Goal: Transaction & Acquisition: Obtain resource

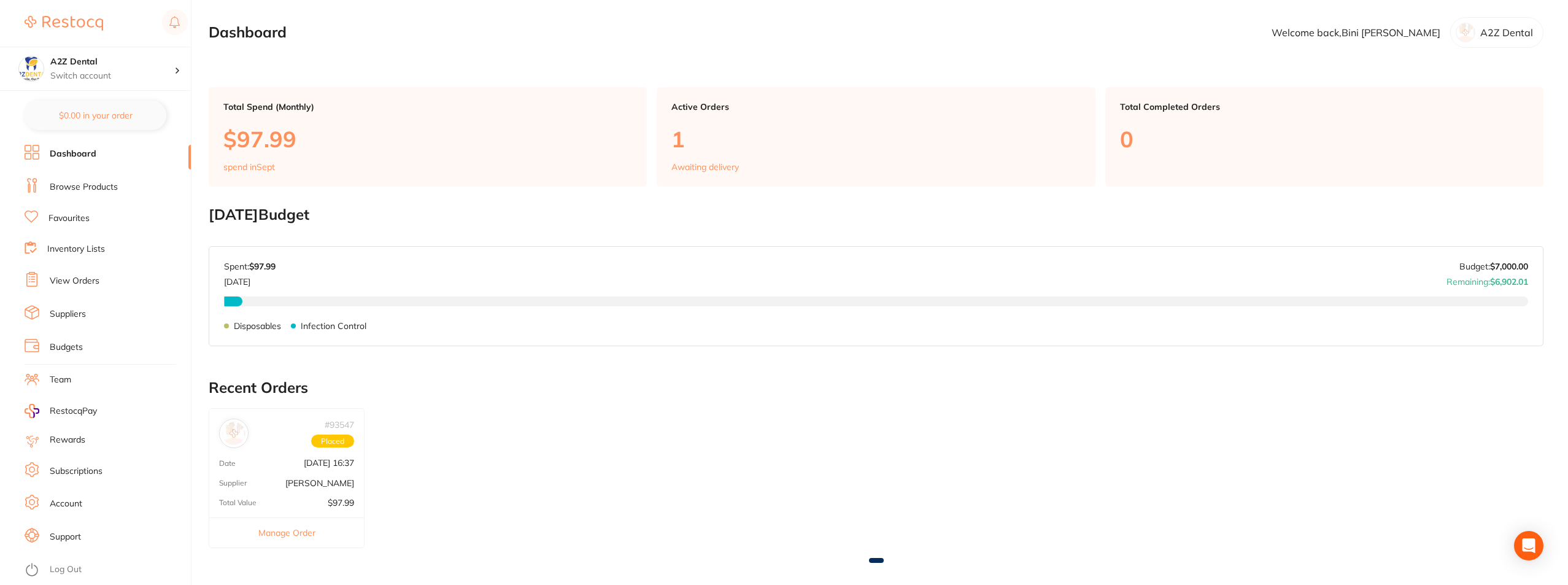
click at [292, 531] on button "Manage Order" at bounding box center [287, 532] width 155 height 30
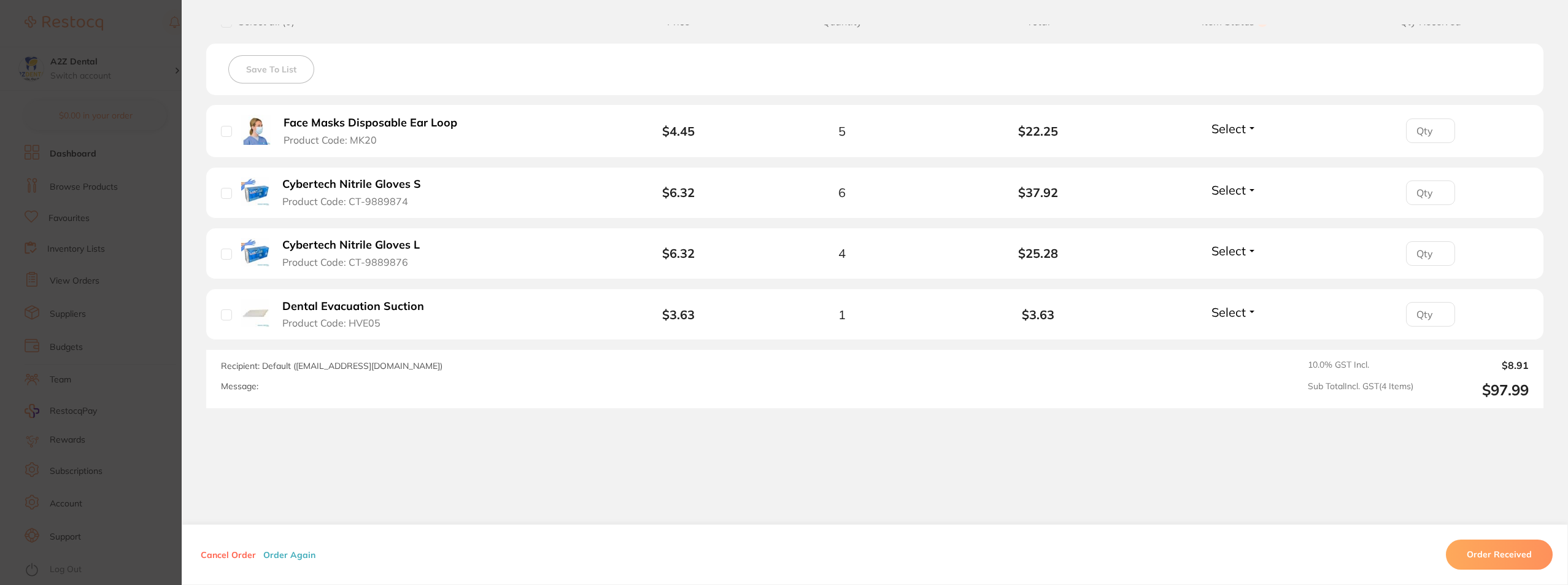
scroll to position [332, 0]
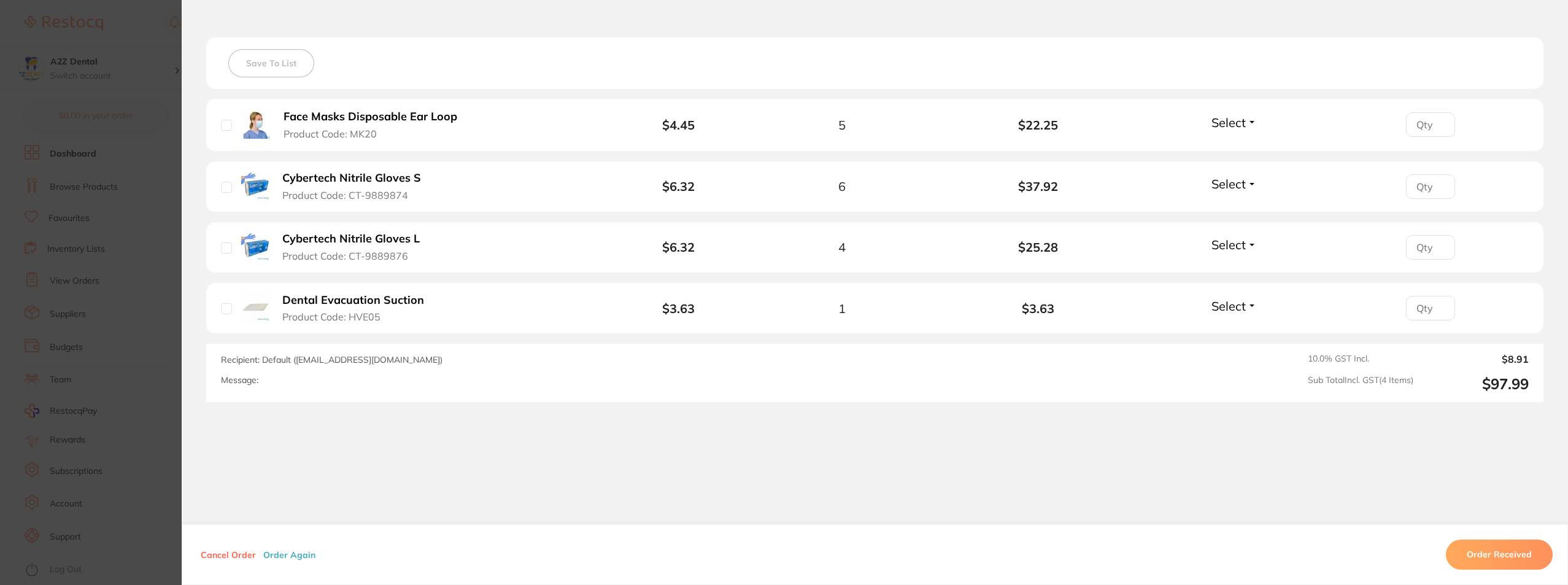
click at [400, 481] on div "Order ID: Restocq- 93547 Order Information Upload Pending Order Date Sept 11 20…" at bounding box center [874, 305] width 1387 height 561
click at [133, 541] on section "Order ID: Restocq- 93547 Order Information Upload Pending Order Date Sept 11 20…" at bounding box center [784, 292] width 1568 height 585
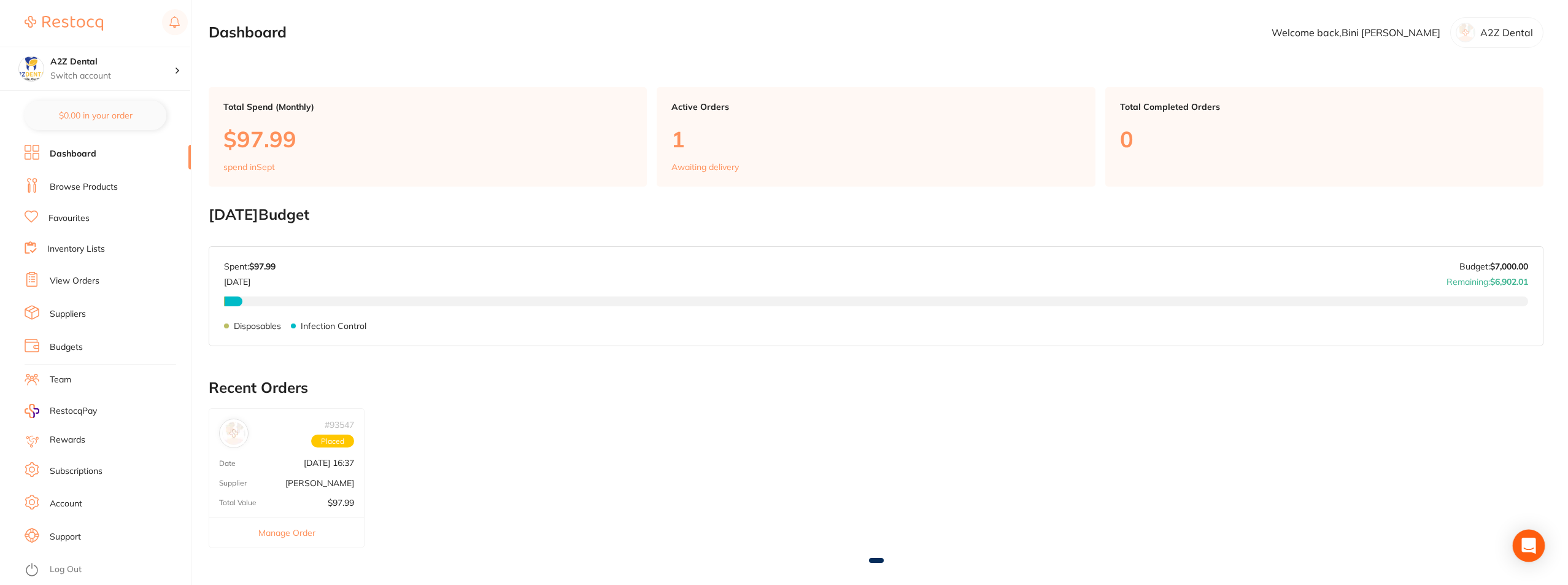
click at [1529, 543] on icon "Open Intercom Messenger" at bounding box center [1529, 546] width 14 height 16
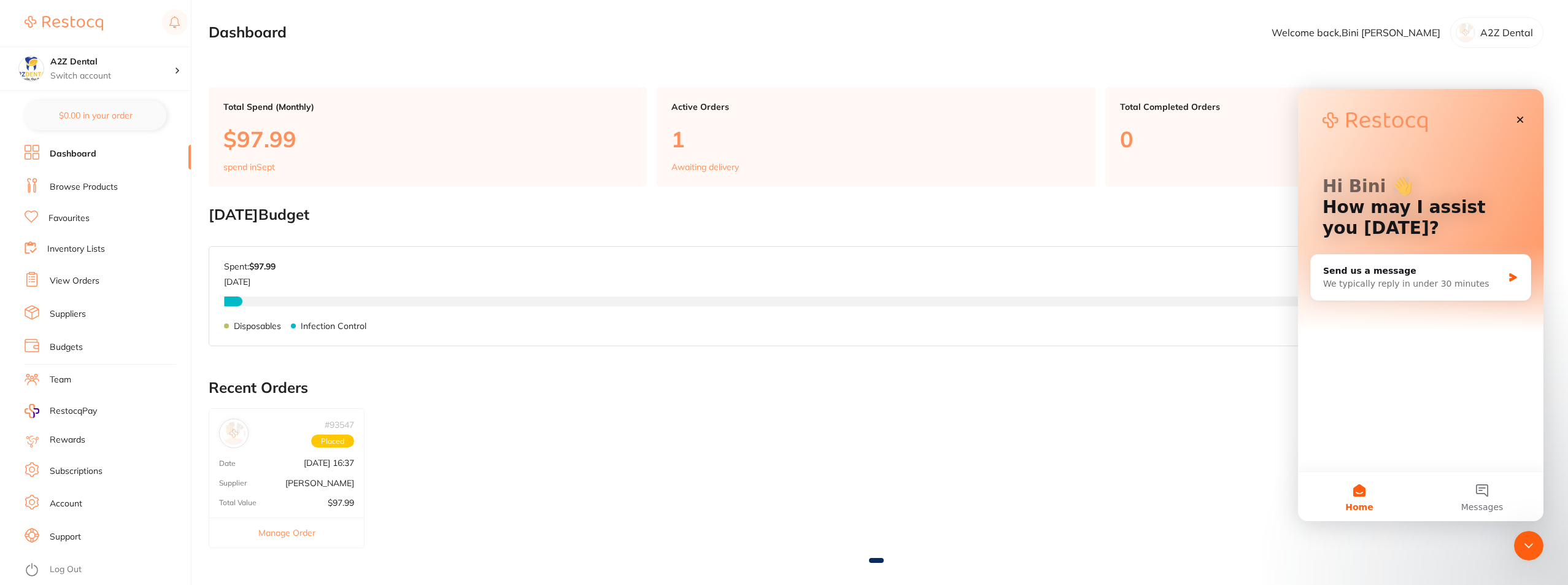
scroll to position [0, 0]
click at [1488, 495] on button "1 Messages" at bounding box center [1482, 497] width 122 height 49
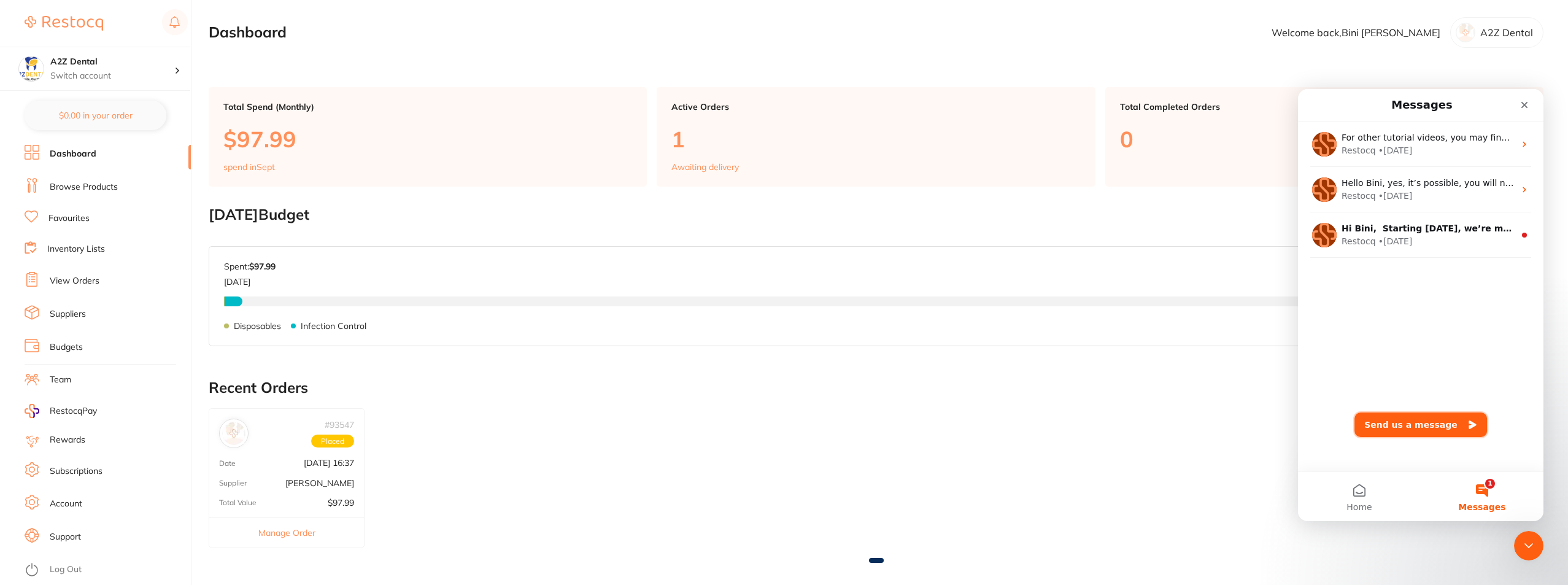
click at [1409, 422] on button "Send us a message" at bounding box center [1420, 424] width 132 height 24
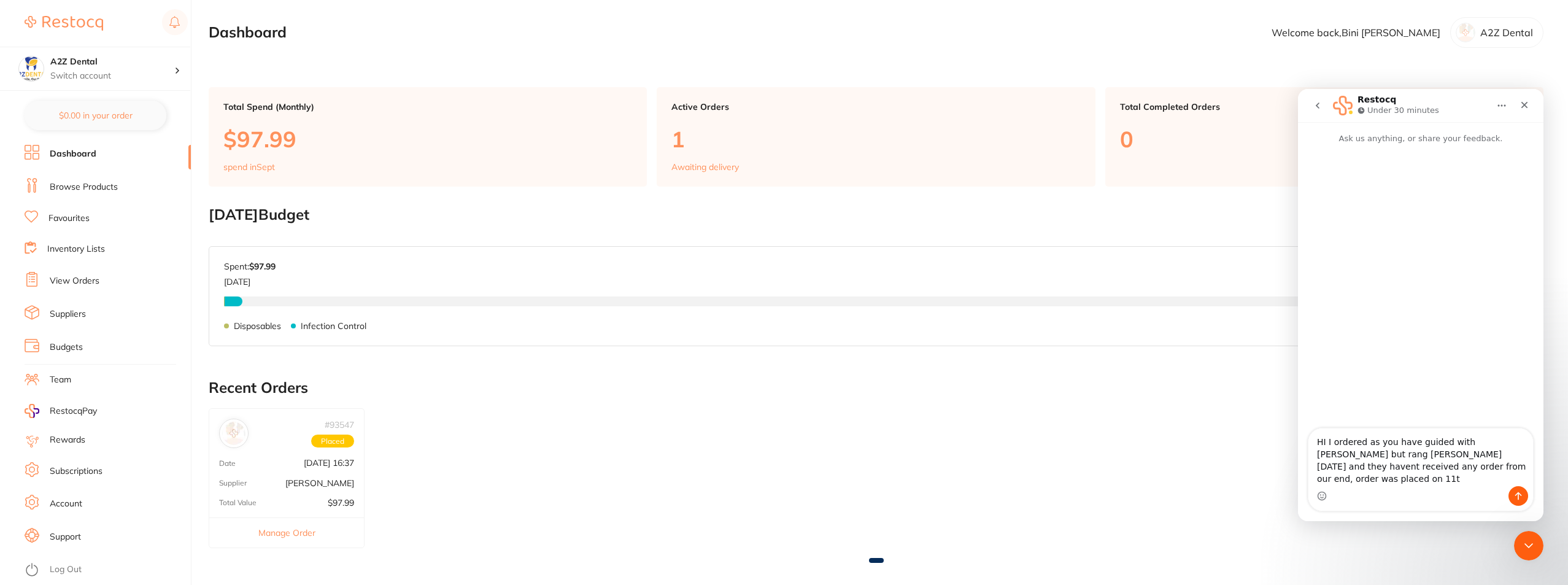
type textarea "HI I ordered as you have guided with Adams but rang Adams today and they havent…"
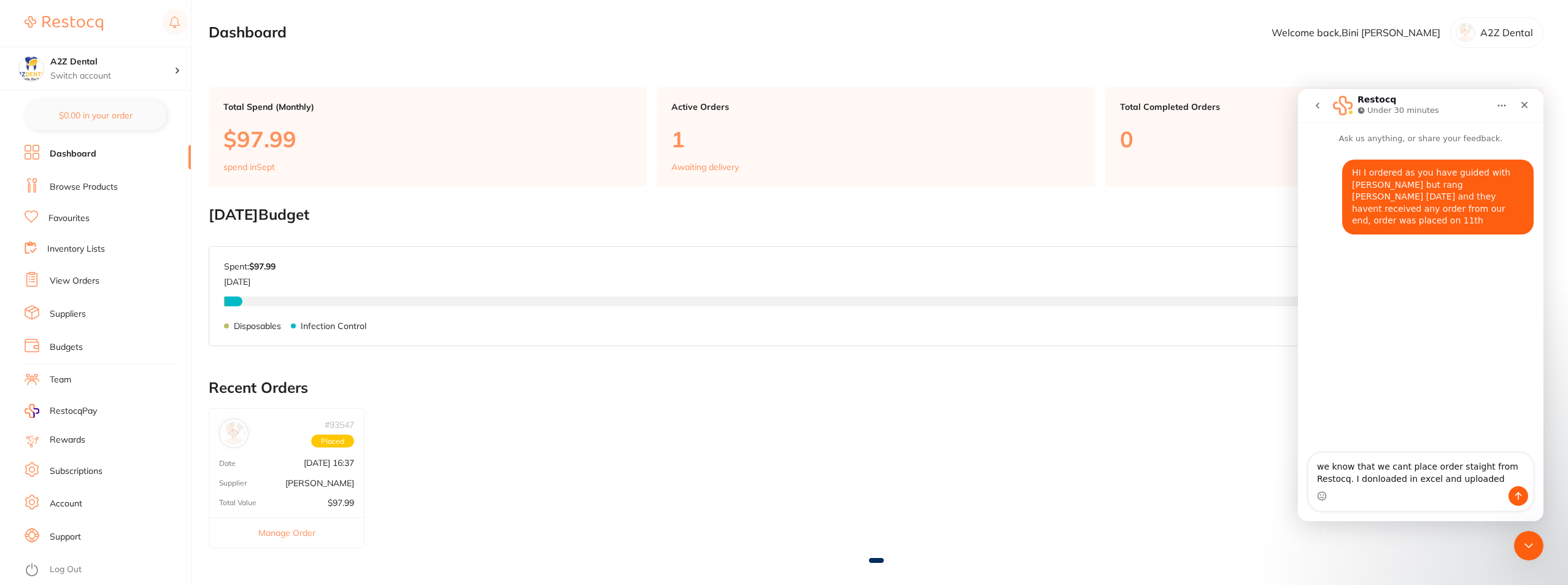
click at [1330, 477] on textarea "we know that we cant place order staight from Restocq. I donloaded in excel and…" at bounding box center [1420, 469] width 224 height 33
click at [1459, 479] on textarea "we know that we cant place order staight from Restocq. I downloaded in excel an…" at bounding box center [1420, 469] width 224 height 33
type textarea "we know that we cant place order staight from Restocq. I downloaded in excel an…"
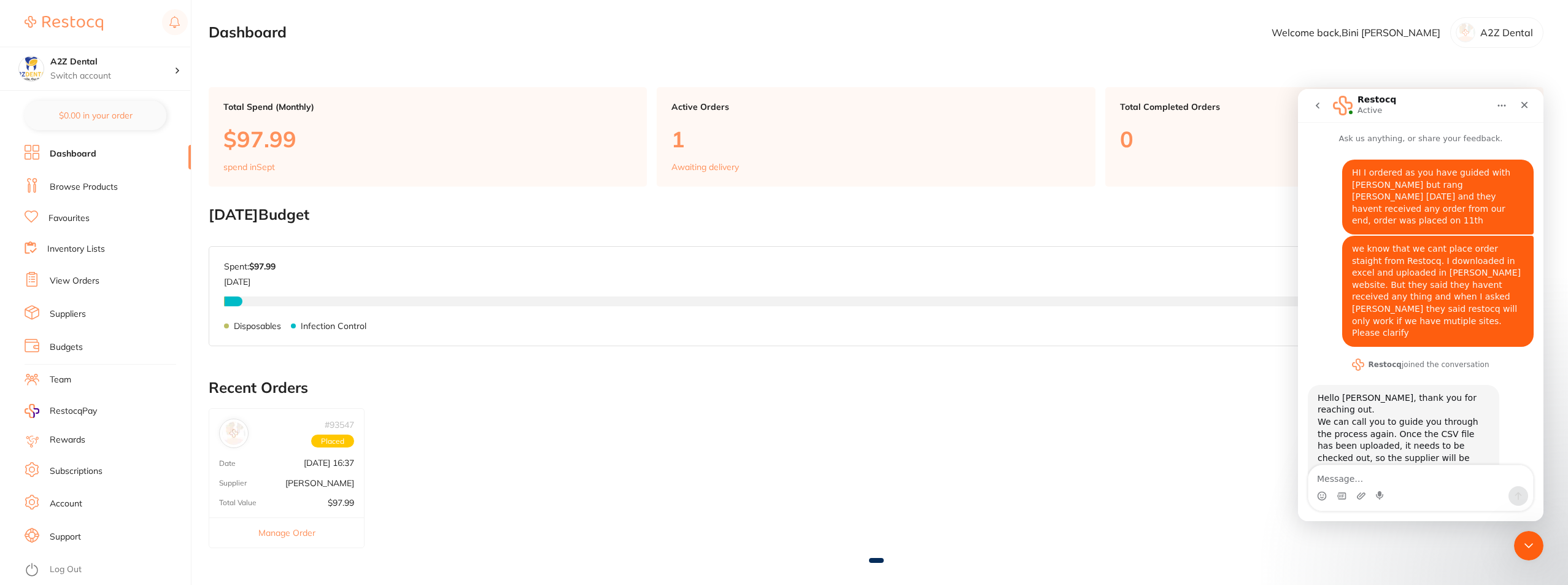
click at [92, 249] on link "Inventory Lists" at bounding box center [75, 249] width 58 height 13
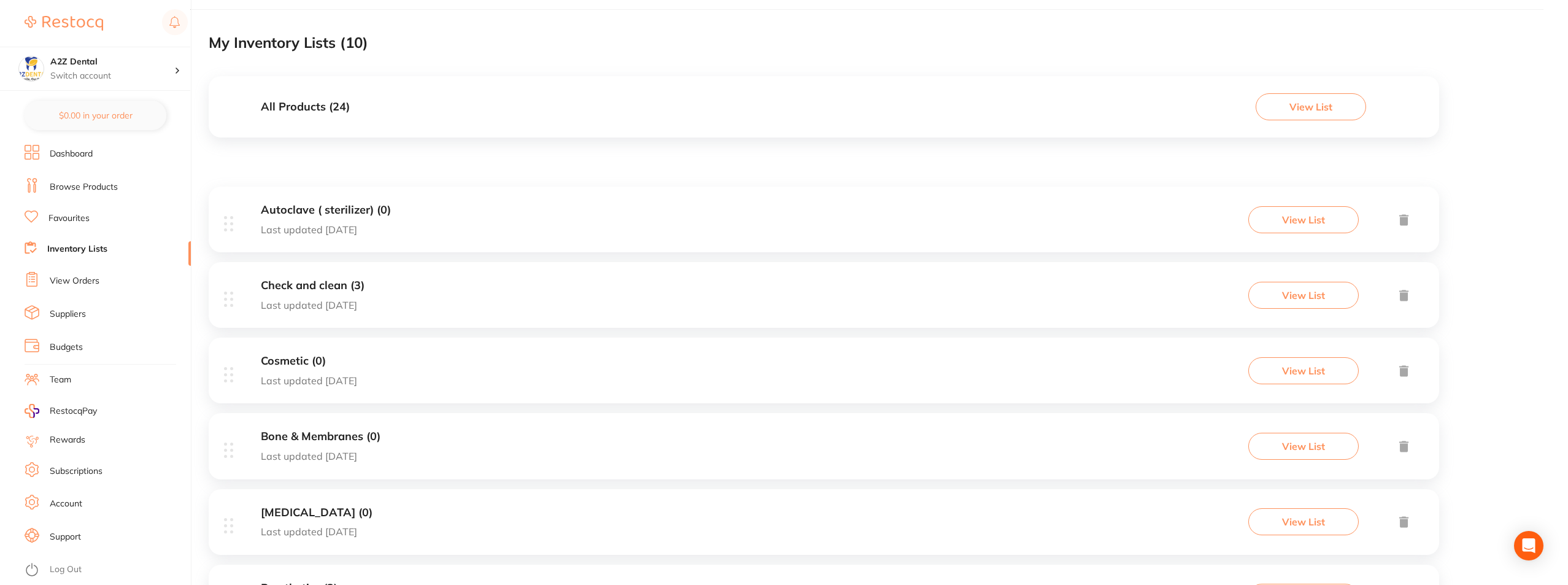
scroll to position [122, 0]
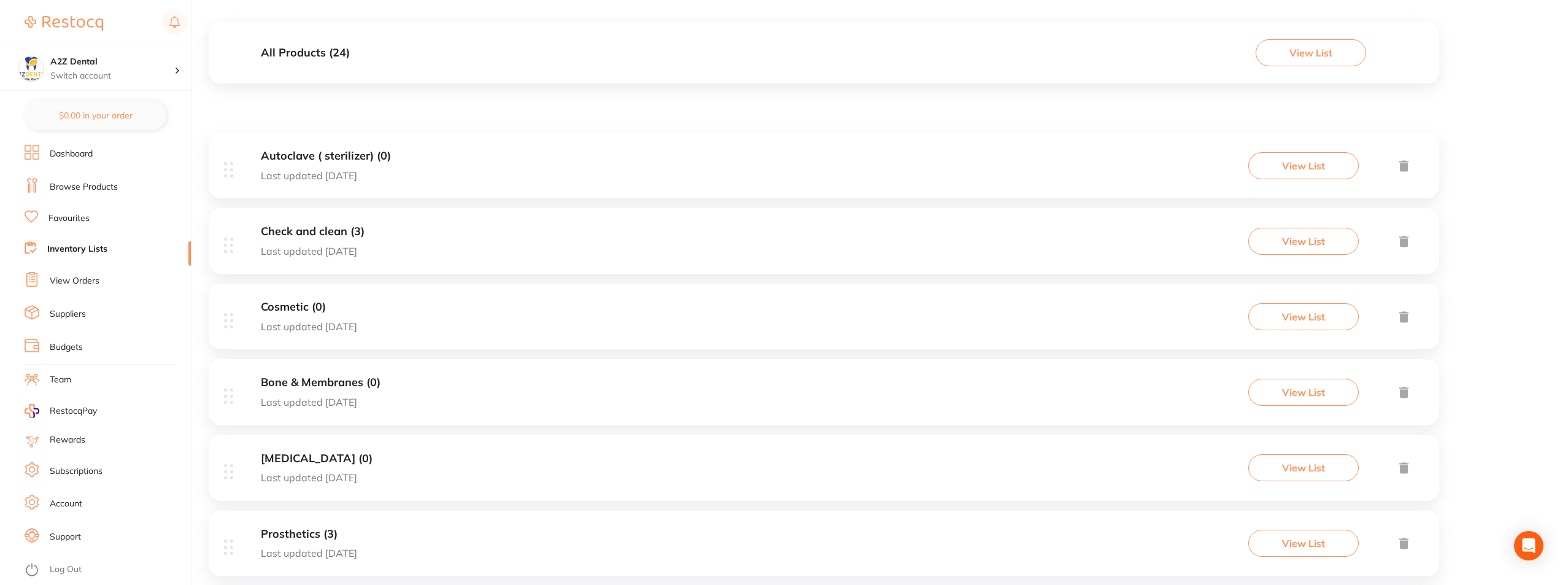
click at [1305, 242] on button "View List" at bounding box center [1303, 241] width 111 height 27
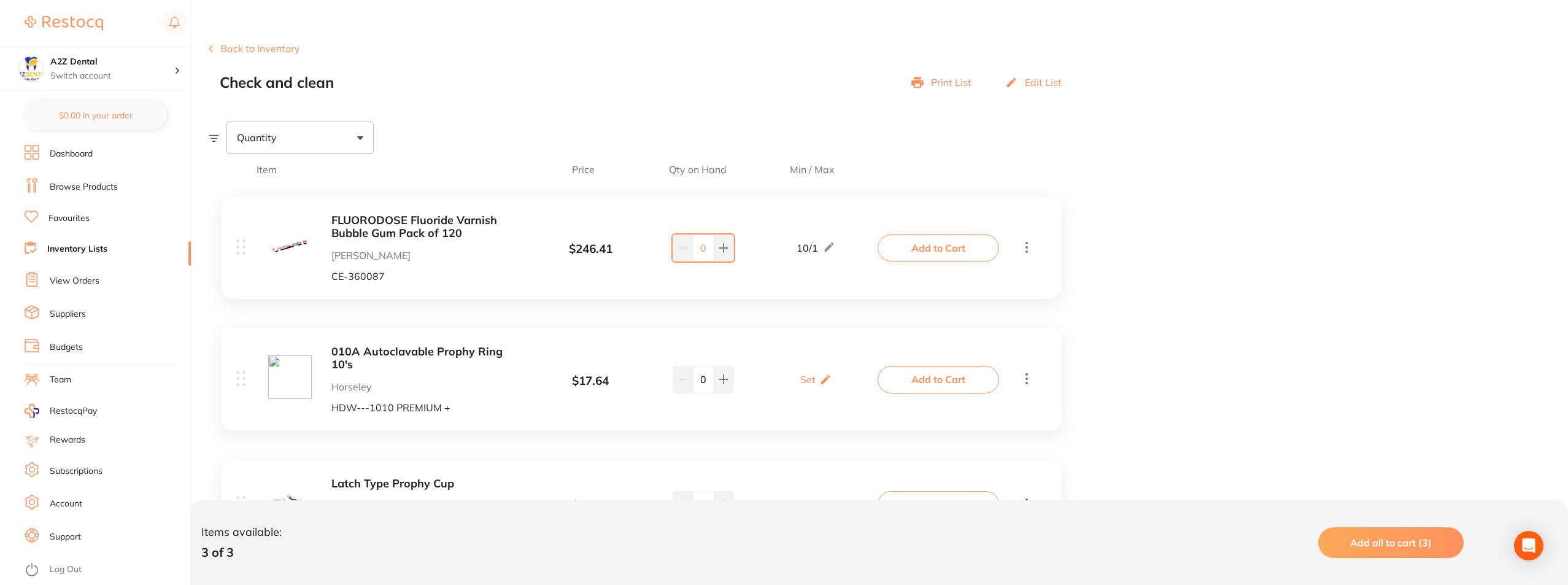
scroll to position [184, 0]
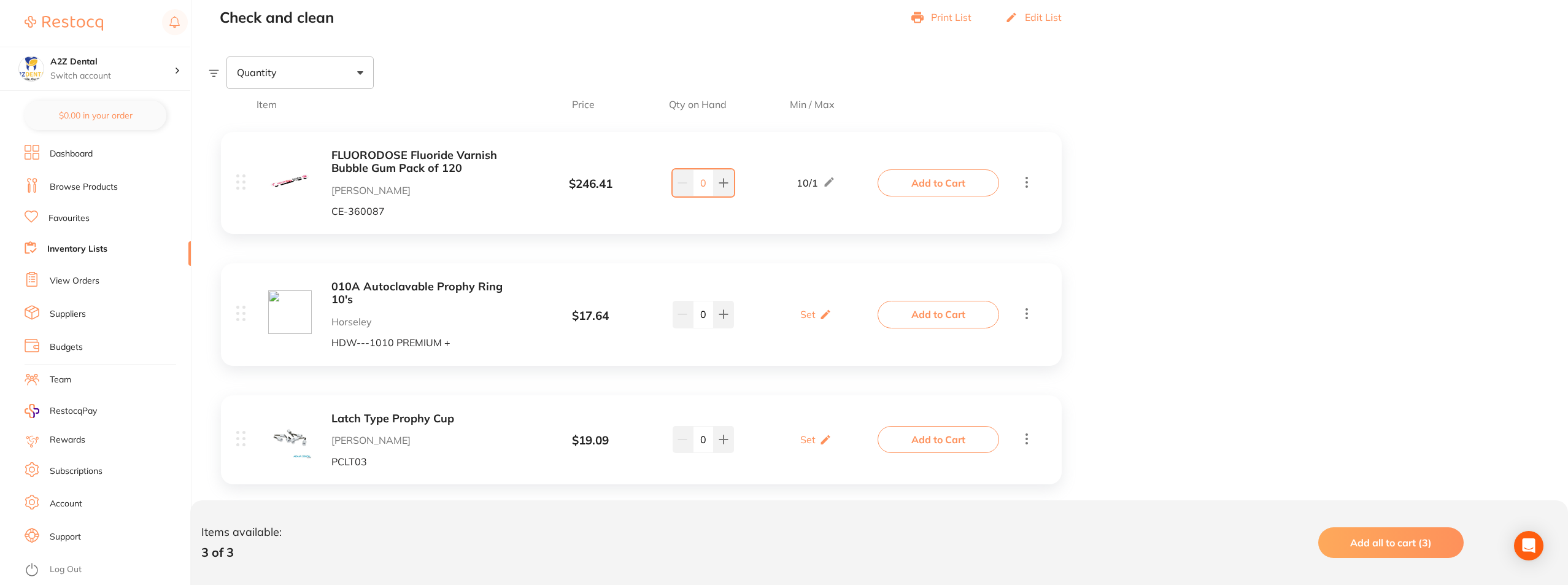
click at [81, 154] on link "Dashboard" at bounding box center [72, 154] width 43 height 13
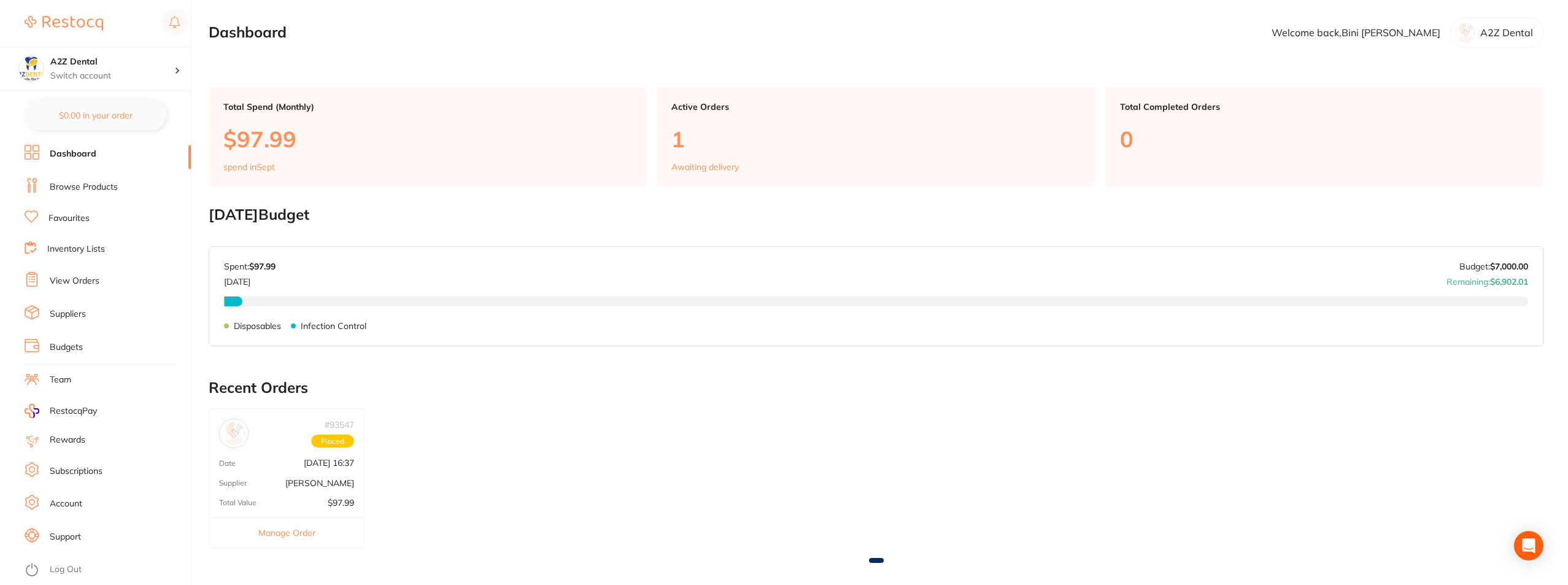
click at [70, 282] on link "View Orders" at bounding box center [74, 281] width 50 height 13
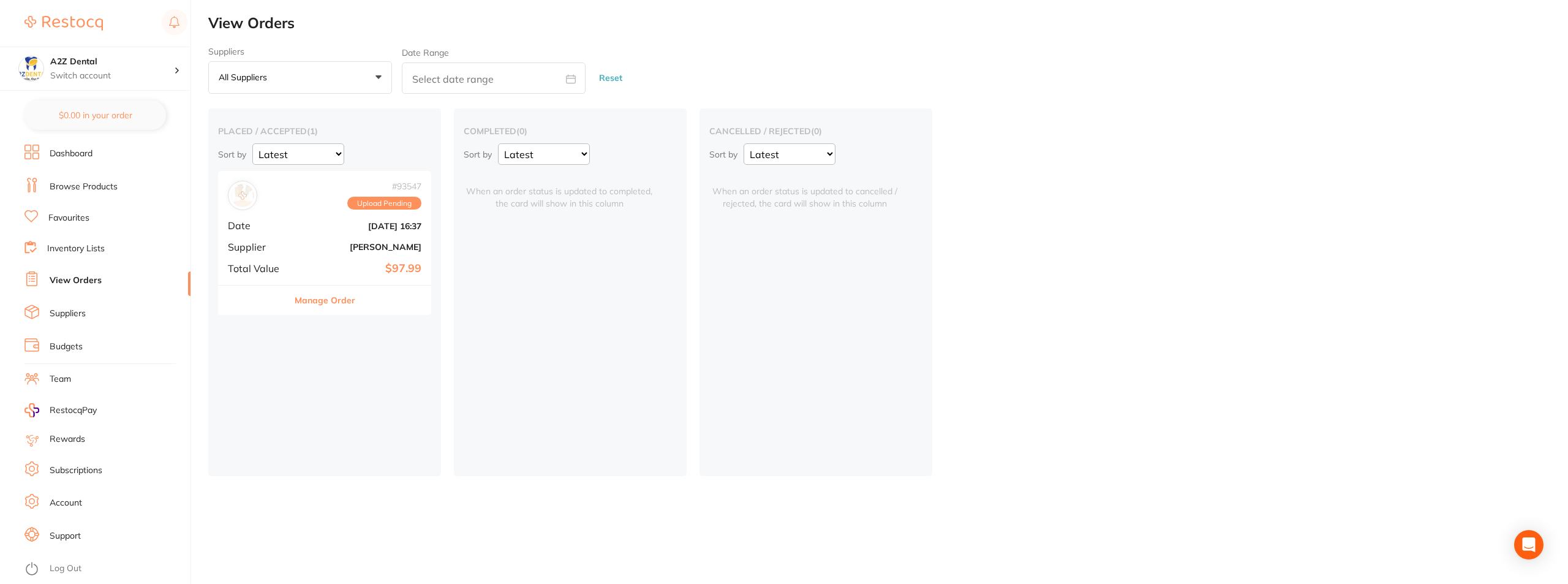
click at [69, 186] on link "Browse Products" at bounding box center [84, 187] width 68 height 13
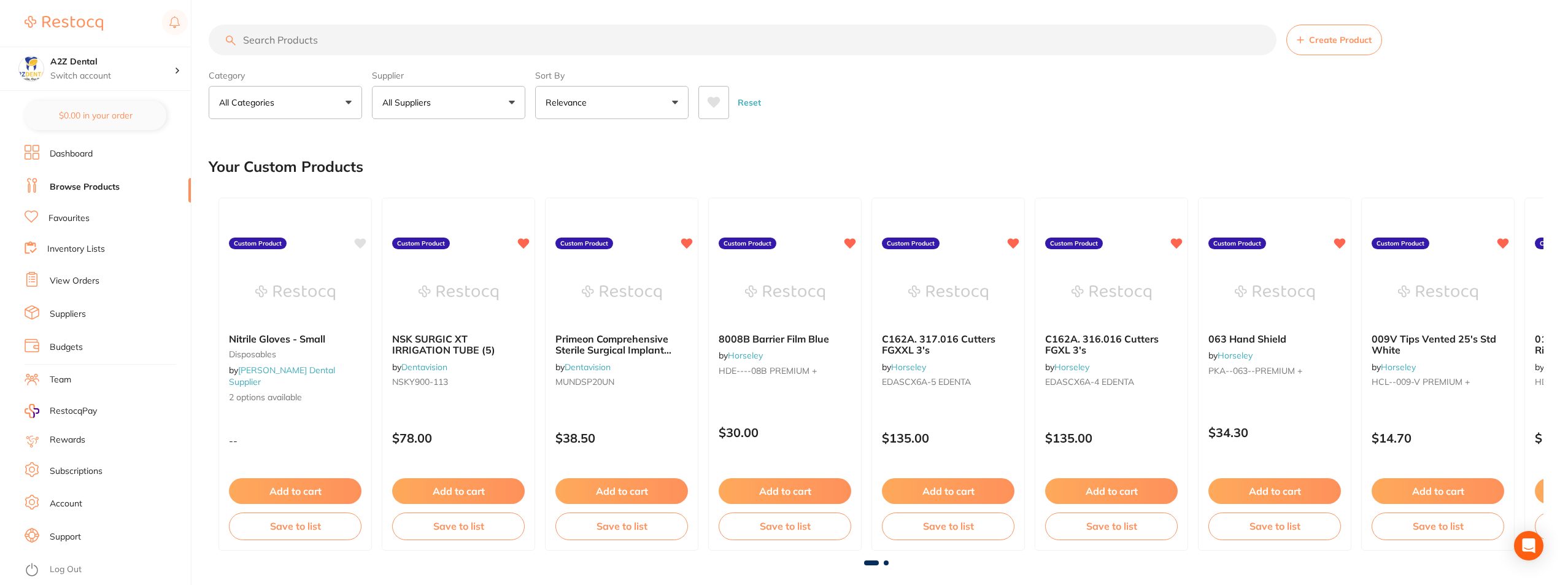
click at [295, 35] on input "search" at bounding box center [743, 39] width 1068 height 30
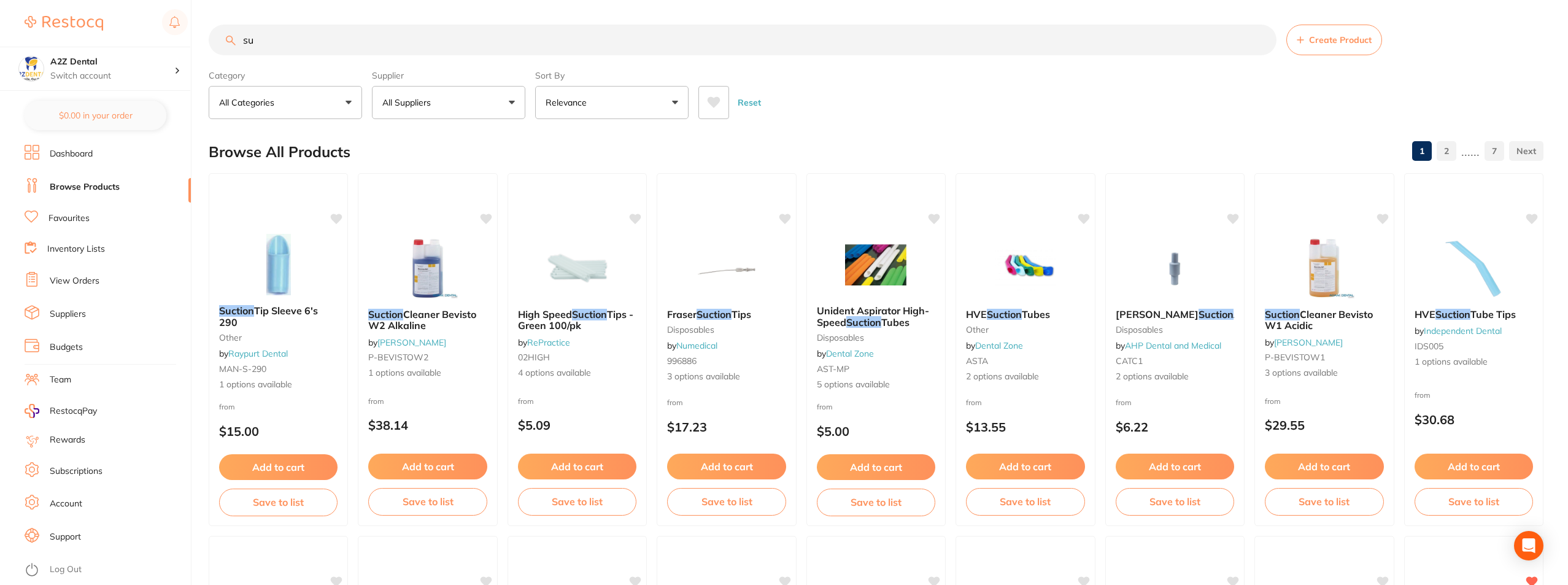
type input "s"
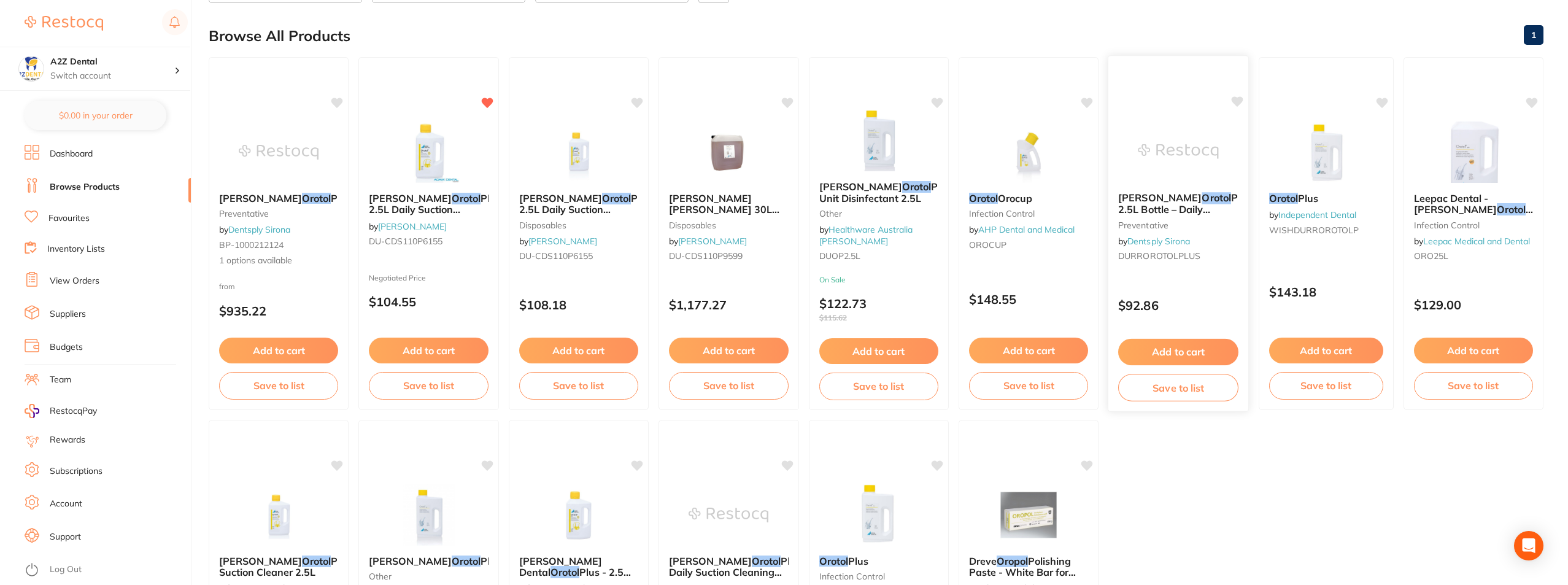
scroll to position [122, 0]
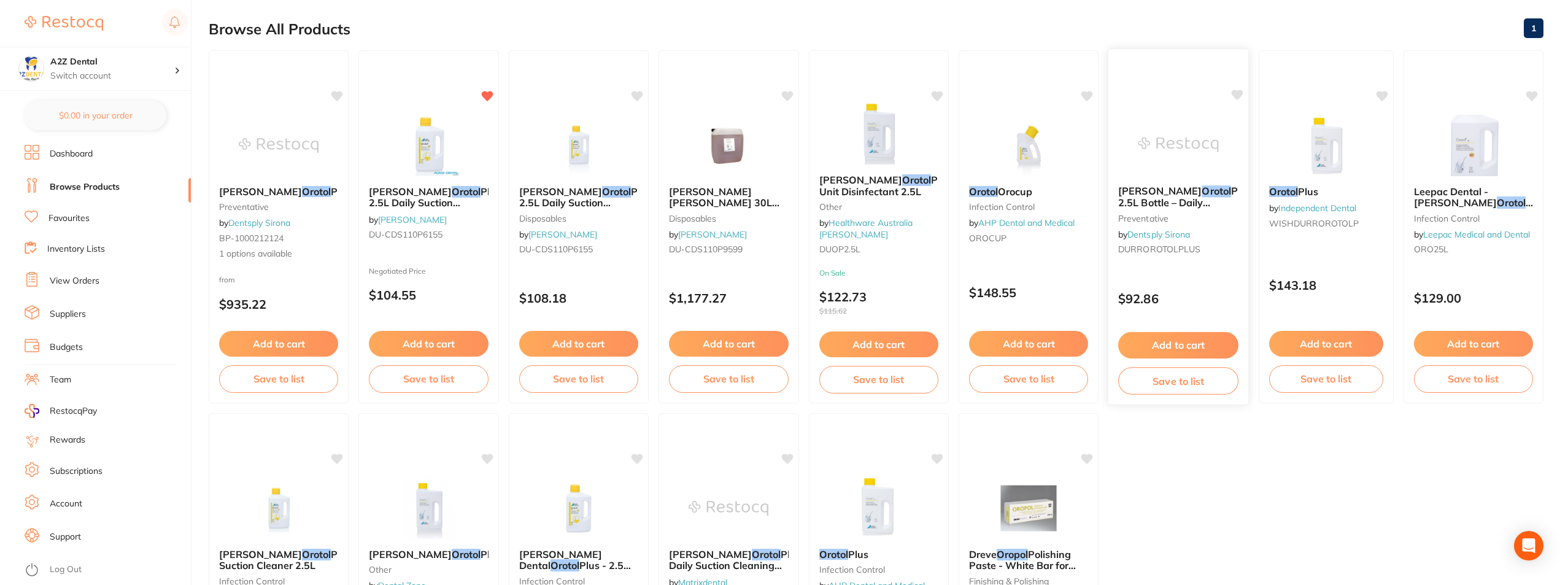
type input "orotol"
click at [1188, 381] on button "Save to list" at bounding box center [1178, 381] width 121 height 27
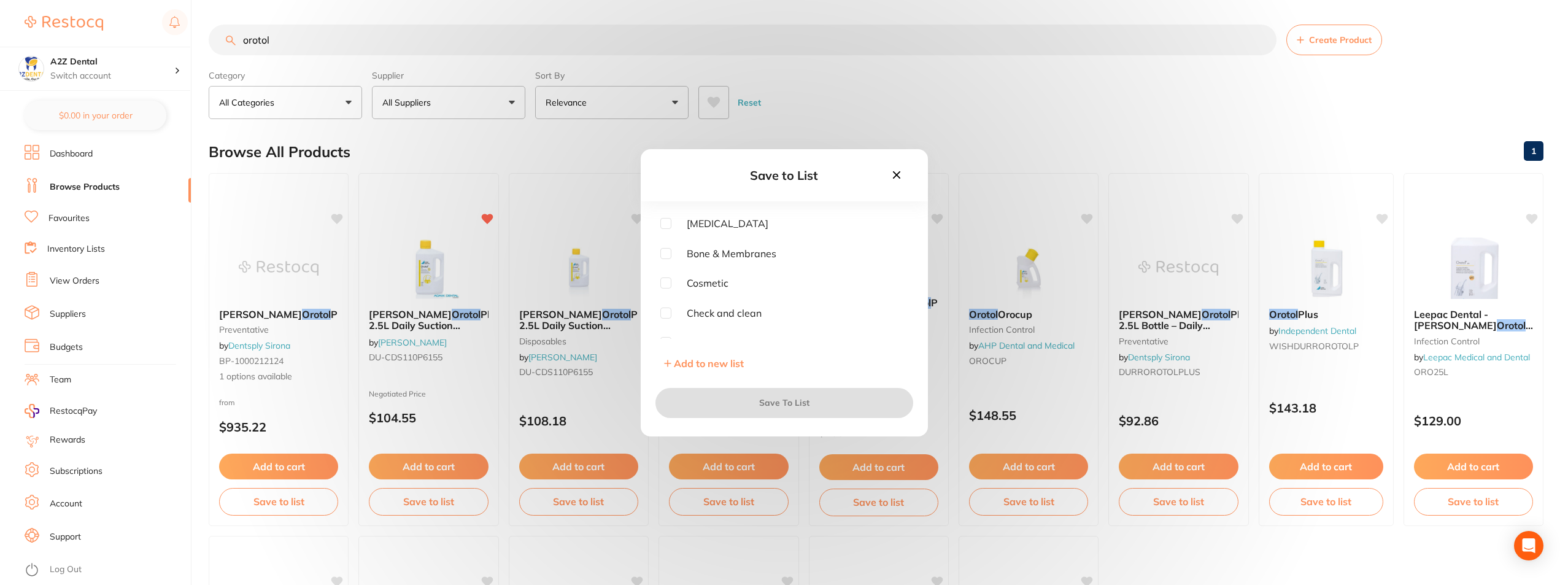
scroll to position [157, 0]
click at [668, 331] on input "checkbox" at bounding box center [665, 331] width 11 height 11
checkbox input "true"
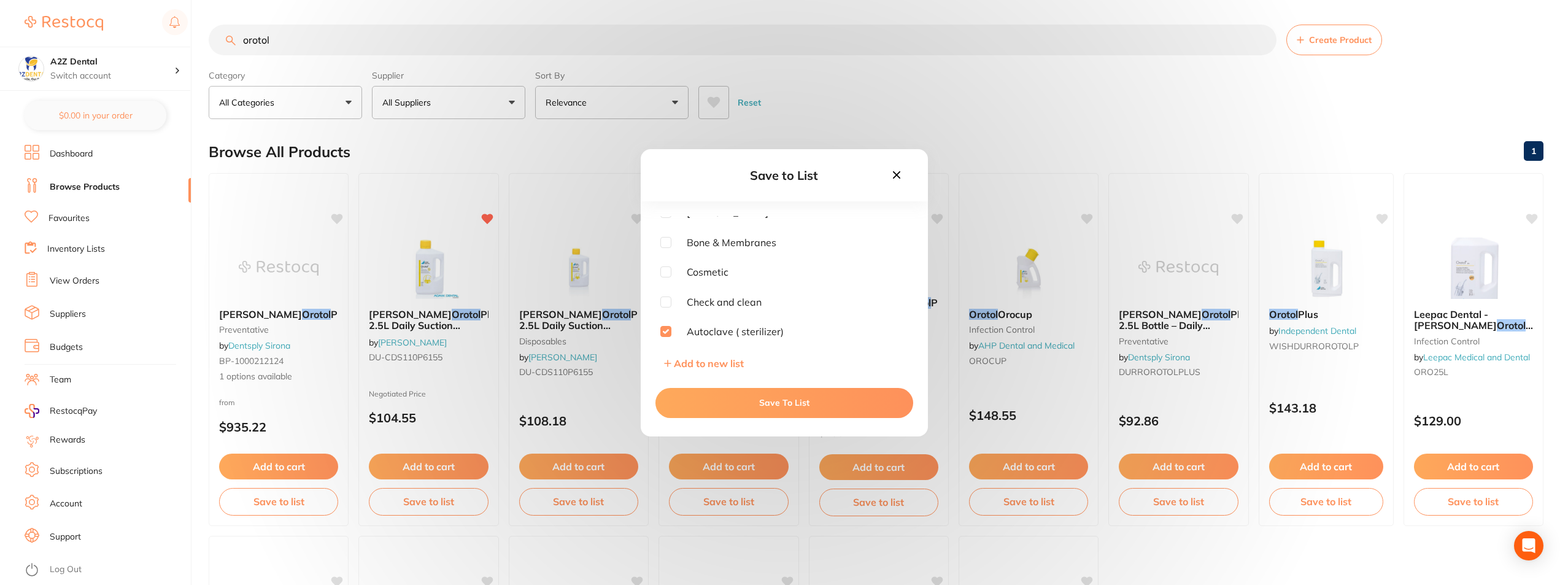
click at [782, 400] on button "Save To List" at bounding box center [784, 403] width 258 height 29
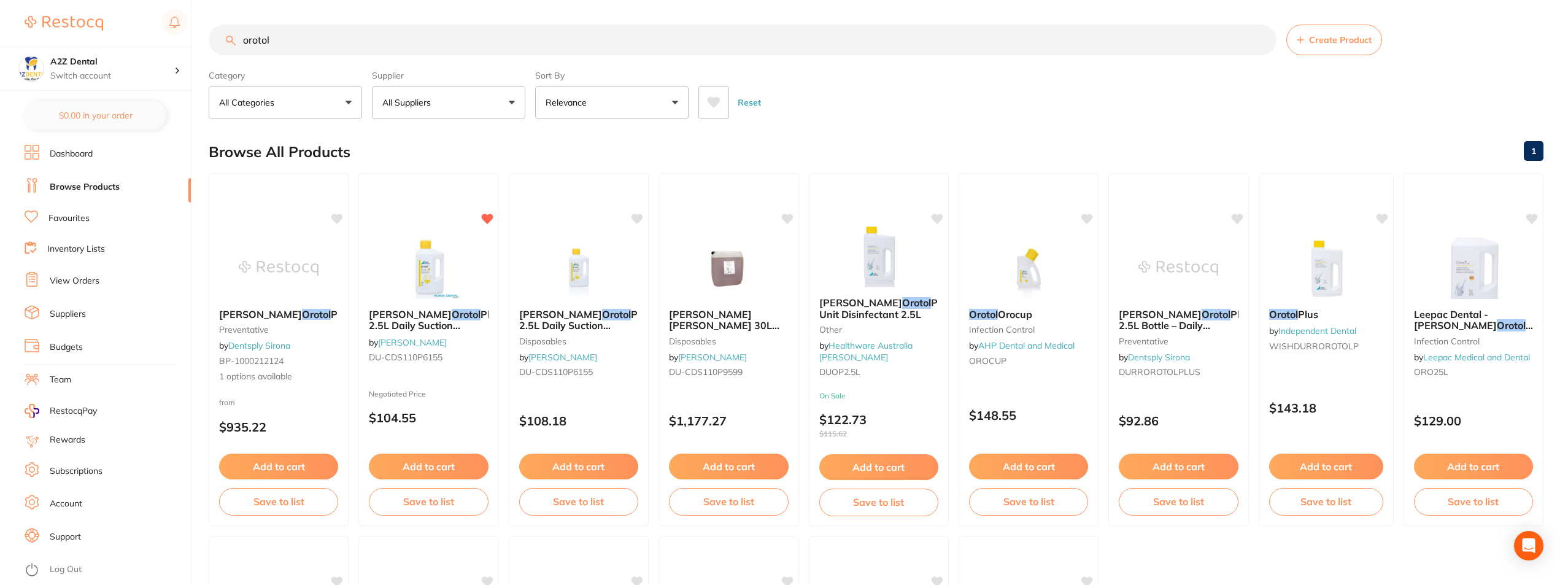
click at [62, 246] on link "Inventory Lists" at bounding box center [75, 249] width 58 height 13
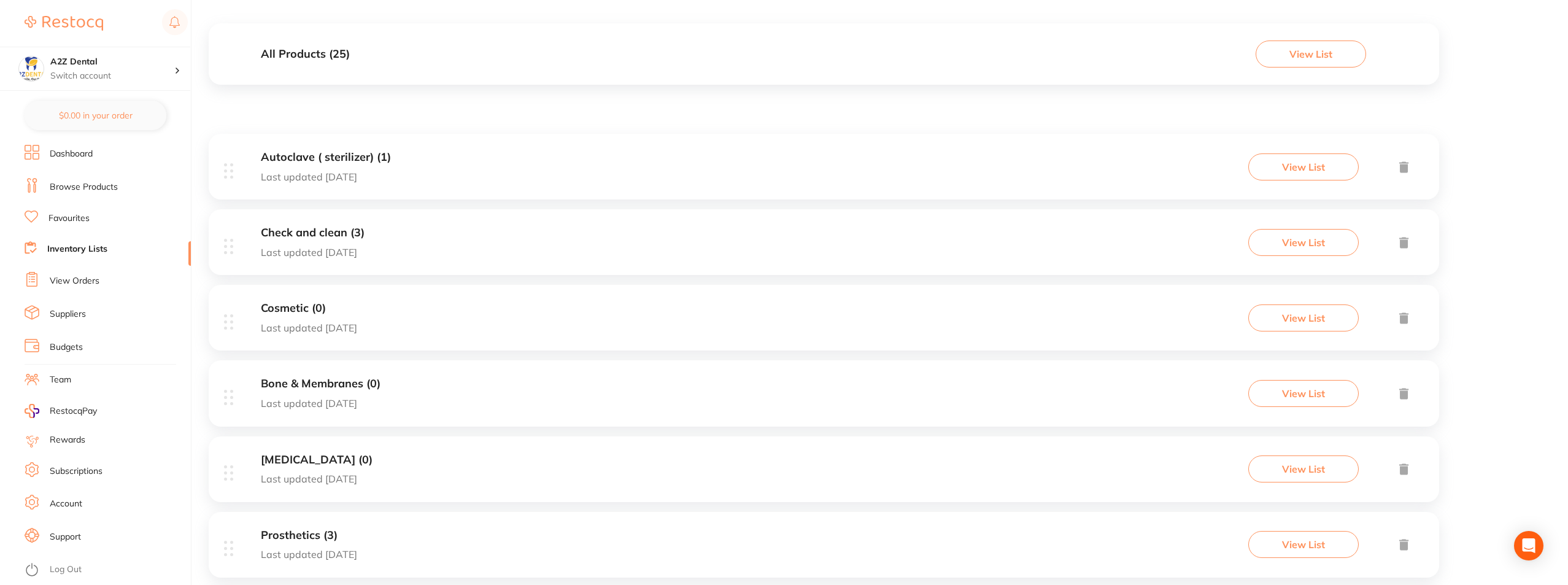
scroll to position [122, 0]
click at [1310, 237] on button "View List" at bounding box center [1303, 241] width 111 height 27
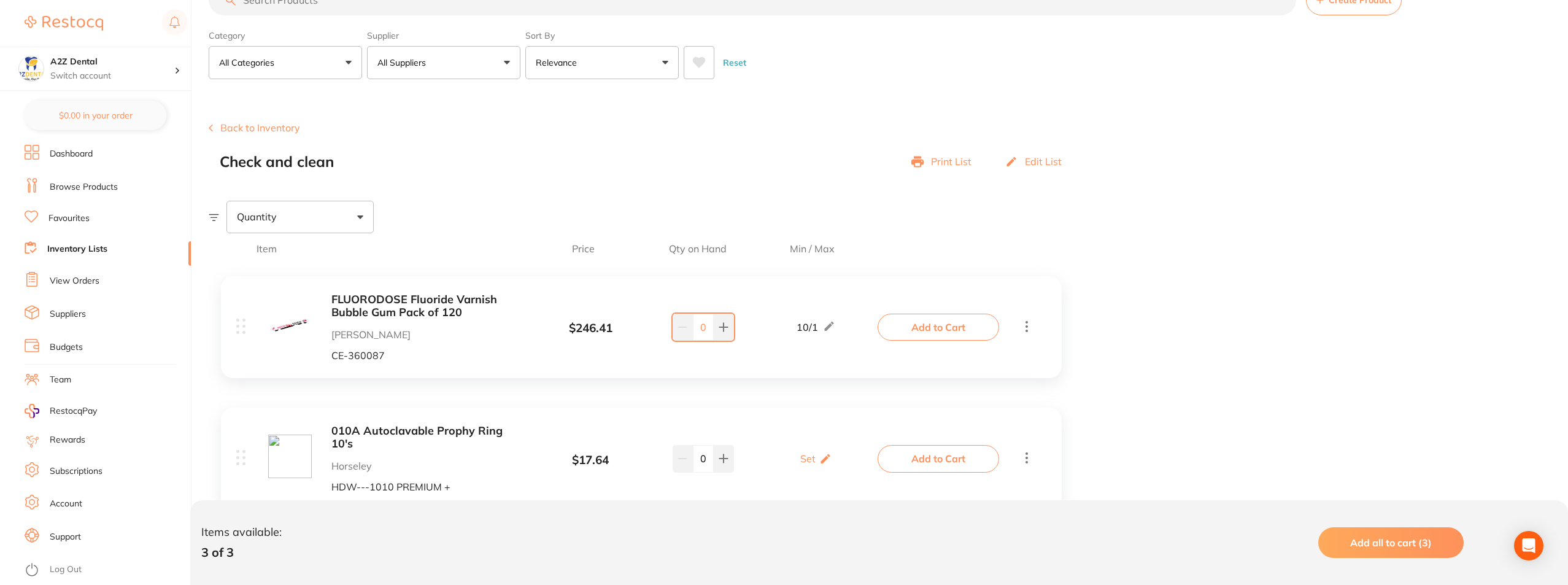
scroll to position [122, 0]
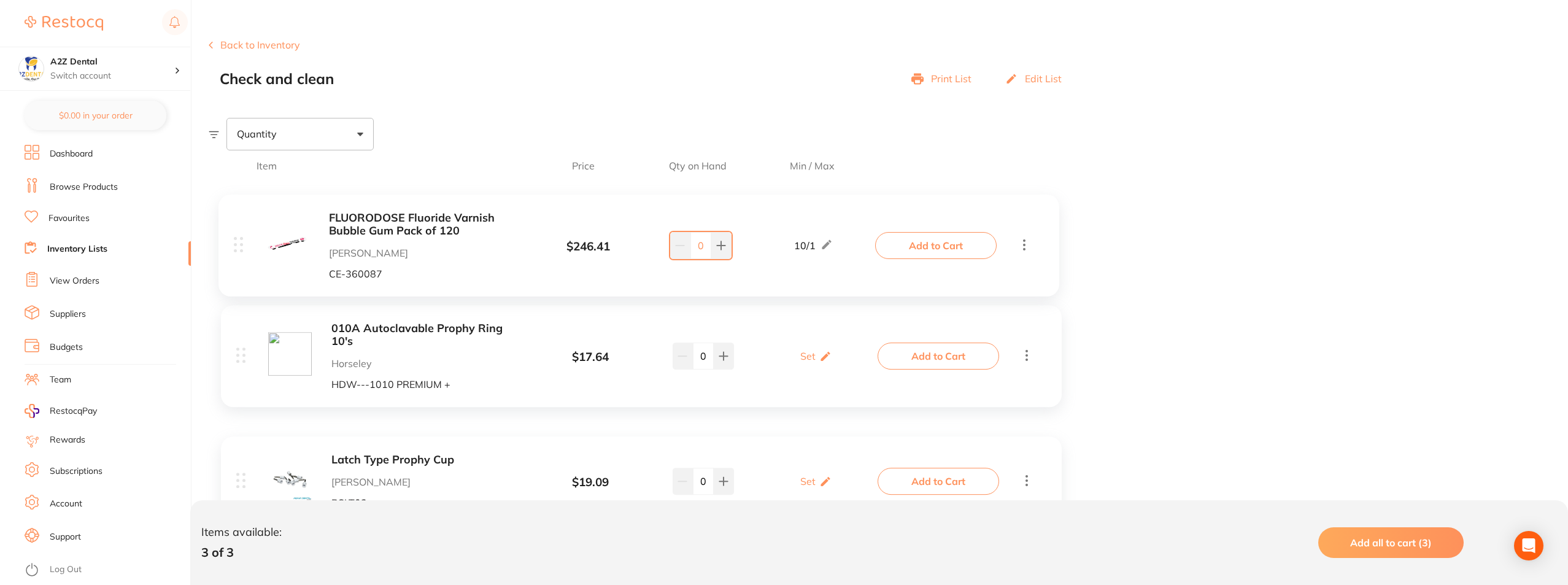
click at [801, 244] on div "FLUORODOSE Fluoride Varnish Bubble Gum Pack of 120 Henry Schein Halas CE-360087…" at bounding box center [641, 374] width 865 height 387
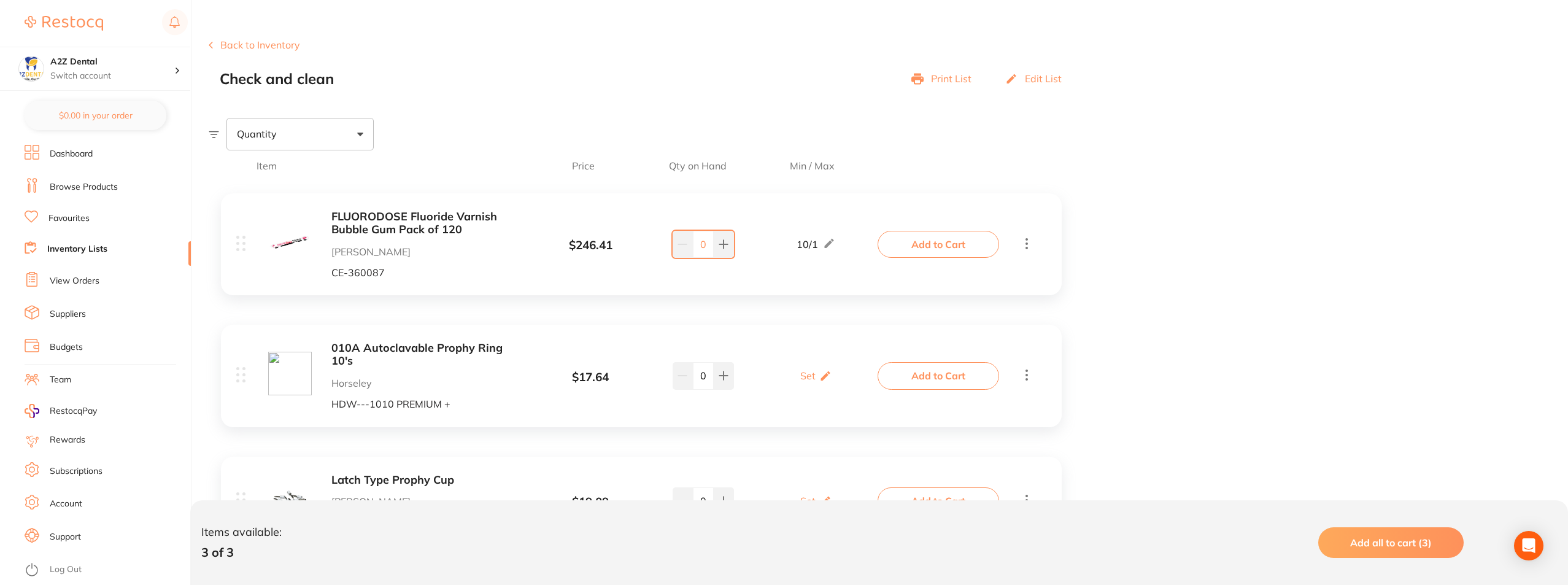
click at [1027, 245] on icon at bounding box center [1027, 243] width 3 height 11
click at [827, 241] on icon at bounding box center [829, 243] width 13 height 13
click at [805, 249] on input "10" at bounding box center [798, 251] width 24 height 20
click at [830, 250] on input "1" at bounding box center [833, 251] width 24 height 20
drag, startPoint x: 804, startPoint y: 251, endPoint x: 789, endPoint y: 251, distance: 15.0
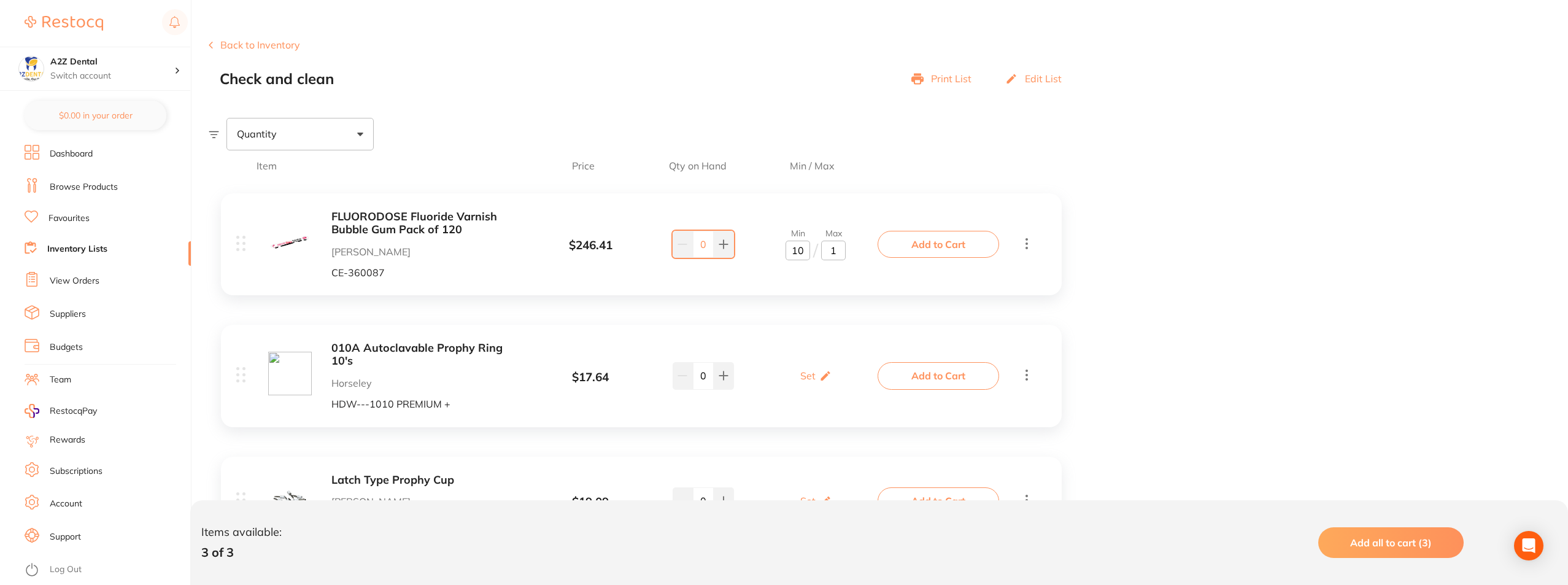
click at [789, 251] on input "10" at bounding box center [798, 251] width 24 height 20
click at [871, 271] on div "FLUORODOSE Fluoride Varnish Bubble Gum Pack of 120 Henry Schein Halas CE-360087…" at bounding box center [558, 244] width 644 height 68
type input "1"
click at [1141, 285] on div "Item Price Qty on Hand Min / Max FLUORODOSE Fluoride Varnish Bubble Gum Pack of…" at bounding box center [888, 395] width 1359 height 491
click at [808, 370] on p "Set" at bounding box center [808, 375] width 16 height 11
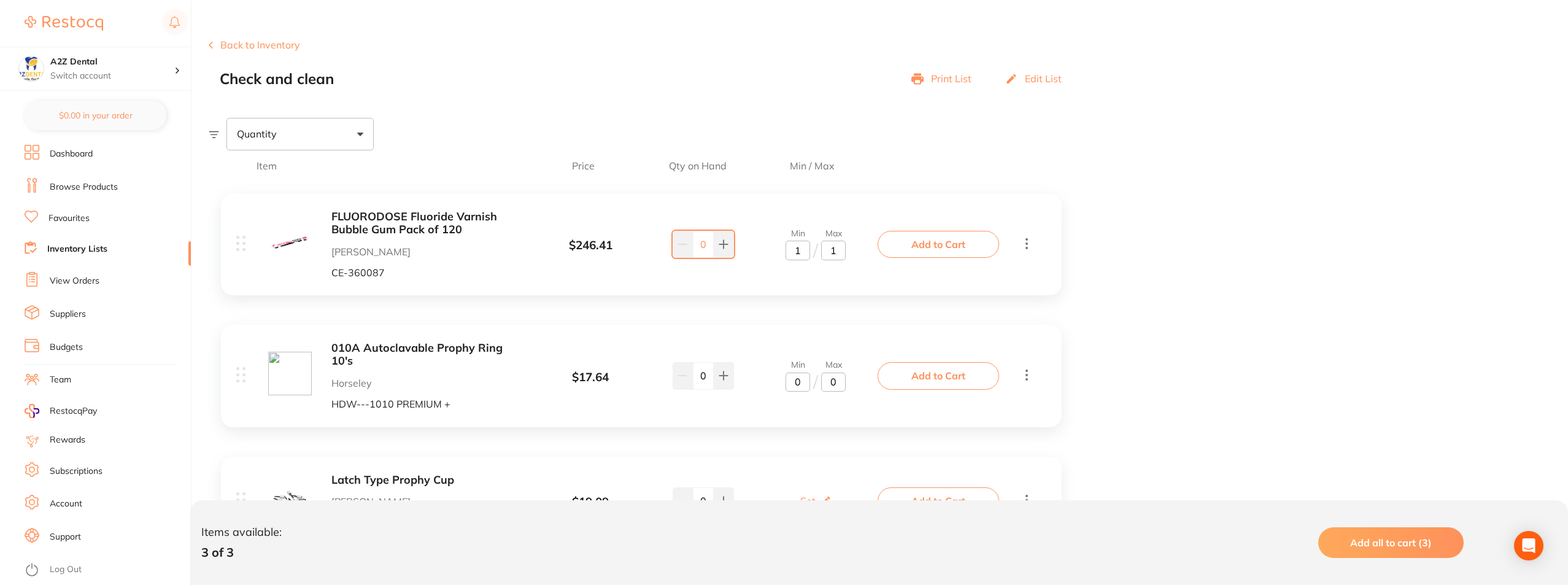
drag, startPoint x: 825, startPoint y: 373, endPoint x: 838, endPoint y: 375, distance: 13.2
click at [838, 375] on input "0" at bounding box center [833, 382] width 24 height 20
type input "2"
click at [795, 376] on input "0" at bounding box center [798, 382] width 24 height 20
type input "1"
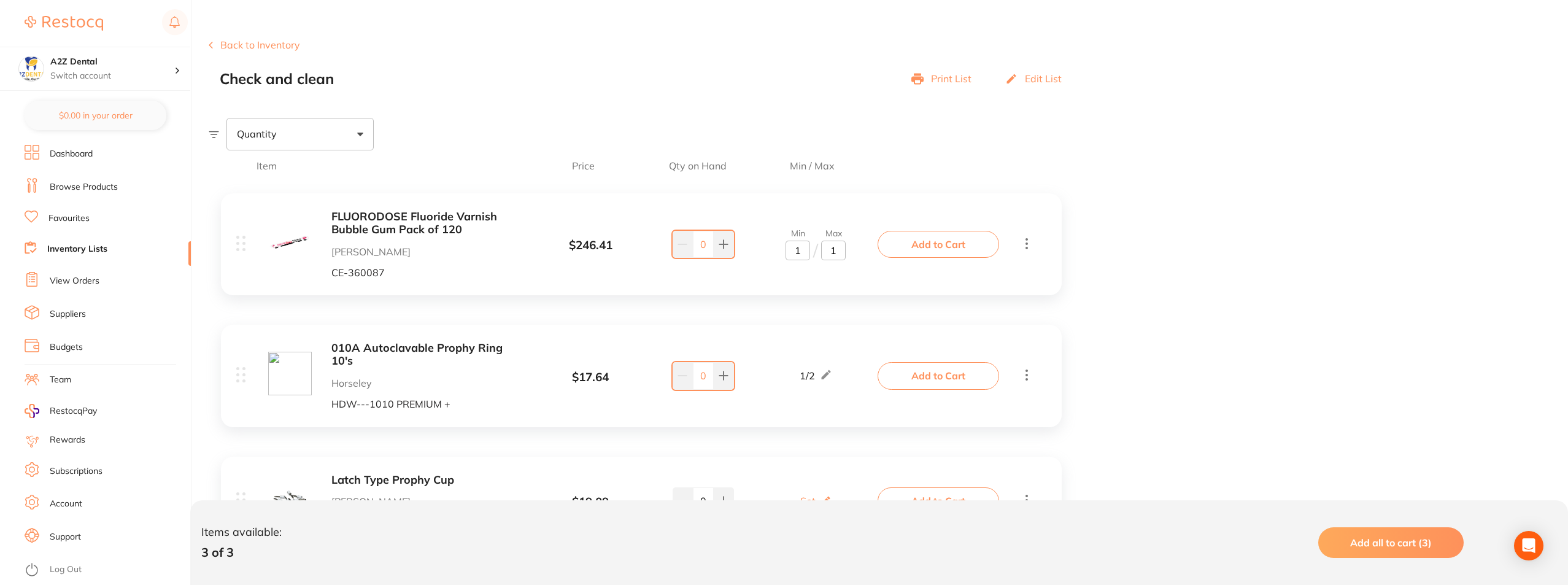
click at [857, 397] on div "010A Autoclavable Prophy Ring 10's Horseley HDW---1010 PREMIUM + $ 17.64 1 / 2 …" at bounding box center [558, 375] width 644 height 68
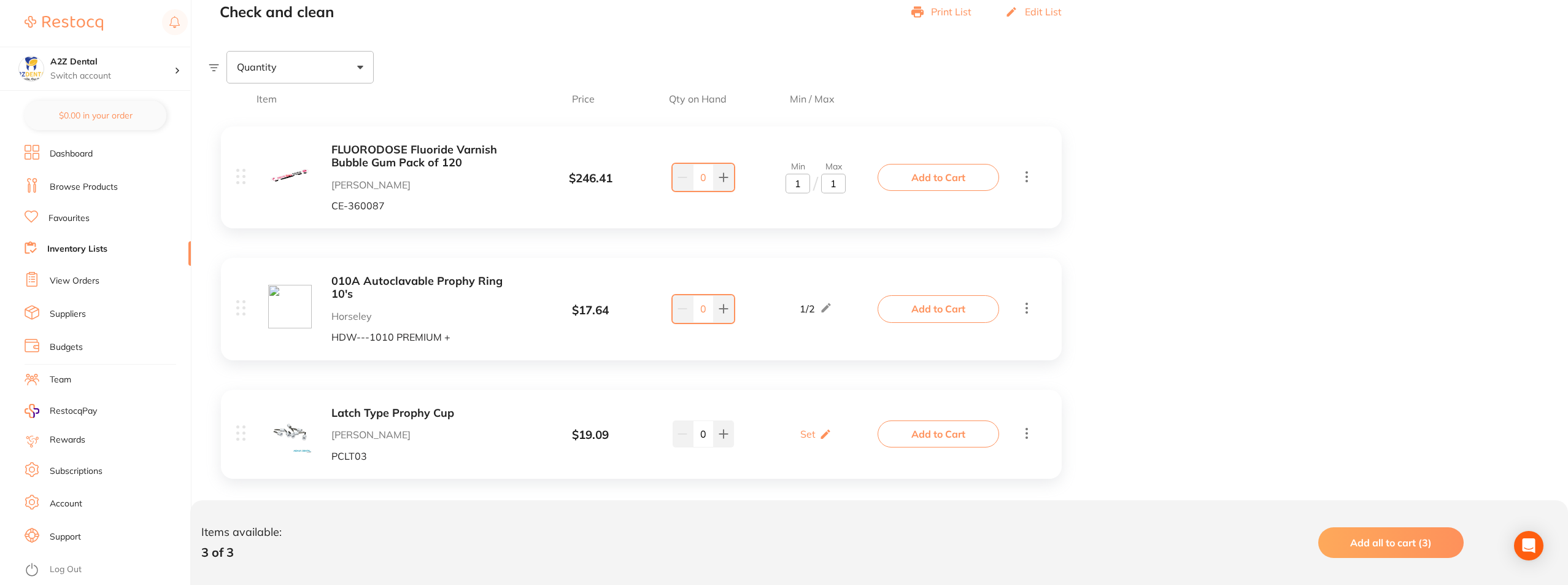
scroll to position [191, 0]
click at [808, 427] on p "Set" at bounding box center [808, 432] width 16 height 11
drag, startPoint x: 830, startPoint y: 426, endPoint x: 837, endPoint y: 426, distance: 7.0
click at [837, 429] on input "0" at bounding box center [833, 439] width 24 height 20
type input "2"
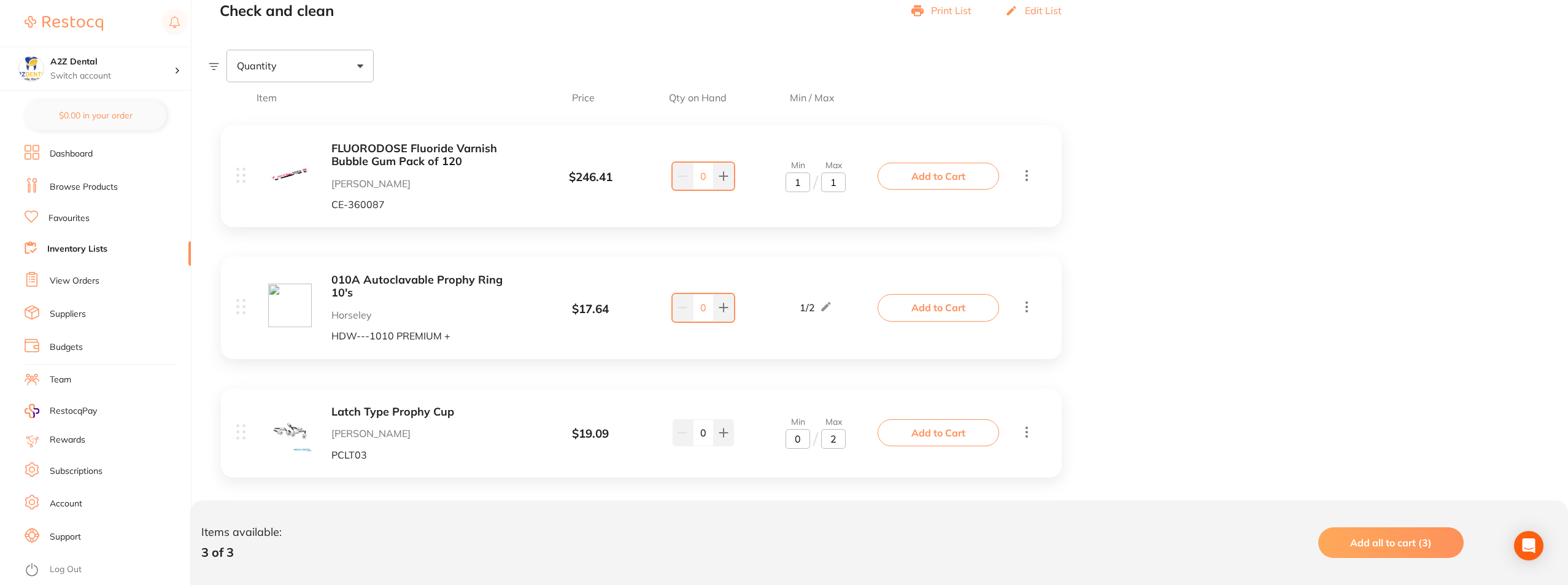
drag, startPoint x: 801, startPoint y: 428, endPoint x: 790, endPoint y: 429, distance: 11.0
click at [790, 429] on input "0" at bounding box center [798, 439] width 24 height 20
type input "1"
click at [1101, 387] on div "Item Price Qty on Hand Min / Max FLUORODOSE Fluoride Varnish Bubble Gum Pack of…" at bounding box center [888, 327] width 1359 height 491
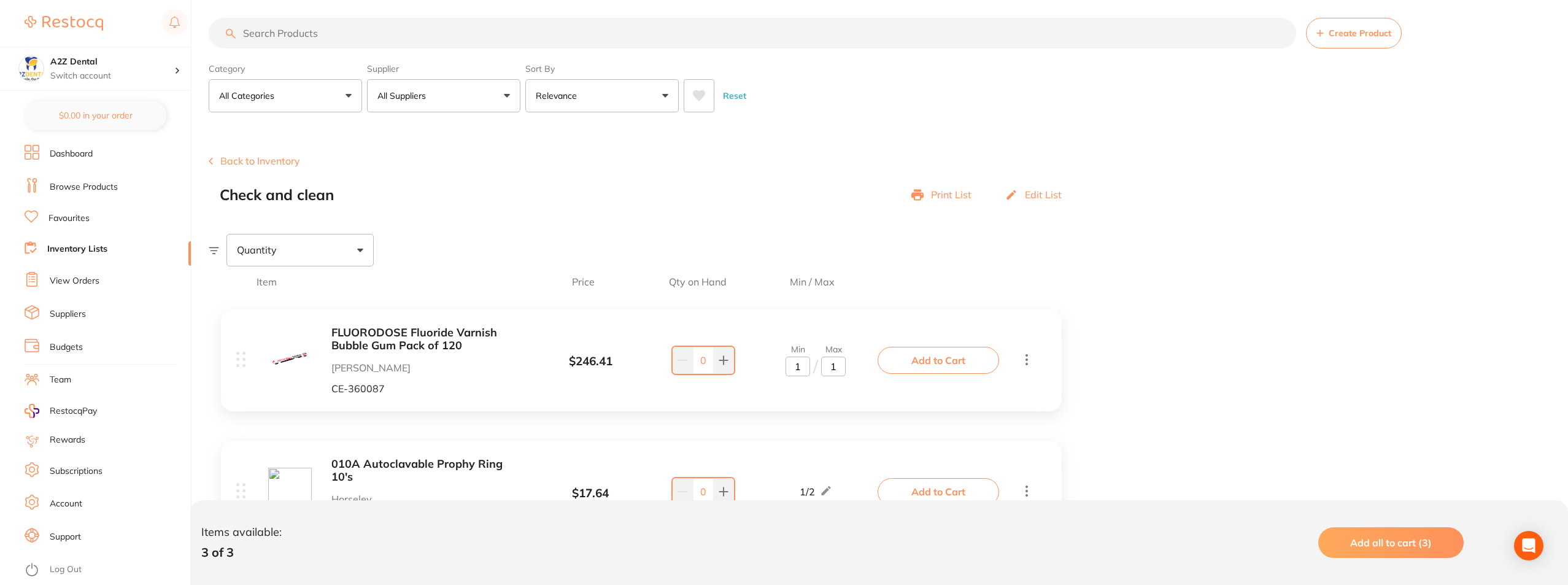
scroll to position [0, 0]
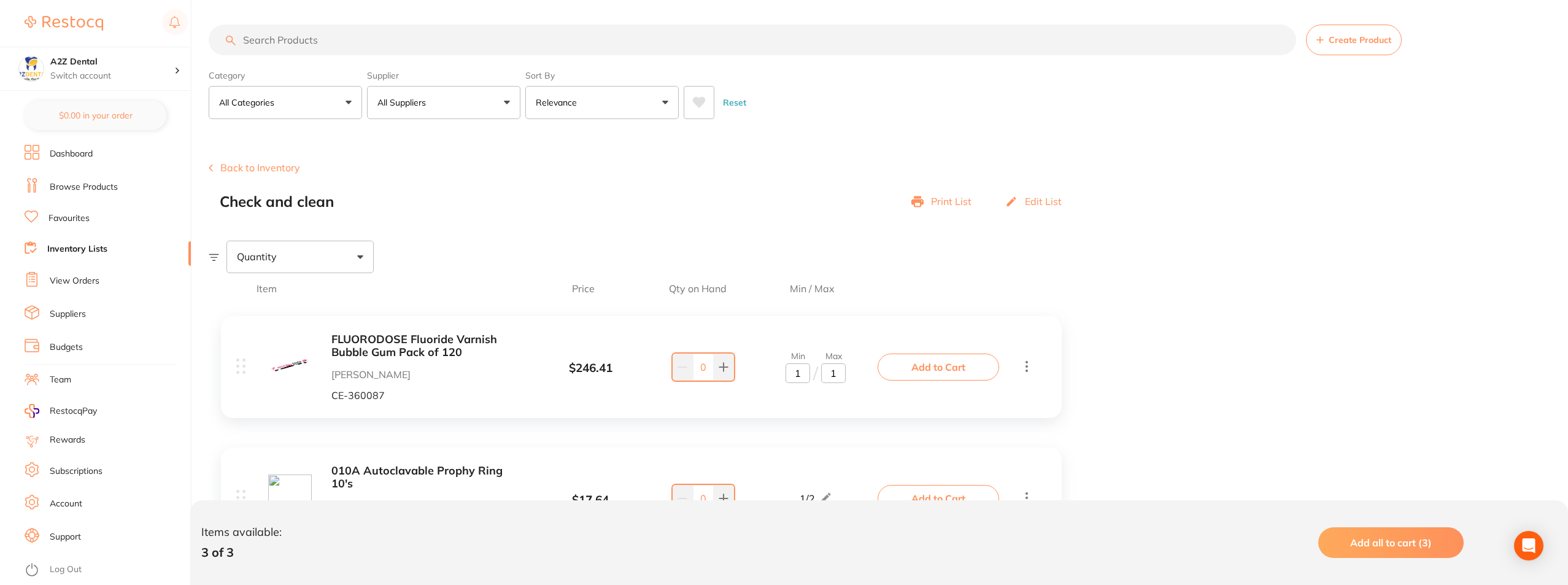
click at [212, 168] on icon at bounding box center [211, 168] width 4 height 8
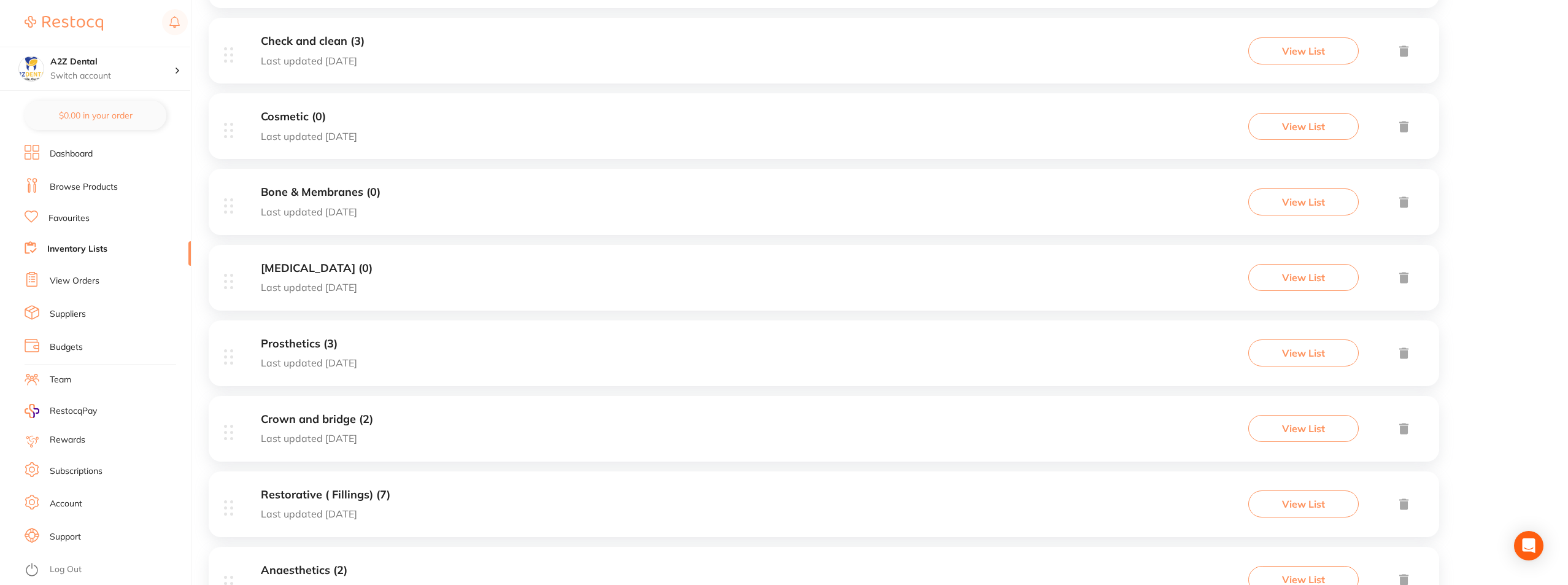
scroll to position [368, 0]
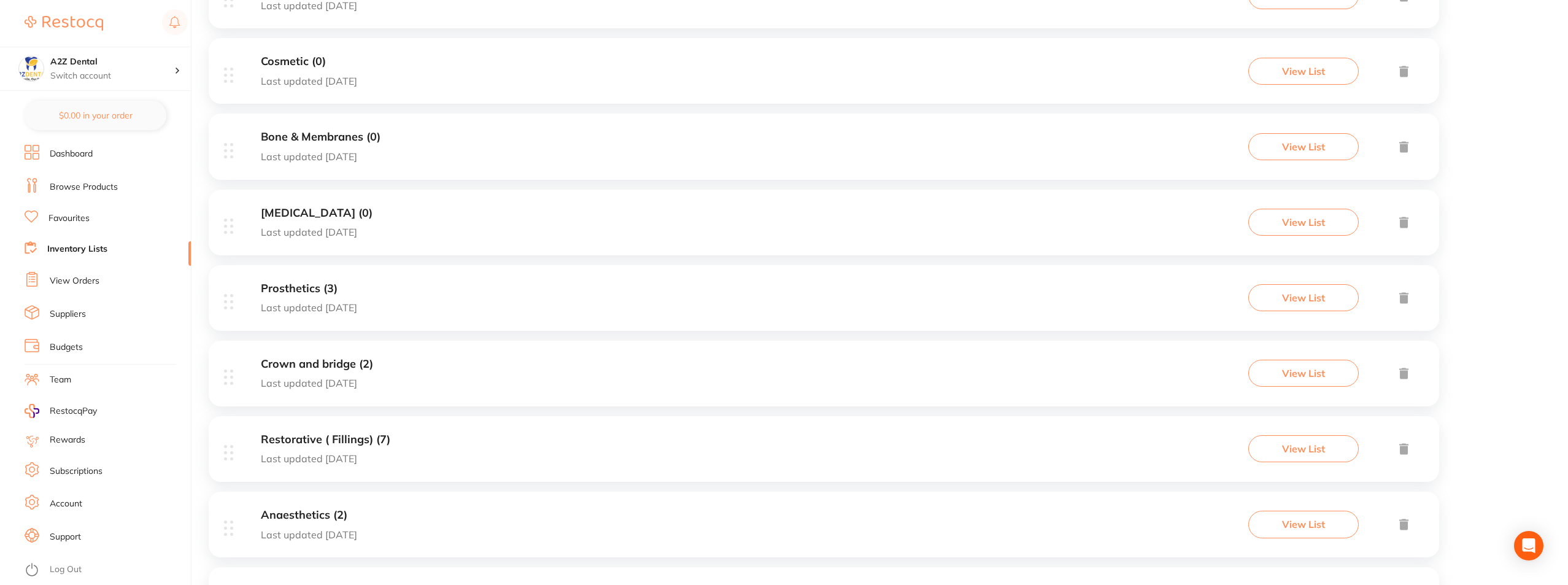
click at [300, 288] on h3 "Prosthetics (3)" at bounding box center [309, 288] width 96 height 13
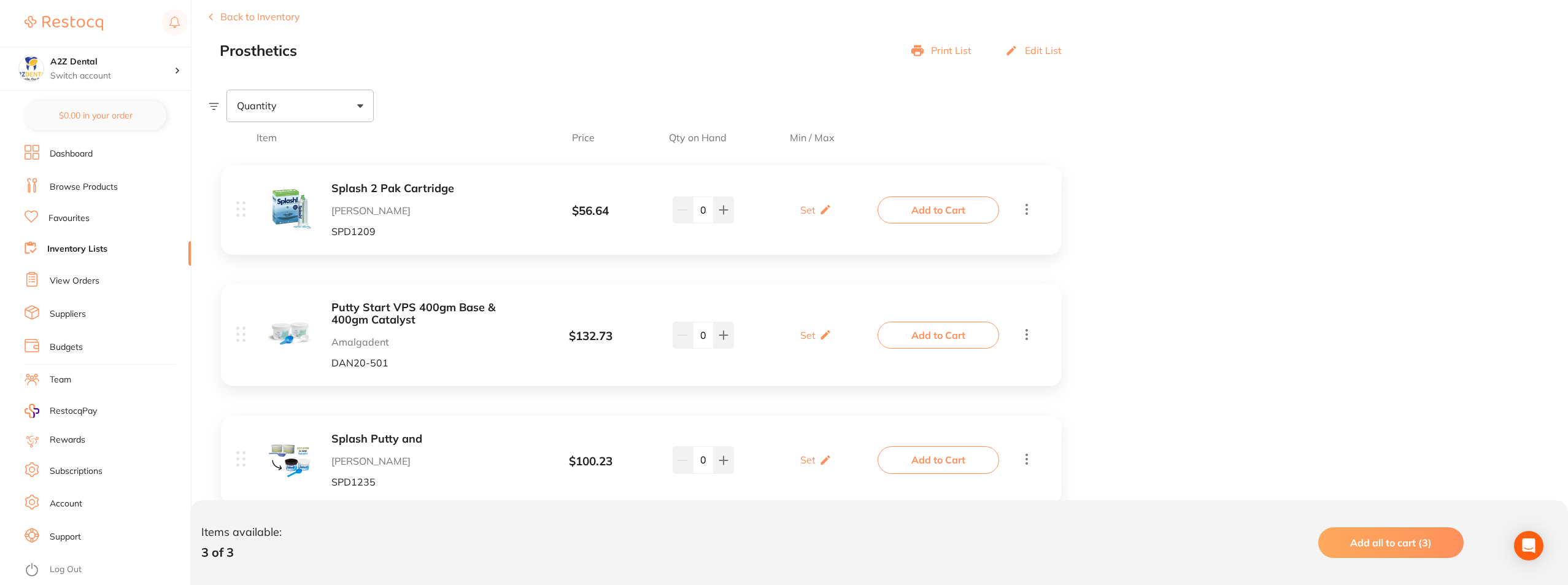
scroll to position [129, 0]
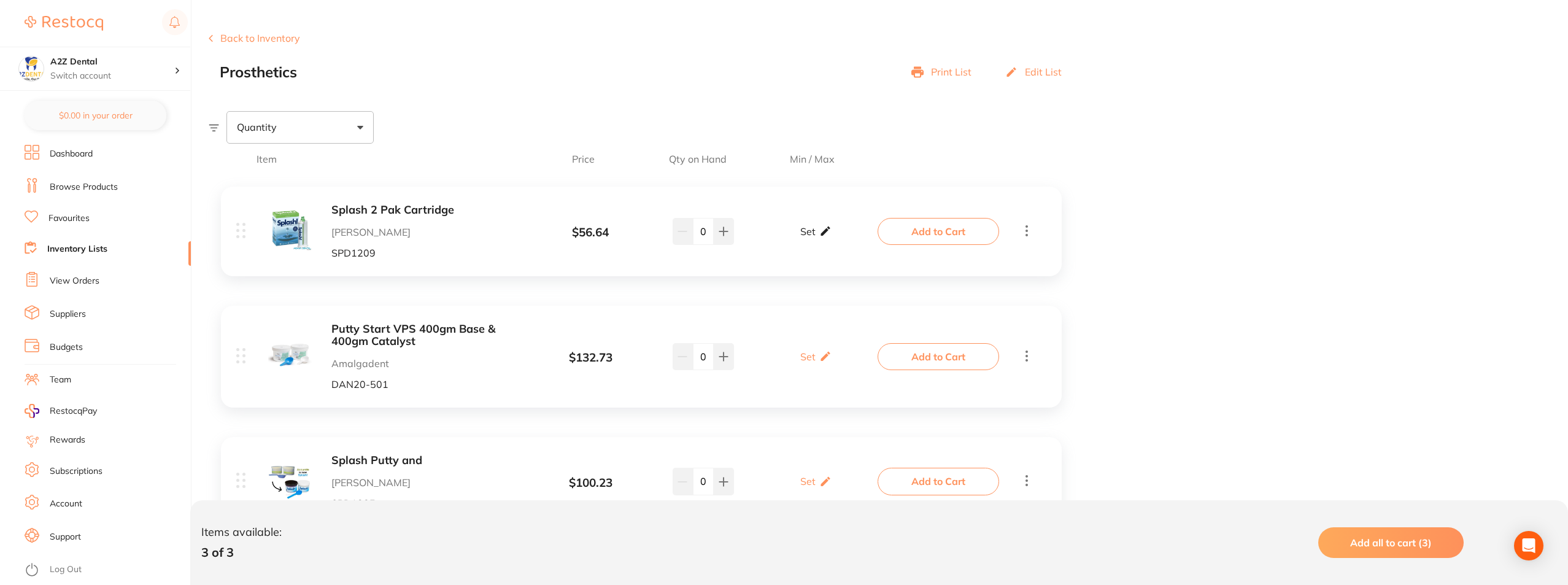
click at [812, 229] on p "Set" at bounding box center [808, 231] width 16 height 11
click at [836, 238] on input "0" at bounding box center [833, 237] width 24 height 20
type input "2"
click at [800, 239] on input "0" at bounding box center [798, 237] width 24 height 20
type input "1"
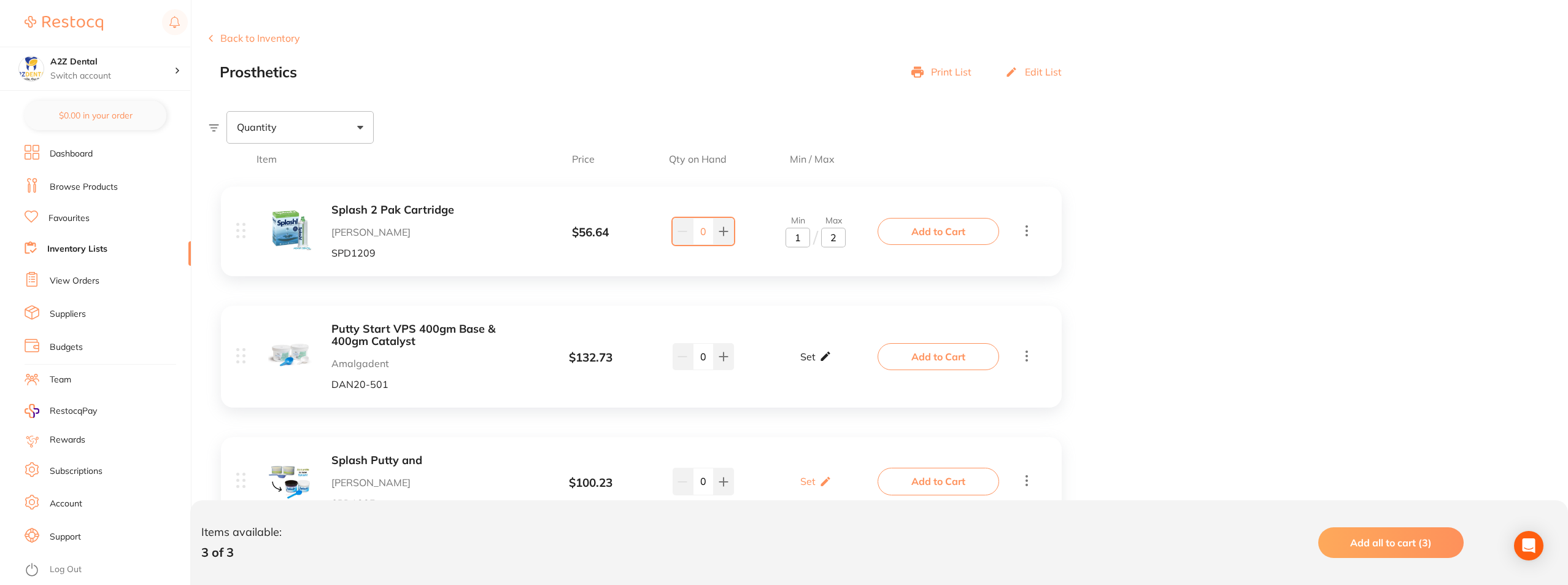
click at [822, 353] on icon at bounding box center [825, 356] width 13 height 13
drag, startPoint x: 829, startPoint y: 363, endPoint x: 836, endPoint y: 363, distance: 7.0
click at [836, 363] on input "0" at bounding box center [833, 363] width 24 height 20
type input "1"
click at [801, 364] on input "0" at bounding box center [798, 363] width 24 height 20
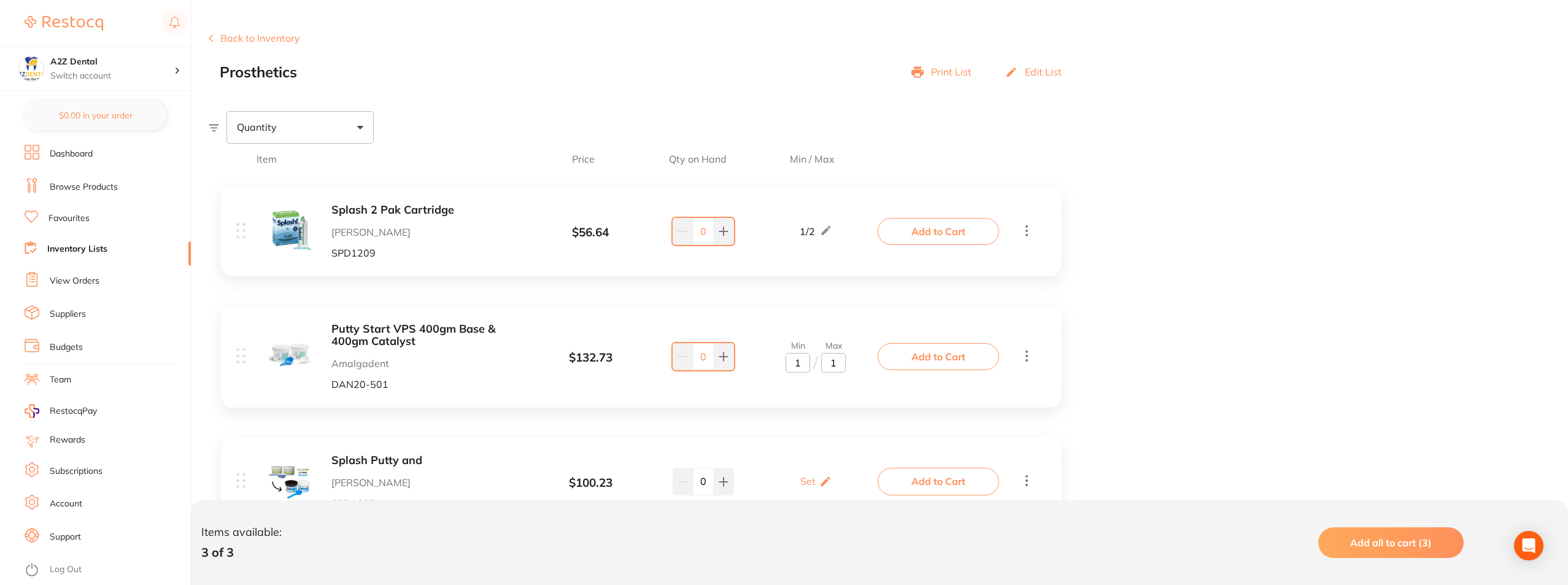
click at [836, 388] on div "Putty Start VPS 400gm Base & 400gm Catalyst Amalgadent DAN20-501 $ 132.73 Min 1…" at bounding box center [558, 356] width 644 height 68
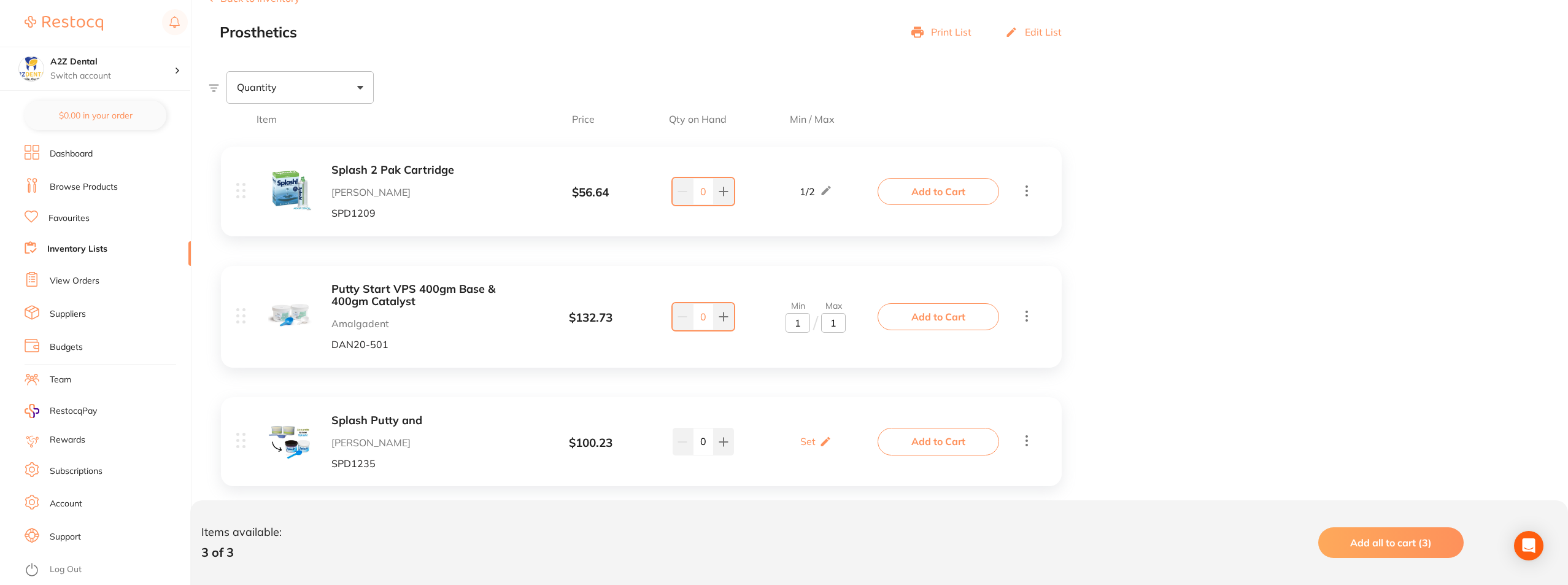
scroll to position [191, 0]
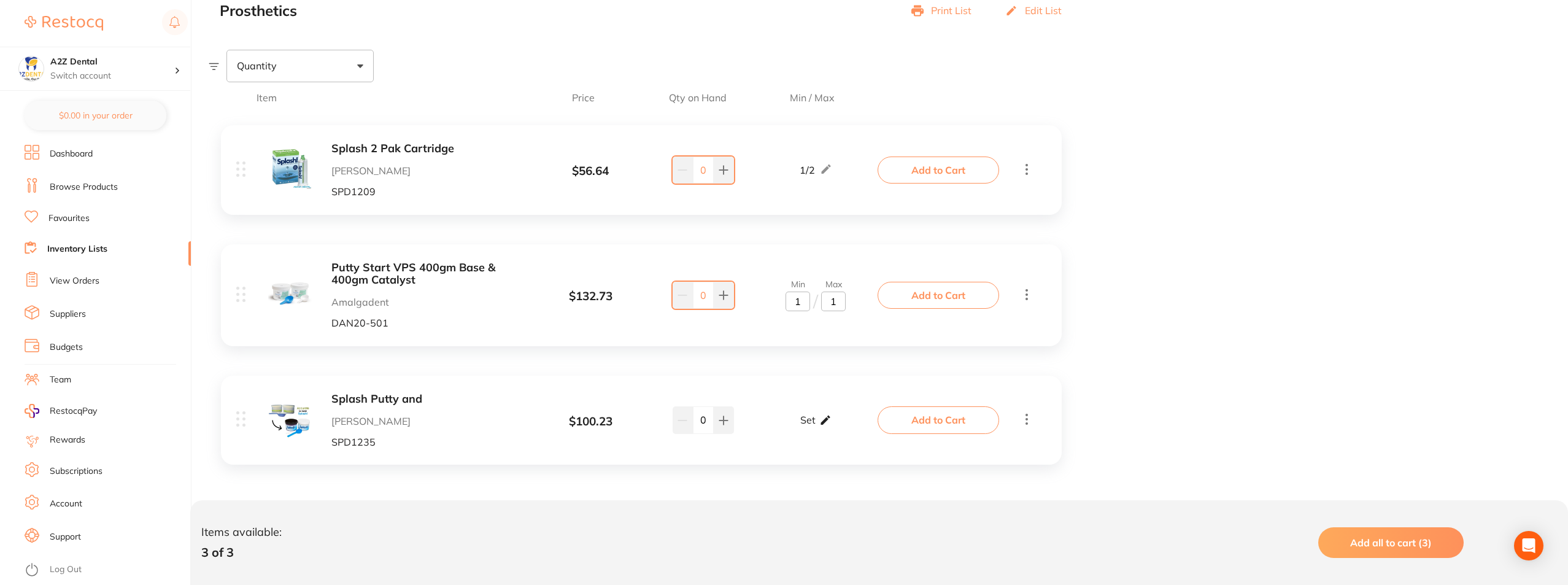
click at [821, 417] on icon at bounding box center [825, 419] width 13 height 13
type input "1"
drag, startPoint x: 827, startPoint y: 424, endPoint x: 839, endPoint y: 424, distance: 12.0
click at [839, 424] on input "0" at bounding box center [833, 426] width 24 height 20
type input "1"
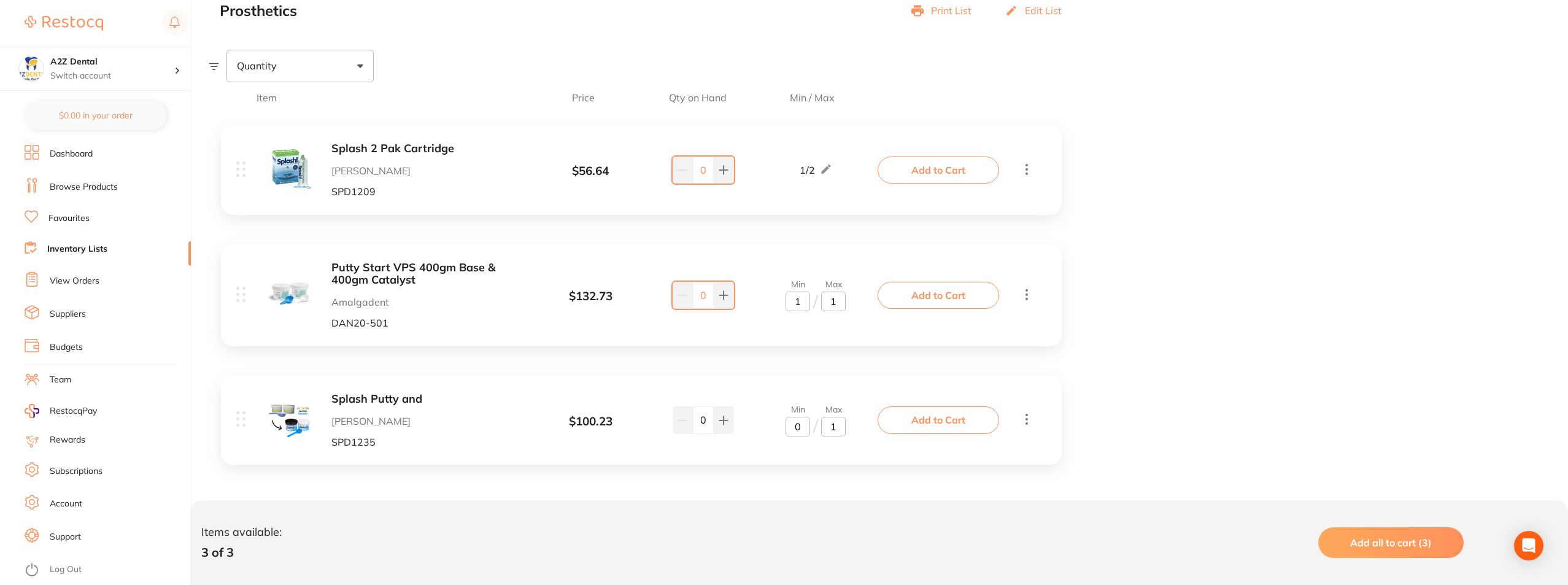
drag, startPoint x: 805, startPoint y: 427, endPoint x: 791, endPoint y: 427, distance: 14.0
click at [791, 427] on input "0" at bounding box center [798, 426] width 24 height 20
click at [839, 450] on div "Splash Putty and Adam Dental SPD1235 $ 100.23 Min 1 / Max 1 0 Min 1 / Max 1 Add…" at bounding box center [641, 419] width 841 height 89
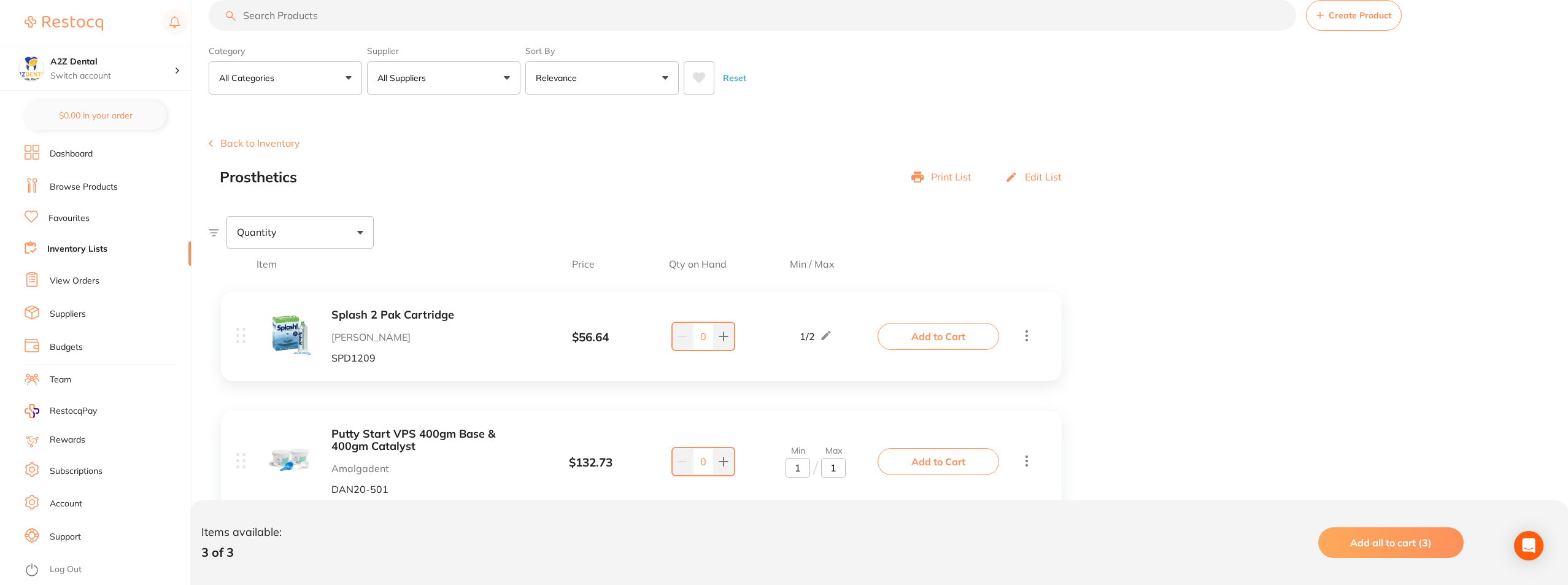
scroll to position [0, 0]
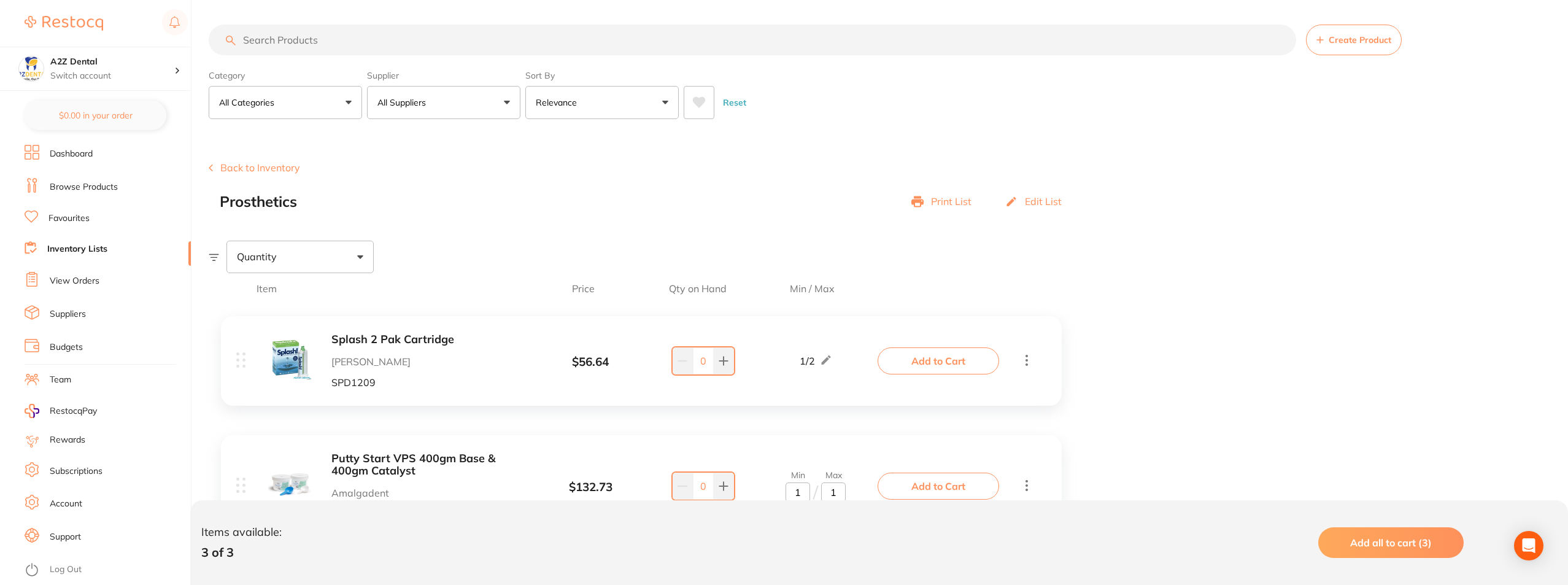
type input "1"
click at [70, 247] on link "Inventory Lists" at bounding box center [76, 249] width 60 height 13
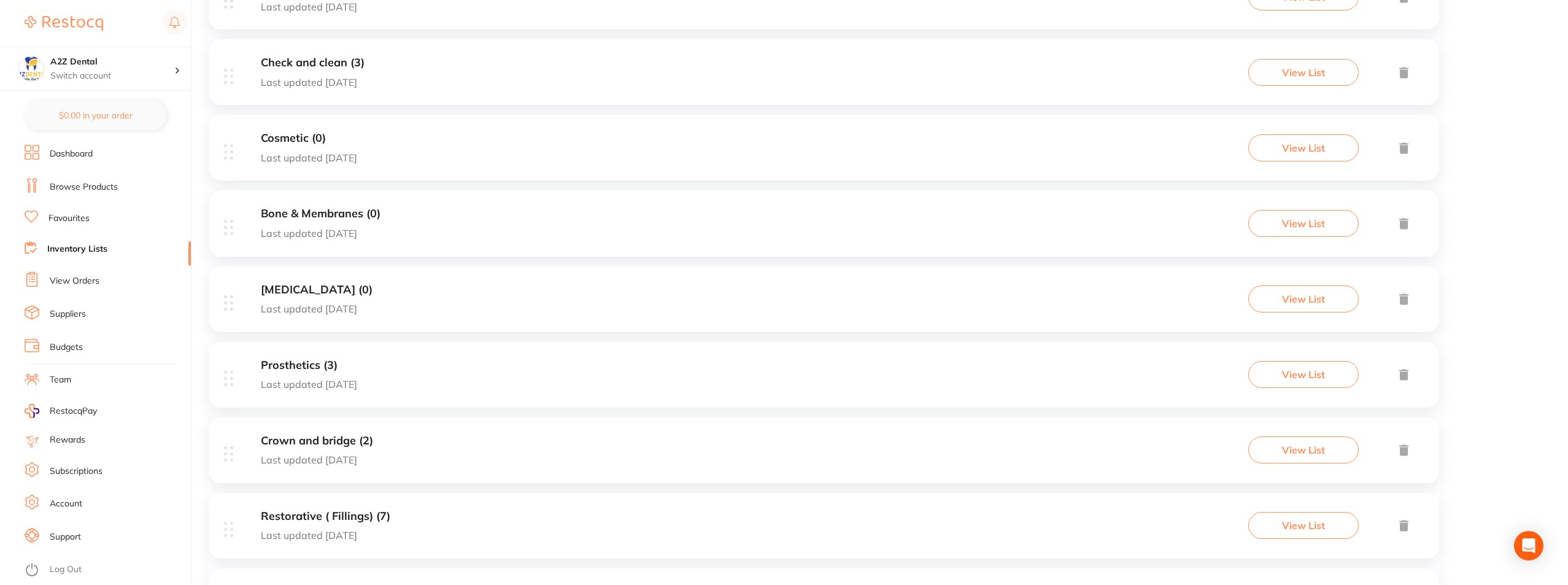
scroll to position [429, 0]
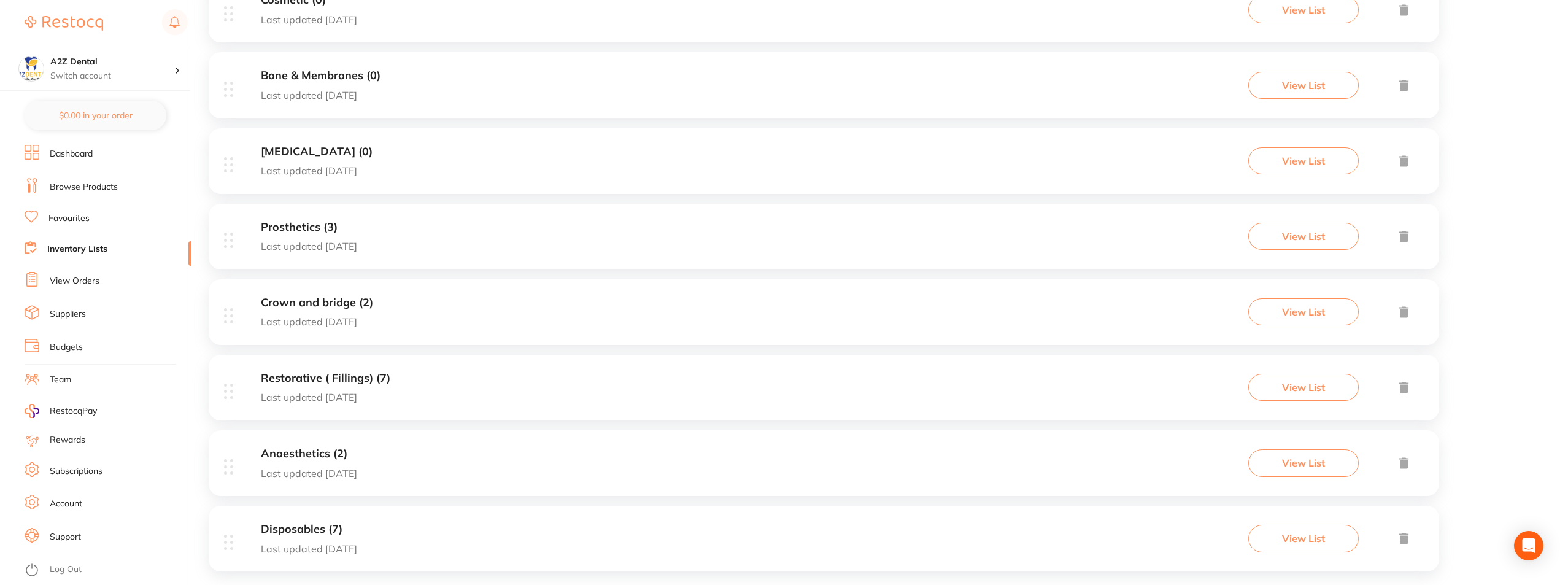
click at [278, 302] on h3 "Crown and bridge (2)" at bounding box center [317, 303] width 113 height 13
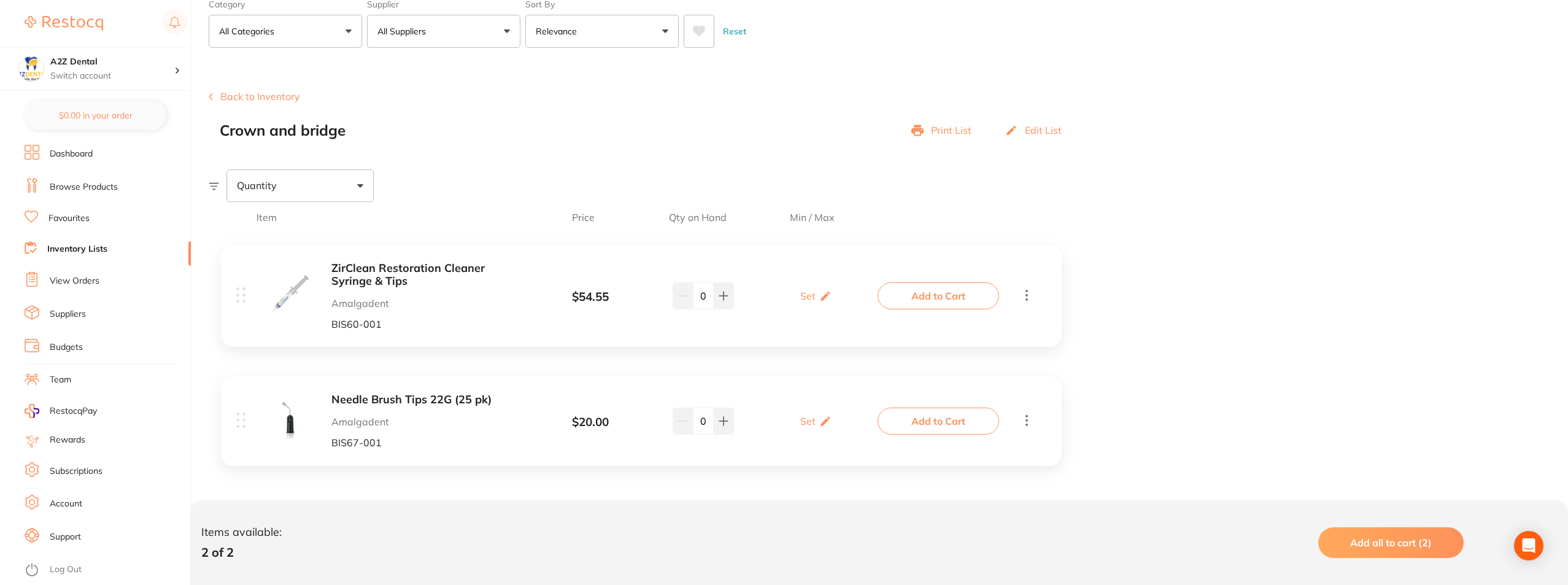
scroll to position [73, 0]
click at [812, 293] on p "Set" at bounding box center [808, 294] width 16 height 11
click at [831, 303] on input "0" at bounding box center [833, 301] width 24 height 20
type input "1"
drag, startPoint x: 799, startPoint y: 302, endPoint x: 787, endPoint y: 303, distance: 12.0
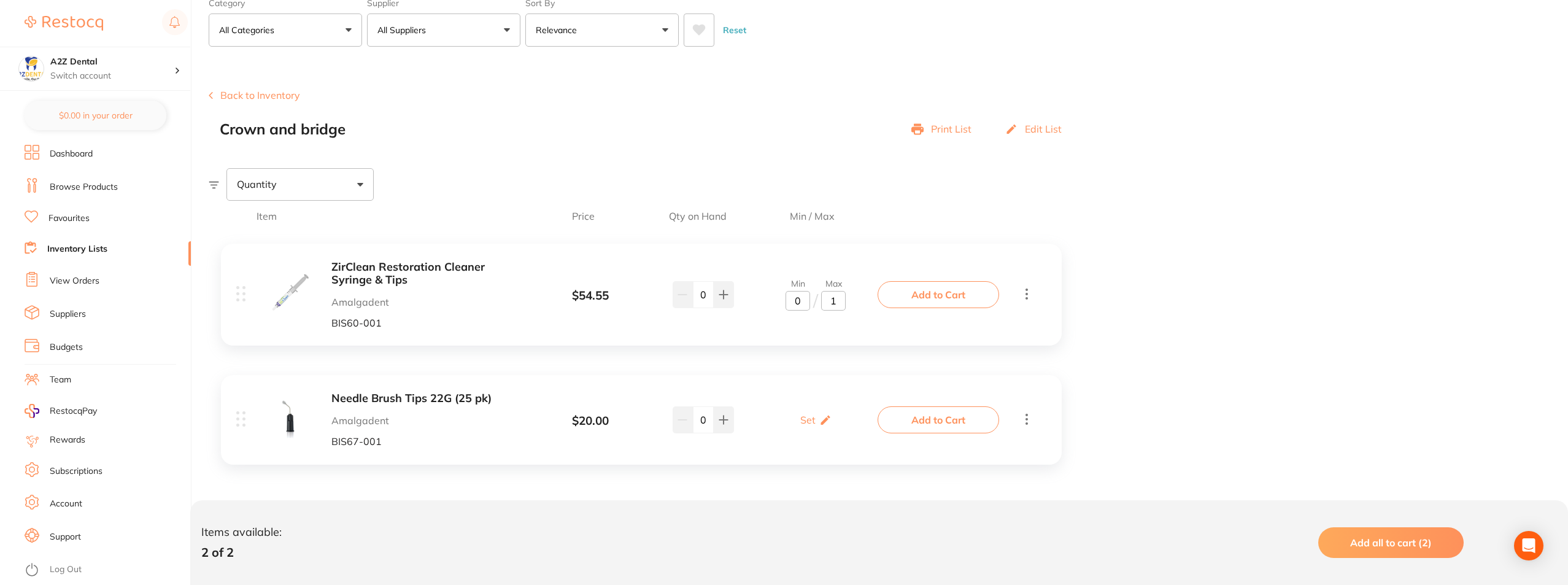
click at [787, 303] on input "0" at bounding box center [798, 301] width 24 height 20
type input "1"
click at [804, 368] on div "ZirClean Restoration Cleaner Syringe & Tips Amalgadent BIS60-001 $ 54.55 Min 1 …" at bounding box center [641, 359] width 865 height 256
click at [808, 416] on p "Set" at bounding box center [808, 419] width 16 height 11
click at [835, 428] on input "0" at bounding box center [833, 426] width 24 height 20
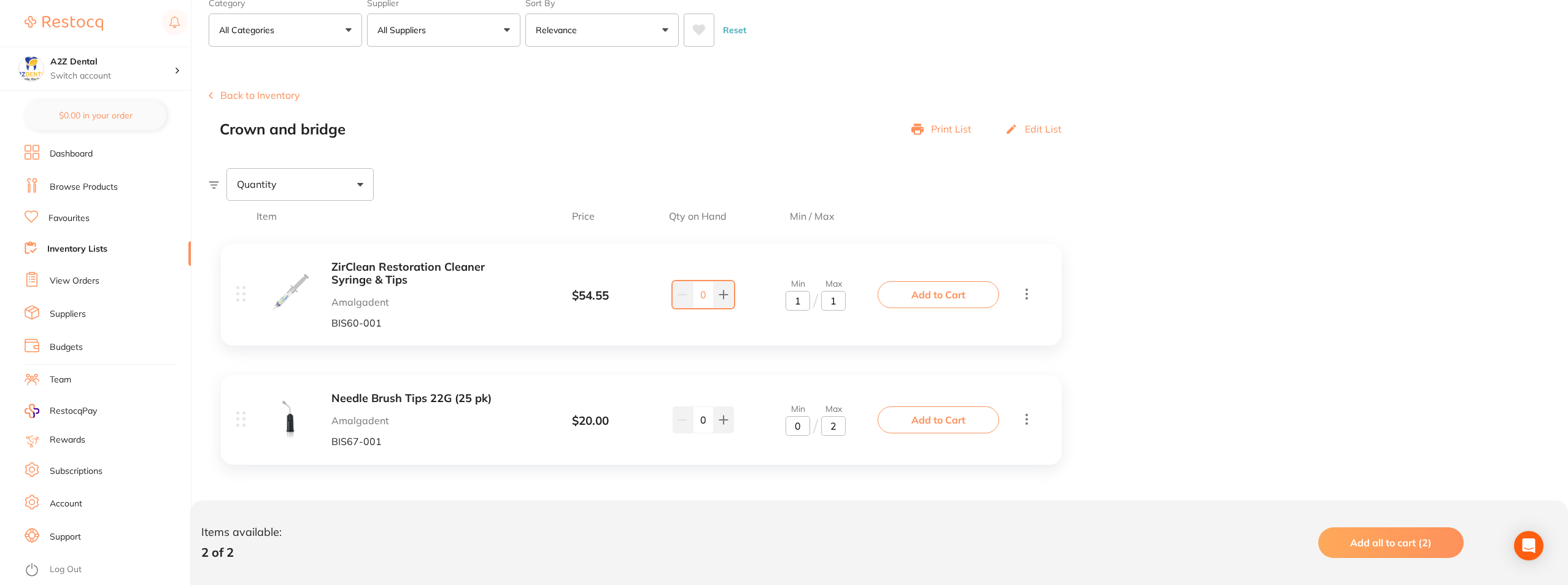
type input "2"
drag, startPoint x: 800, startPoint y: 422, endPoint x: 793, endPoint y: 425, distance: 7.6
click at [793, 425] on input "0" at bounding box center [798, 426] width 24 height 20
type input "1"
click at [861, 369] on div "ZirClean Restoration Cleaner Syringe & Tips Amalgadent BIS60-001 $ 54.55 Min 1 …" at bounding box center [641, 359] width 865 height 256
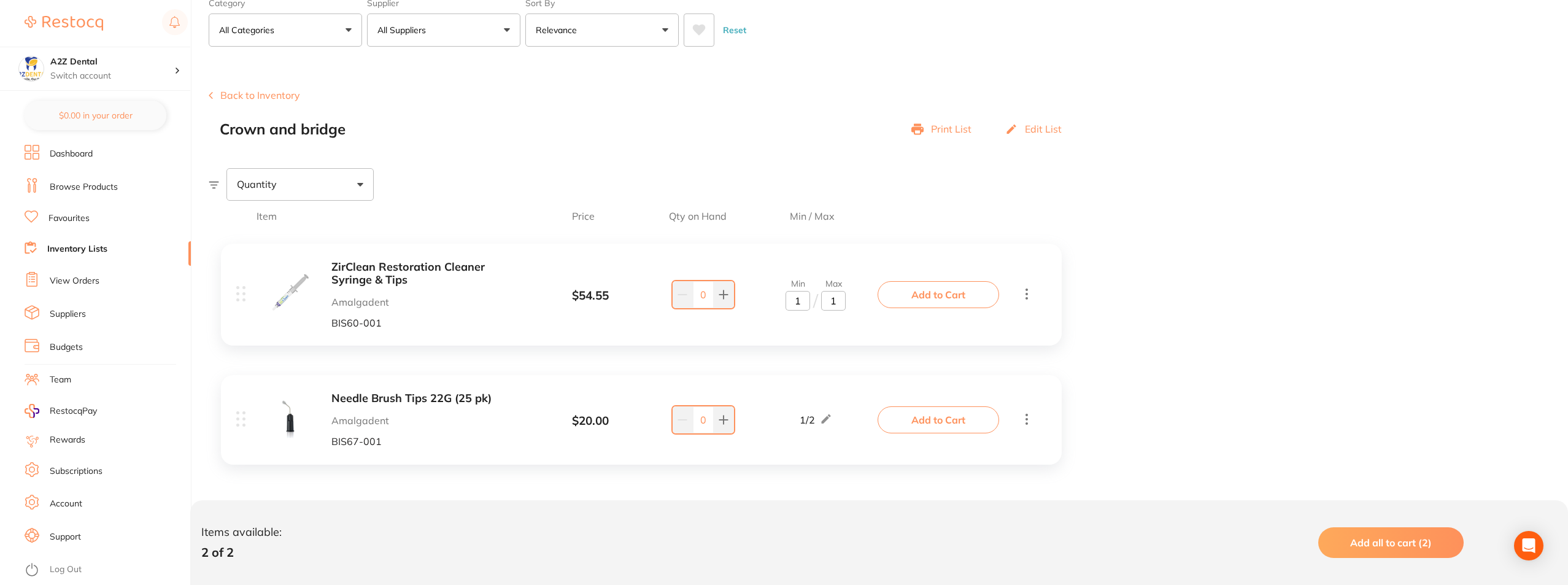
click at [262, 96] on button "Back to Inventory" at bounding box center [254, 94] width 91 height 11
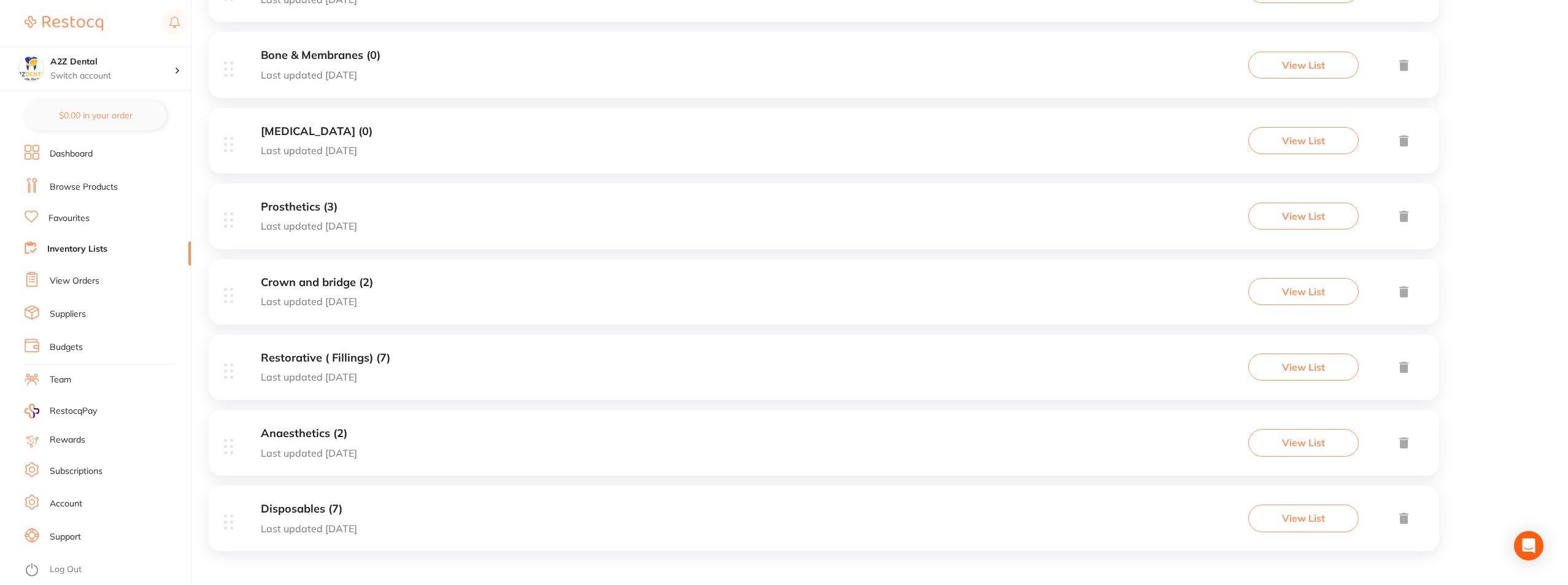
scroll to position [451, 0]
click at [318, 361] on h3 "Restorative ( Fillings) (7)" at bounding box center [325, 357] width 129 height 13
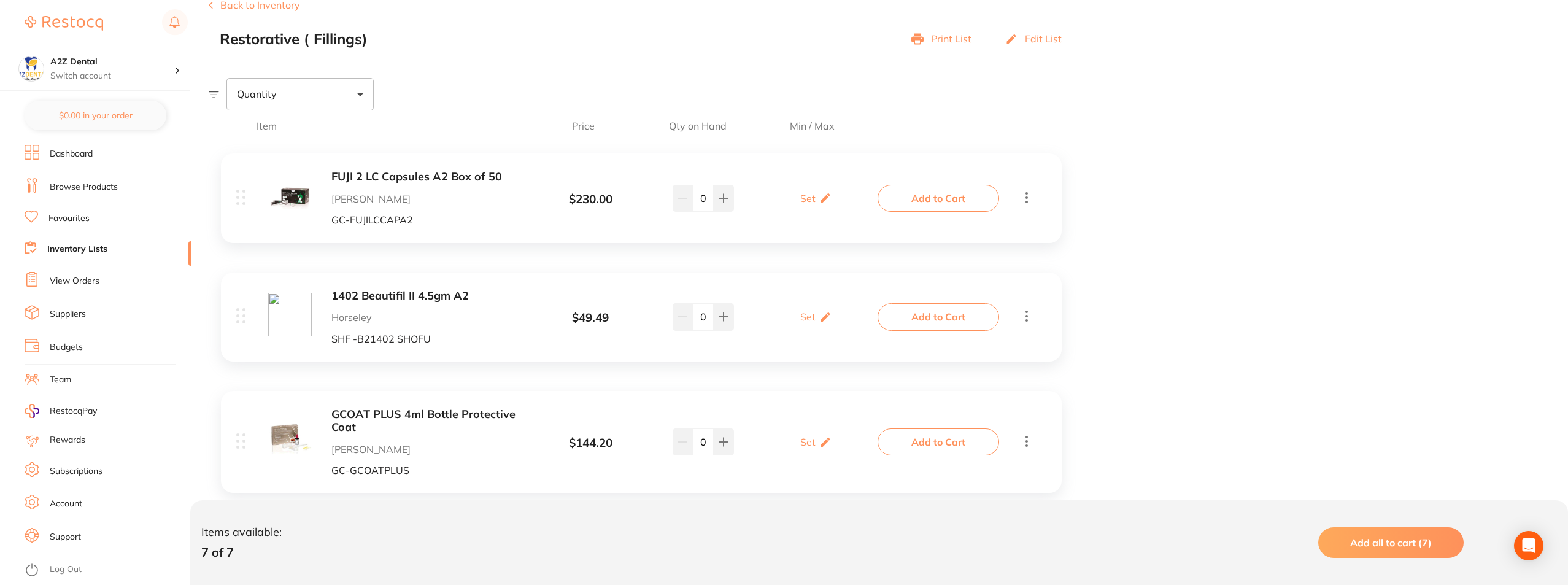
scroll to position [184, 0]
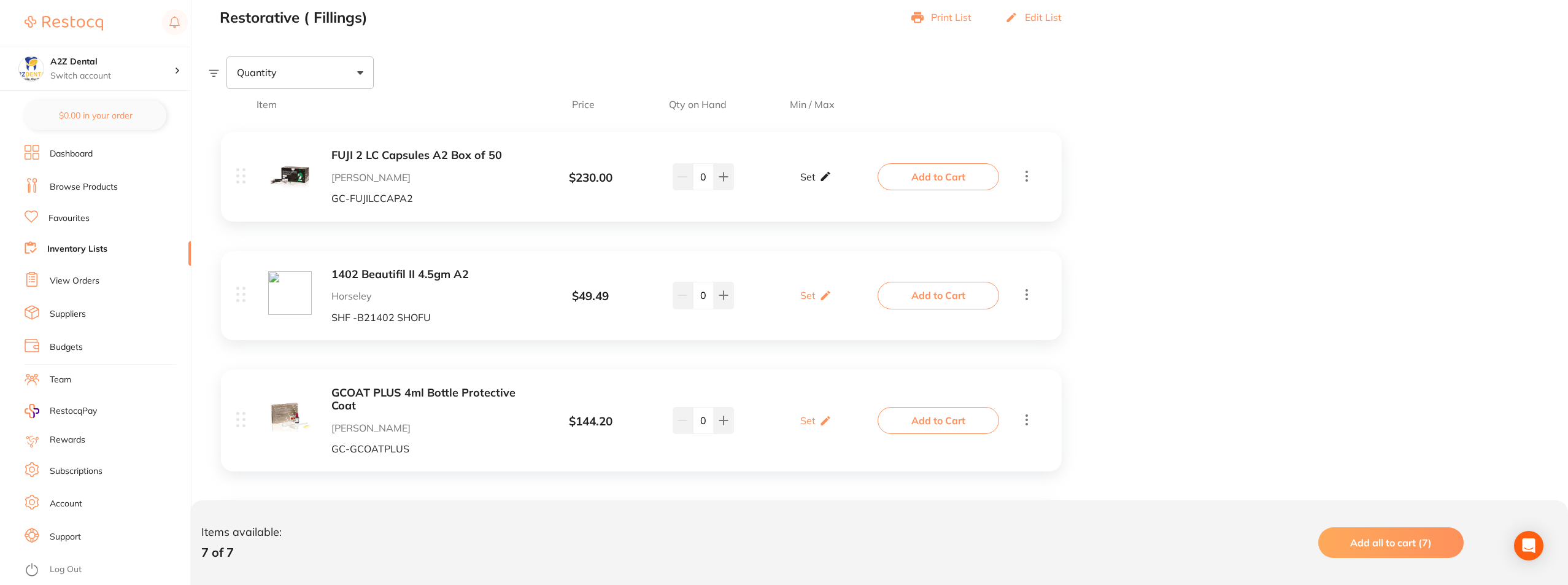
click at [815, 175] on div "Set Set Min / Max" at bounding box center [816, 176] width 31 height 30
click at [832, 185] on input "0" at bounding box center [833, 183] width 24 height 20
type input "1"
drag, startPoint x: 802, startPoint y: 186, endPoint x: 794, endPoint y: 186, distance: 8.0
click at [794, 186] on input "0" at bounding box center [798, 183] width 24 height 20
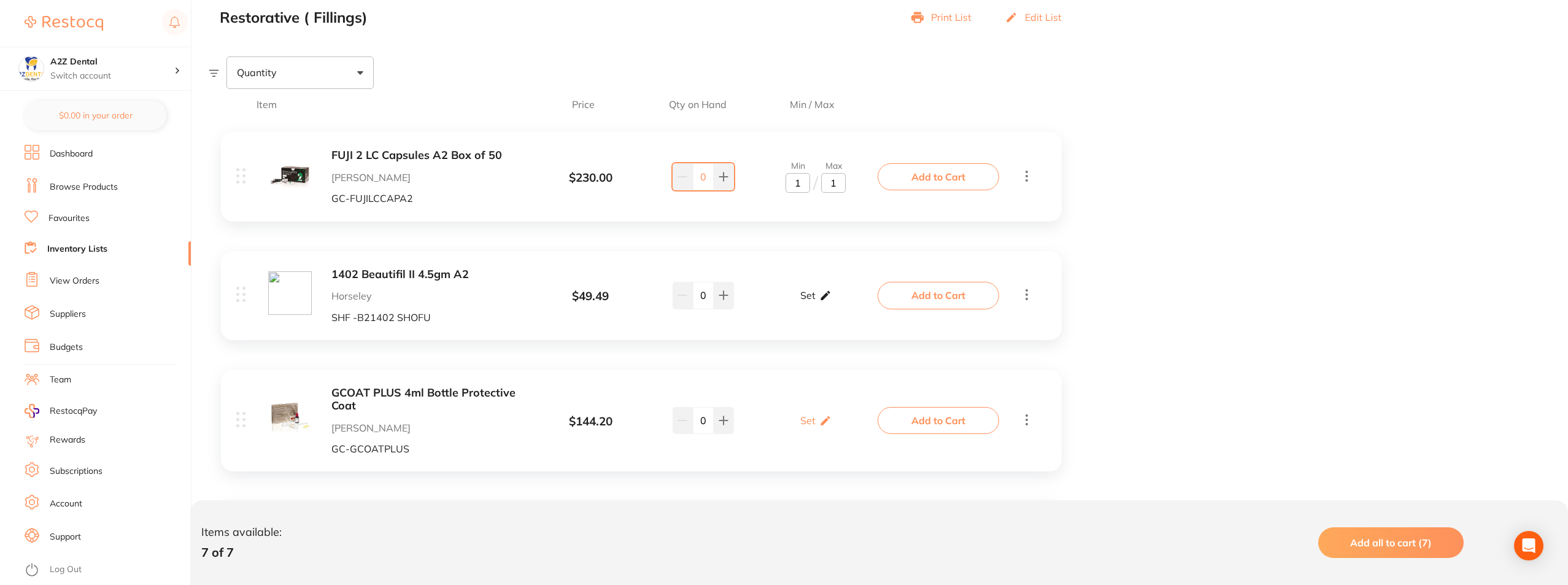
click at [820, 298] on icon at bounding box center [825, 295] width 13 height 13
type input "1"
click at [836, 300] on input "0" at bounding box center [833, 302] width 24 height 20
type input "2"
click at [800, 302] on input "0" at bounding box center [798, 302] width 24 height 20
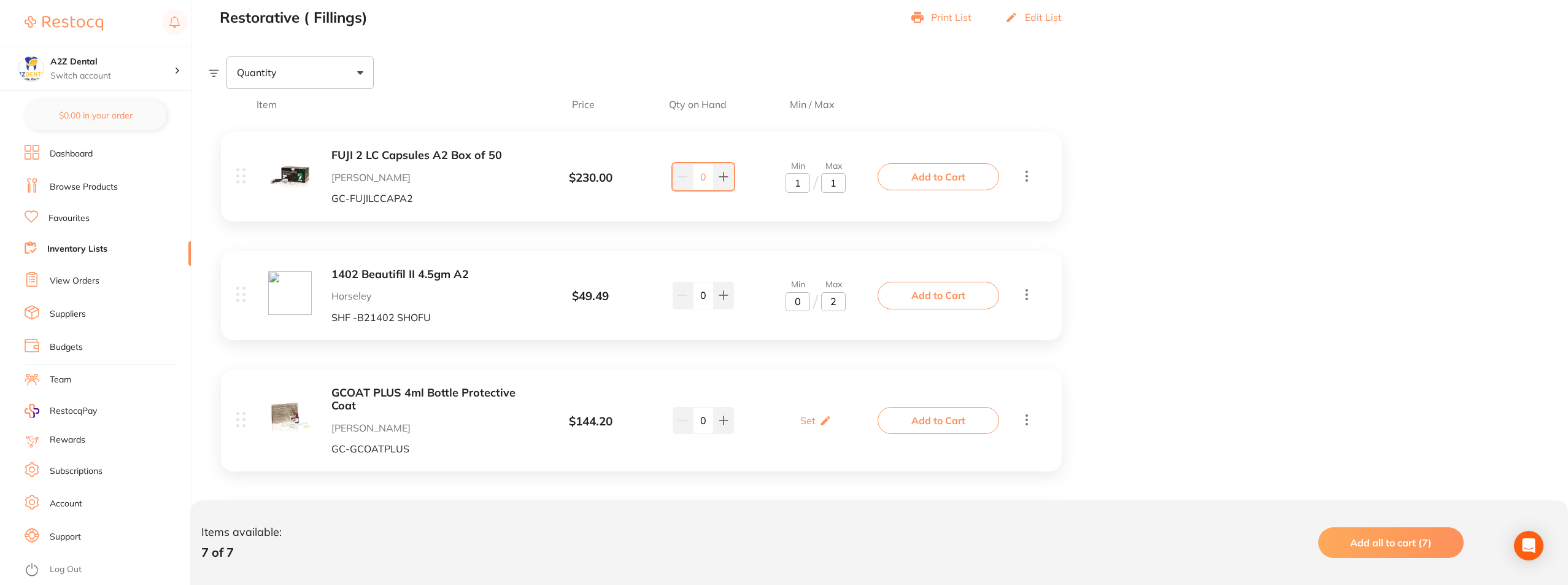
type input "1"
click at [808, 372] on div "GCOAT PLUS 4ml Bottle Protective Coat Henry Schein Halas GC-GCOATPLUS $ 144.20 …" at bounding box center [641, 420] width 841 height 102
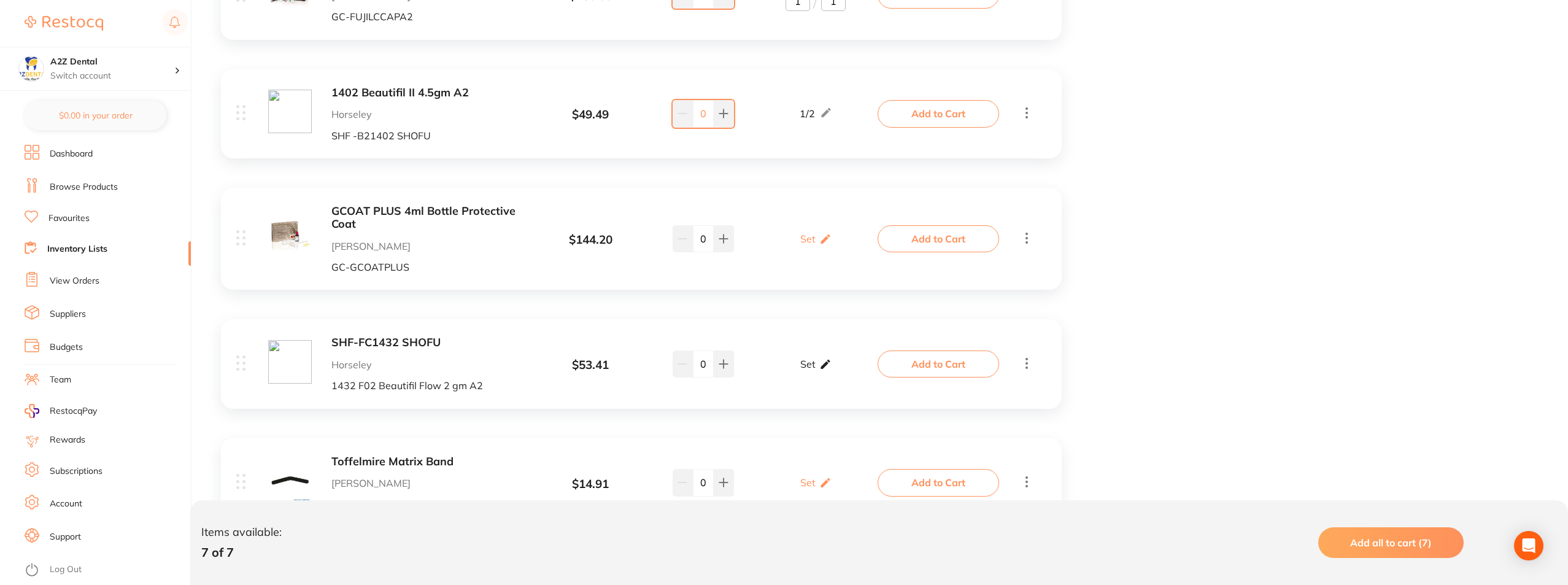
scroll to position [368, 0]
click at [816, 240] on div "Set Set Min / Max" at bounding box center [816, 235] width 31 height 30
drag, startPoint x: 829, startPoint y: 243, endPoint x: 836, endPoint y: 245, distance: 7.3
click at [836, 245] on input "0" at bounding box center [833, 242] width 24 height 20
type input "1"
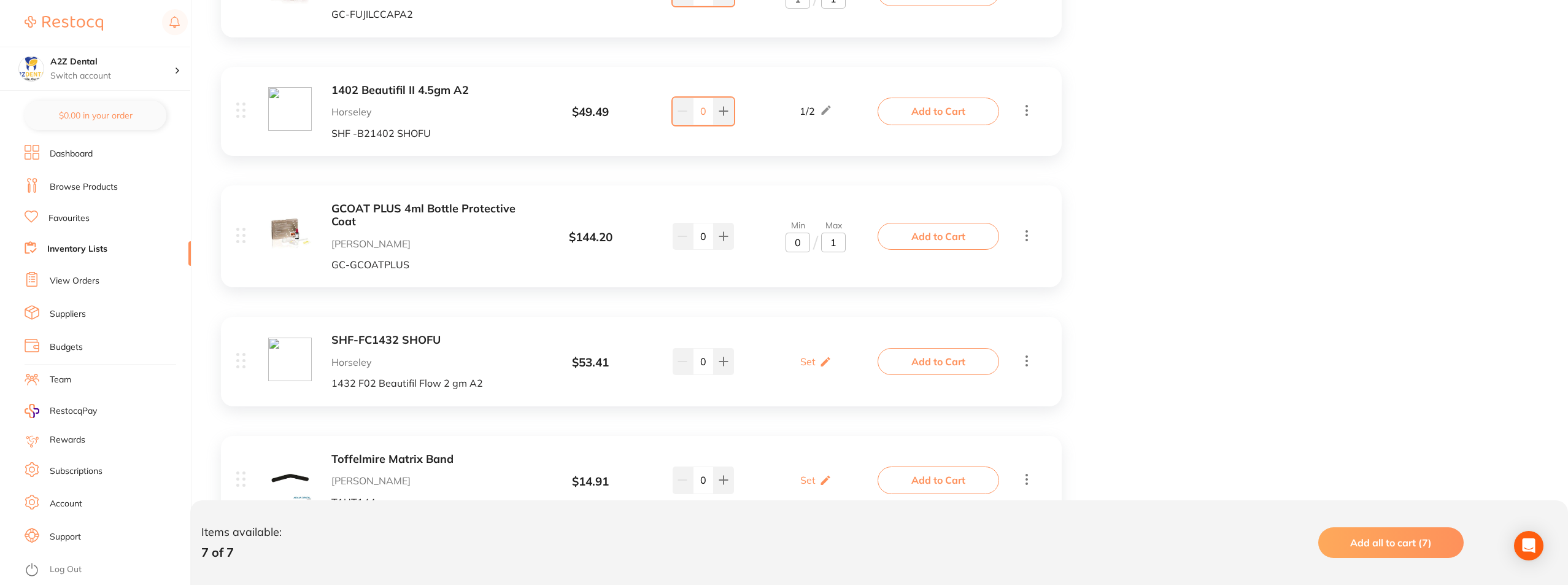
drag, startPoint x: 800, startPoint y: 247, endPoint x: 788, endPoint y: 246, distance: 12.0
click at [790, 246] on input "0" at bounding box center [798, 242] width 24 height 20
click at [809, 363] on p "Set" at bounding box center [808, 361] width 16 height 11
type input "1"
drag, startPoint x: 828, startPoint y: 366, endPoint x: 837, endPoint y: 366, distance: 9.0
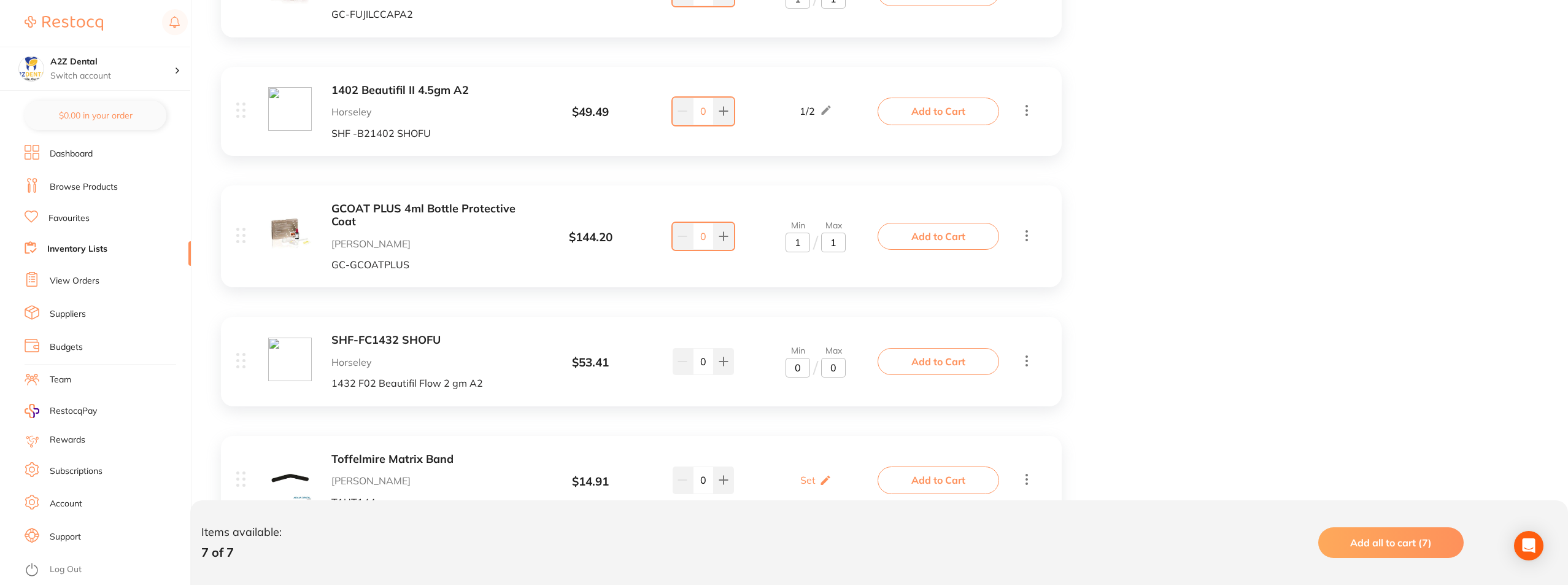
click at [837, 366] on input "0" at bounding box center [833, 367] width 24 height 20
type input "2"
click at [800, 366] on input "0" at bounding box center [798, 367] width 24 height 20
type input "1"
click at [796, 412] on div "FUJI 2 LC Capsules A2 Box of 50 Henry Schein Halas GC-FUJILCCAPA2 $ 230.00 Min …" at bounding box center [641, 366] width 865 height 861
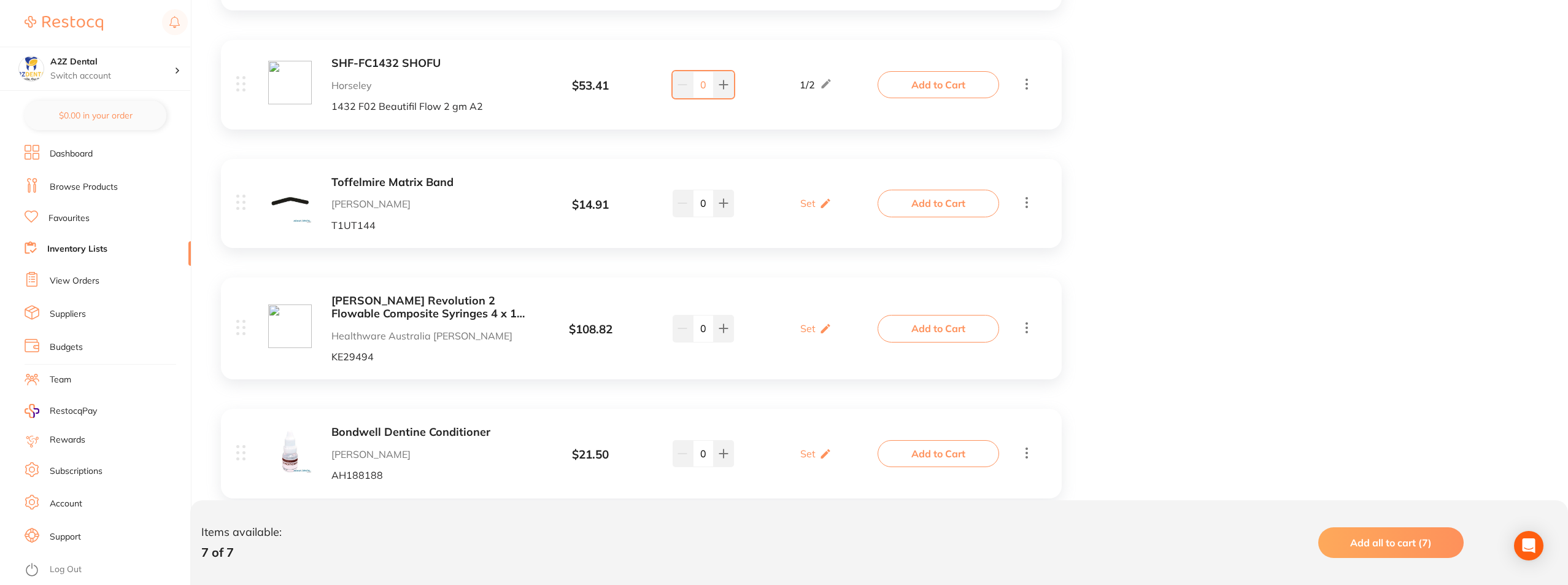
scroll to position [675, 0]
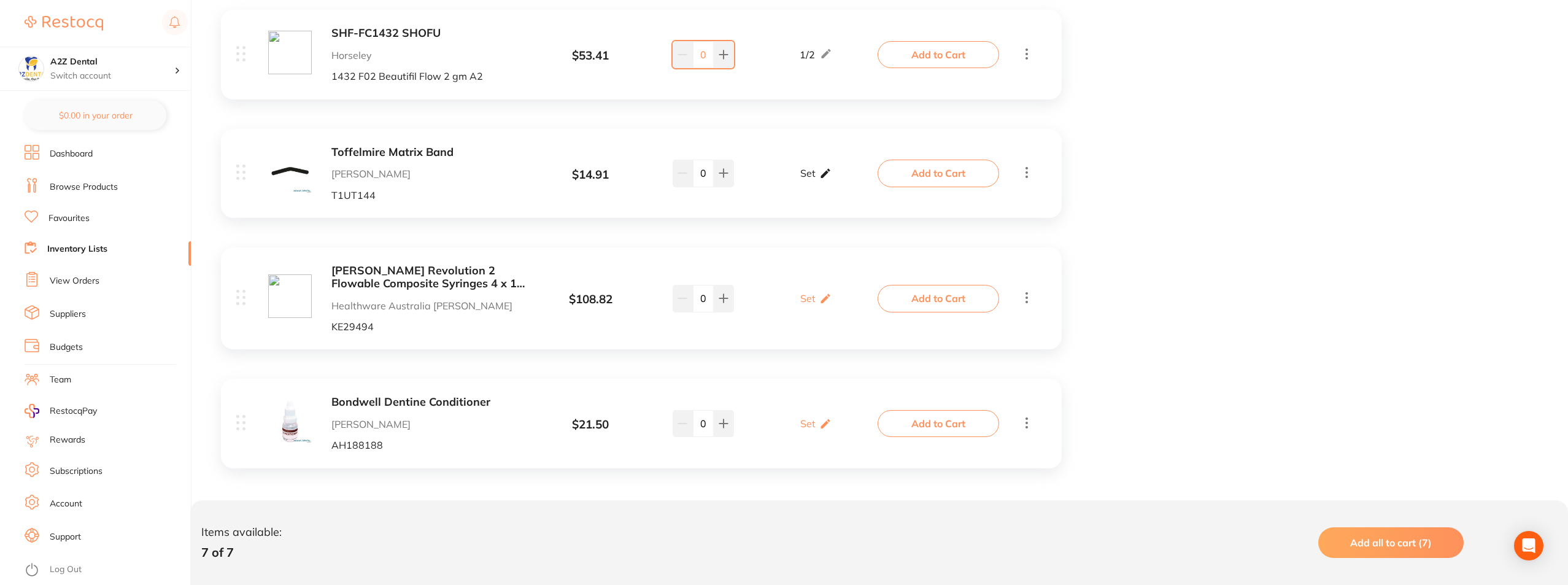
click at [808, 170] on p "Set" at bounding box center [808, 172] width 16 height 11
click at [835, 180] on input "0" at bounding box center [833, 180] width 24 height 20
type input "1"
drag, startPoint x: 800, startPoint y: 180, endPoint x: 792, endPoint y: 178, distance: 8.2
click at [792, 178] on input "0" at bounding box center [798, 180] width 24 height 20
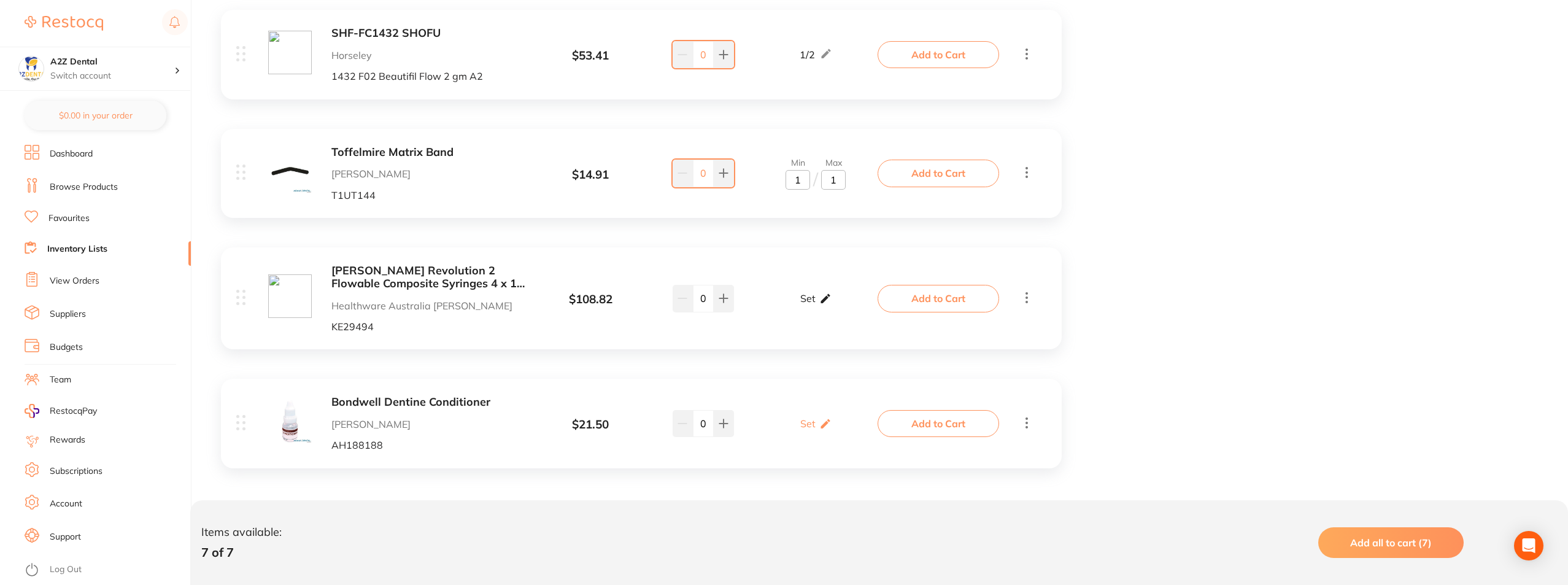
click at [808, 301] on p "Set" at bounding box center [808, 298] width 16 height 11
type input "1"
drag, startPoint x: 829, startPoint y: 303, endPoint x: 837, endPoint y: 305, distance: 8.2
click at [837, 305] on input "0" at bounding box center [833, 305] width 24 height 20
type input "1"
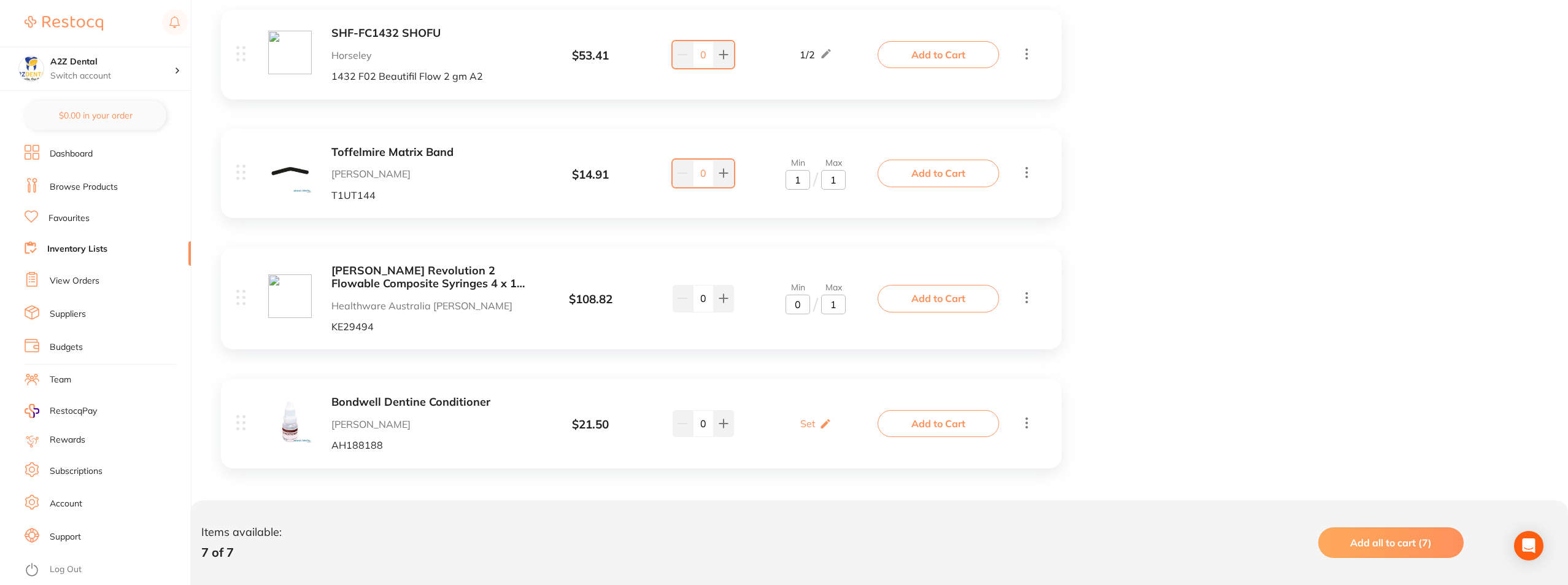
drag, startPoint x: 802, startPoint y: 305, endPoint x: 791, endPoint y: 305, distance: 11.0
click at [791, 305] on input "0" at bounding box center [798, 305] width 24 height 20
click at [808, 422] on p "Set" at bounding box center [808, 423] width 16 height 11
type input "1"
drag, startPoint x: 830, startPoint y: 427, endPoint x: 842, endPoint y: 431, distance: 12.6
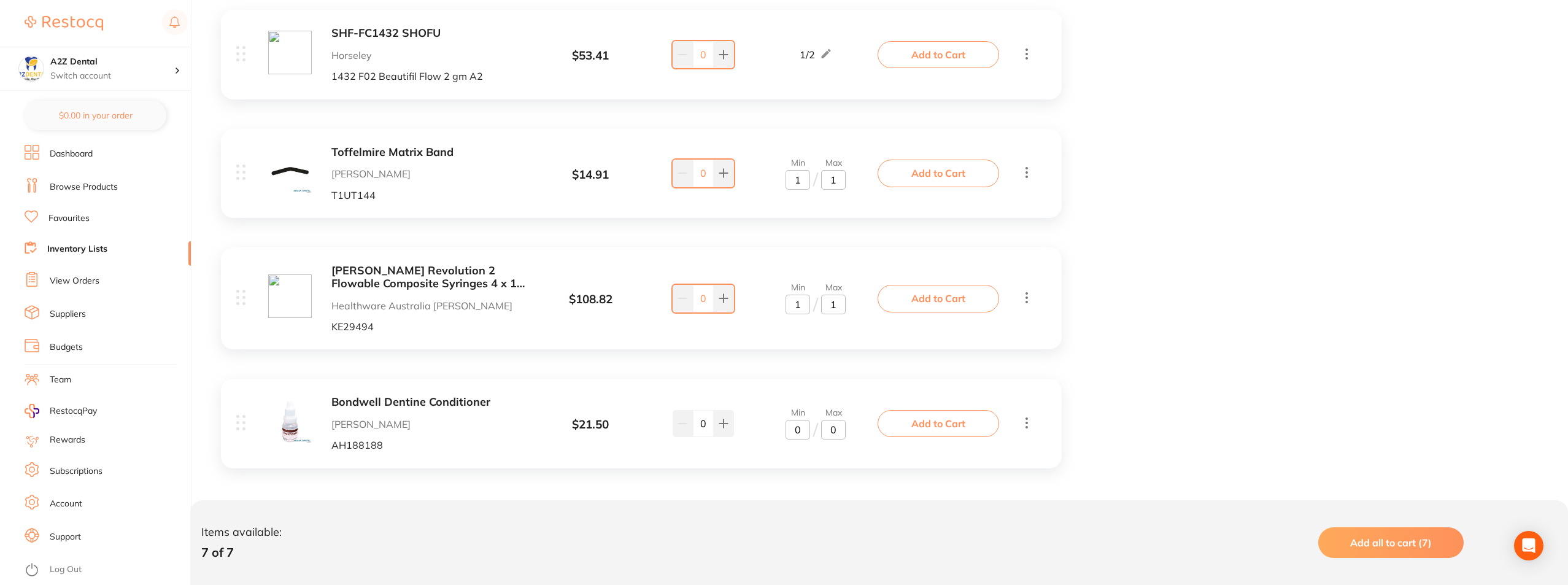
click at [842, 431] on input "0" at bounding box center [833, 429] width 24 height 20
type input "2"
drag, startPoint x: 796, startPoint y: 428, endPoint x: 802, endPoint y: 429, distance: 6.1
click at [802, 429] on input "0" at bounding box center [798, 429] width 24 height 20
type input "1"
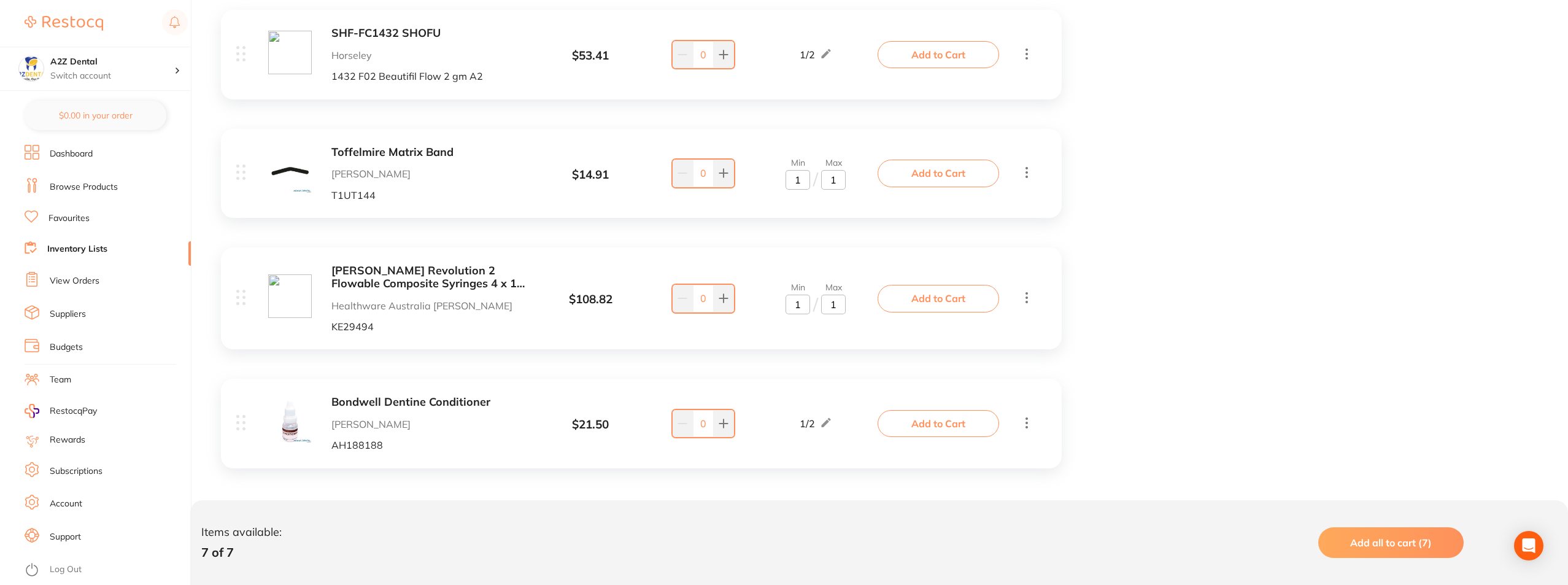
click at [747, 372] on div "FUJI 2 LC Capsules A2 Box of 50 Henry Schein Halas GC-FUJILCCAPA2 $ 230.00 Min …" at bounding box center [641, 59] width 865 height 861
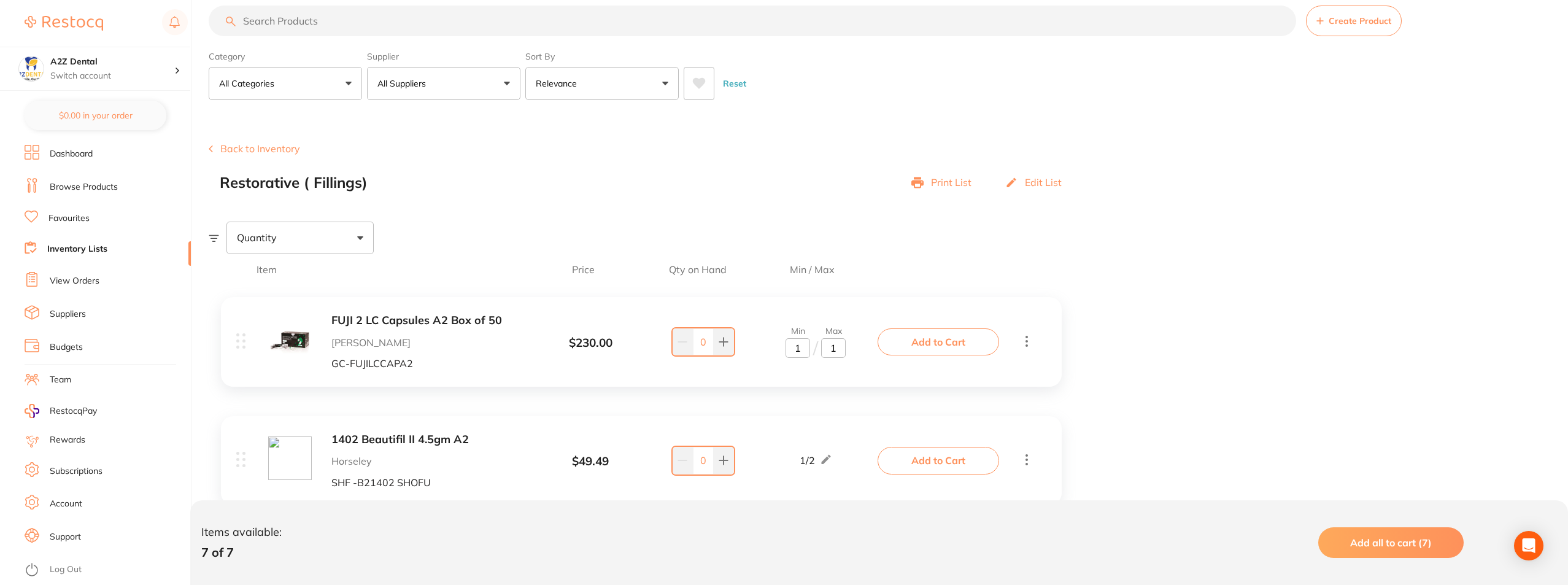
scroll to position [0, 0]
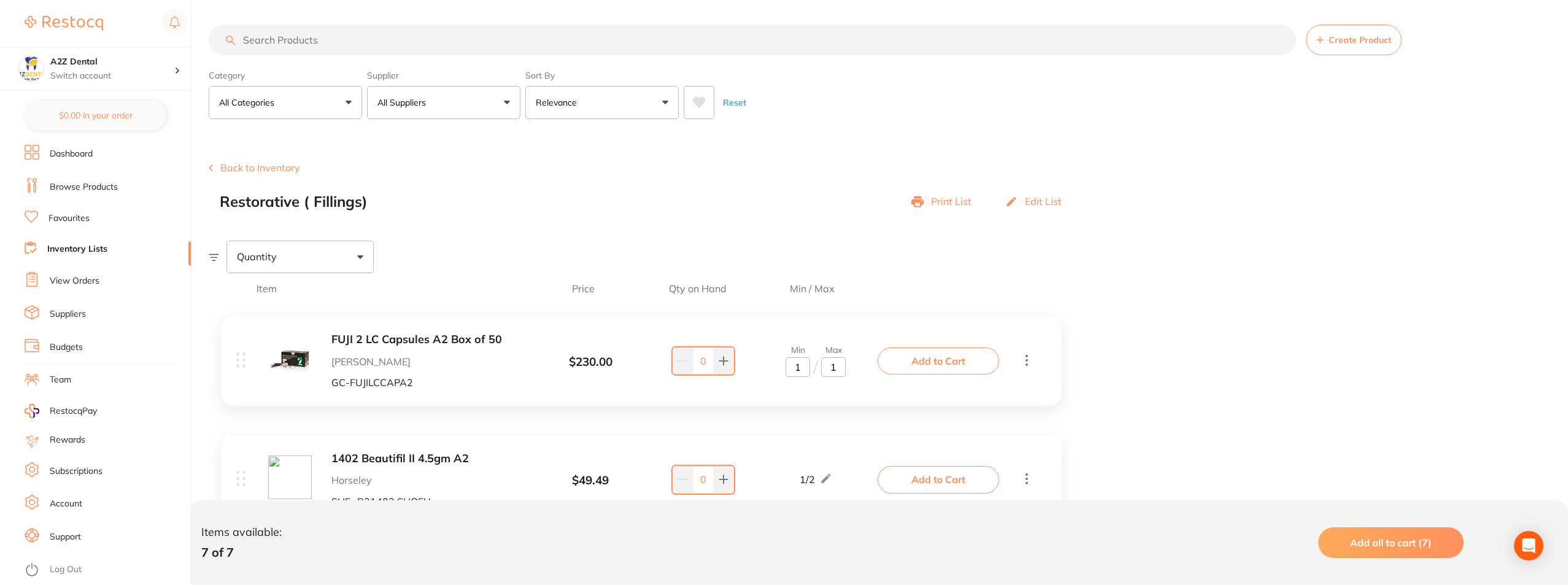
click at [270, 167] on button "Back to Inventory" at bounding box center [254, 167] width 91 height 11
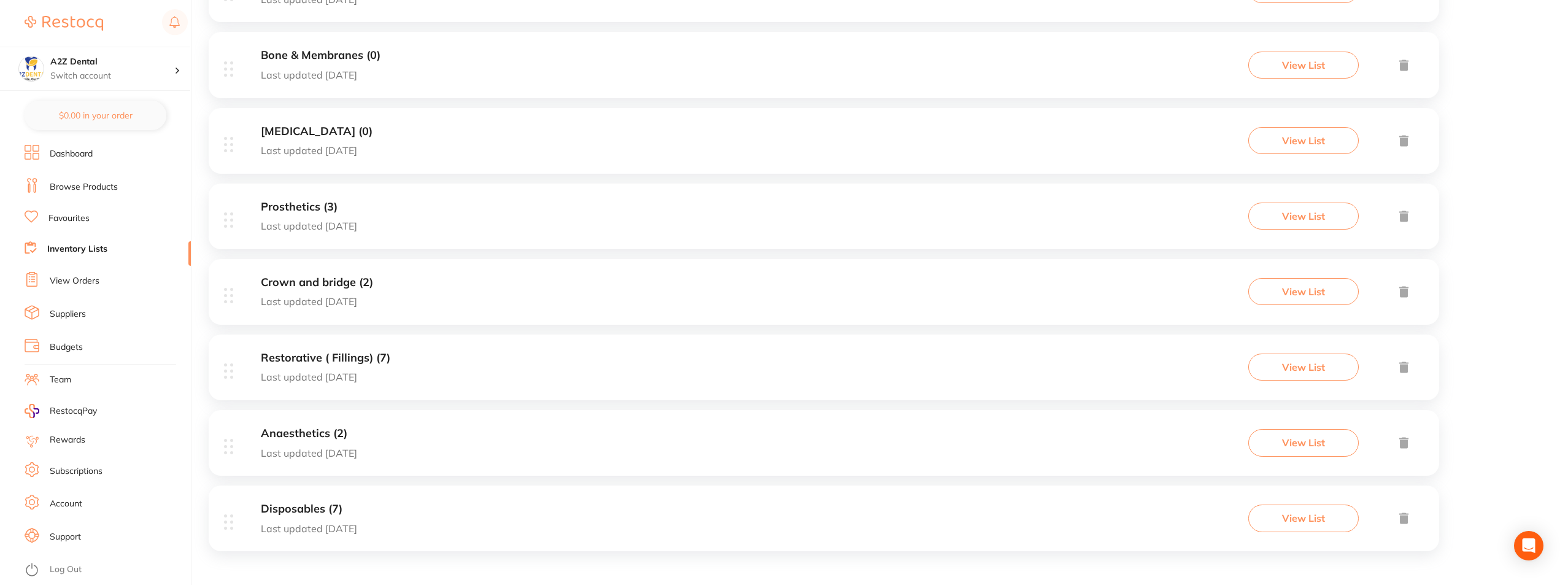
scroll to position [451, 0]
click at [292, 428] on h3 "Anaesthetics (2)" at bounding box center [309, 432] width 96 height 13
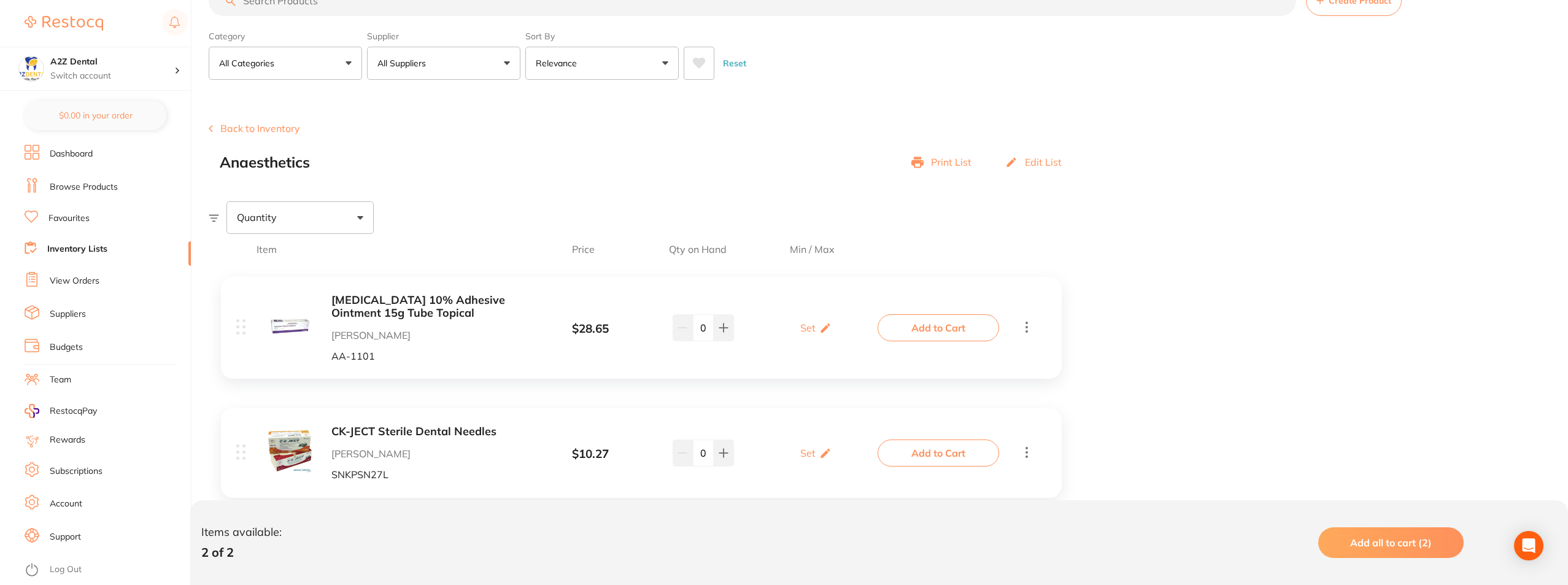
scroll to position [73, 0]
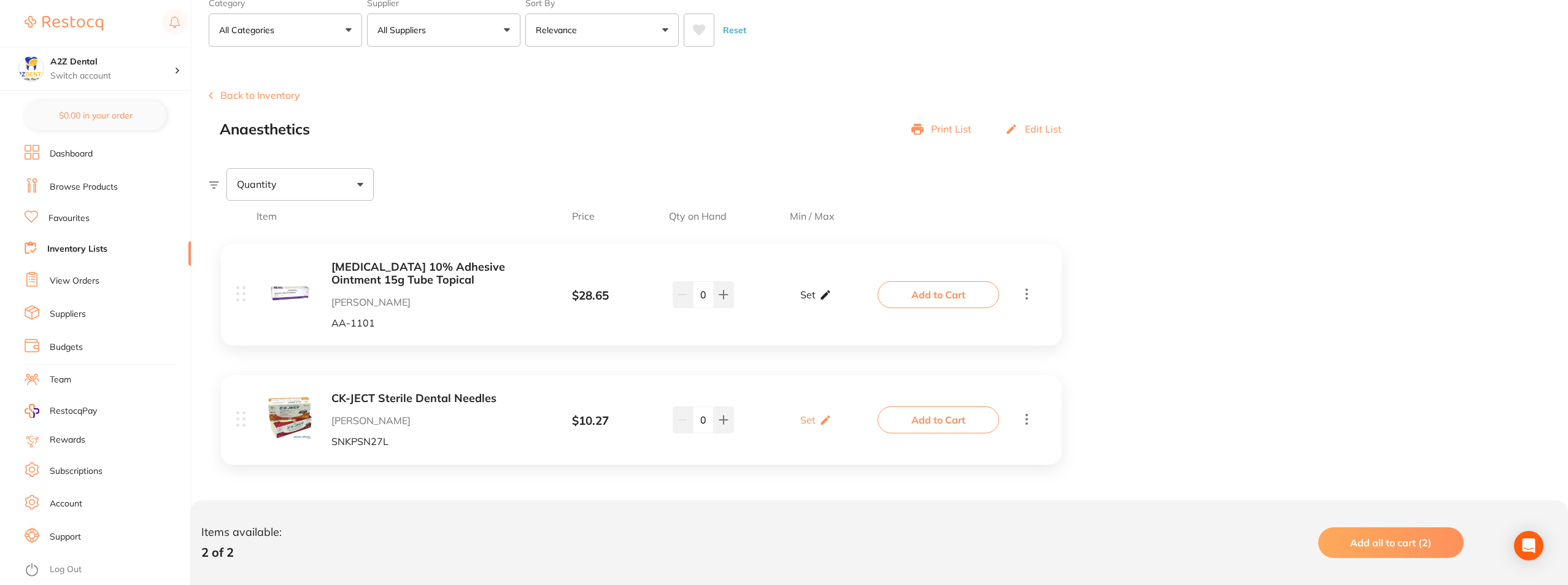
click at [814, 298] on p "Set" at bounding box center [808, 294] width 16 height 11
click at [836, 301] on input "0" at bounding box center [833, 301] width 24 height 20
type input "2"
drag, startPoint x: 803, startPoint y: 301, endPoint x: 793, endPoint y: 301, distance: 10.0
click at [793, 301] on input "0" at bounding box center [798, 301] width 24 height 20
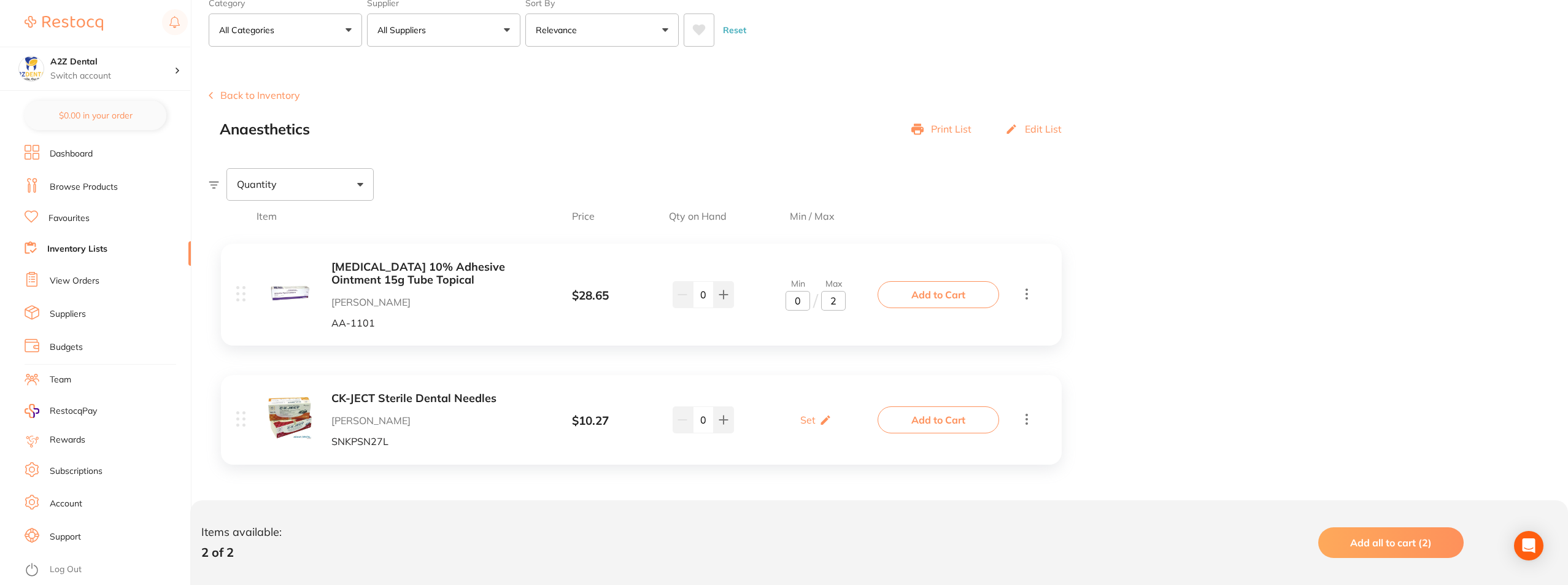
type input "1"
click at [808, 421] on p "Set" at bounding box center [808, 419] width 16 height 11
drag, startPoint x: 830, startPoint y: 423, endPoint x: 840, endPoint y: 426, distance: 10.4
click at [840, 426] on input "0" at bounding box center [833, 426] width 24 height 20
type input "2"
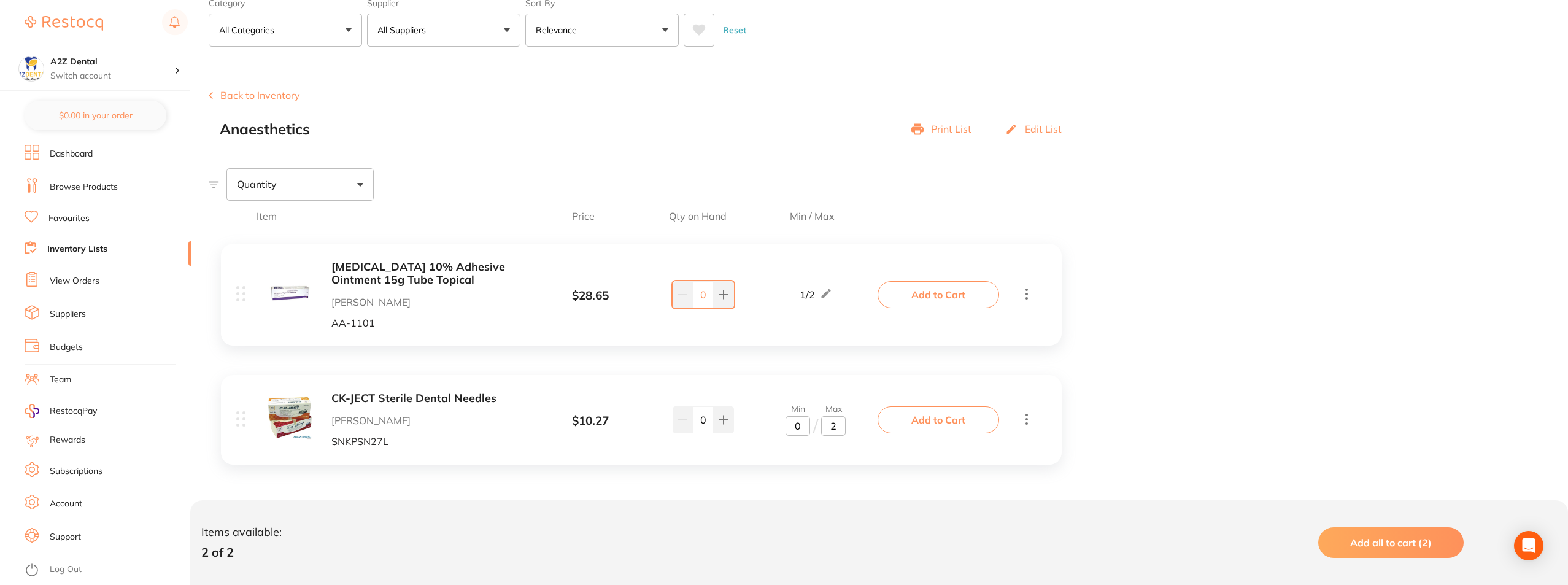
click at [801, 426] on input "0" at bounding box center [798, 426] width 24 height 20
type input "1"
click at [706, 373] on div "XYLOCAINE 10% Adhesive Ointment 15g Tube Topical Henry Schein Halas AA-1101 $ 2…" at bounding box center [641, 359] width 865 height 256
click at [252, 94] on button "Back to Inventory" at bounding box center [254, 94] width 91 height 11
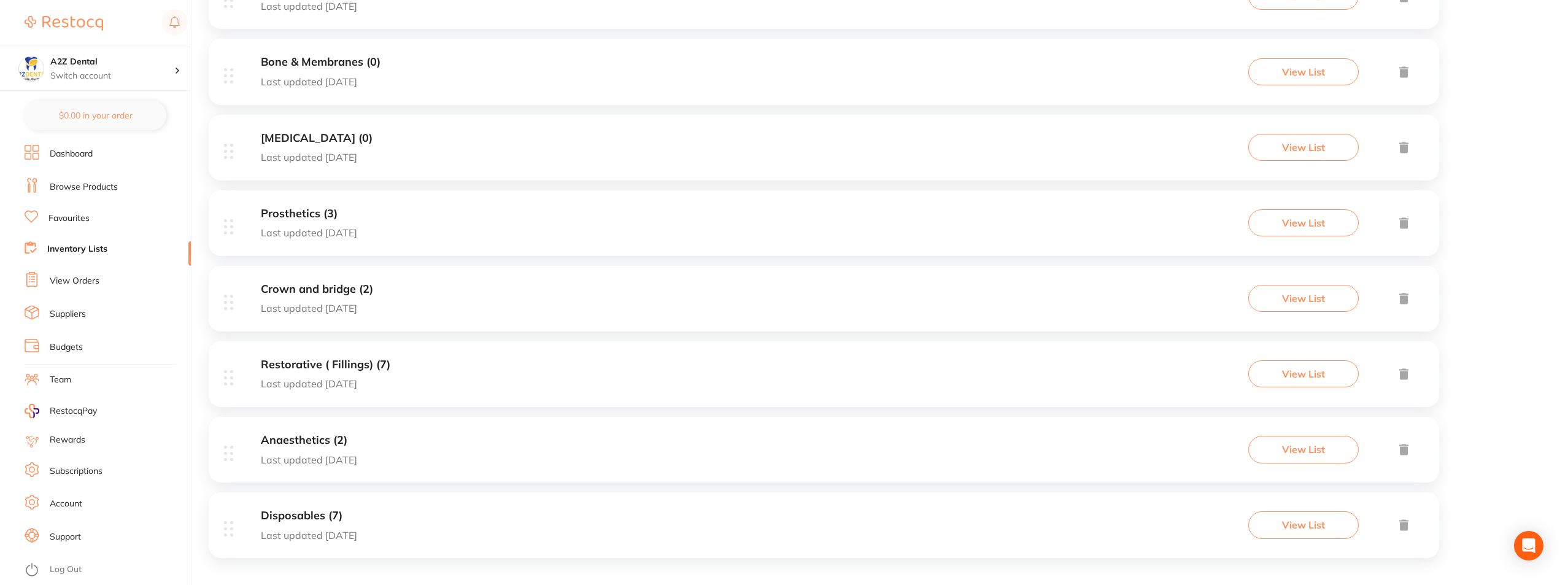
scroll to position [451, 0]
click at [309, 529] on p "Last updated 2 days ago" at bounding box center [309, 527] width 96 height 11
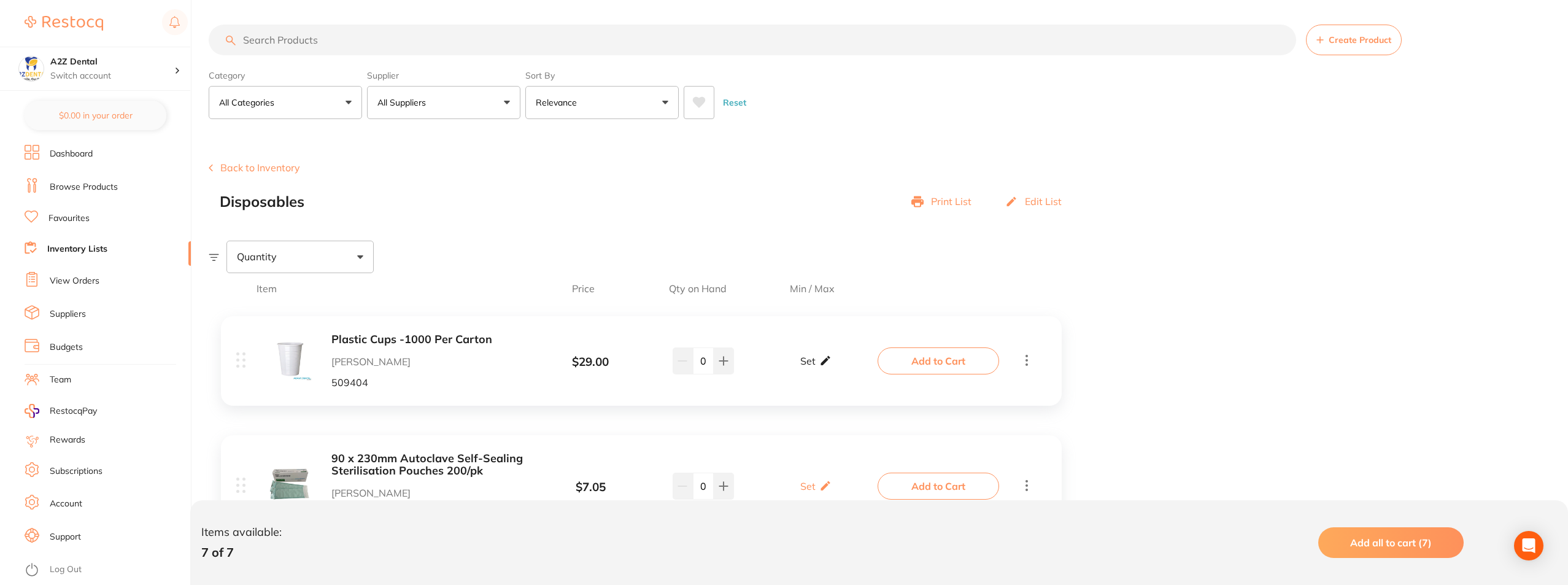
click at [810, 361] on p "Set" at bounding box center [808, 361] width 16 height 11
drag, startPoint x: 830, startPoint y: 367, endPoint x: 839, endPoint y: 369, distance: 9.2
click at [839, 369] on input "0" at bounding box center [833, 367] width 24 height 20
type input "1"
drag, startPoint x: 800, startPoint y: 368, endPoint x: 791, endPoint y: 368, distance: 9.0
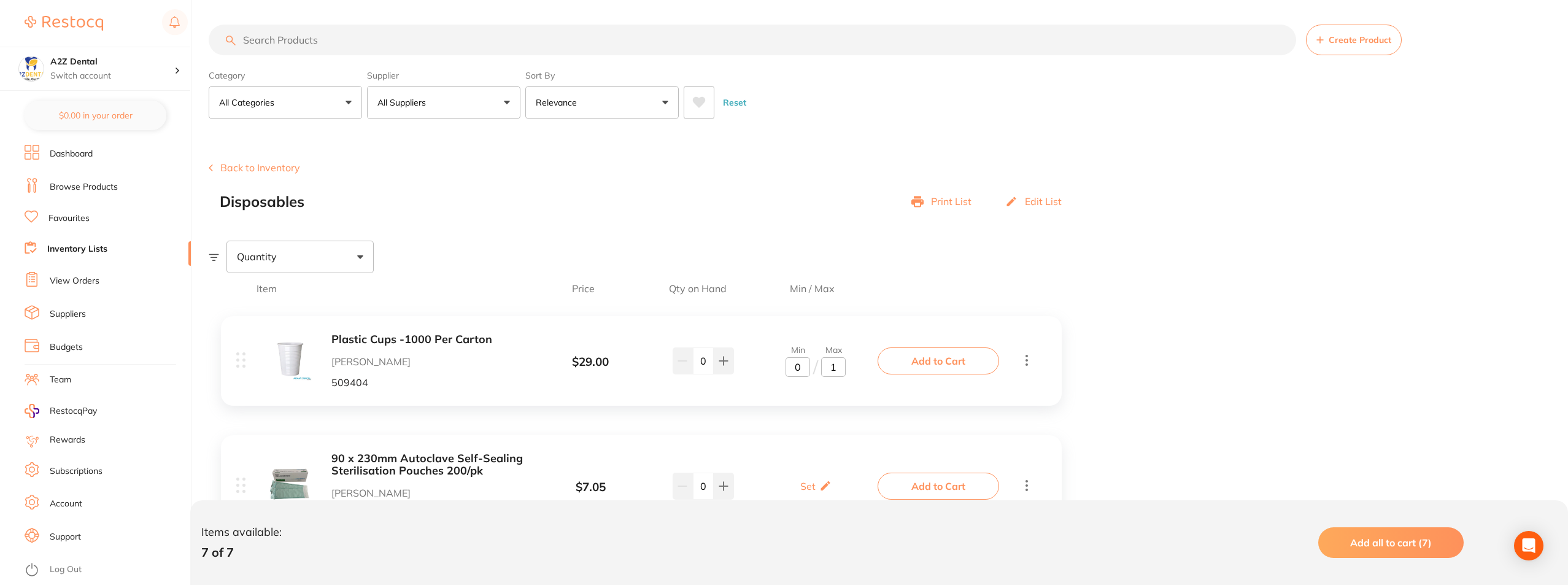
click at [791, 368] on input "0" at bounding box center [798, 367] width 24 height 20
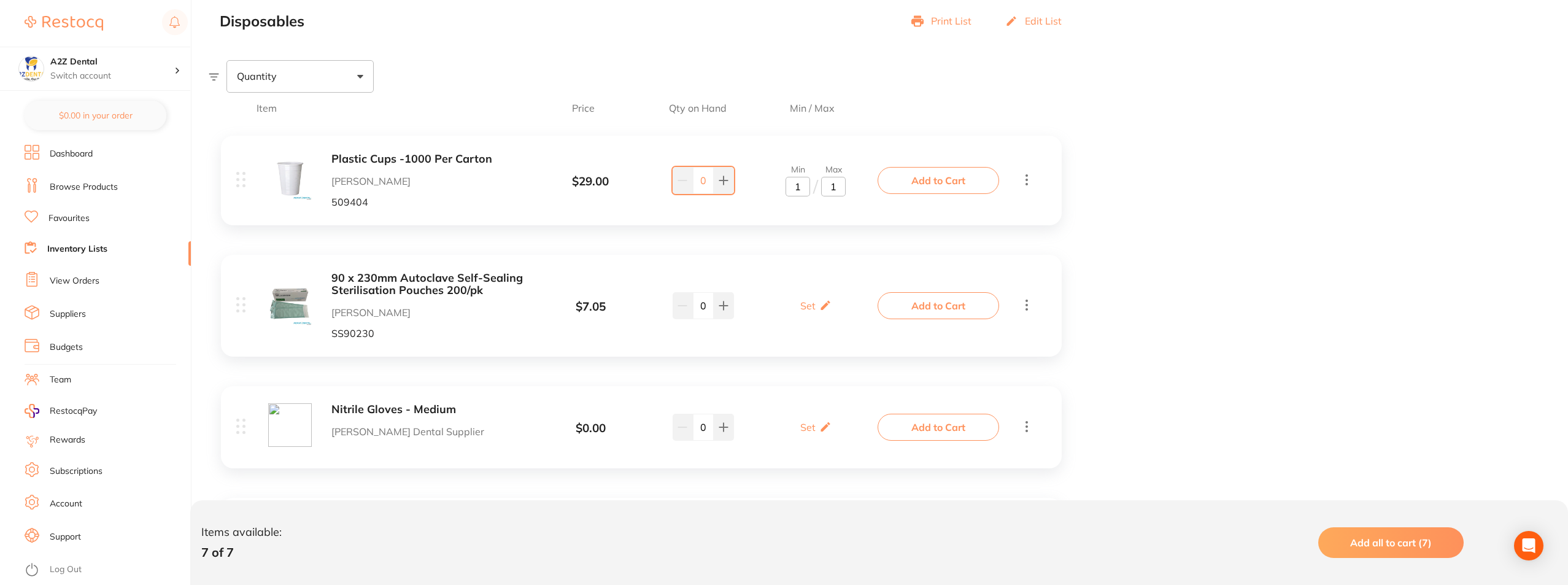
scroll to position [184, 0]
click at [811, 303] on p "Set" at bounding box center [808, 302] width 16 height 11
type input "1"
drag, startPoint x: 830, startPoint y: 308, endPoint x: 837, endPoint y: 307, distance: 7.1
click at [837, 307] on input "0" at bounding box center [833, 308] width 24 height 20
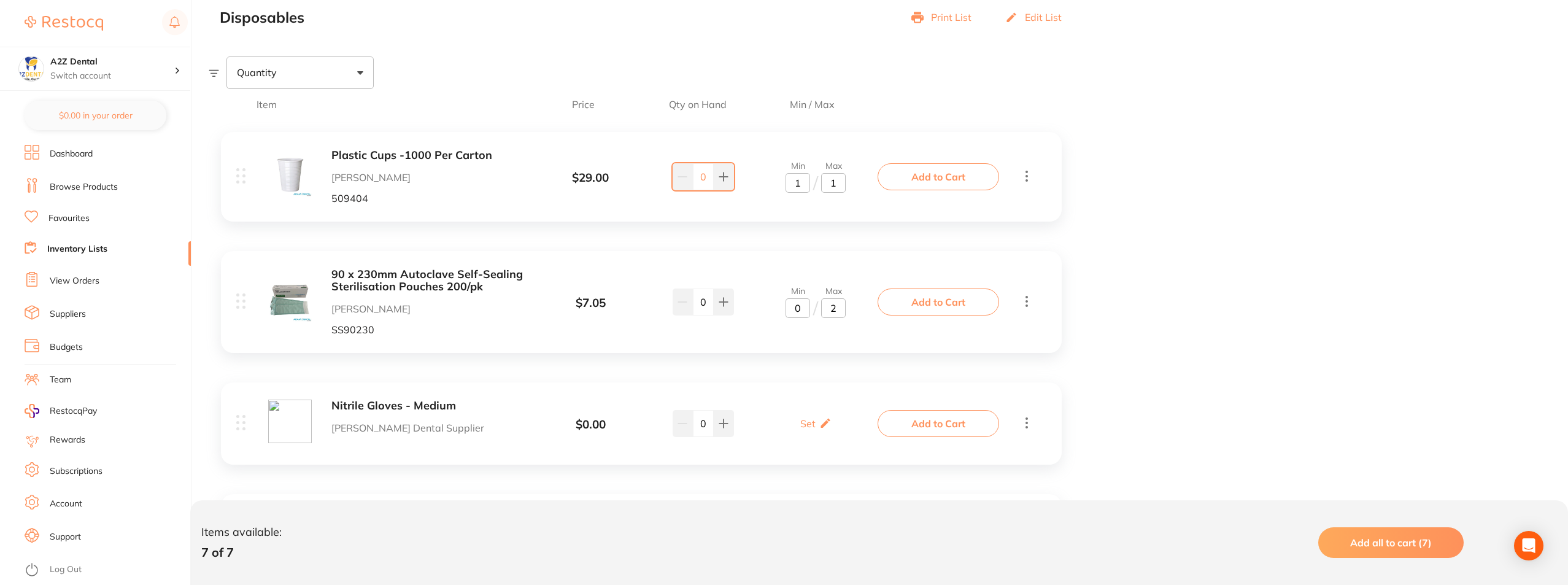
click at [837, 307] on input "2" at bounding box center [833, 308] width 24 height 20
drag, startPoint x: 803, startPoint y: 308, endPoint x: 795, endPoint y: 309, distance: 8.1
click at [795, 309] on input "0" at bounding box center [798, 308] width 24 height 20
drag, startPoint x: 830, startPoint y: 309, endPoint x: 837, endPoint y: 308, distance: 7.1
click at [837, 308] on input "2" at bounding box center [833, 308] width 24 height 20
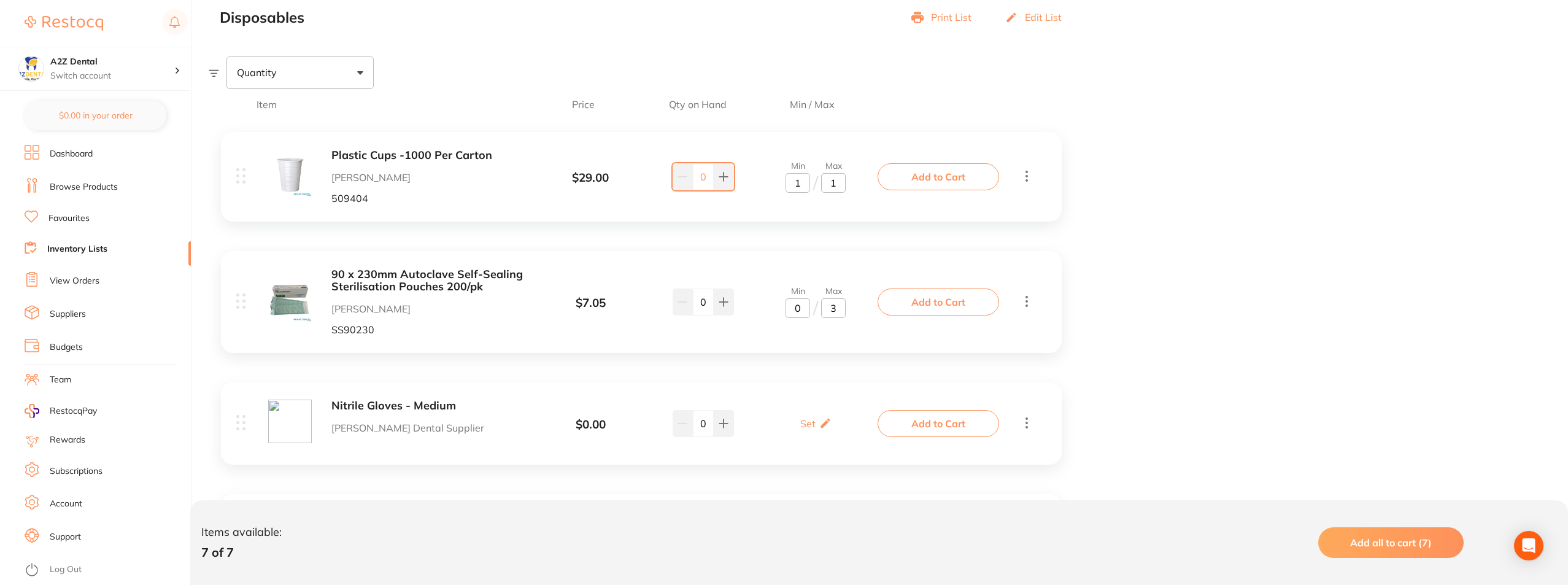
type input "3"
click at [800, 310] on input "0" at bounding box center [798, 308] width 24 height 20
click at [796, 308] on input "1" at bounding box center [798, 308] width 24 height 20
type input "2"
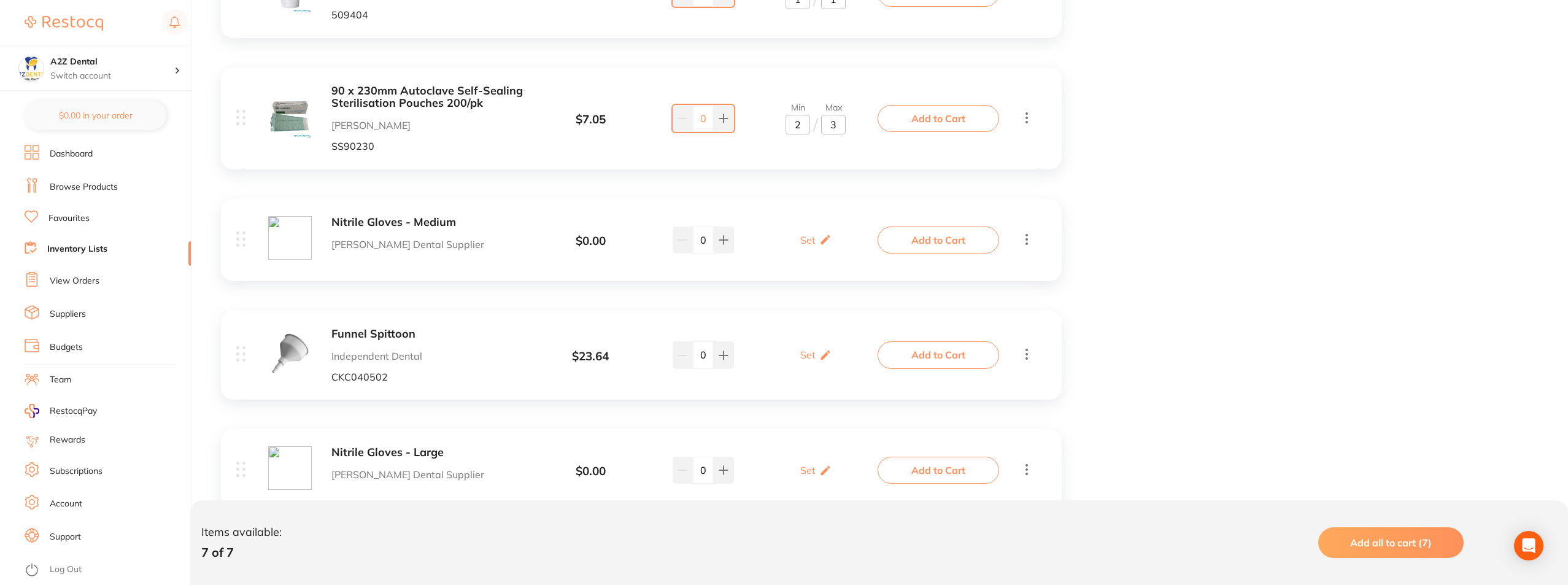
scroll to position [368, 0]
click at [812, 237] on p "Set" at bounding box center [808, 239] width 16 height 11
click at [829, 247] on input "0" at bounding box center [833, 246] width 24 height 20
type input "6"
click at [799, 246] on input "0" at bounding box center [798, 246] width 24 height 20
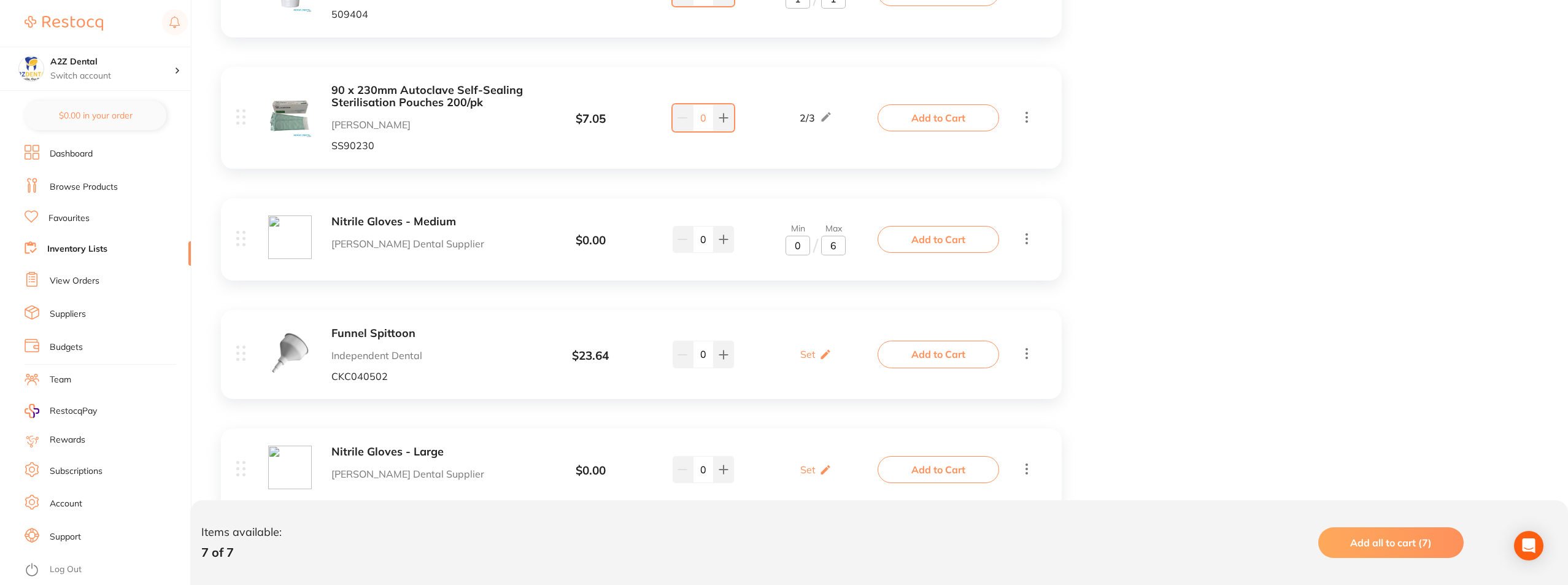
type input "3"
click at [808, 354] on p "Set" at bounding box center [808, 354] width 16 height 11
click at [832, 362] on input "0" at bounding box center [833, 361] width 24 height 20
type input "3"
drag, startPoint x: 793, startPoint y: 364, endPoint x: 801, endPoint y: 363, distance: 8.1
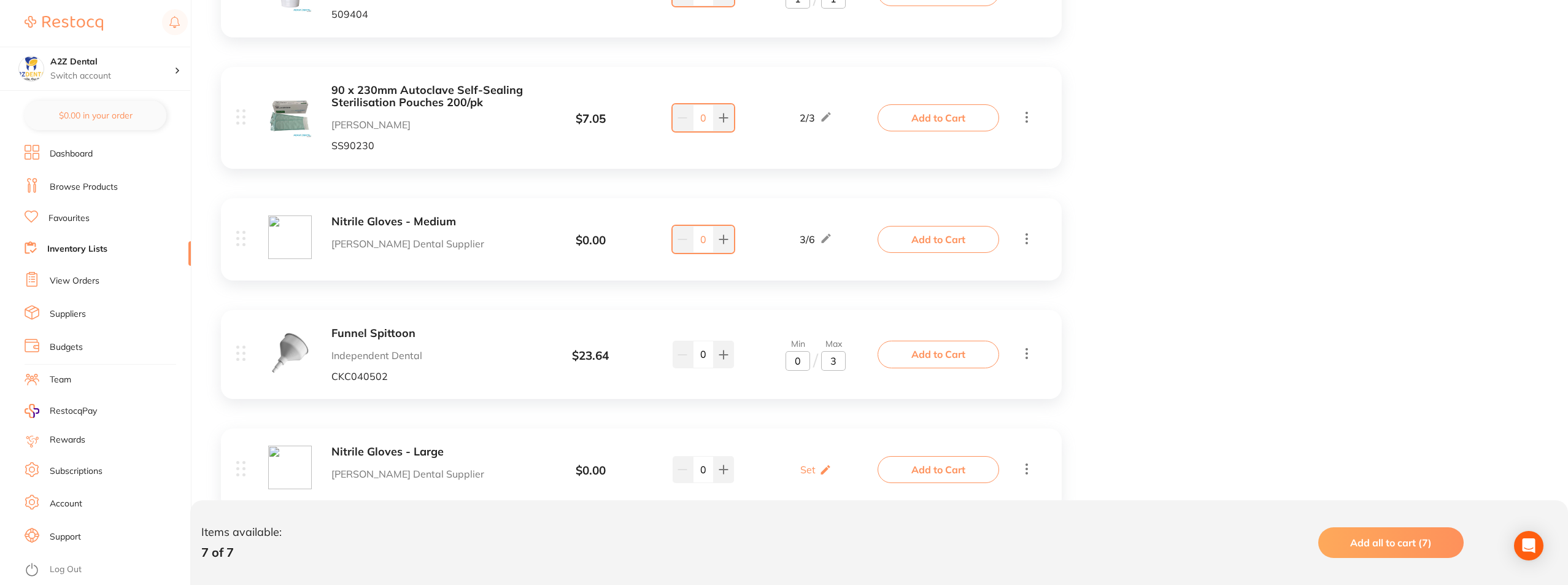
click at [801, 363] on input "0" at bounding box center [798, 361] width 24 height 20
type input "0"
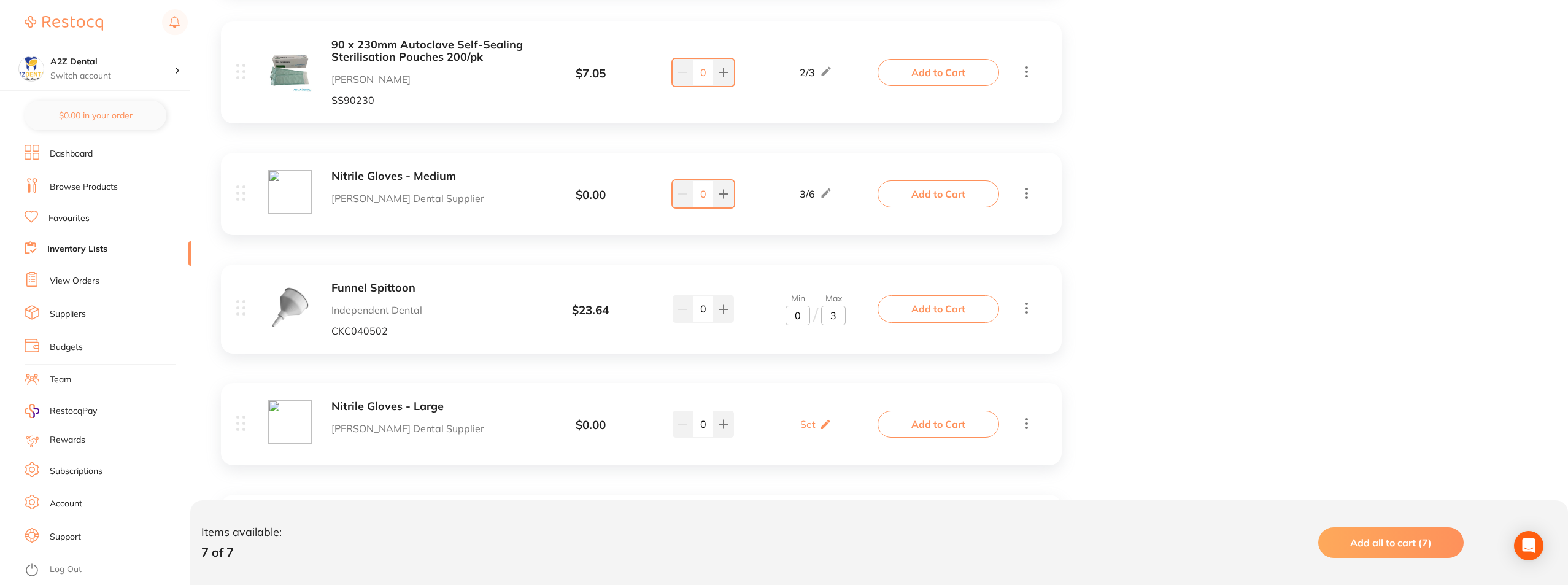
scroll to position [553, 0]
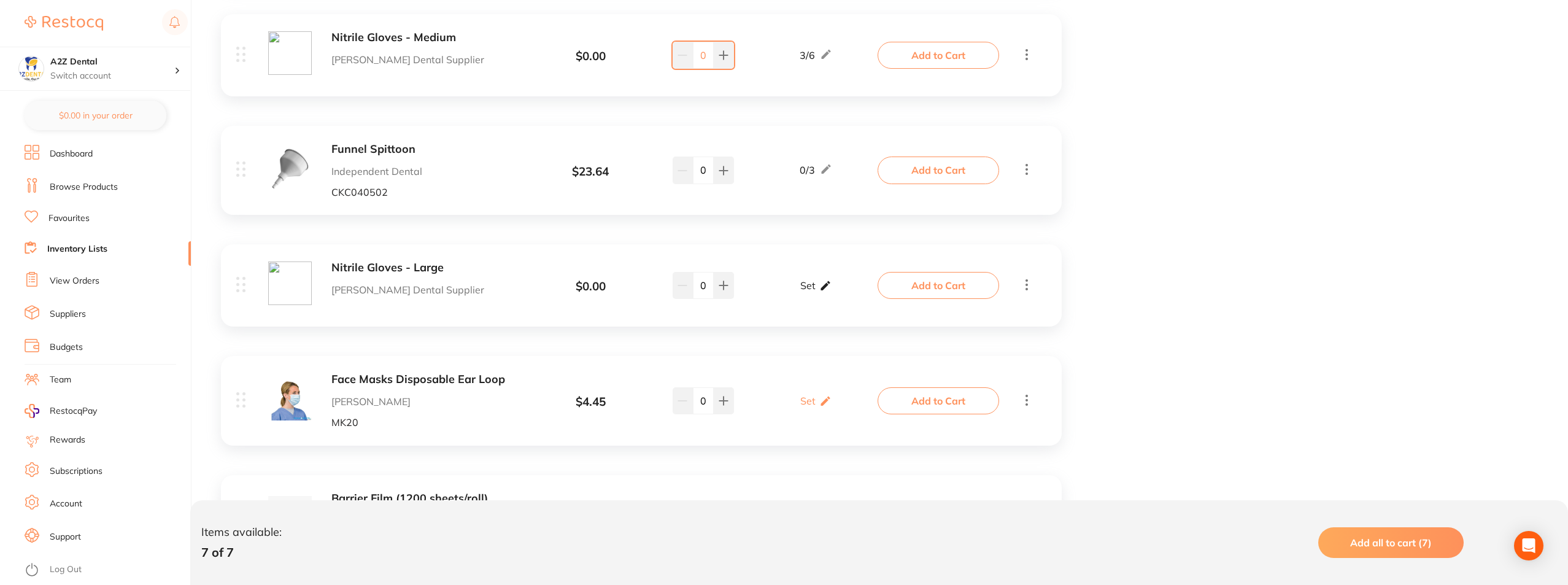
click at [807, 285] on p "Set" at bounding box center [808, 285] width 16 height 11
drag, startPoint x: 830, startPoint y: 295, endPoint x: 836, endPoint y: 292, distance: 6.7
click at [836, 292] on input "0" at bounding box center [833, 292] width 24 height 20
type input "6"
drag, startPoint x: 801, startPoint y: 295, endPoint x: 794, endPoint y: 295, distance: 7.0
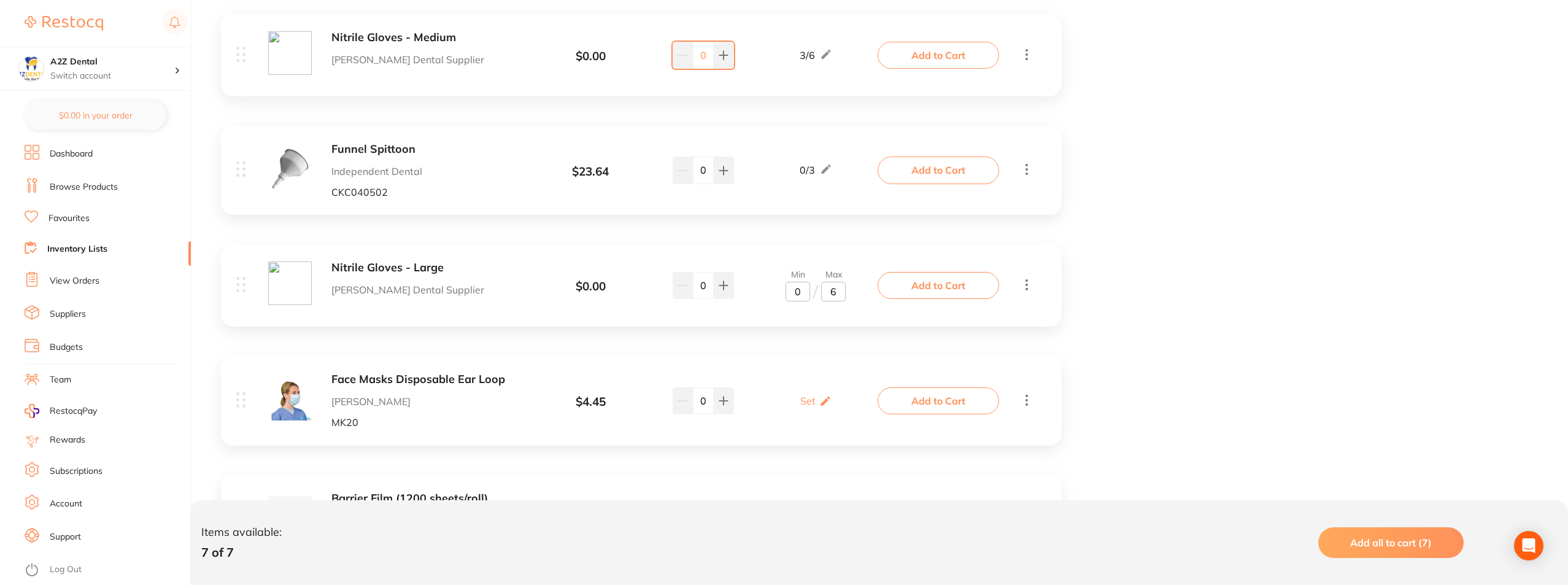
click at [794, 295] on input "0" at bounding box center [798, 292] width 24 height 20
type input "3"
click at [806, 399] on p "Set" at bounding box center [808, 400] width 16 height 11
drag, startPoint x: 830, startPoint y: 408, endPoint x: 839, endPoint y: 408, distance: 9.0
click at [839, 408] on input "0" at bounding box center [833, 407] width 24 height 20
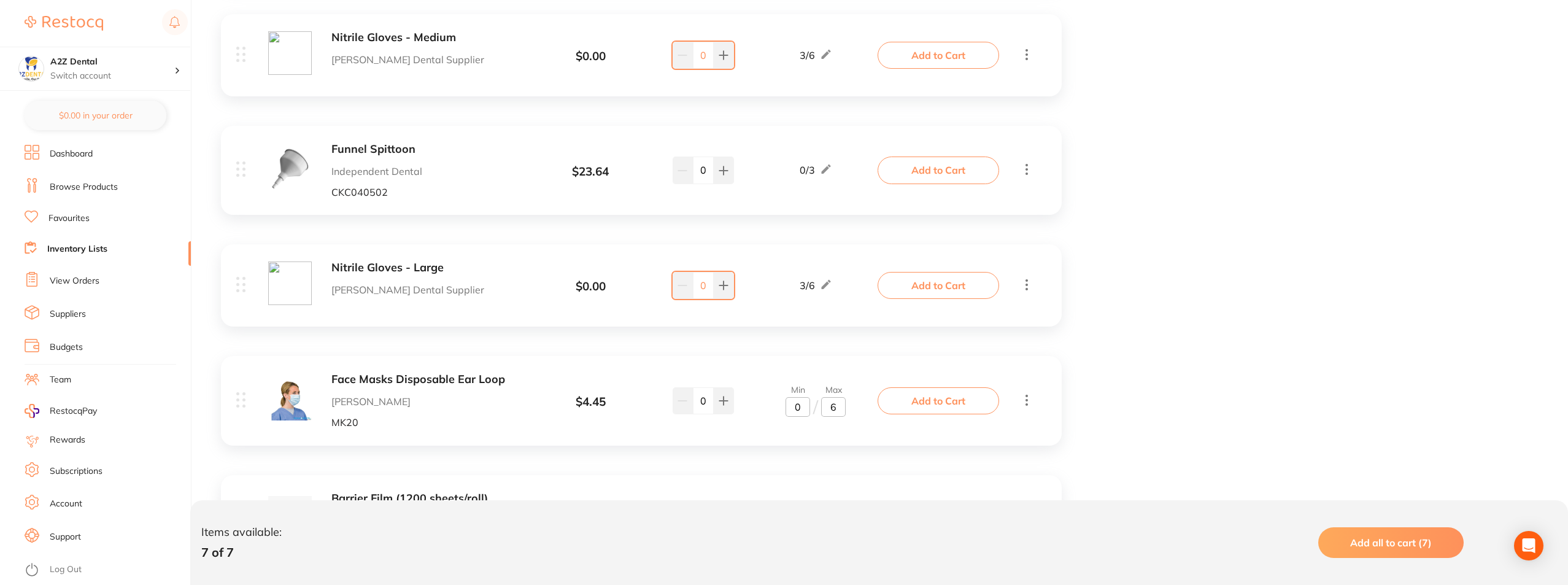
type input "6"
drag, startPoint x: 802, startPoint y: 409, endPoint x: 794, endPoint y: 409, distance: 8.0
click at [794, 409] on input "0" at bounding box center [798, 407] width 24 height 20
type input "3"
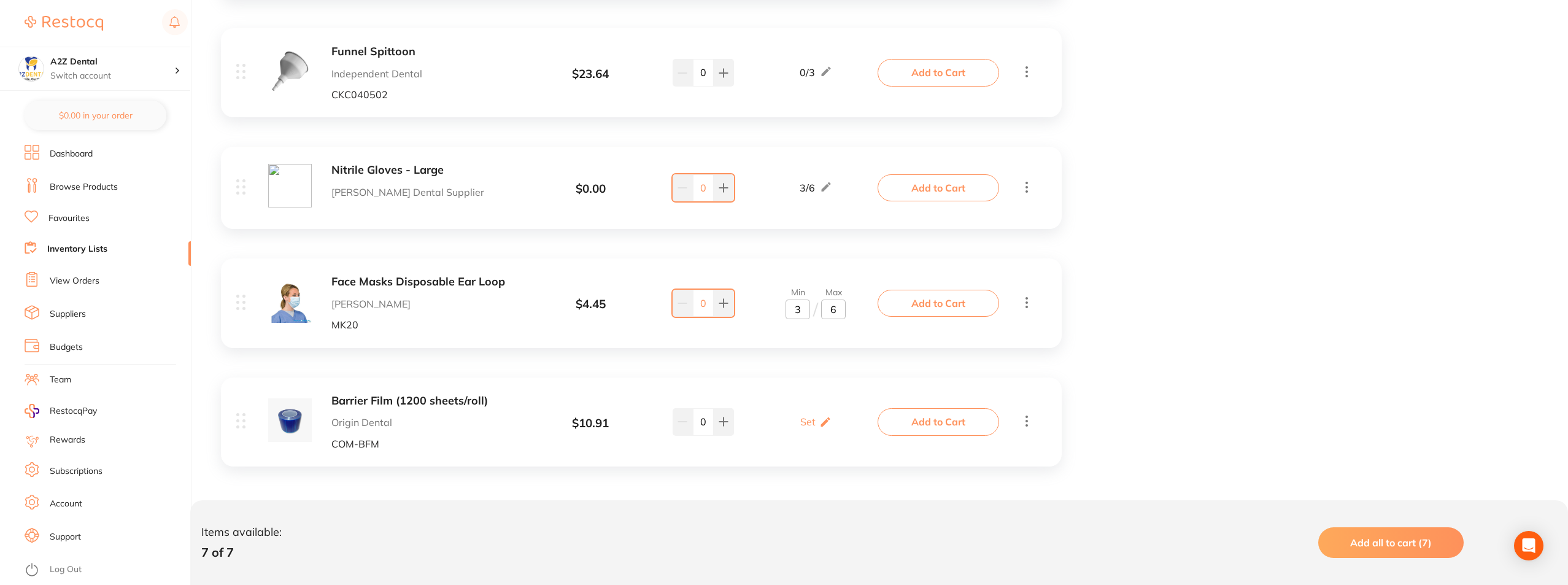
scroll to position [652, 0]
click at [811, 421] on p "Set" at bounding box center [808, 419] width 16 height 11
drag, startPoint x: 829, startPoint y: 425, endPoint x: 836, endPoint y: 427, distance: 7.3
click at [836, 427] on input "0" at bounding box center [833, 426] width 24 height 20
type input "1"
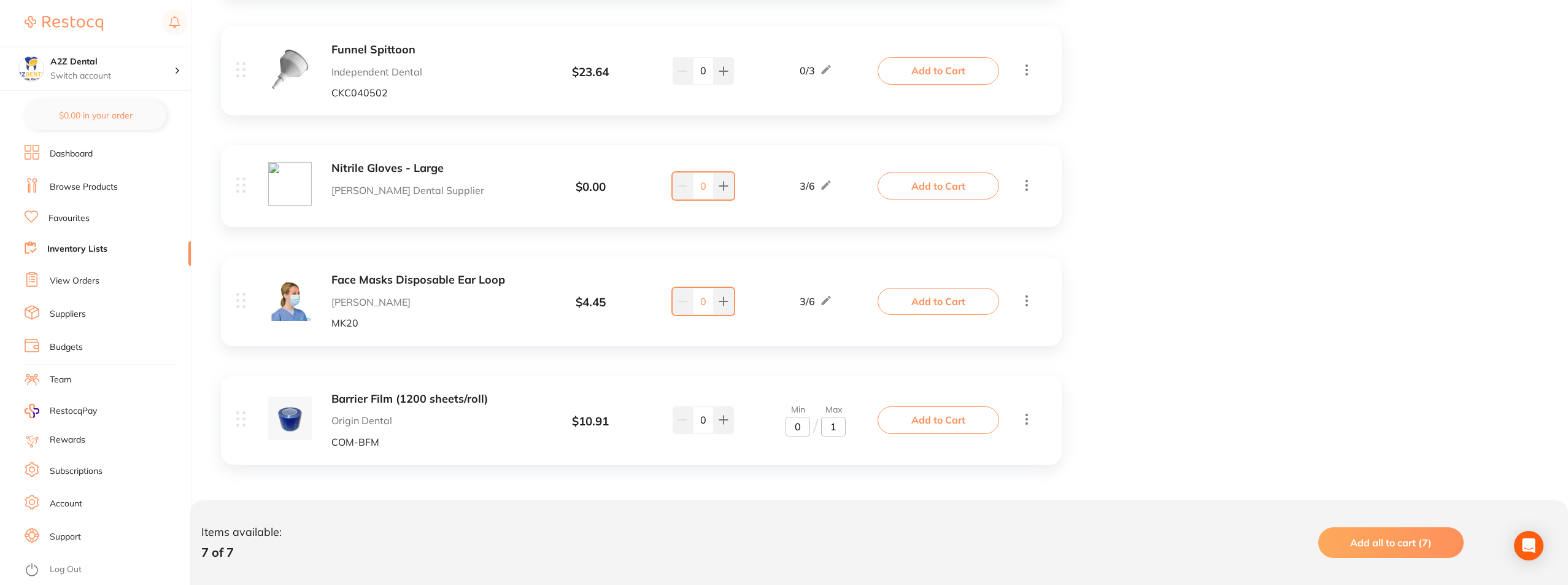
drag, startPoint x: 801, startPoint y: 427, endPoint x: 793, endPoint y: 427, distance: 8.0
click at [793, 427] on input "0" at bounding box center [798, 426] width 24 height 20
click at [851, 375] on div "Barrier Film (1200 sheets/roll) Origin Dental COM-BFM $ 10.91 Min 1 / Max 1 0 M…" at bounding box center [641, 419] width 841 height 89
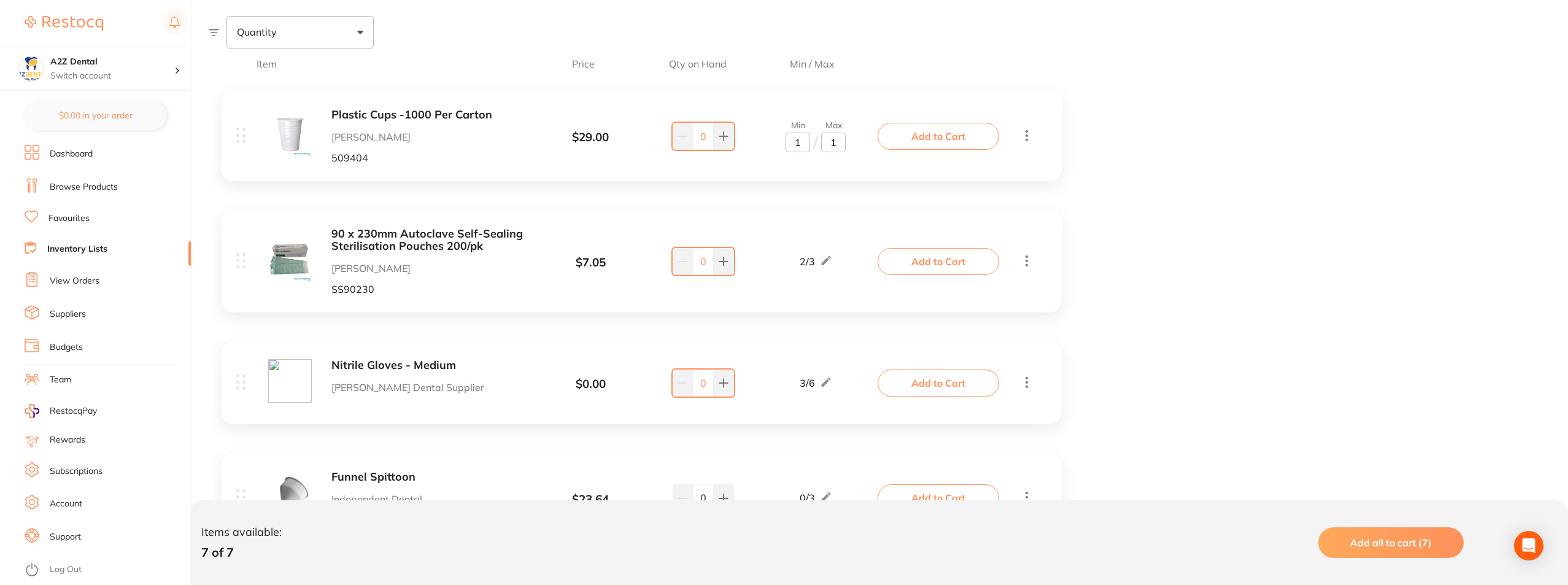
scroll to position [0, 0]
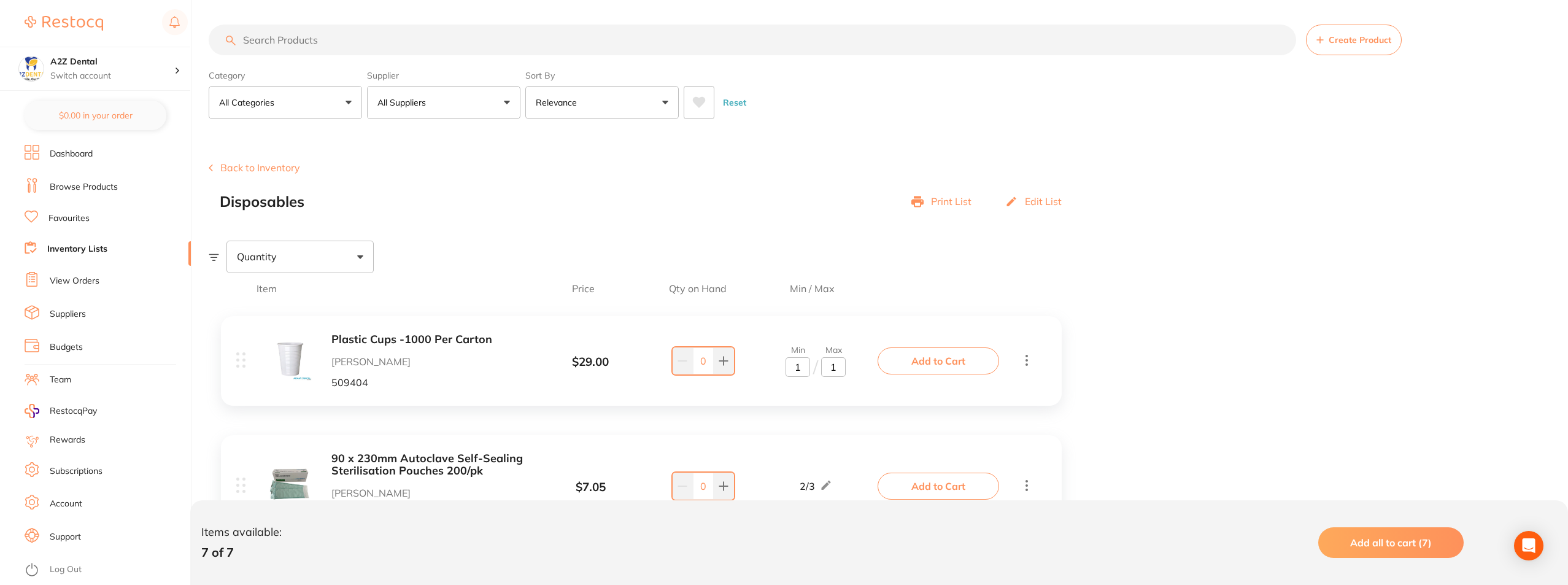
type input "1"
click at [274, 169] on button "Back to Inventory" at bounding box center [254, 167] width 91 height 11
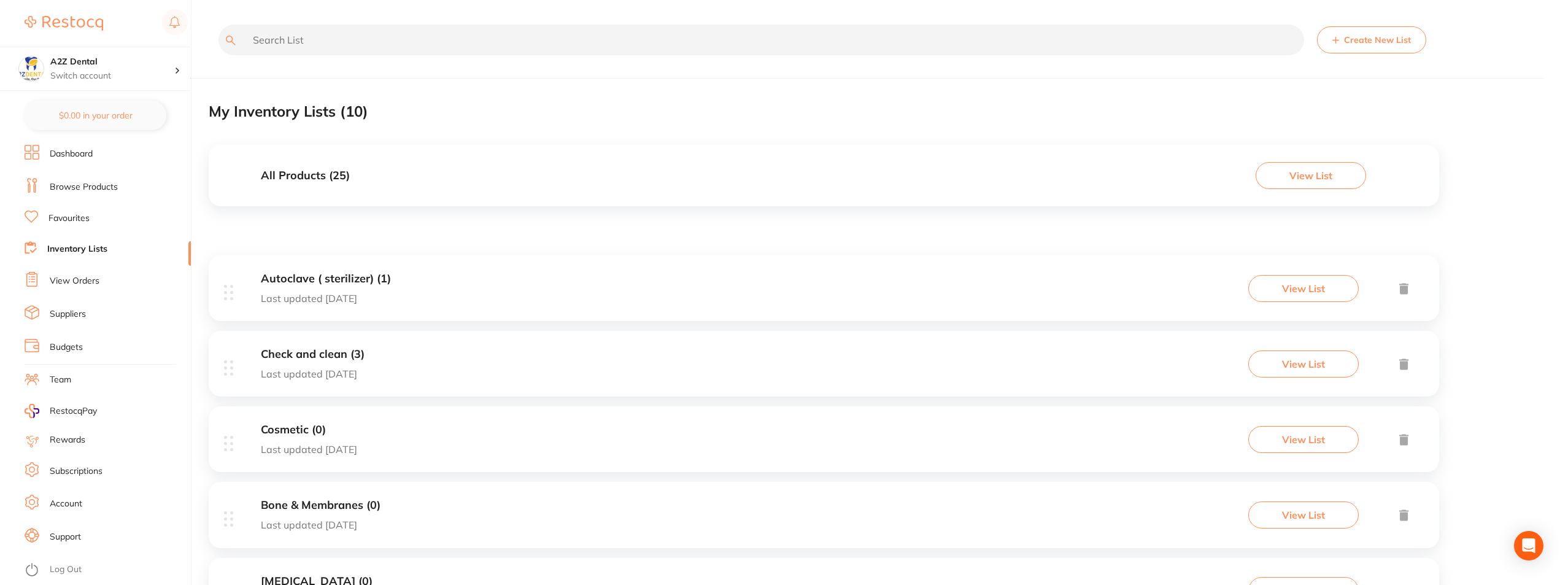
click at [74, 190] on link "Browse Products" at bounding box center [84, 187] width 69 height 13
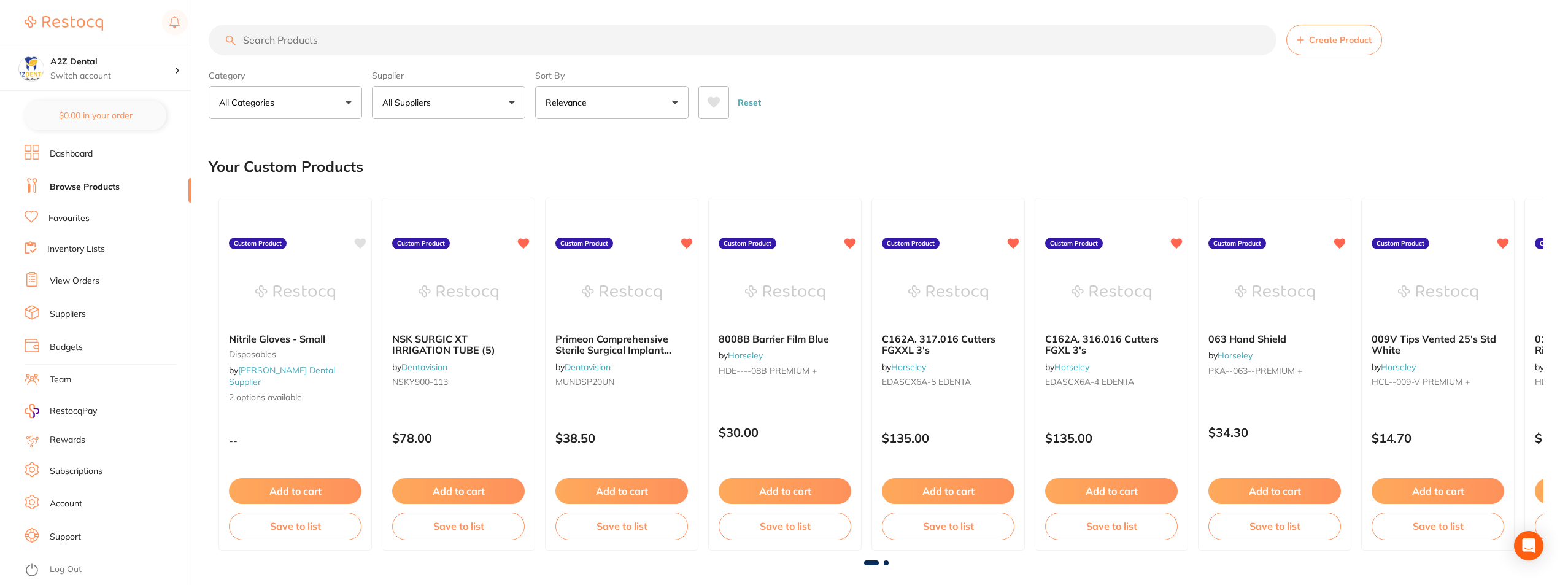
click at [331, 37] on input "search" at bounding box center [743, 39] width 1068 height 30
type input "Anaesthetic"
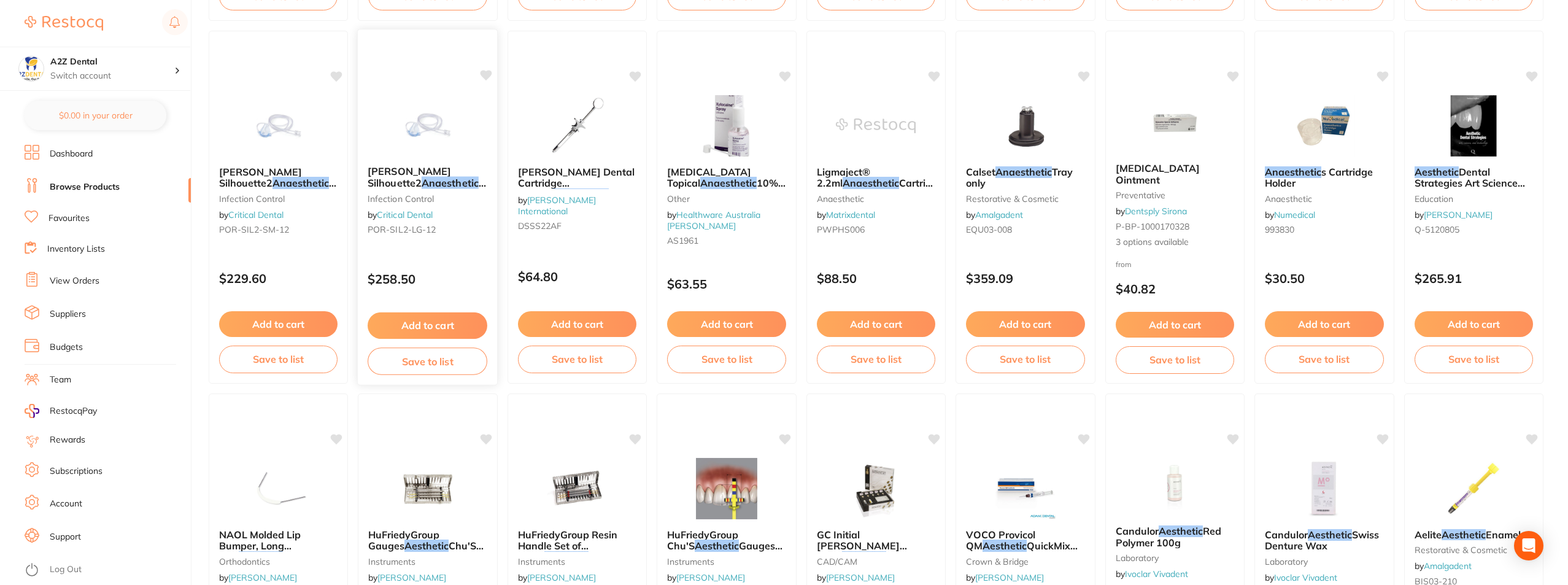
scroll to position [613, 0]
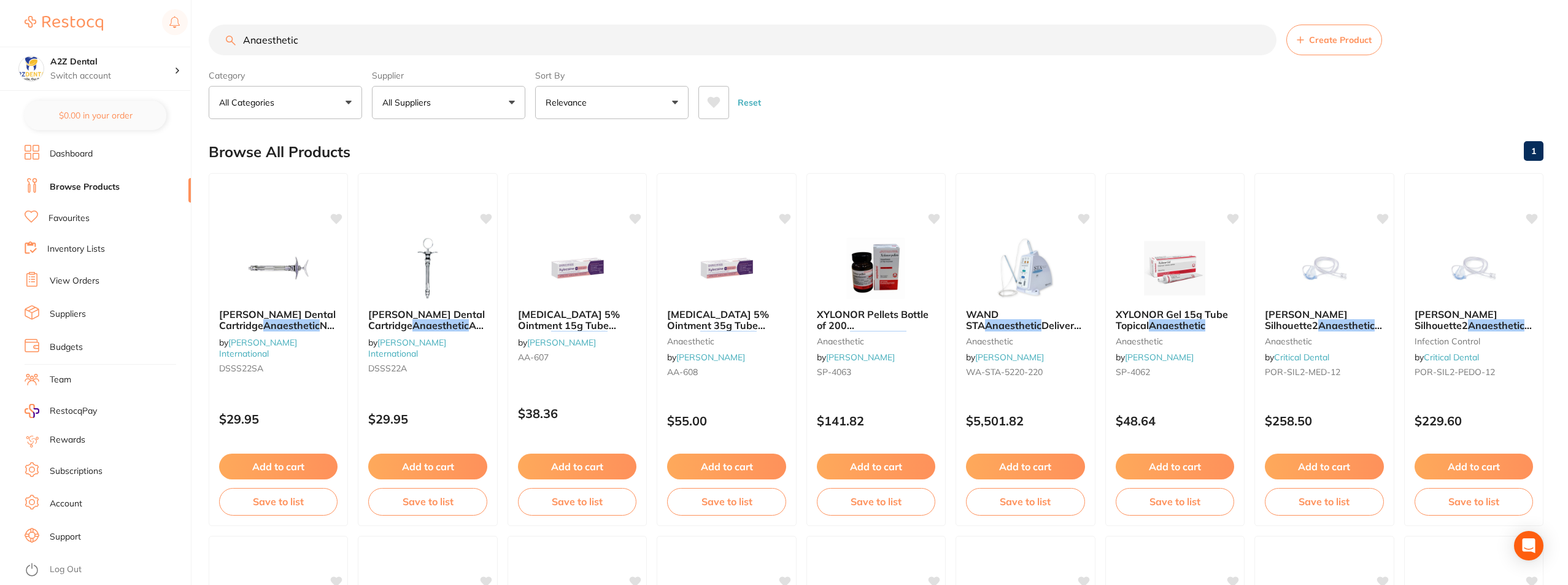
click at [317, 45] on input "Anaesthetic" at bounding box center [743, 39] width 1068 height 30
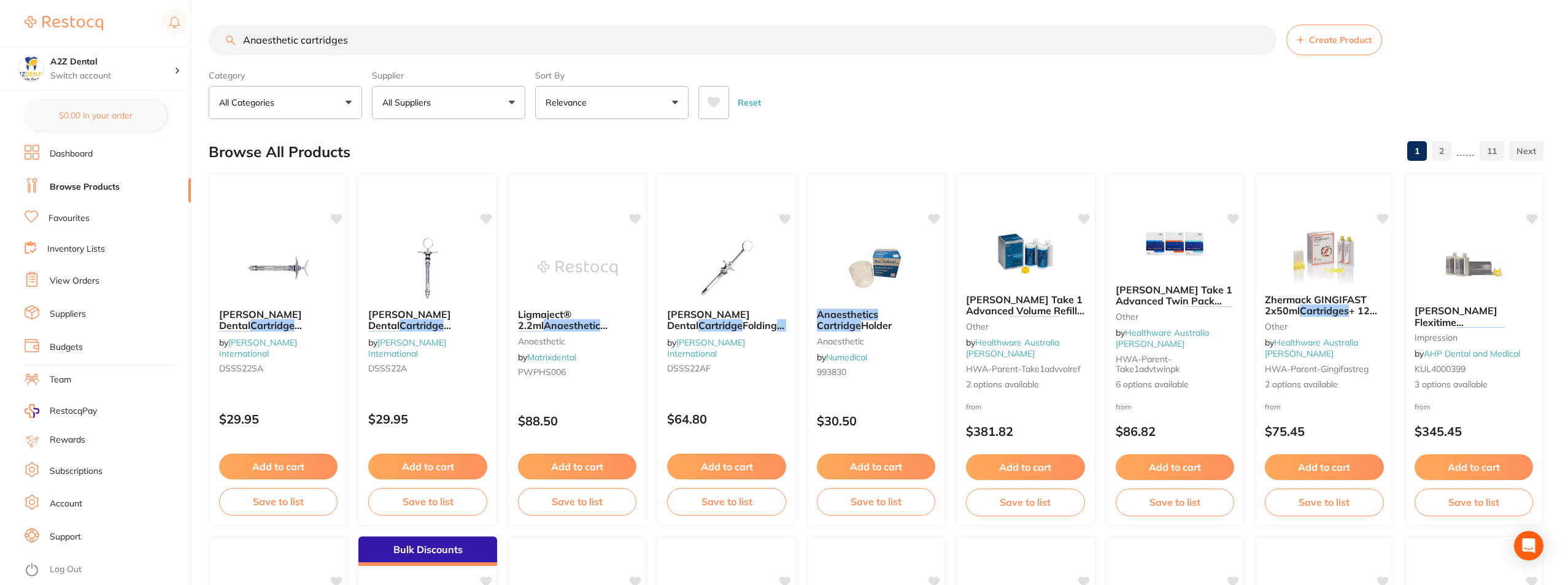
drag, startPoint x: 362, startPoint y: 43, endPoint x: 194, endPoint y: 28, distance: 168.7
click at [194, 28] on div "$0.00 A2Z Dental Switch account A2Z Dental $0.00 in your order Dashboard Browse…" at bounding box center [784, 292] width 1568 height 585
click at [305, 42] on input "Anaesthetic cartridges" at bounding box center [743, 39] width 1068 height 30
click at [300, 43] on input "Anaesthetic cartridges" at bounding box center [743, 39] width 1068 height 30
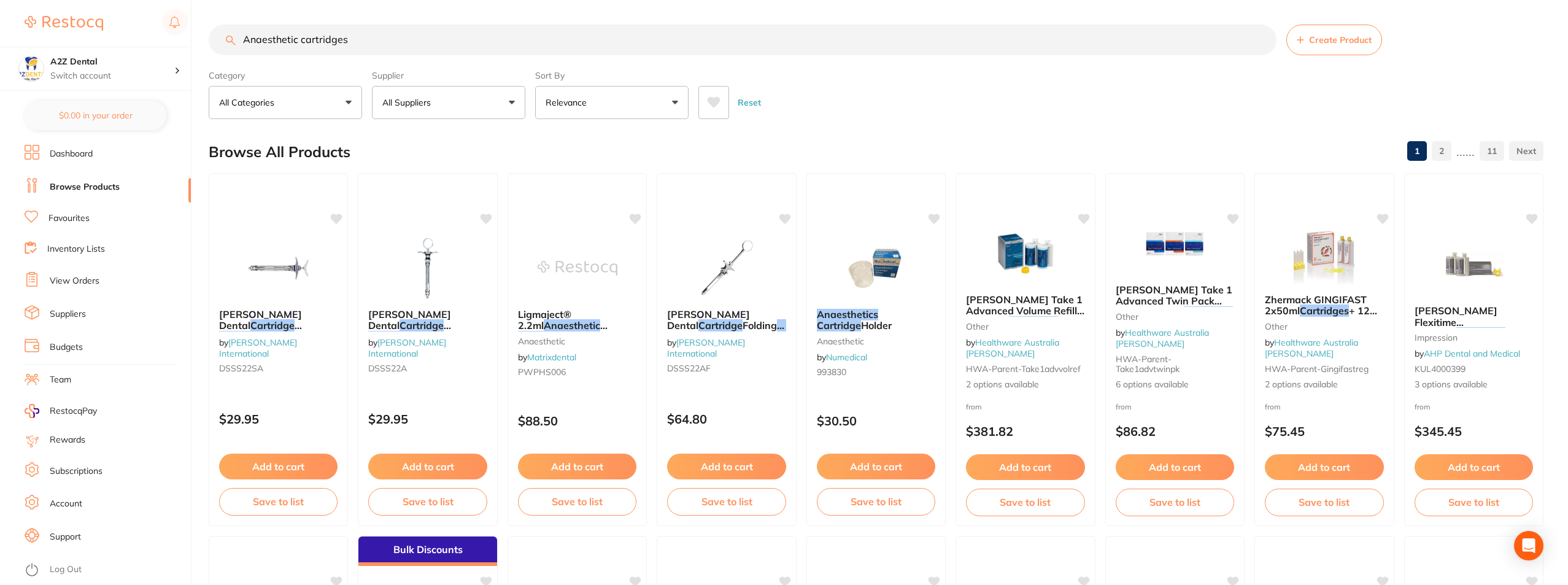
drag, startPoint x: 300, startPoint y: 43, endPoint x: 414, endPoint y: 48, distance: 114.1
click at [414, 48] on input "Anaesthetic cartridges" at bounding box center [743, 39] width 1068 height 30
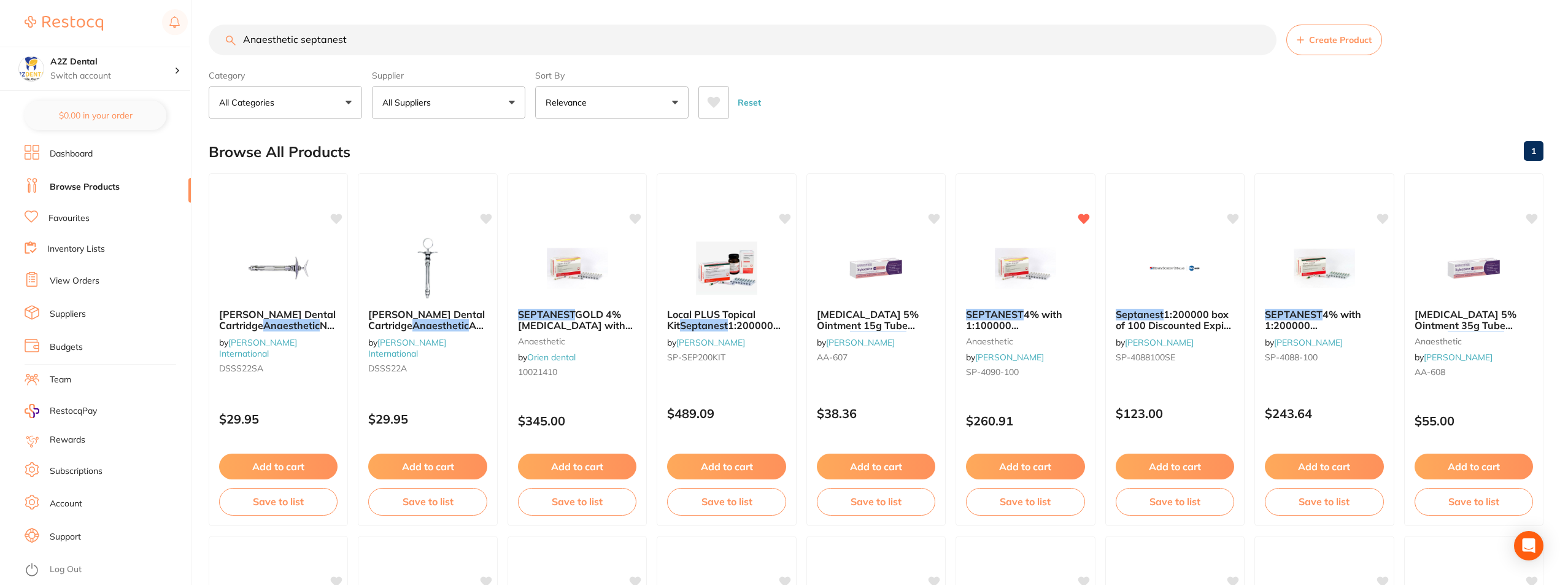
scroll to position [0, 0]
drag, startPoint x: 353, startPoint y: 41, endPoint x: 216, endPoint y: 41, distance: 137.0
click at [216, 41] on input "Anaesthetic septanest" at bounding box center [743, 39] width 1068 height 30
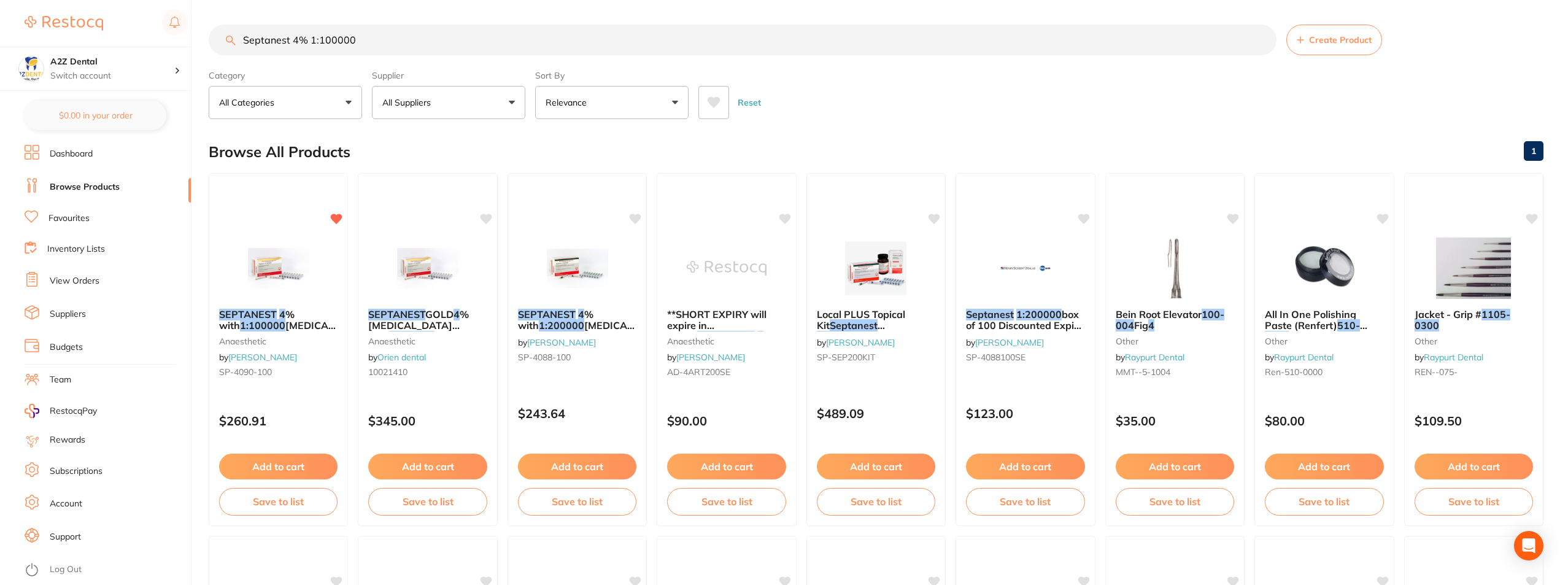
drag, startPoint x: 307, startPoint y: 39, endPoint x: 290, endPoint y: 38, distance: 17.0
click at [290, 38] on input "Septanest 4% 1:100000" at bounding box center [743, 39] width 1068 height 30
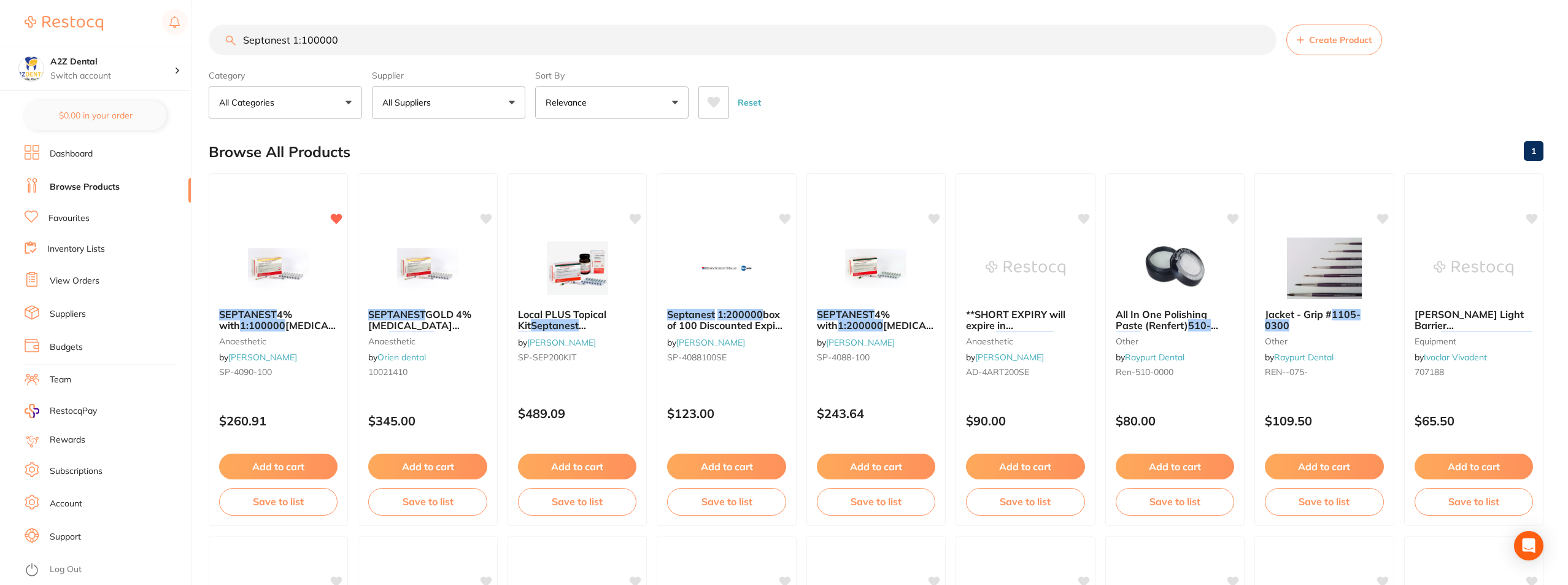
type input "Septanest 1:100000"
click at [676, 100] on button "Relevance" at bounding box center [612, 103] width 154 height 33
click at [581, 171] on p "Lowest Price" at bounding box center [579, 172] width 59 height 11
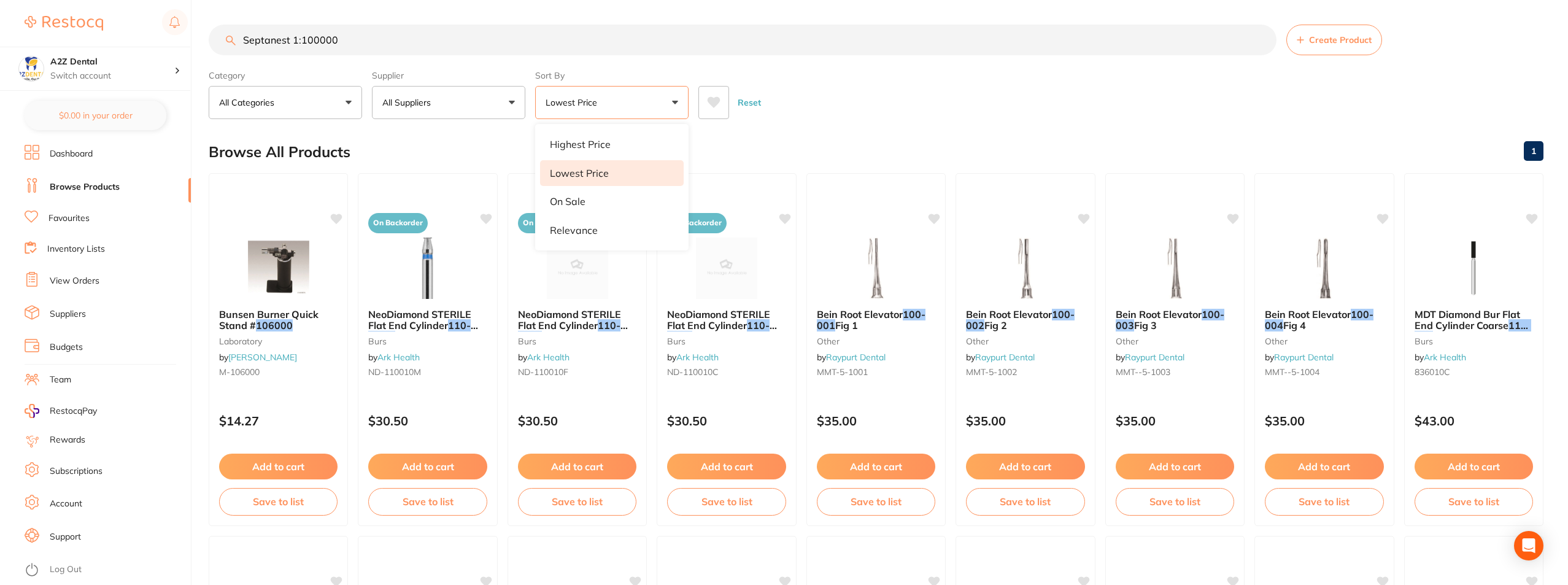
click at [878, 135] on div "Browse All Products 1" at bounding box center [876, 152] width 1335 height 41
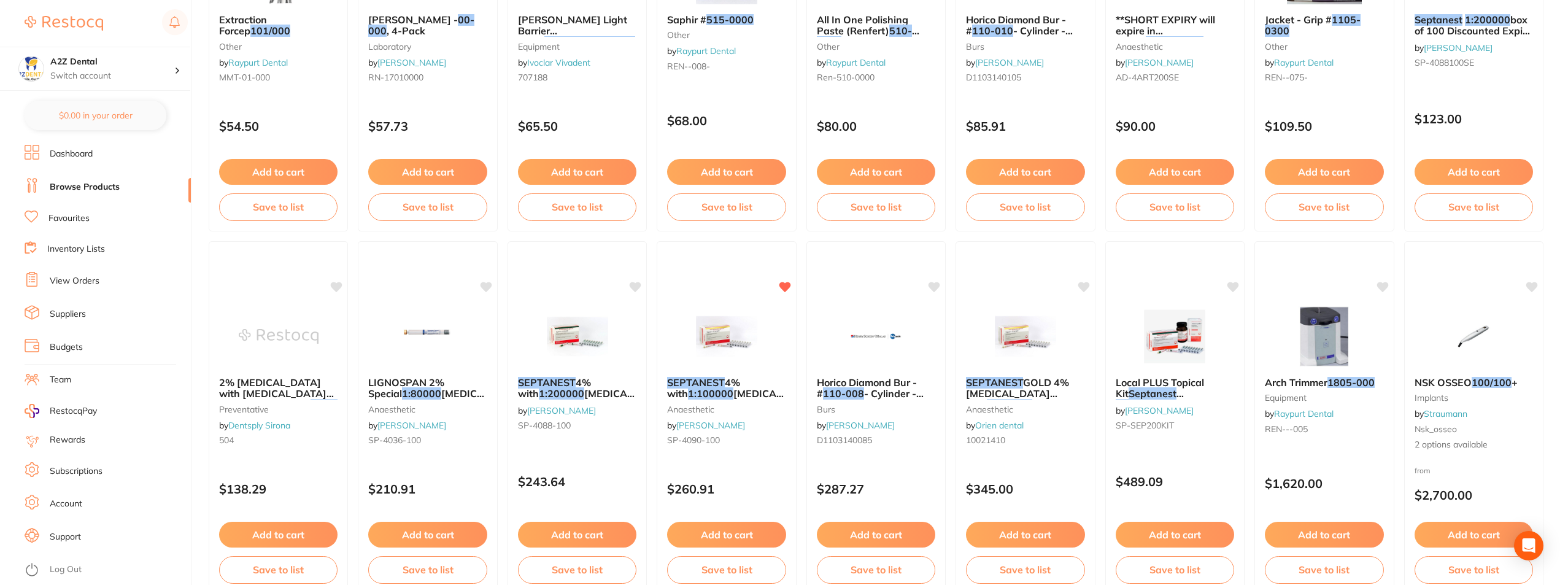
scroll to position [1094, 0]
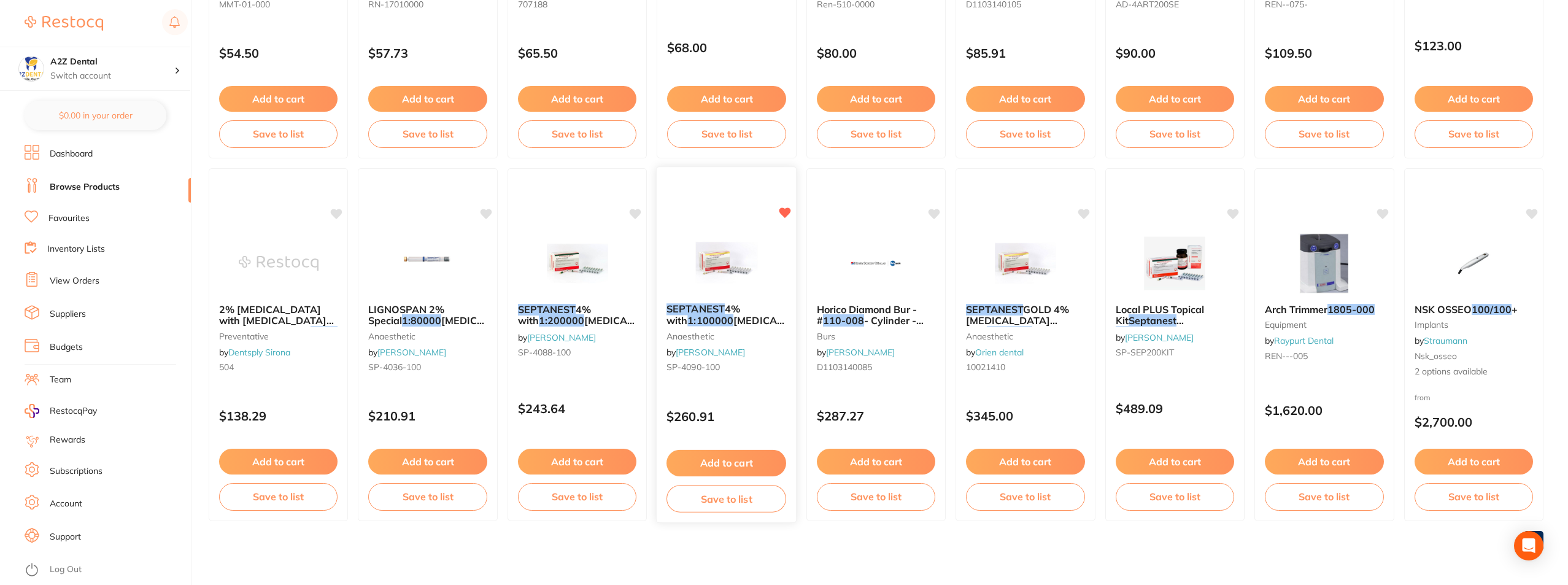
click at [716, 497] on button "Save to list" at bounding box center [726, 499] width 120 height 27
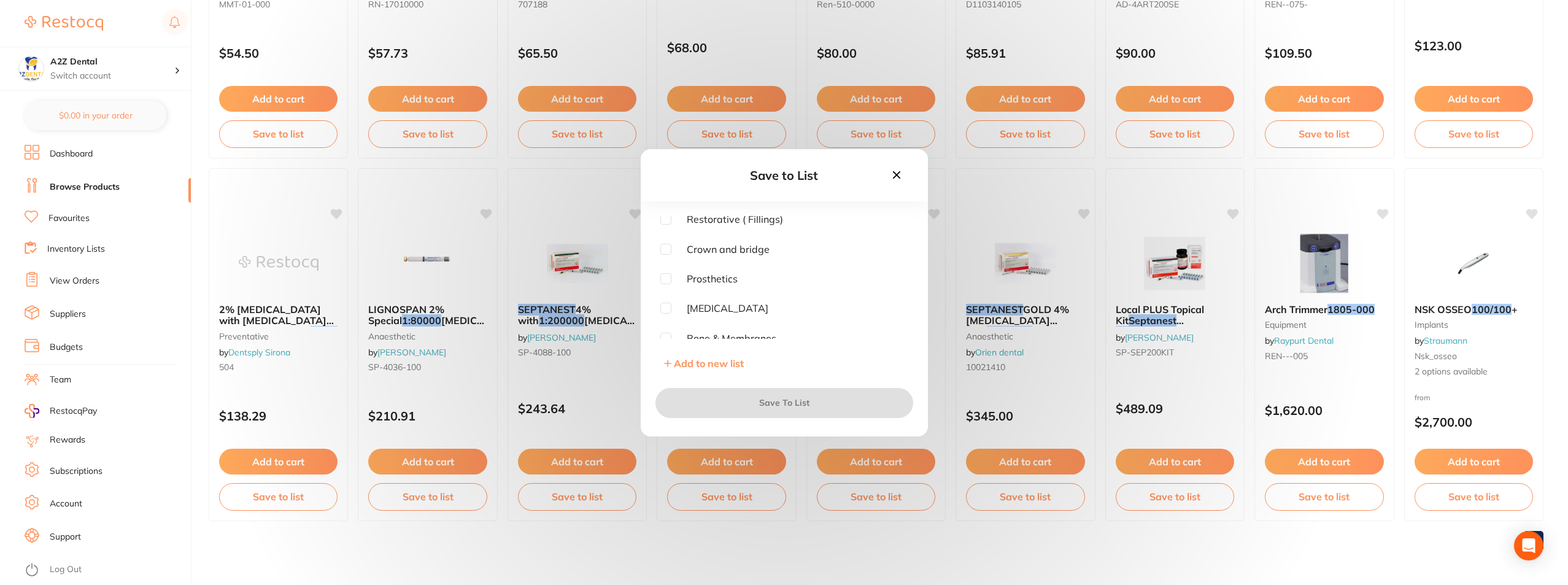
scroll to position [0, 0]
click at [667, 222] on input "checkbox" at bounding box center [665, 220] width 11 height 11
checkbox input "true"
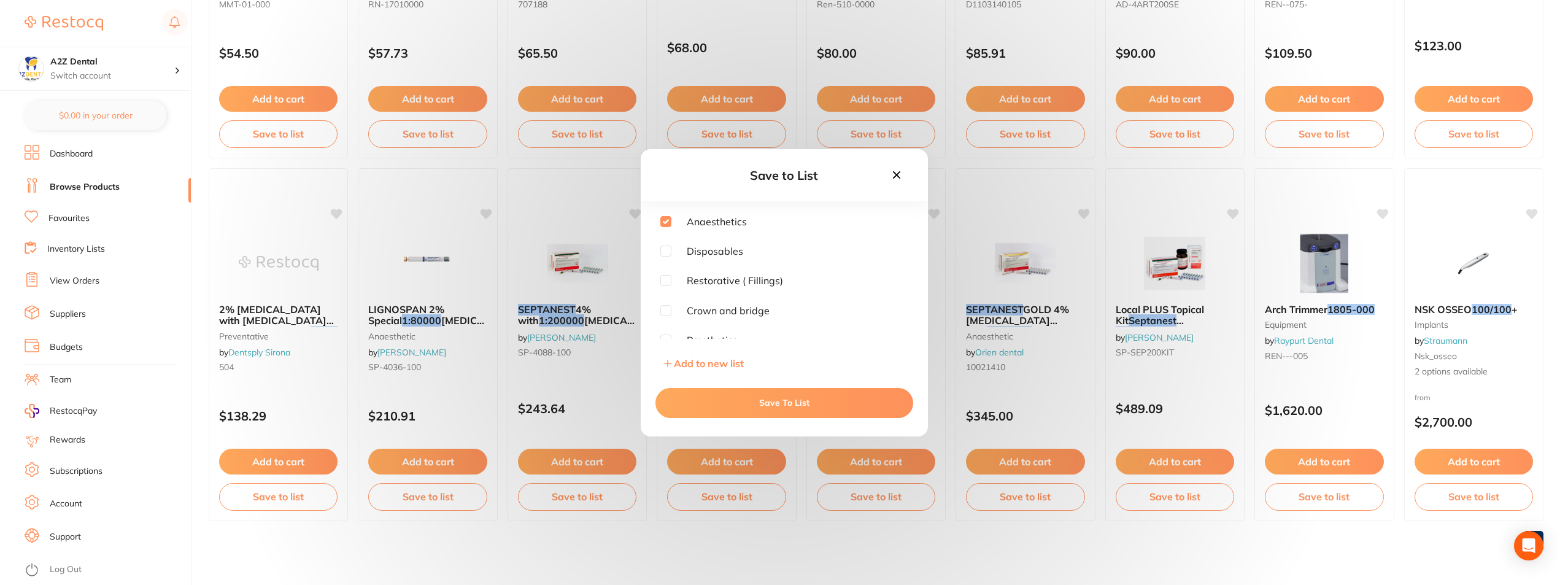
click at [785, 404] on button "Save To List" at bounding box center [784, 403] width 258 height 29
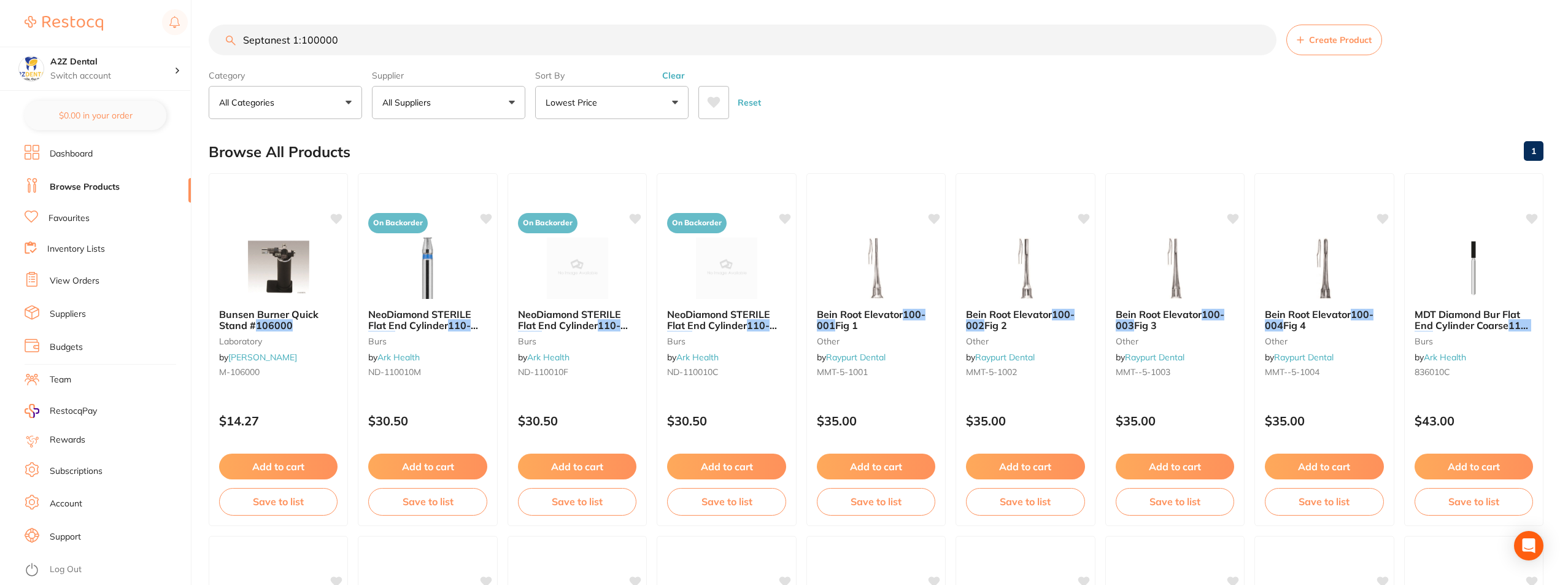
drag, startPoint x: 342, startPoint y: 38, endPoint x: 162, endPoint y: 39, distance: 180.0
click at [161, 37] on div "$0.00 A2Z Dental Switch account A2Z Dental $0.00 in your order Dashboard Browse…" at bounding box center [784, 292] width 1568 height 585
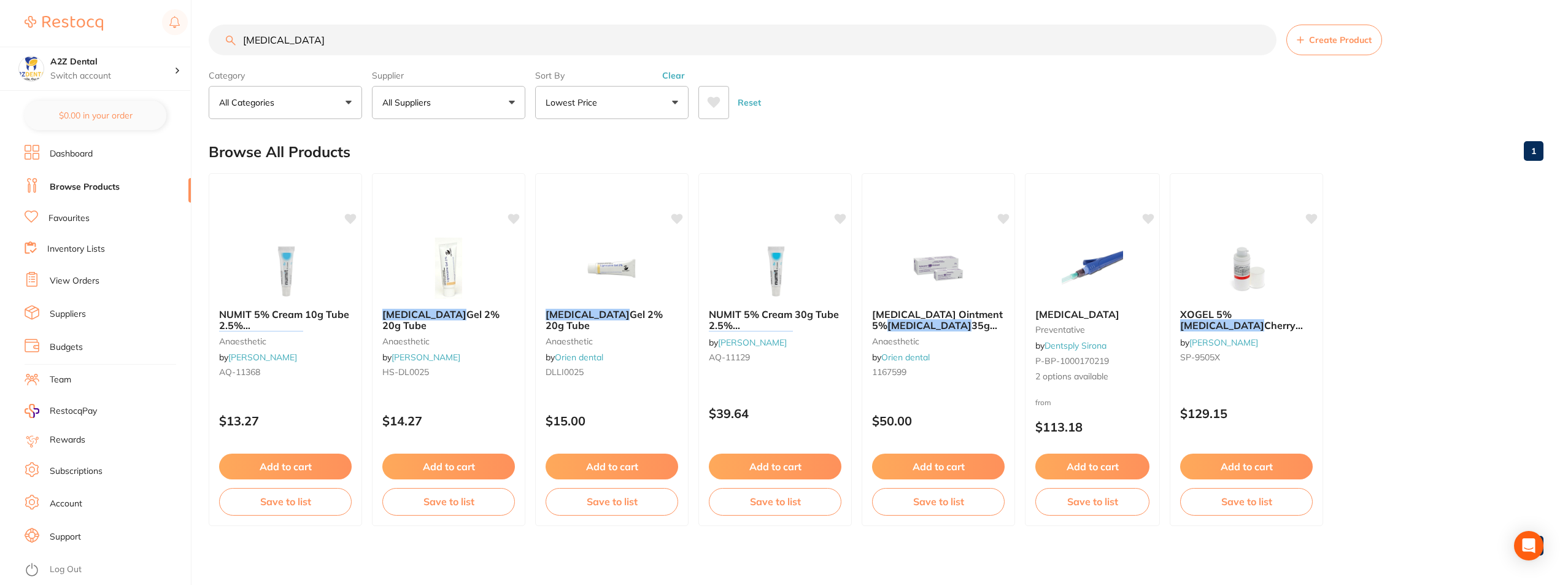
click at [335, 41] on input "Lignocaine" at bounding box center [743, 39] width 1068 height 30
drag, startPoint x: 299, startPoint y: 40, endPoint x: 270, endPoint y: 40, distance: 29.0
click at [270, 40] on input "Lignocaine" at bounding box center [743, 39] width 1068 height 30
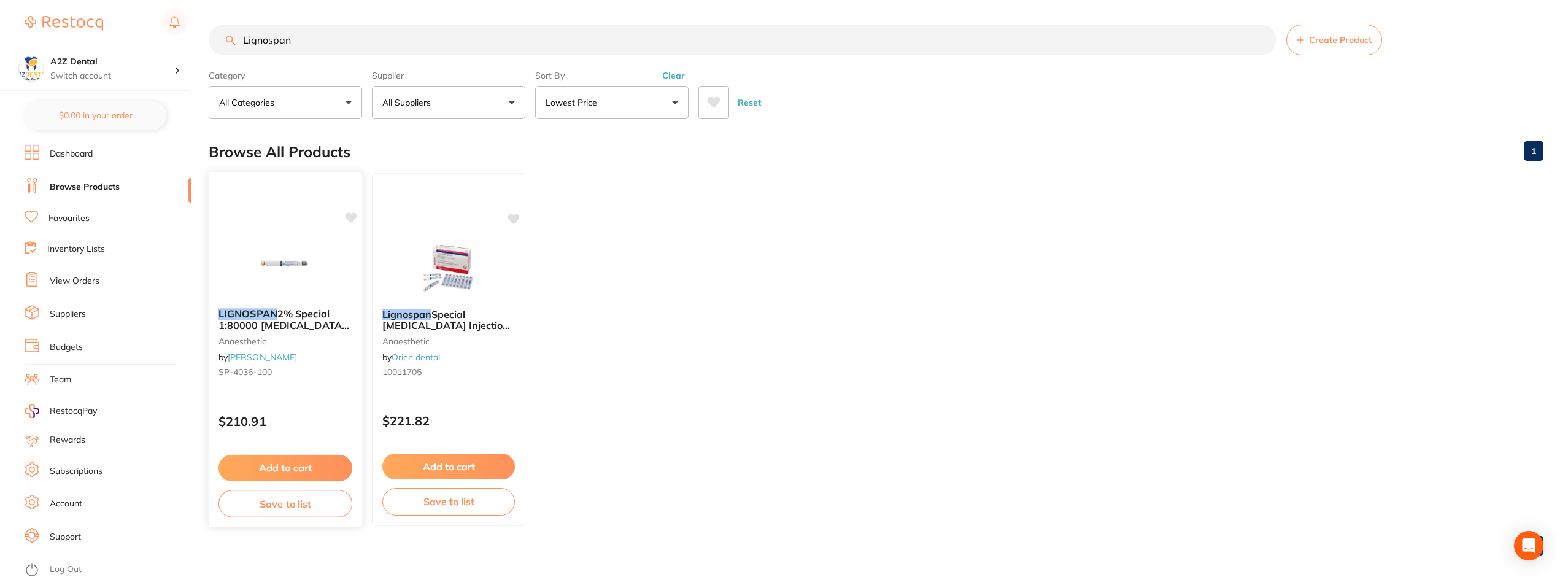
type input "Lignospan"
click at [287, 504] on button "Save to list" at bounding box center [285, 504] width 134 height 27
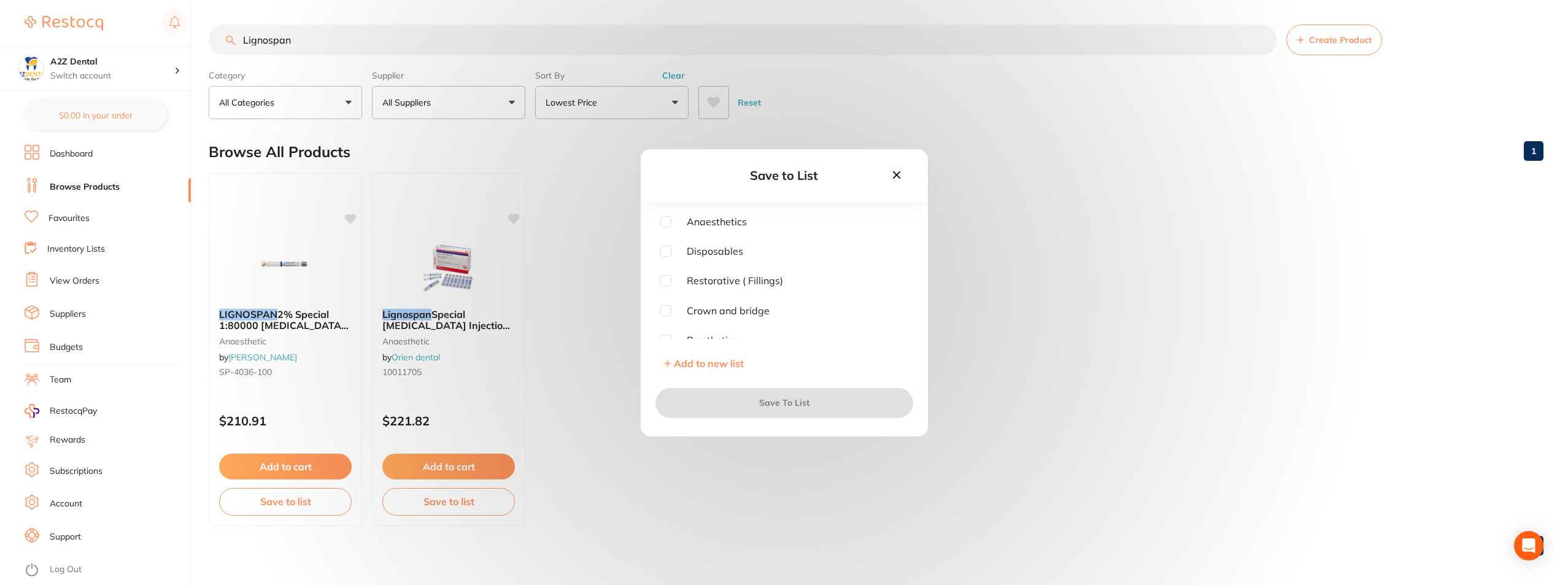
click at [664, 221] on input "checkbox" at bounding box center [665, 220] width 11 height 11
checkbox input "true"
click at [783, 402] on button "Save To List" at bounding box center [784, 403] width 258 height 29
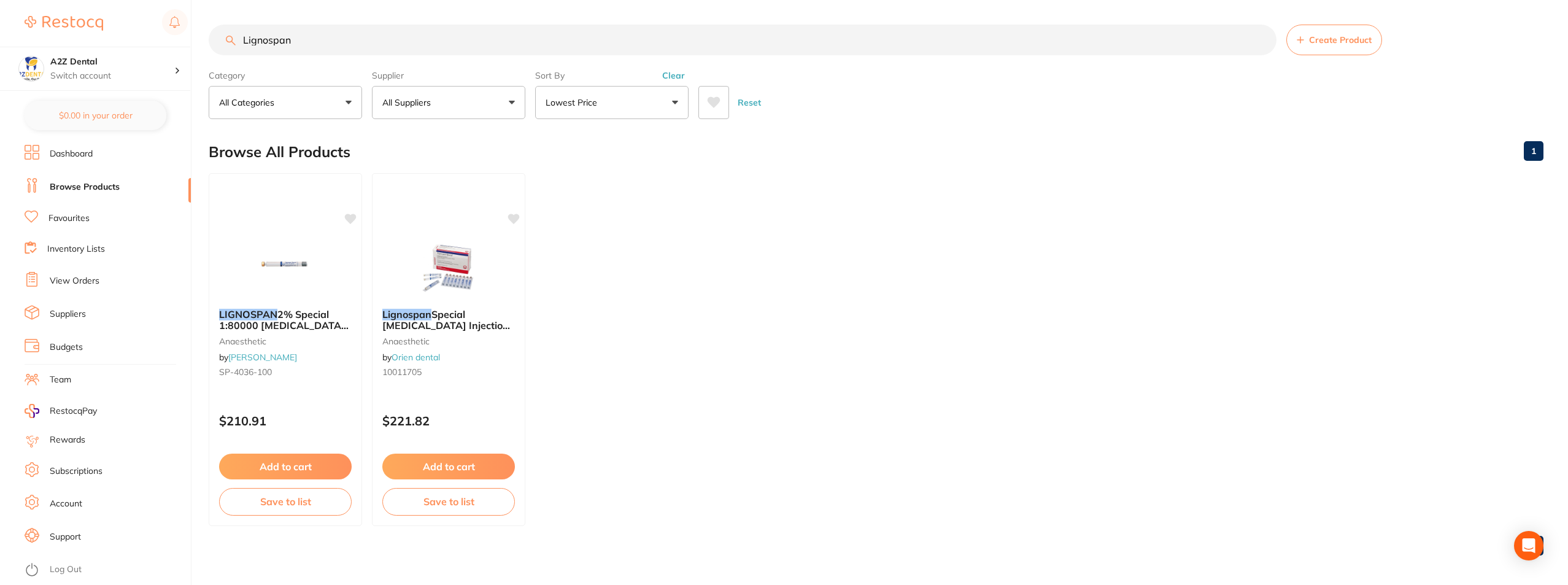
click at [74, 244] on link "Inventory Lists" at bounding box center [75, 249] width 58 height 13
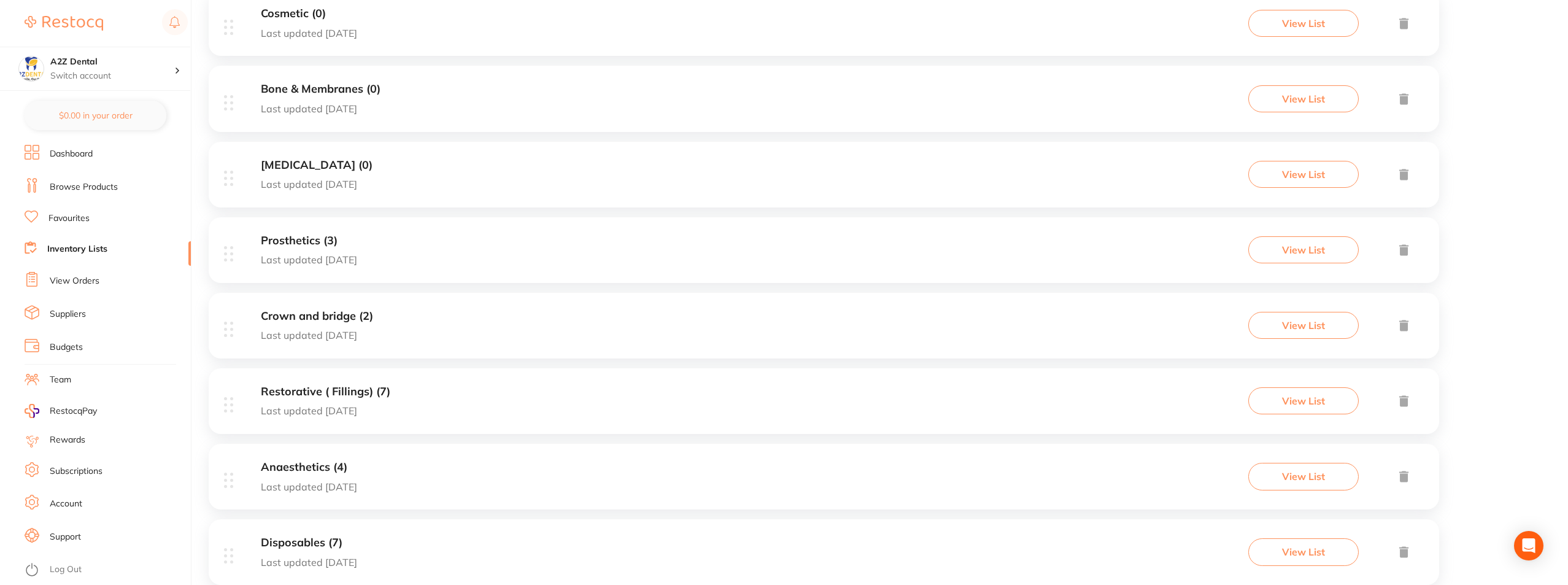
scroll to position [451, 0]
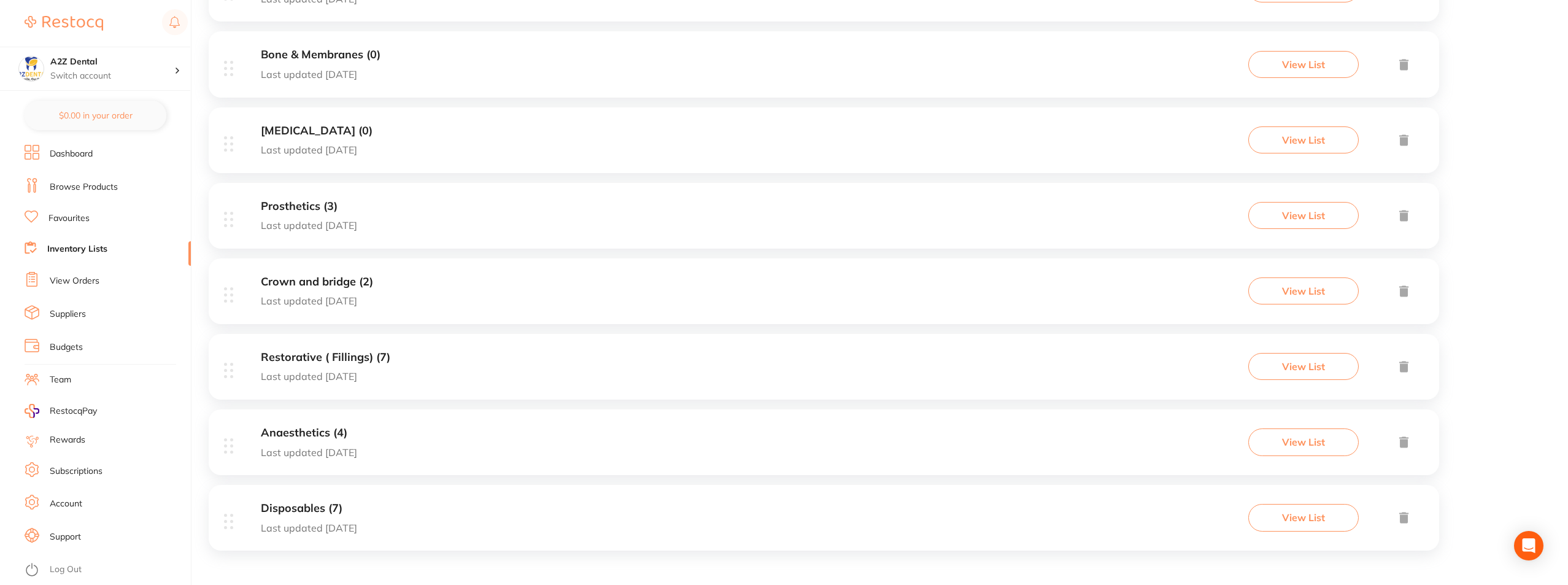
click at [317, 435] on h3 "Anaesthetics (4)" at bounding box center [309, 432] width 96 height 13
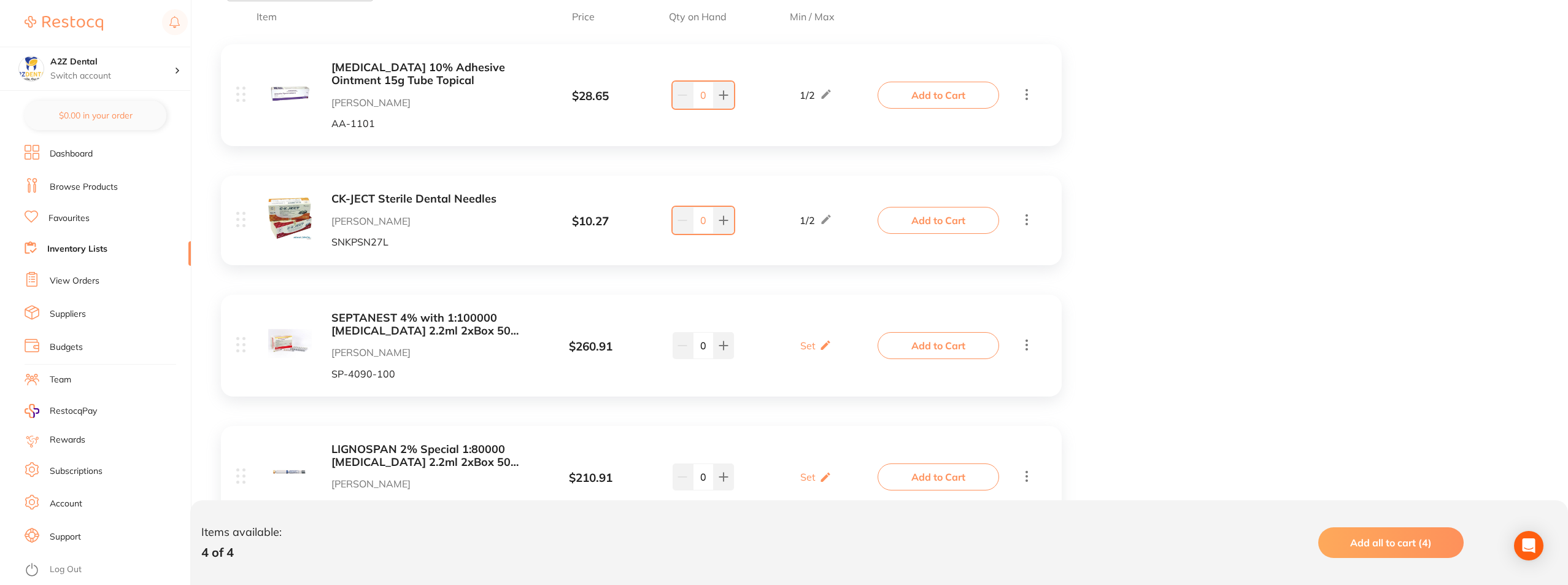
scroll to position [307, 0]
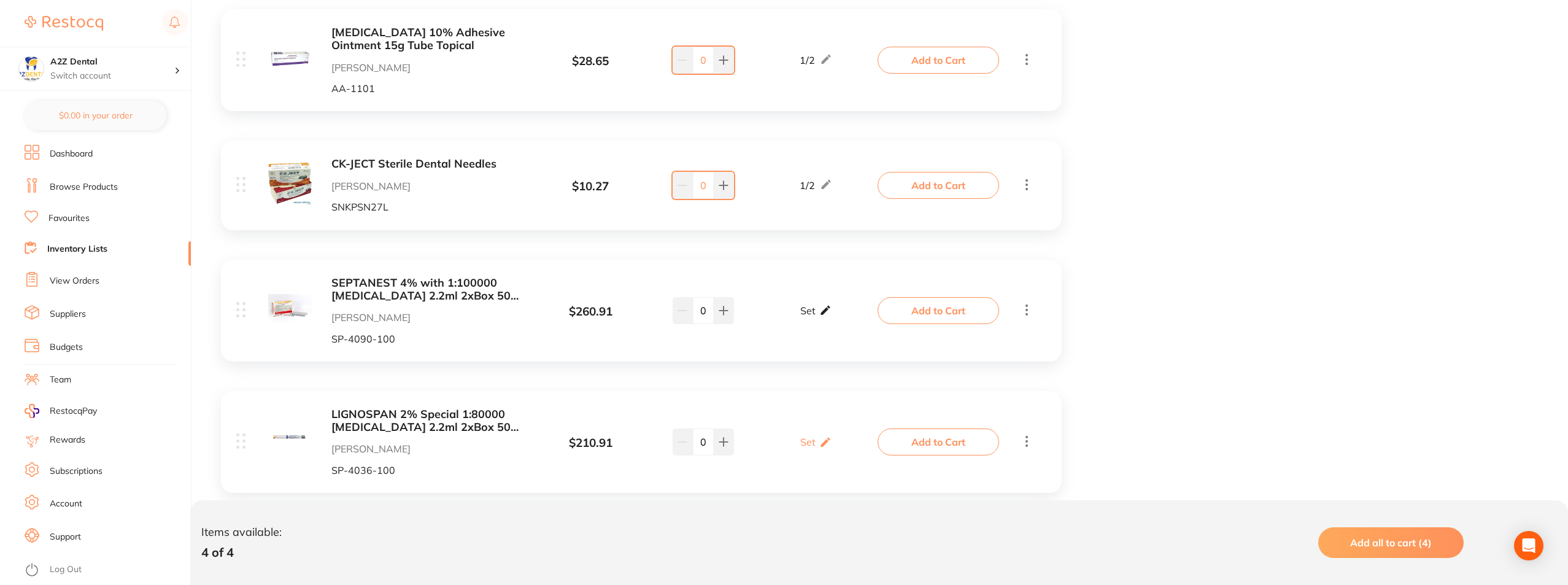
click at [814, 307] on p "Set" at bounding box center [808, 310] width 16 height 11
click at [830, 317] on input "0" at bounding box center [833, 317] width 24 height 20
click at [800, 317] on input "0" at bounding box center [798, 317] width 24 height 20
type input "1"
drag, startPoint x: 829, startPoint y: 317, endPoint x: 840, endPoint y: 317, distance: 11.0
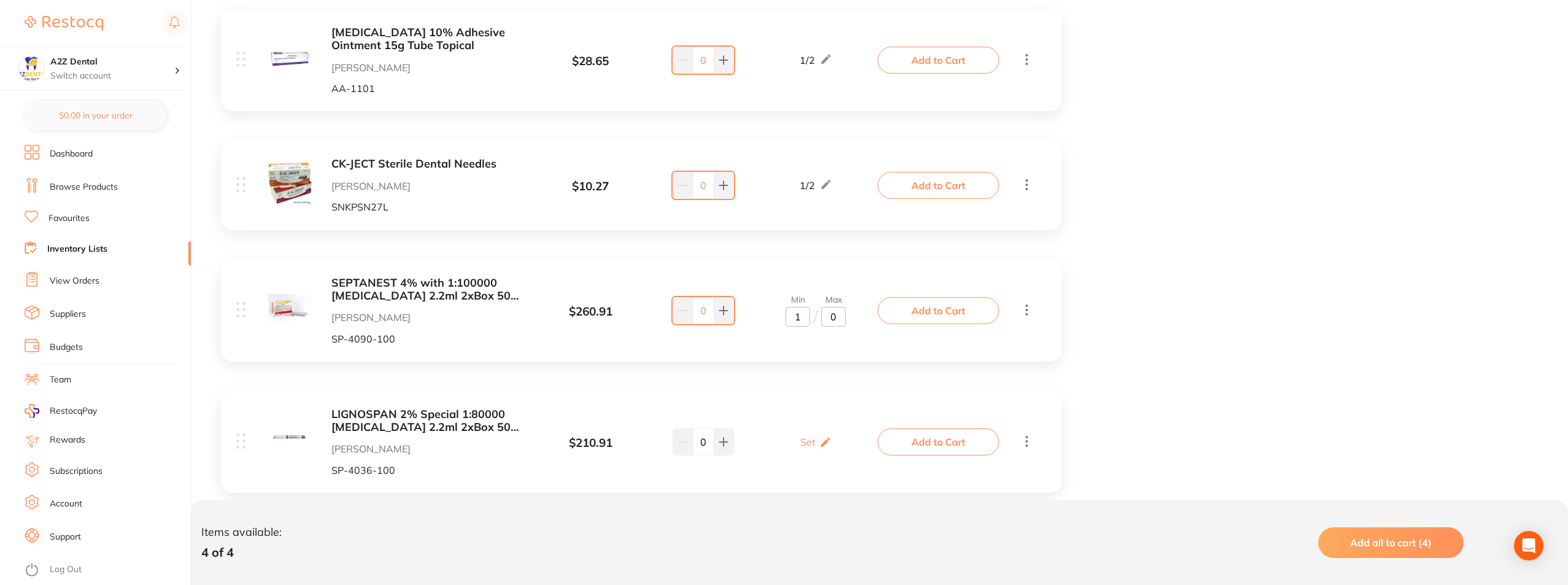
click at [840, 317] on input "0" at bounding box center [833, 317] width 24 height 20
click at [808, 441] on p "Set" at bounding box center [808, 441] width 16 height 11
type input "1"
click at [799, 450] on input "0" at bounding box center [798, 448] width 24 height 20
type input "1"
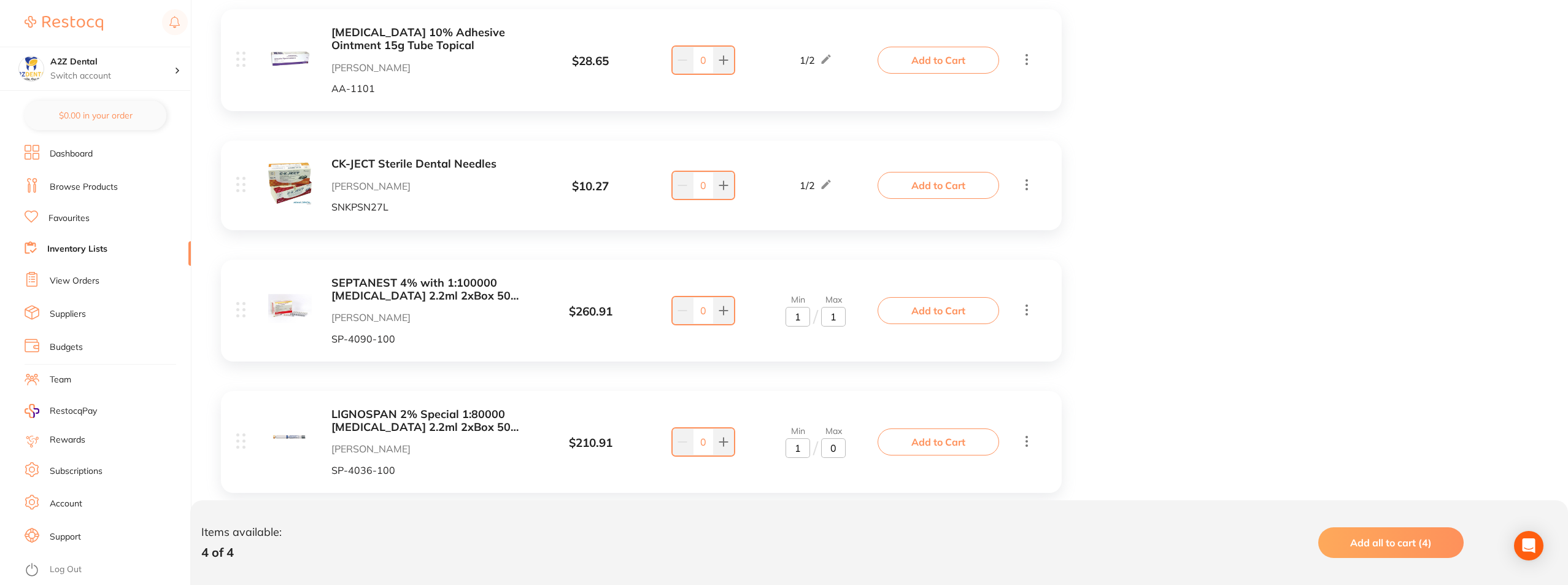
drag, startPoint x: 829, startPoint y: 446, endPoint x: 839, endPoint y: 447, distance: 10.0
click at [839, 447] on input "0" at bounding box center [833, 448] width 24 height 20
type input "1"
click at [855, 382] on div "XYLOCAINE 10% Adhesive Ointment 15g Tube Topical Henry Schein Halas AA-1101 $ 2…" at bounding box center [641, 256] width 865 height 518
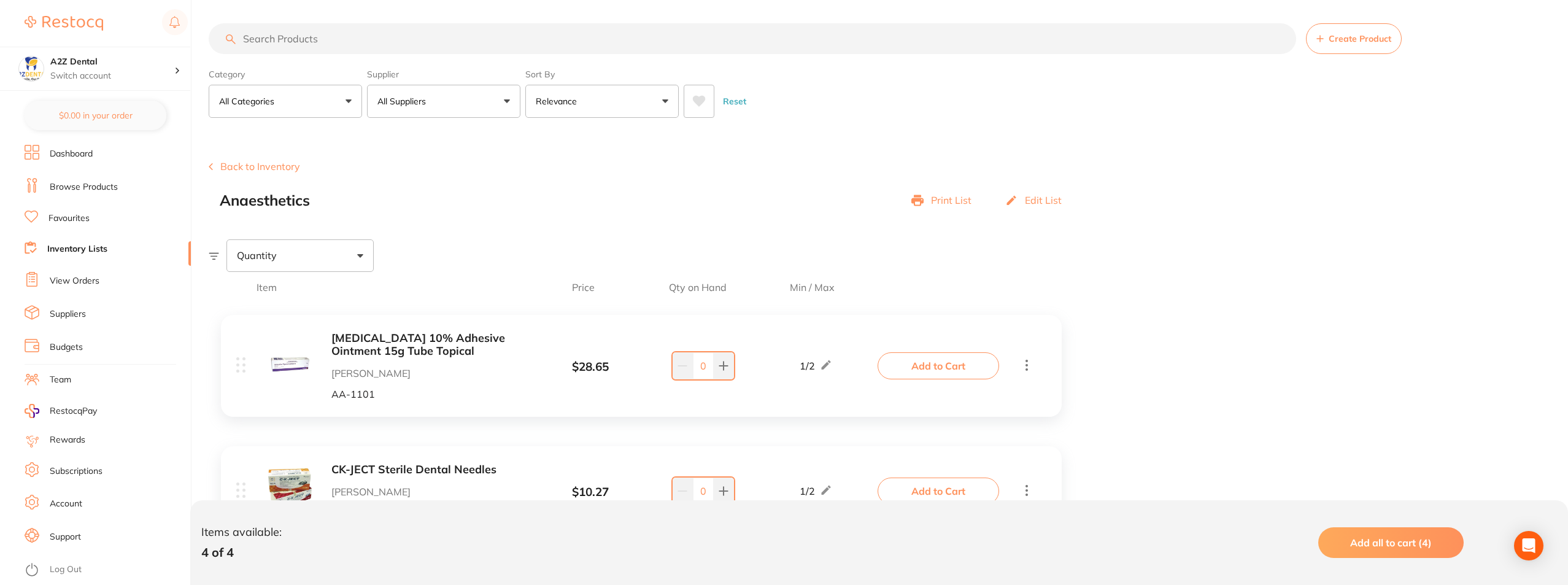
scroll to position [0, 0]
click at [257, 164] on button "Back to Inventory" at bounding box center [254, 167] width 91 height 11
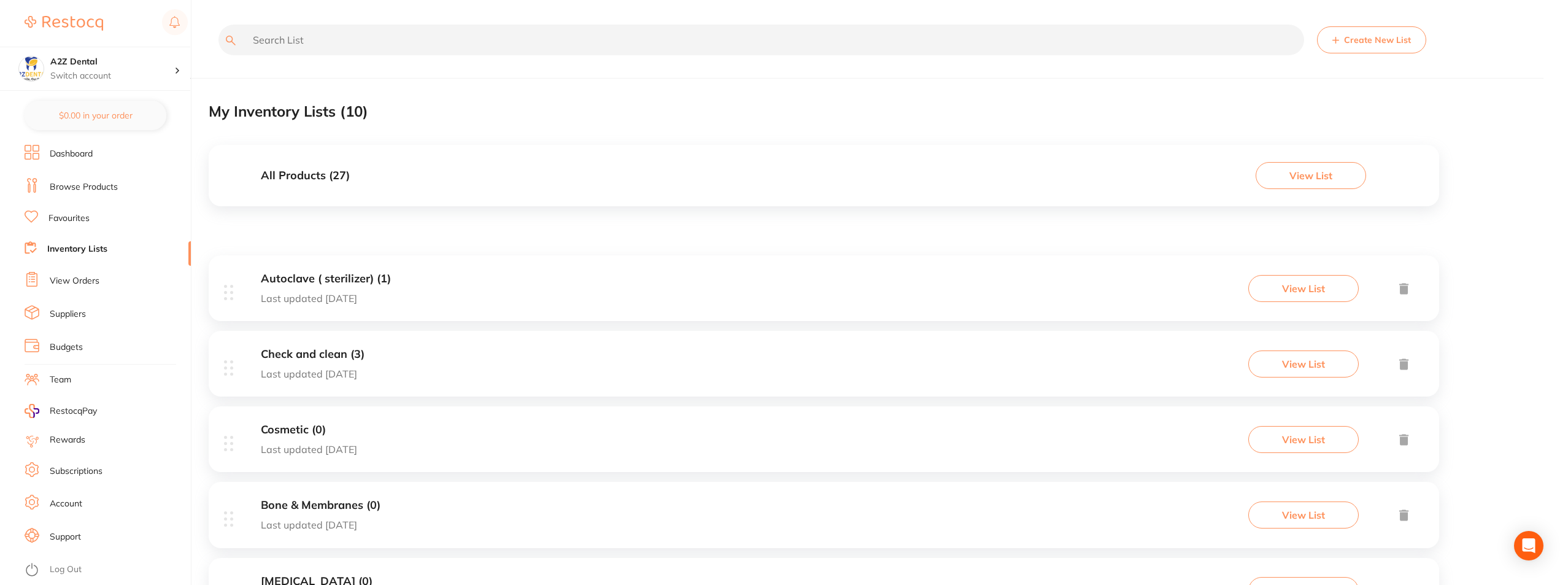
click at [85, 183] on link "Browse Products" at bounding box center [84, 187] width 69 height 13
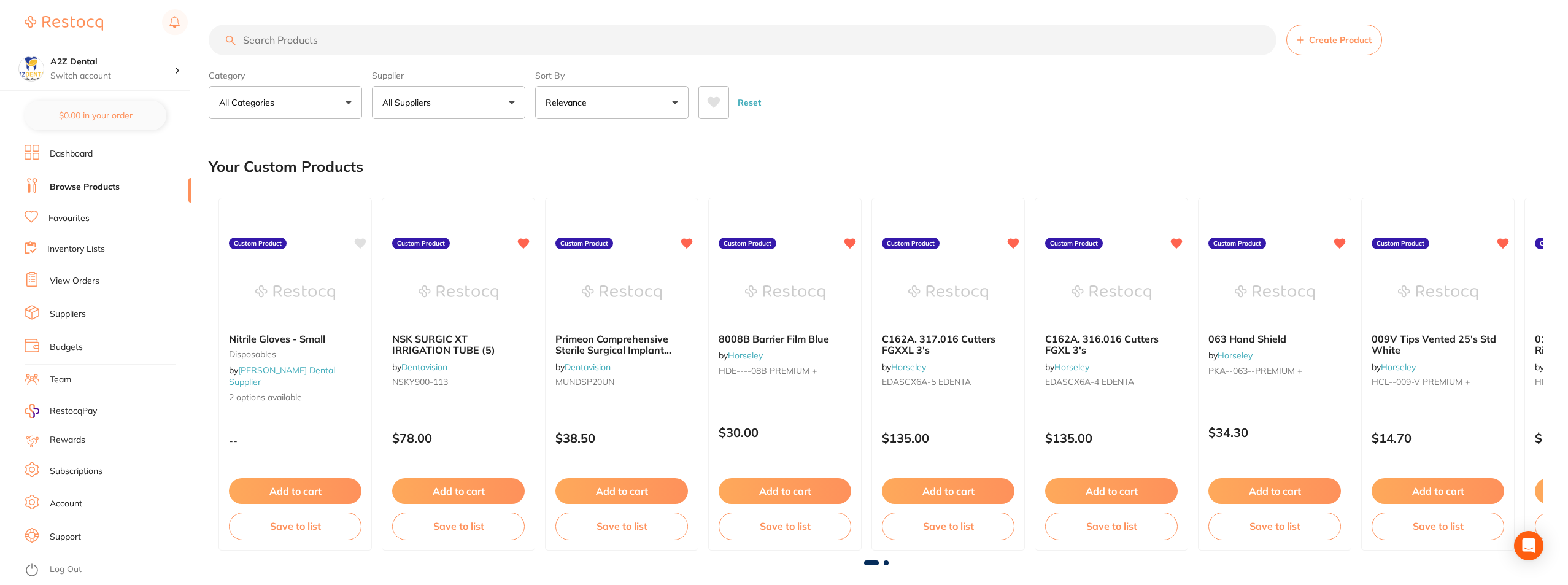
click at [278, 99] on p "All Categories" at bounding box center [249, 102] width 60 height 13
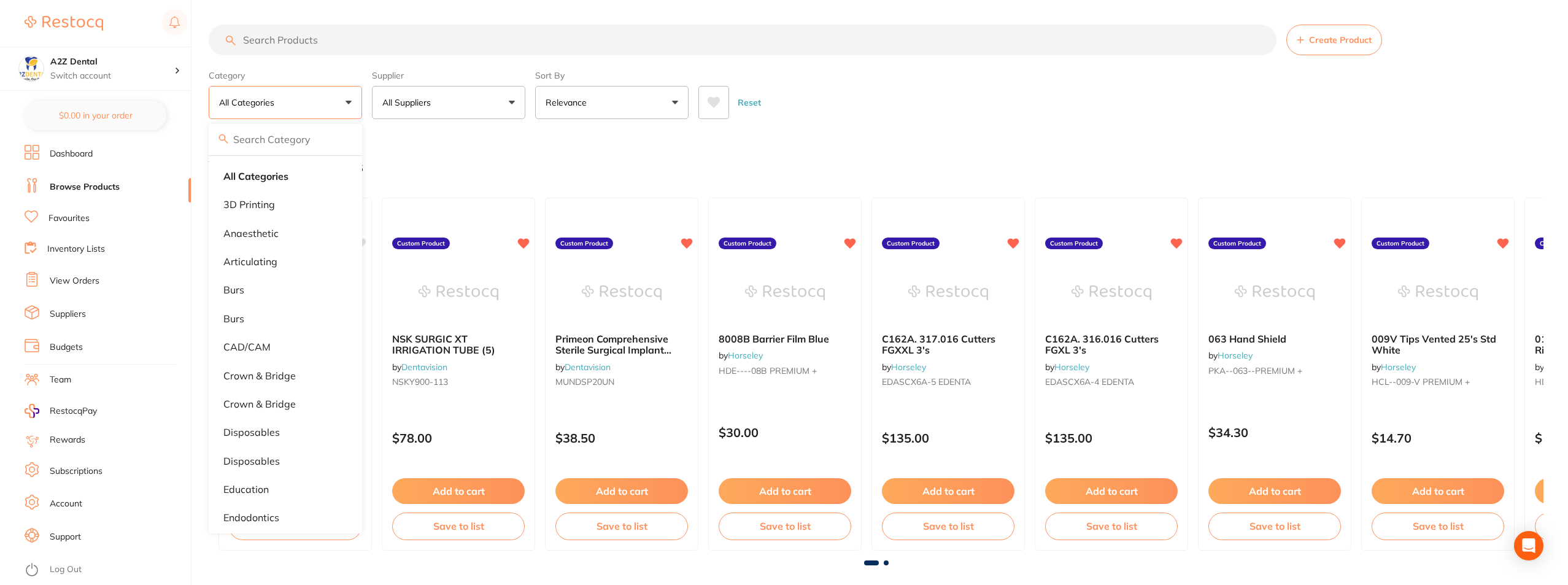
click at [317, 34] on input "search" at bounding box center [743, 39] width 1068 height 30
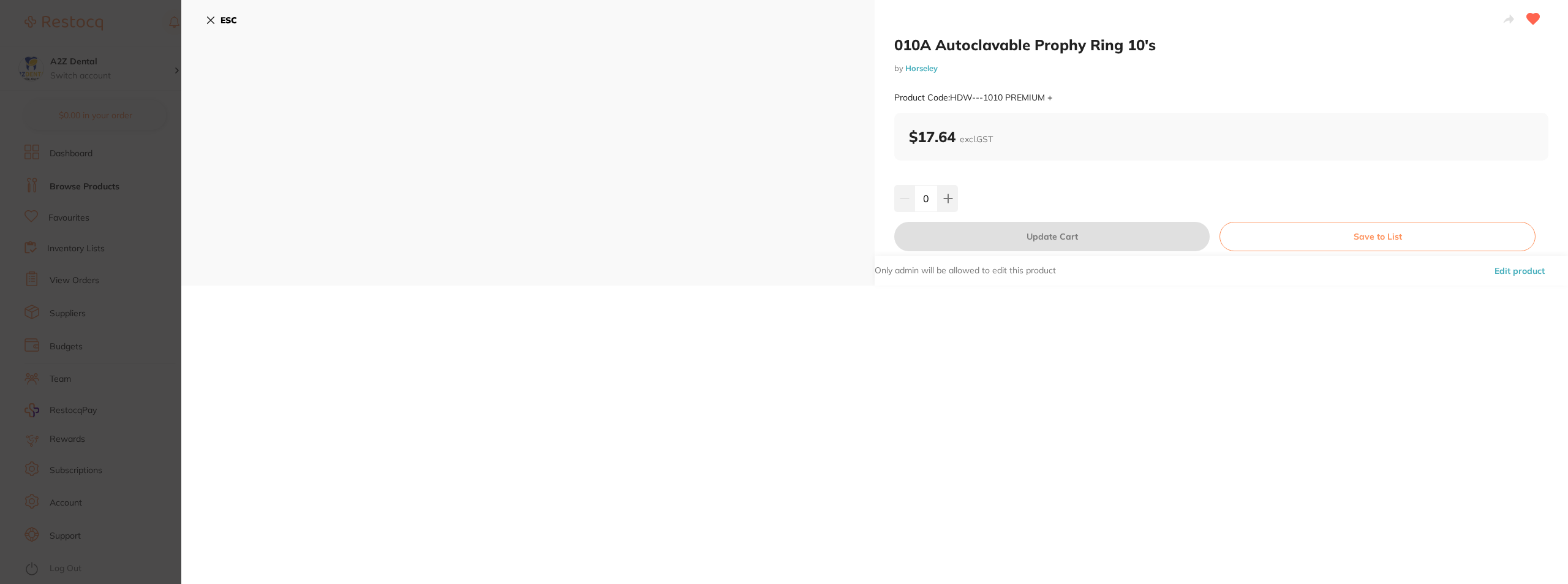
click at [208, 14] on button "ESC" at bounding box center [221, 20] width 31 height 21
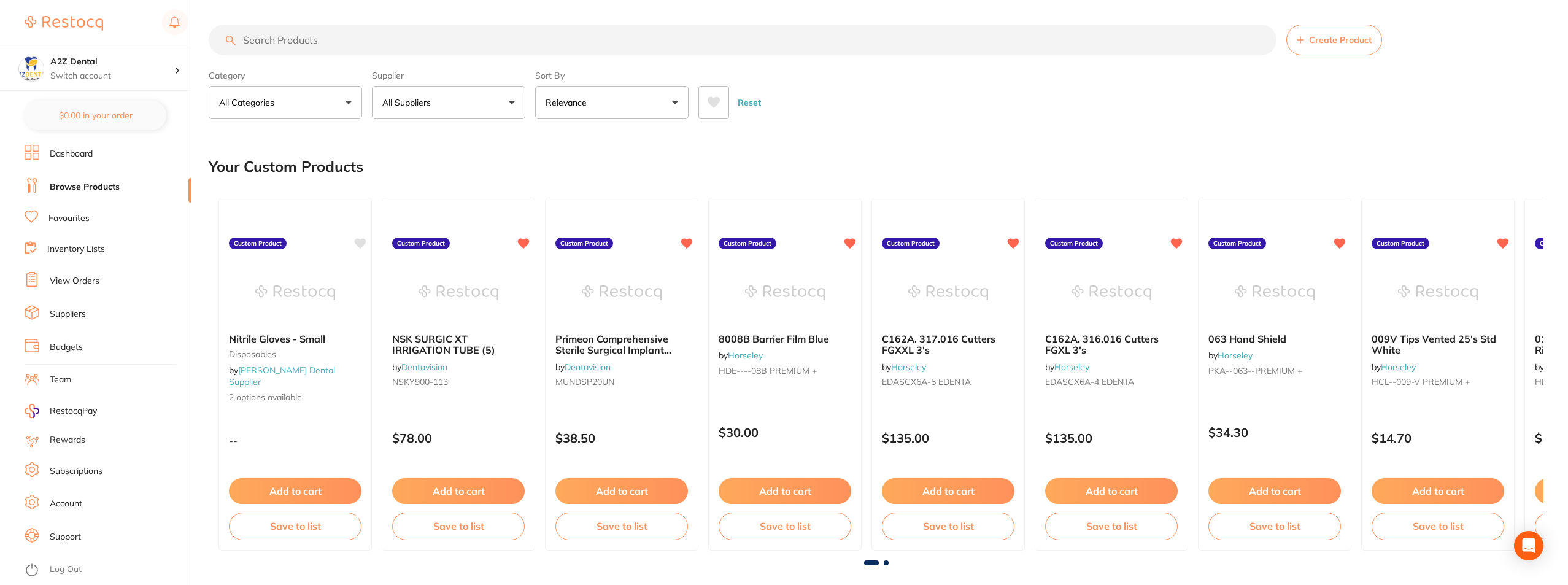
click at [327, 45] on input "search" at bounding box center [743, 39] width 1068 height 30
type input "spittonn"
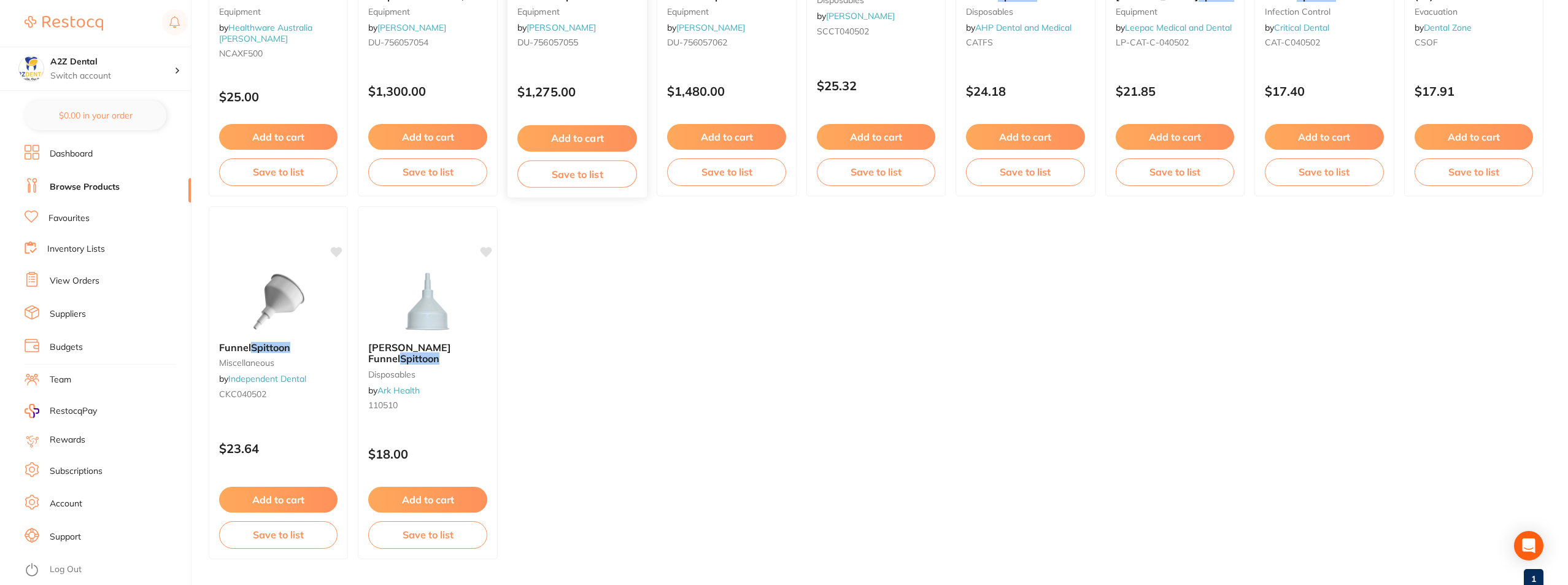
scroll to position [367, 0]
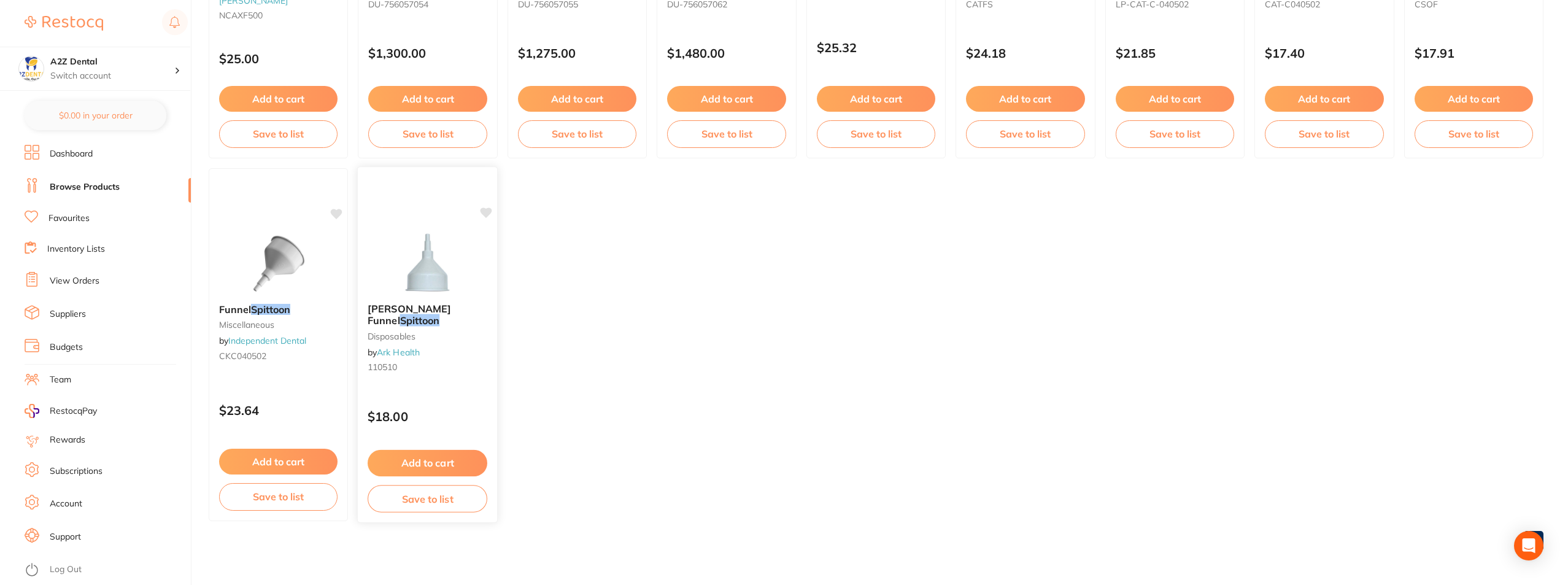
click at [411, 347] on link "Ark Health" at bounding box center [399, 352] width 43 height 11
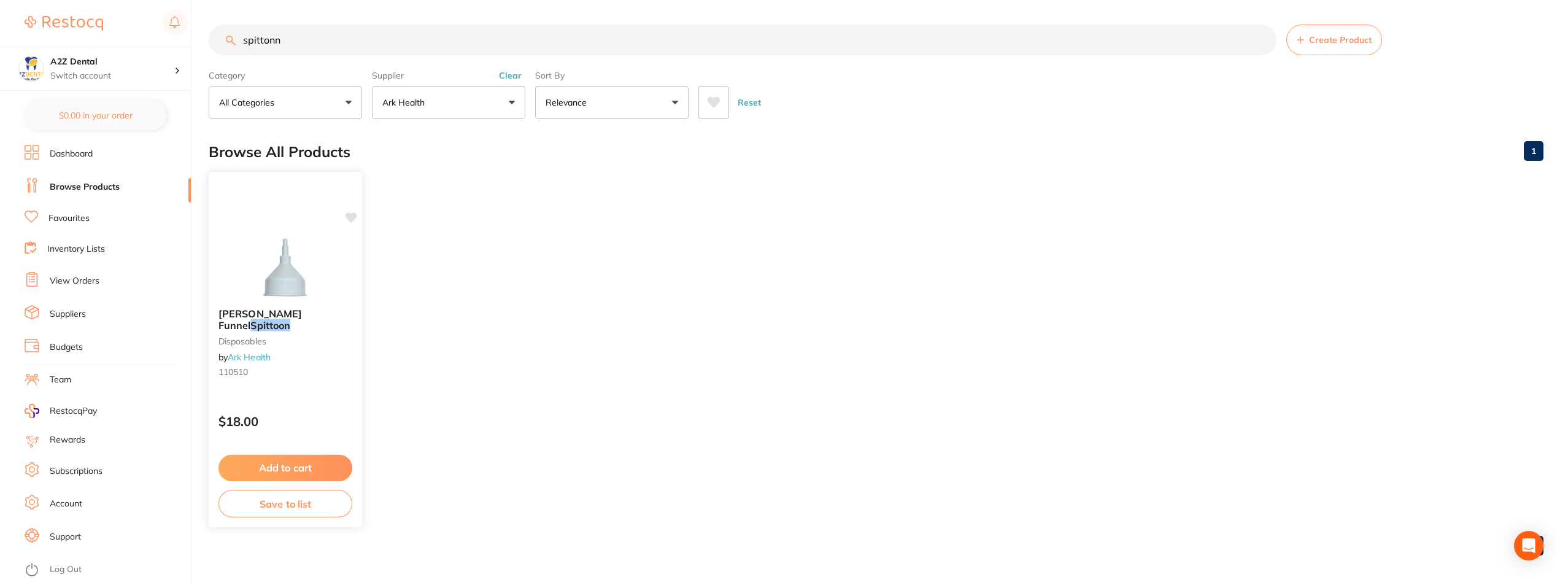
click at [261, 352] on link "Ark Health" at bounding box center [249, 357] width 43 height 11
click at [273, 506] on button "Save to list" at bounding box center [285, 504] width 134 height 27
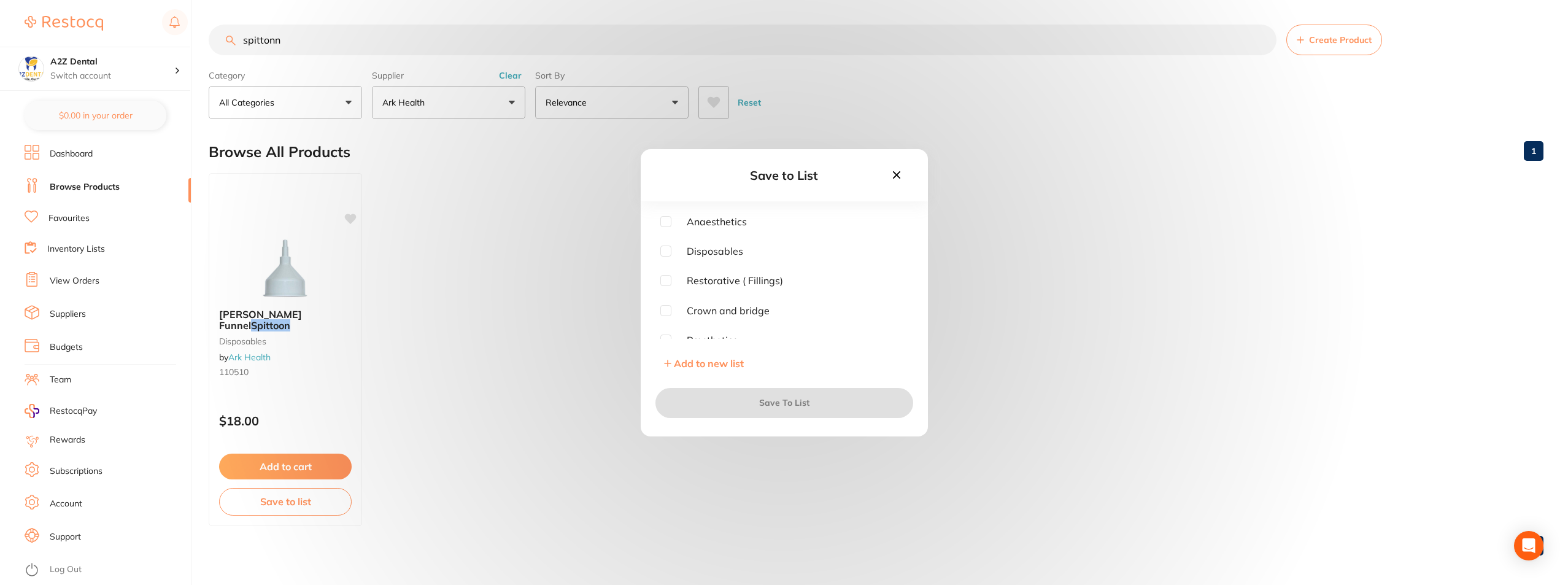
click at [668, 252] on input "checkbox" at bounding box center [665, 251] width 11 height 11
checkbox input "true"
click at [791, 405] on button "Save To List" at bounding box center [784, 403] width 258 height 29
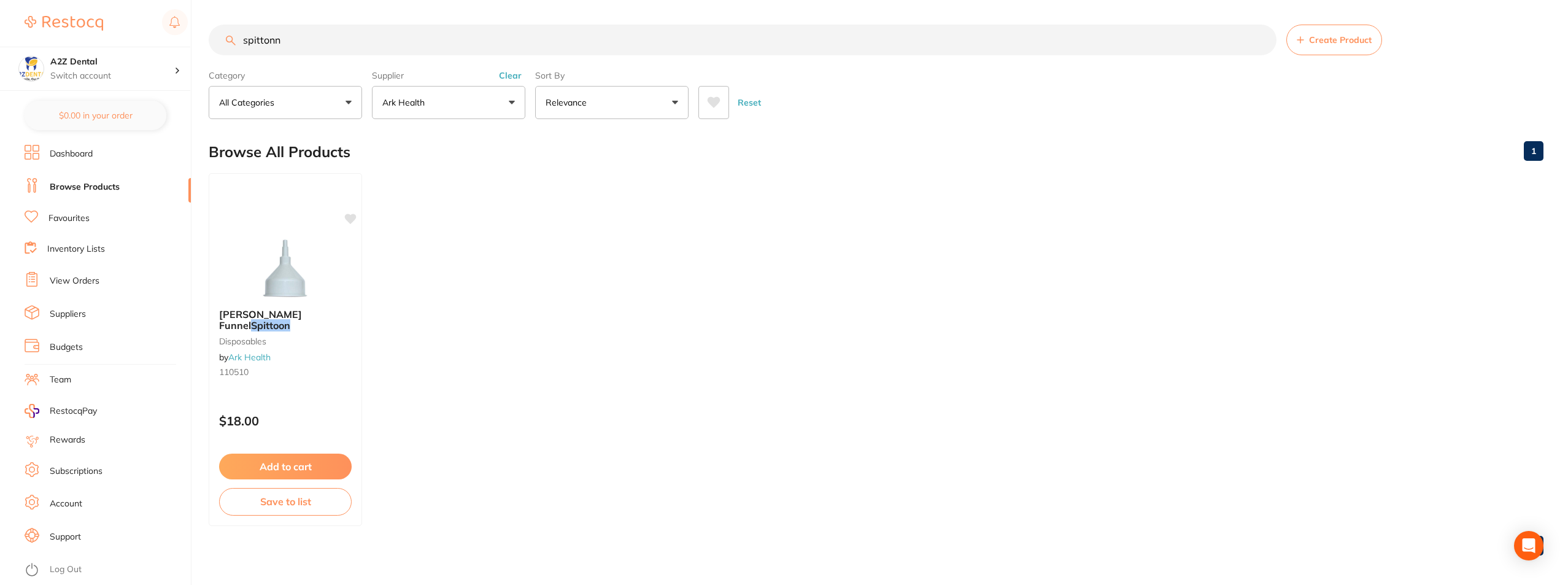
click at [59, 250] on link "Inventory Lists" at bounding box center [75, 249] width 58 height 13
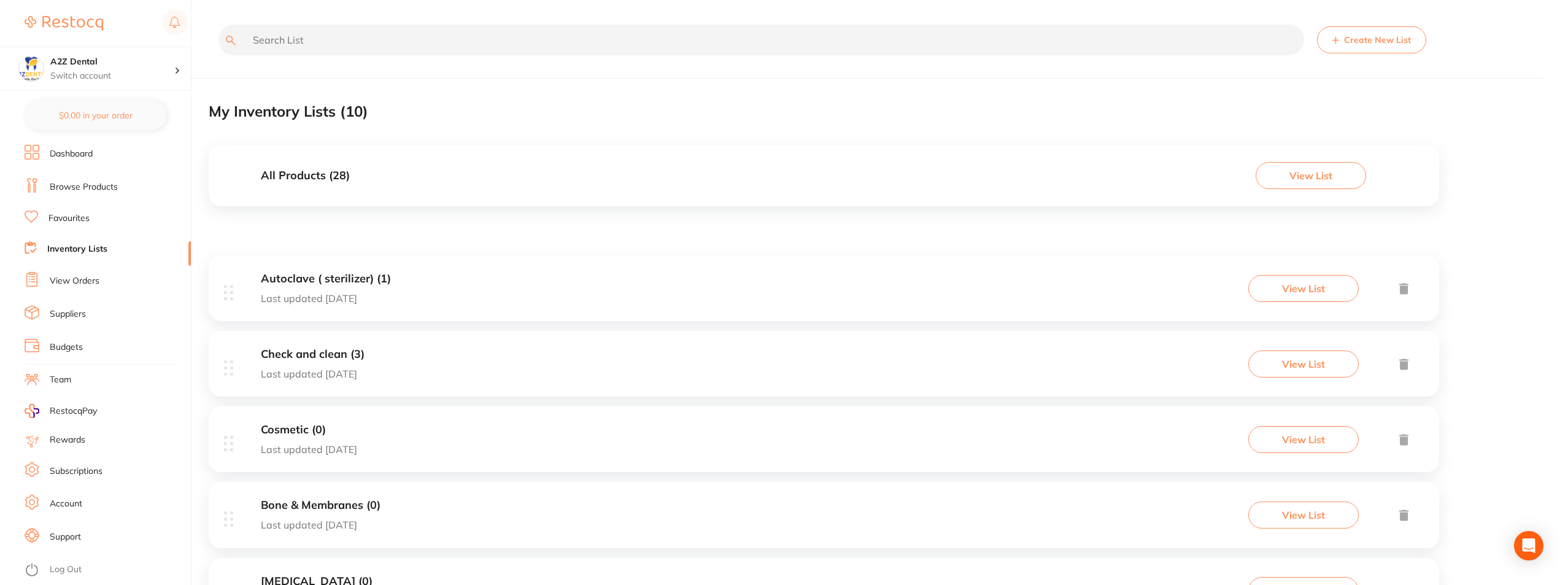
click at [70, 313] on link "Suppliers" at bounding box center [68, 314] width 36 height 13
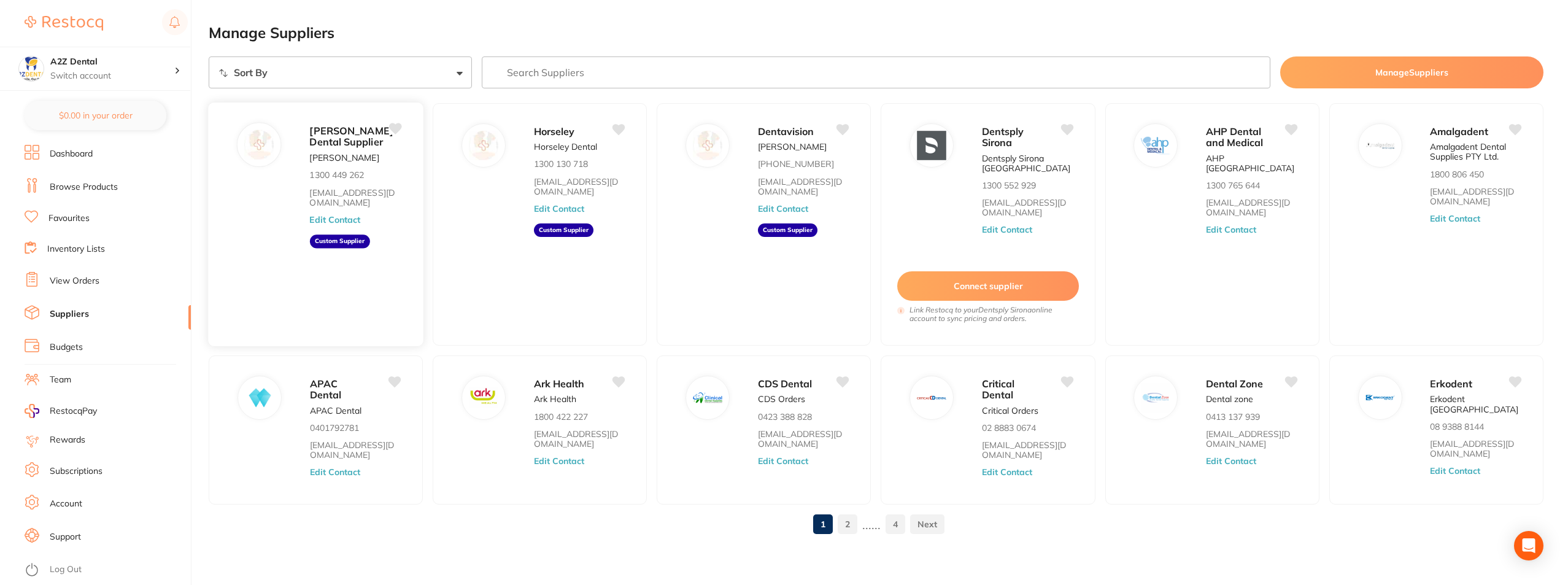
click at [394, 127] on icon at bounding box center [395, 128] width 13 height 11
click at [619, 125] on icon at bounding box center [619, 128] width 13 height 11
click at [985, 287] on button "Connect supplier" at bounding box center [988, 286] width 183 height 30
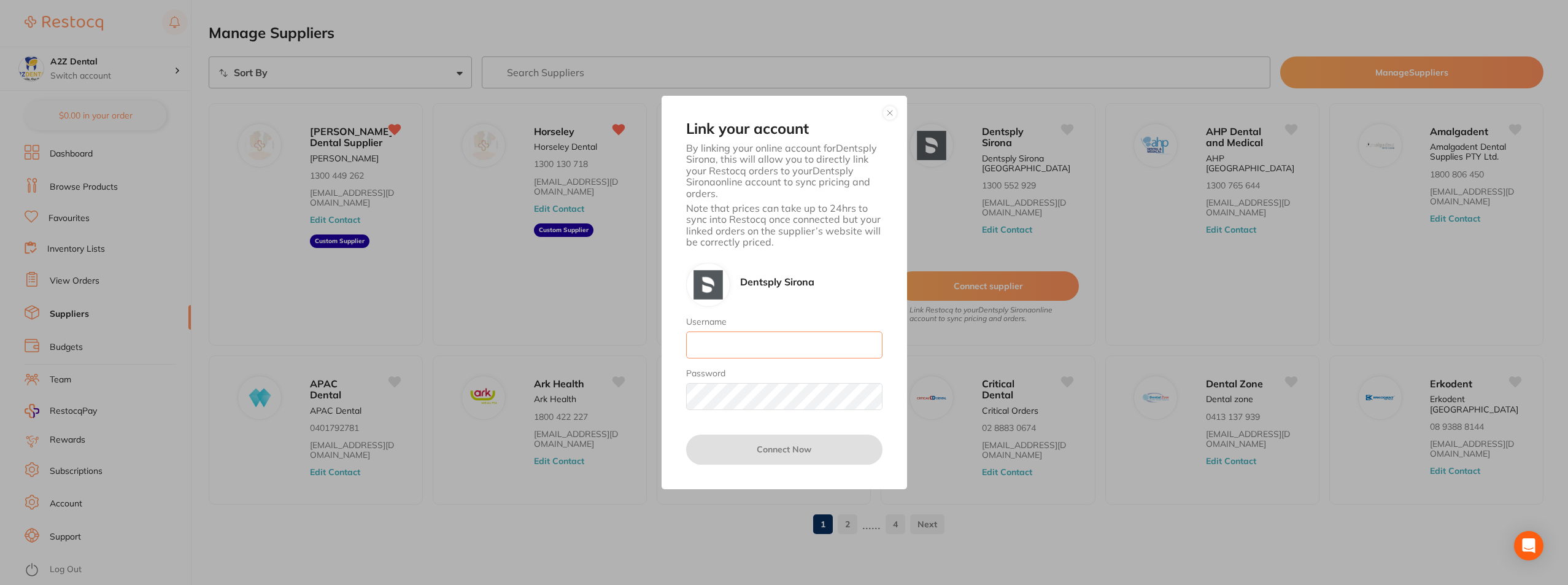
click at [760, 344] on input "Username" at bounding box center [784, 345] width 196 height 27
click at [894, 113] on button "button" at bounding box center [890, 113] width 15 height 15
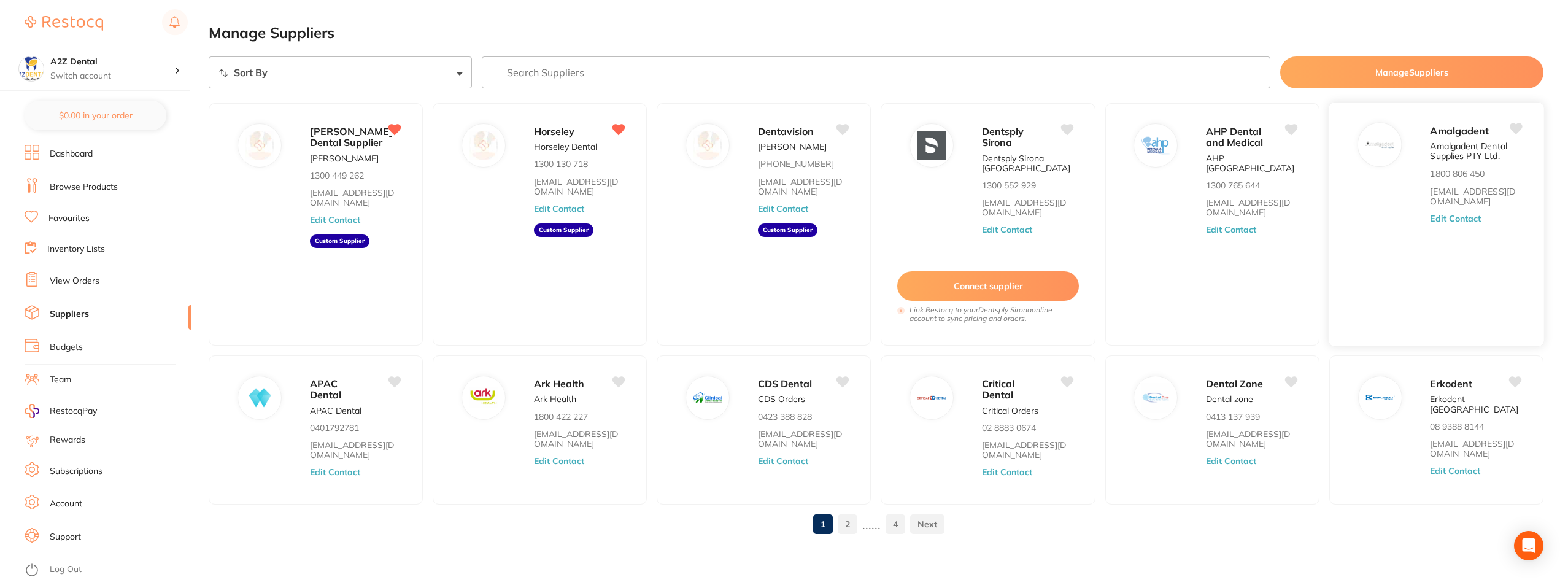
scroll to position [3, 0]
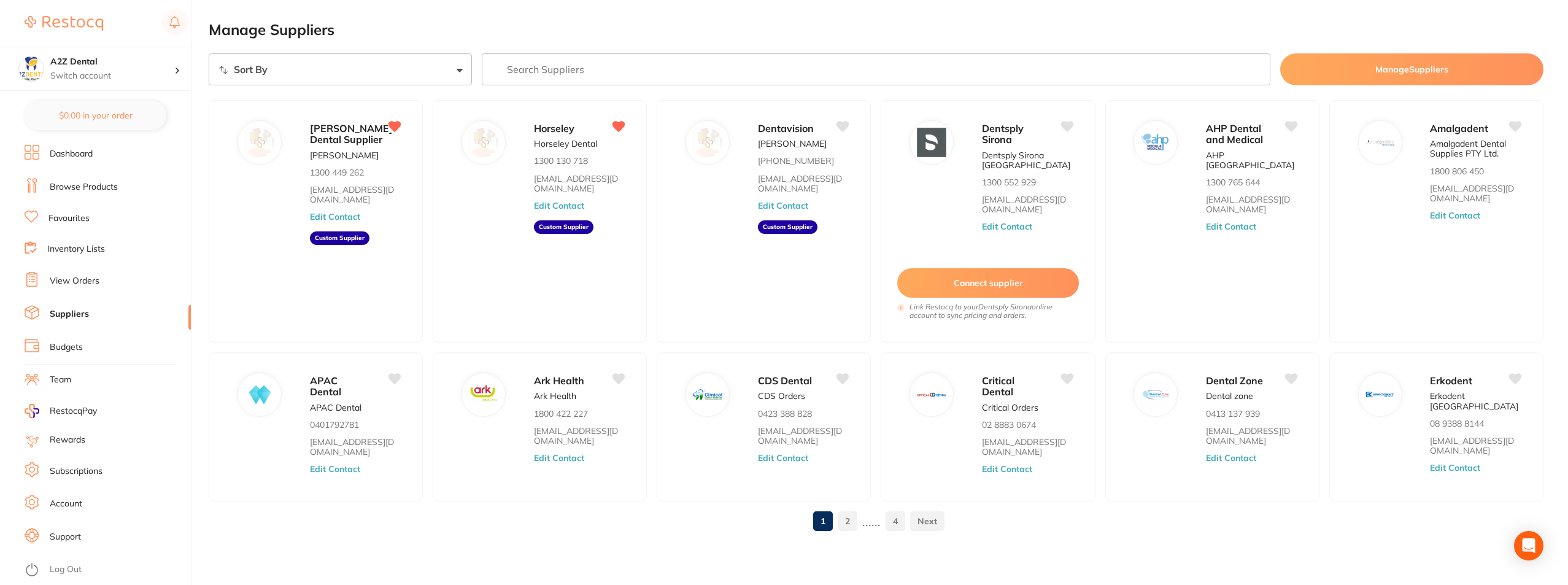
click at [935, 521] on link at bounding box center [927, 520] width 34 height 24
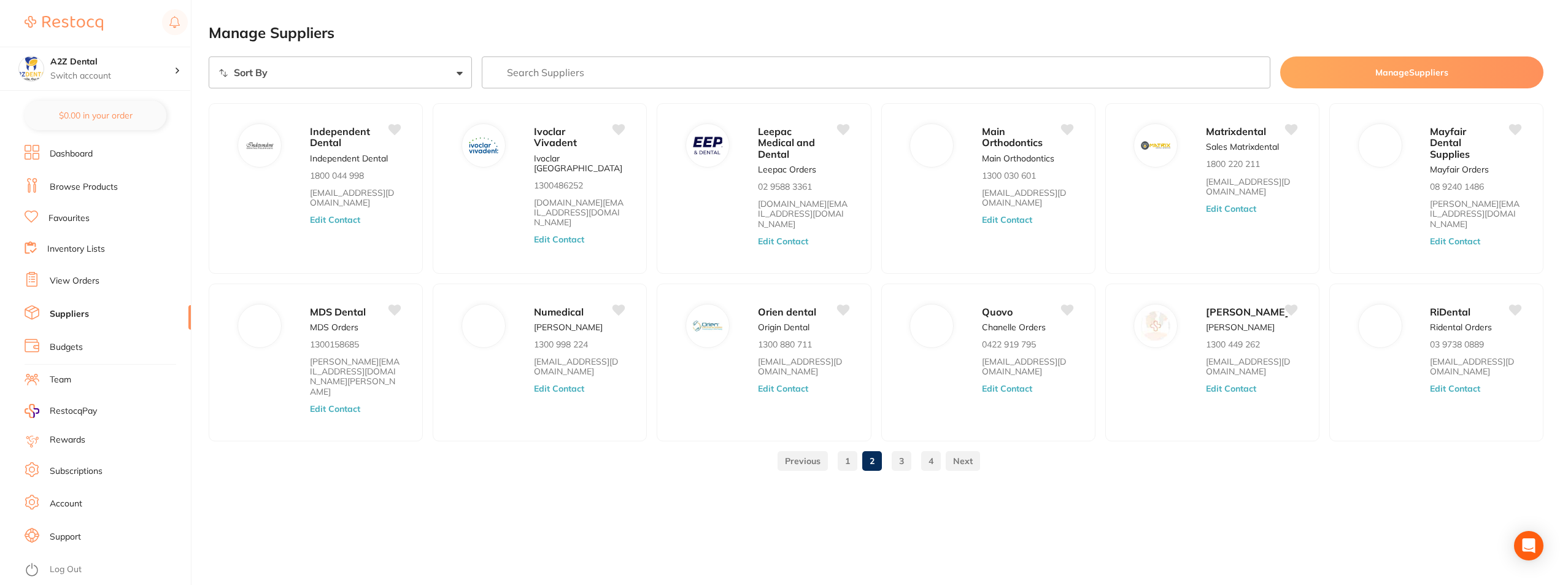
scroll to position [0, 0]
click at [73, 311] on link "Suppliers" at bounding box center [70, 314] width 39 height 13
click at [76, 152] on link "Dashboard" at bounding box center [72, 154] width 43 height 13
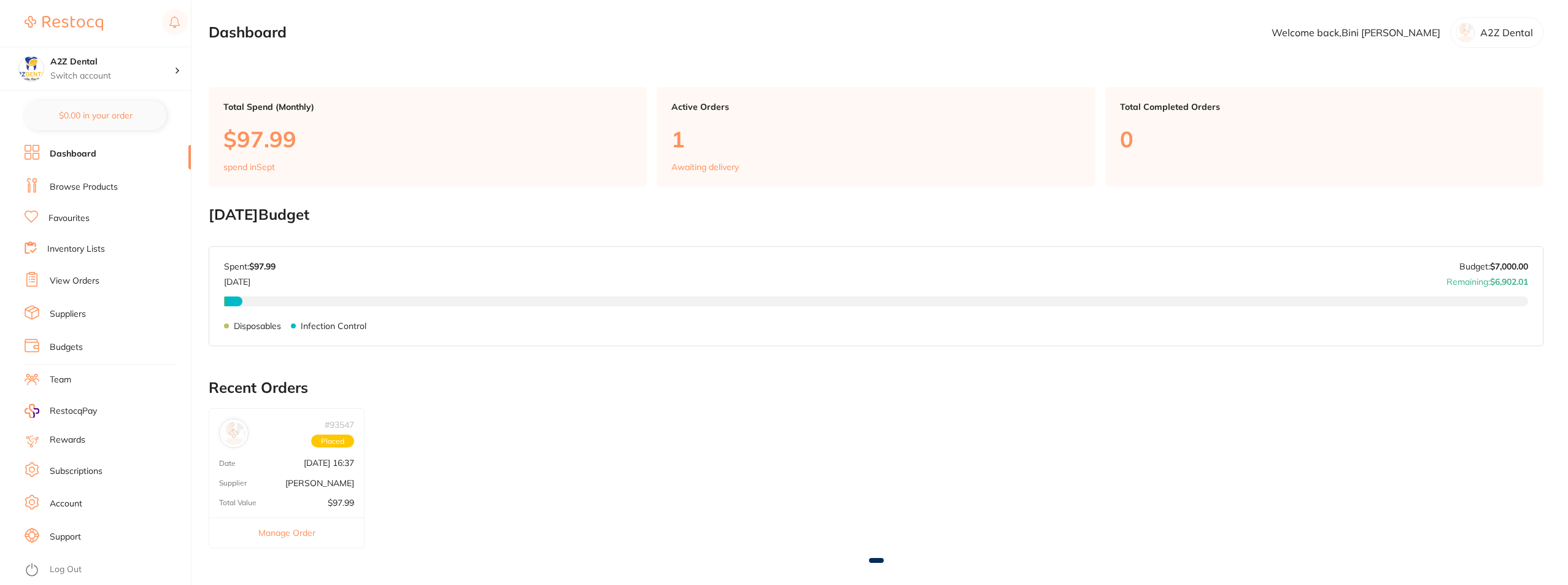
click at [70, 188] on link "Browse Products" at bounding box center [84, 187] width 69 height 13
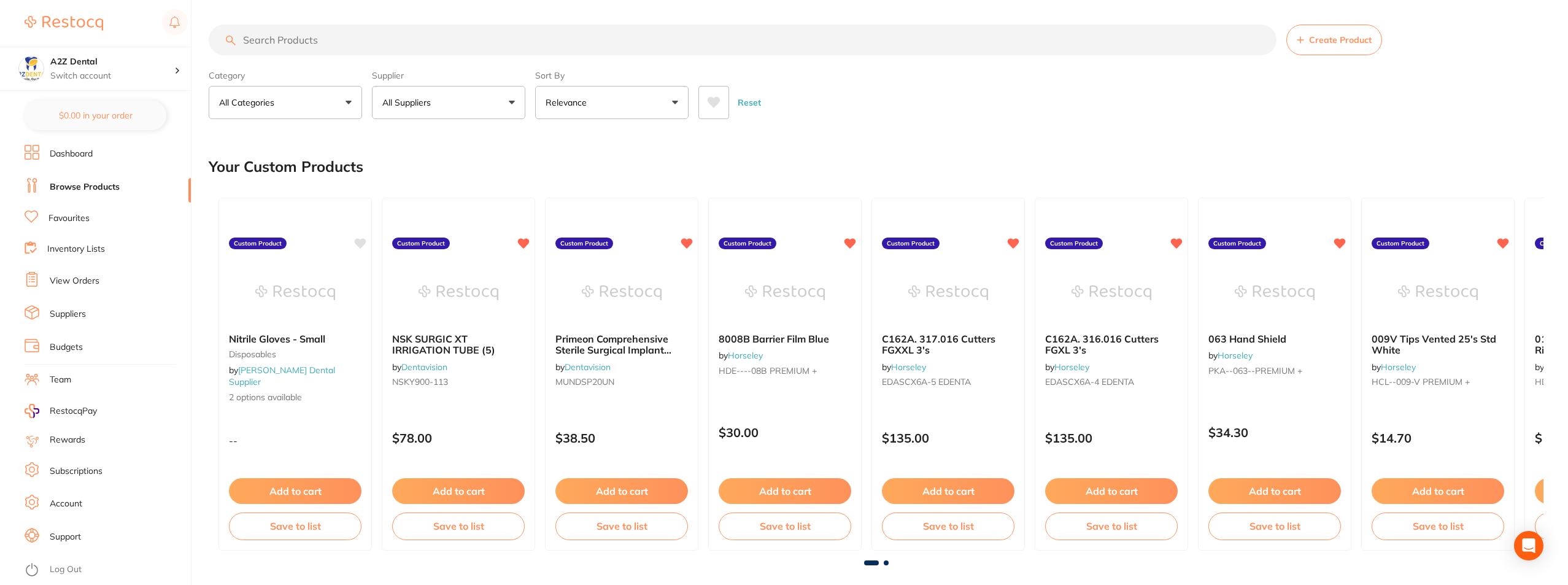
click at [338, 38] on input "search" at bounding box center [743, 39] width 1068 height 30
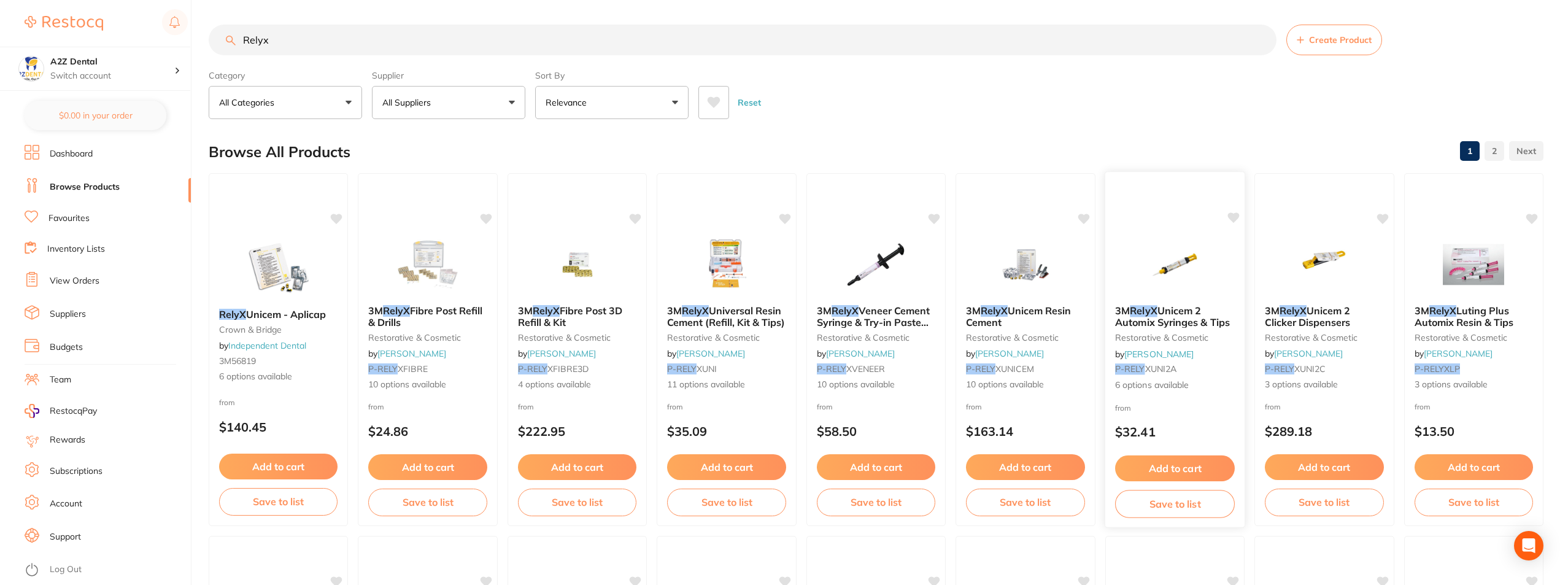
type input "Relyx"
drag, startPoint x: 1143, startPoint y: 310, endPoint x: 1121, endPoint y: 336, distance: 34.1
click at [1121, 336] on div "3M RelyX Unicem 2 Automix Syringes & Tips restorative & cosmetic by Adam Dental…" at bounding box center [1175, 348] width 140 height 106
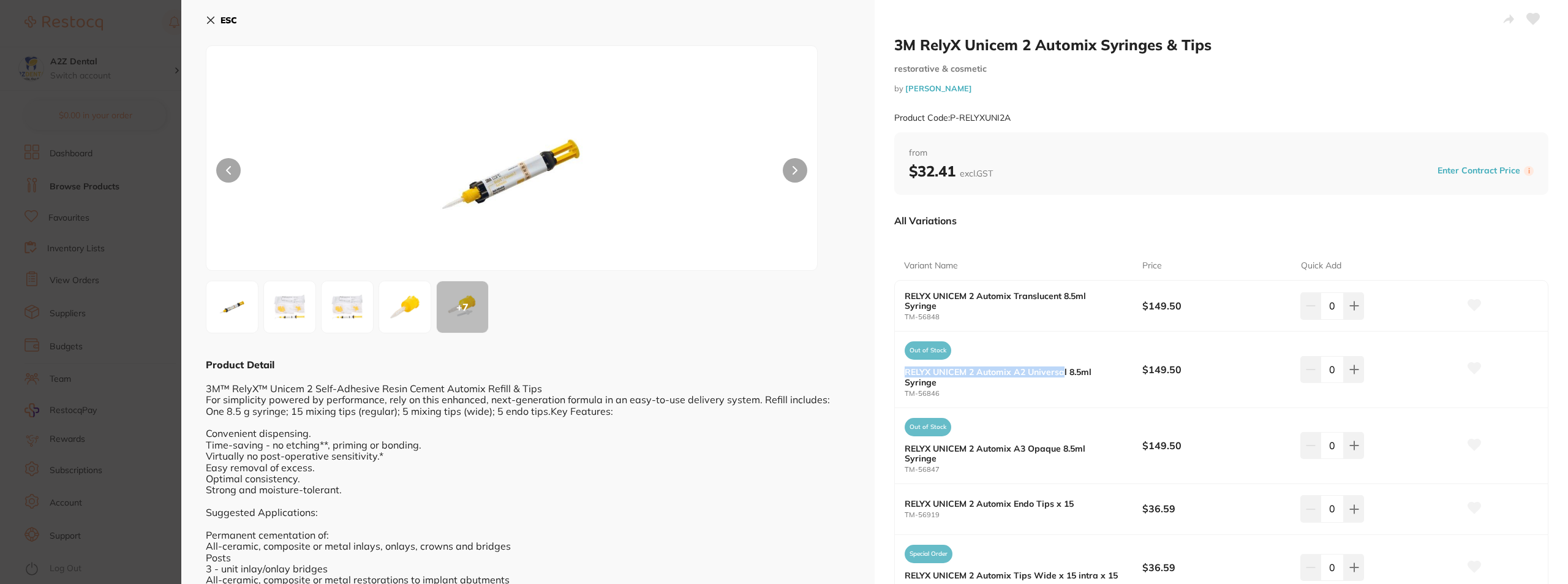
drag, startPoint x: 1063, startPoint y: 373, endPoint x: 894, endPoint y: 373, distance: 169.0
click at [894, 373] on div "Out of Stock RELYX UNICEM 2 Automix A2 Universal 8.5ml Syringe TM-56846 $149.50…" at bounding box center [1221, 370] width 653 height 76
copy b "RELYX UNICEM 2 Automix A2 Universa"
click at [211, 19] on icon at bounding box center [210, 21] width 10 height 10
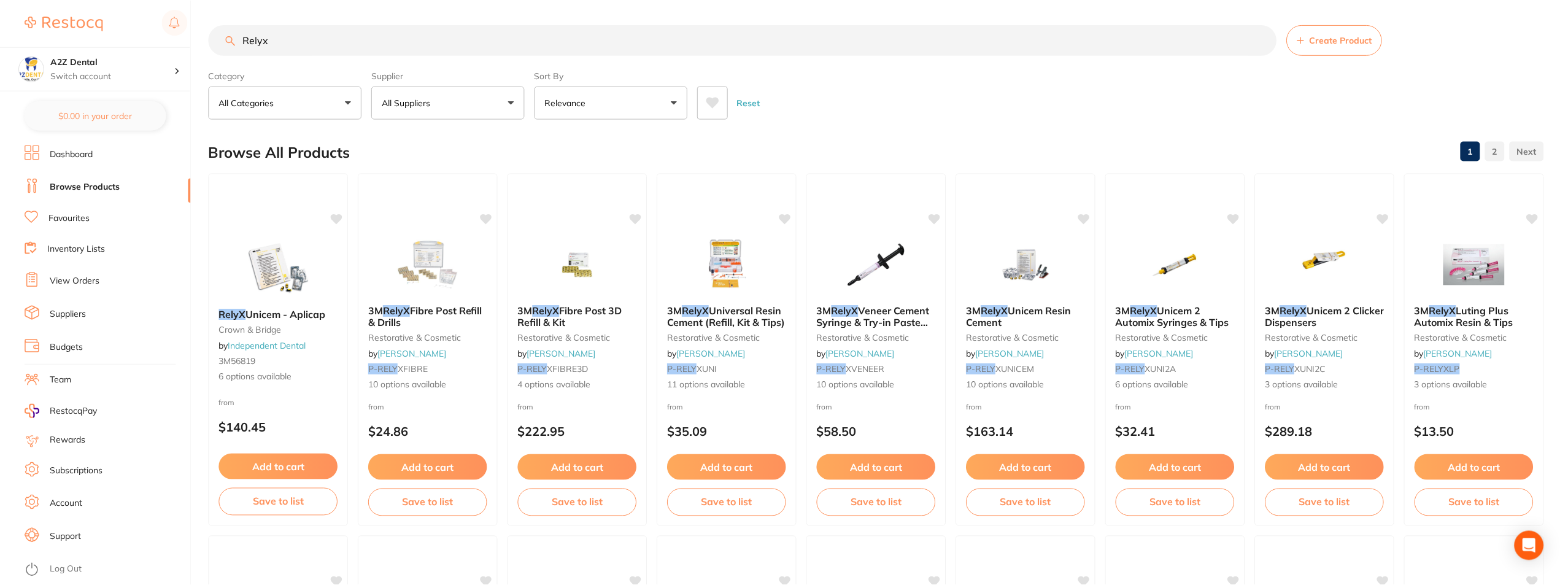
scroll to position [1, 0]
drag, startPoint x: 286, startPoint y: 42, endPoint x: 213, endPoint y: 43, distance: 73.0
click at [213, 43] on input "Relyx" at bounding box center [743, 38] width 1068 height 30
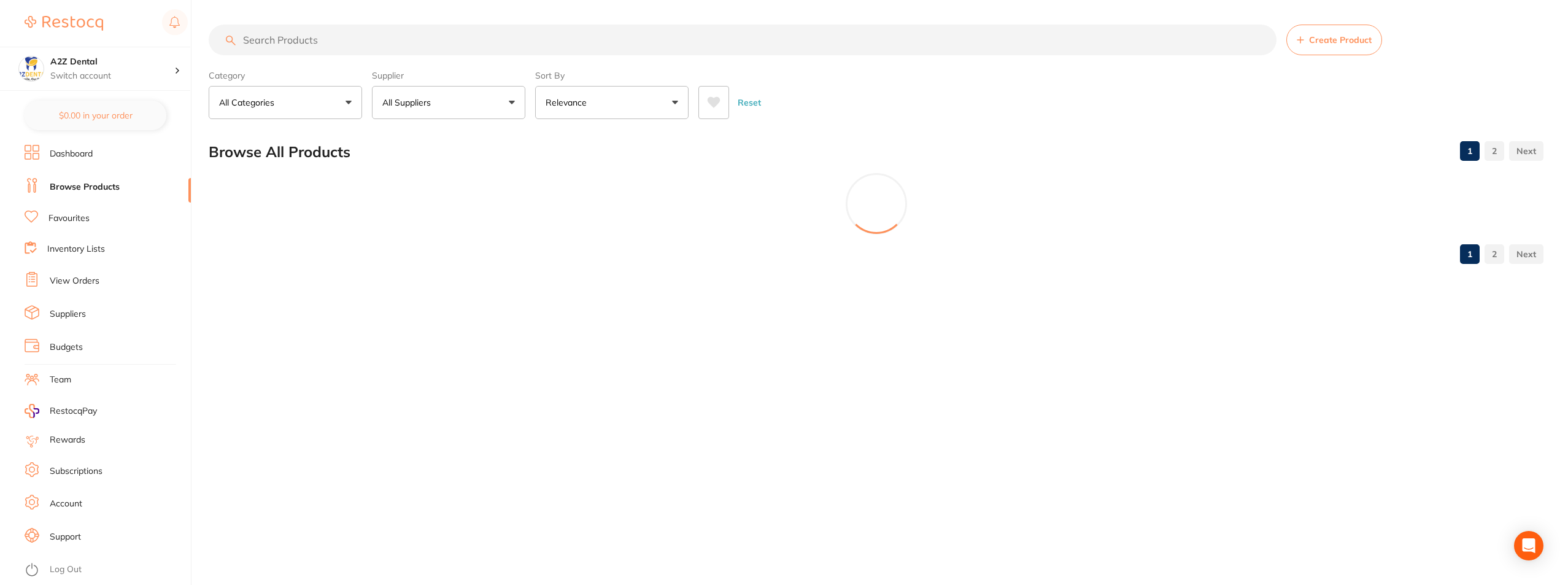
scroll to position [0, 0]
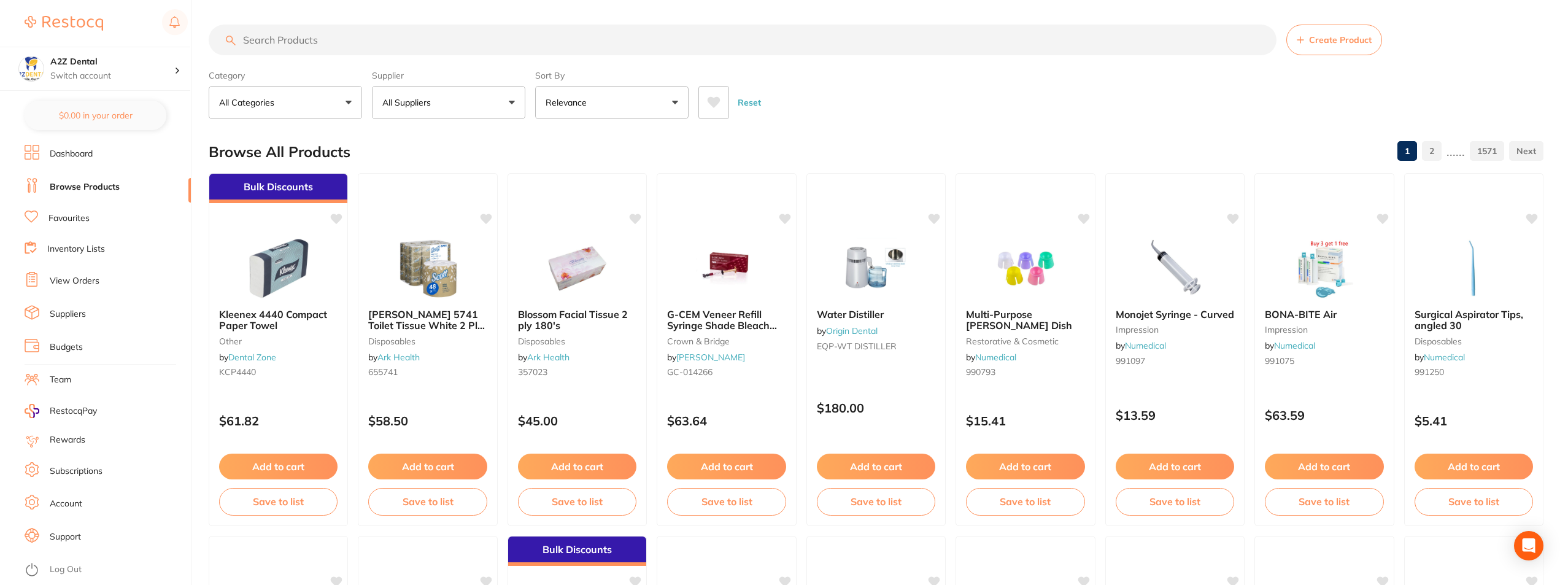
paste input "RELYX UNICEM 2 Automix A2 Universa"
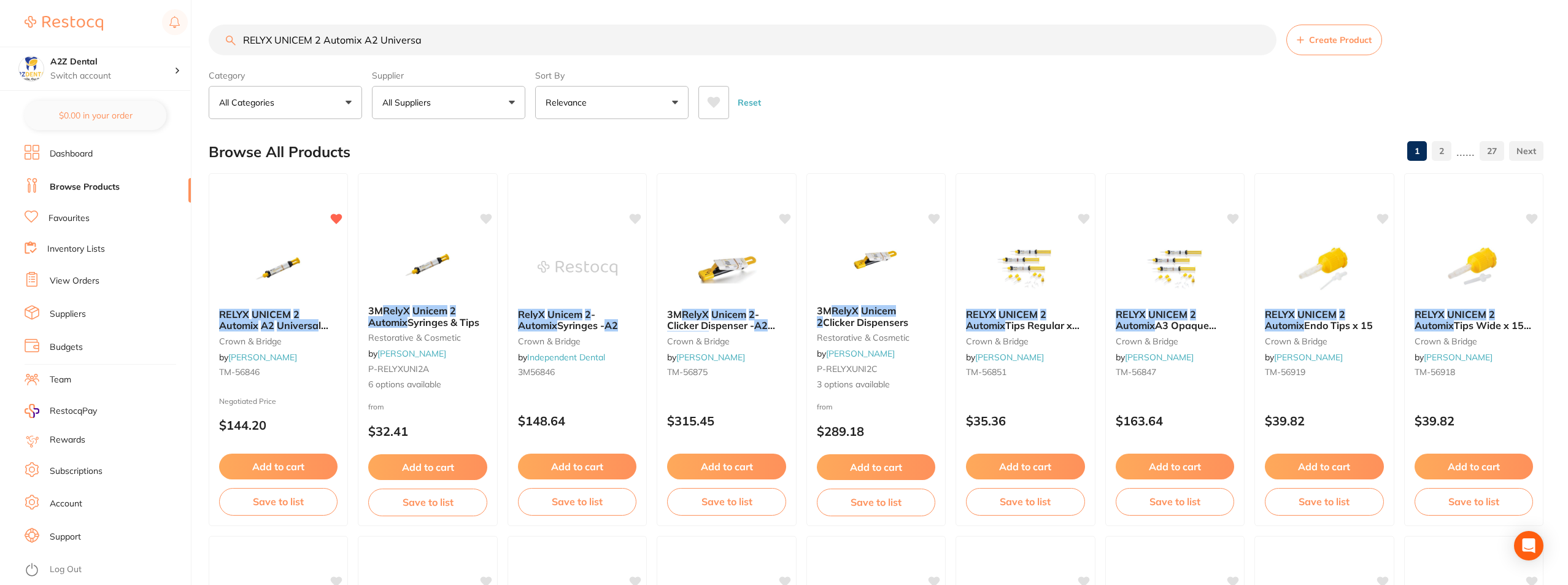
drag, startPoint x: 366, startPoint y: 42, endPoint x: 497, endPoint y: 42, distance: 131.0
click at [497, 42] on input "RELYX UNICEM 2 Automix A2 Universa" at bounding box center [743, 39] width 1068 height 30
type input "RELYX UNICEM 2 Automix A2 Universa"
click at [319, 273] on div at bounding box center [278, 267] width 140 height 62
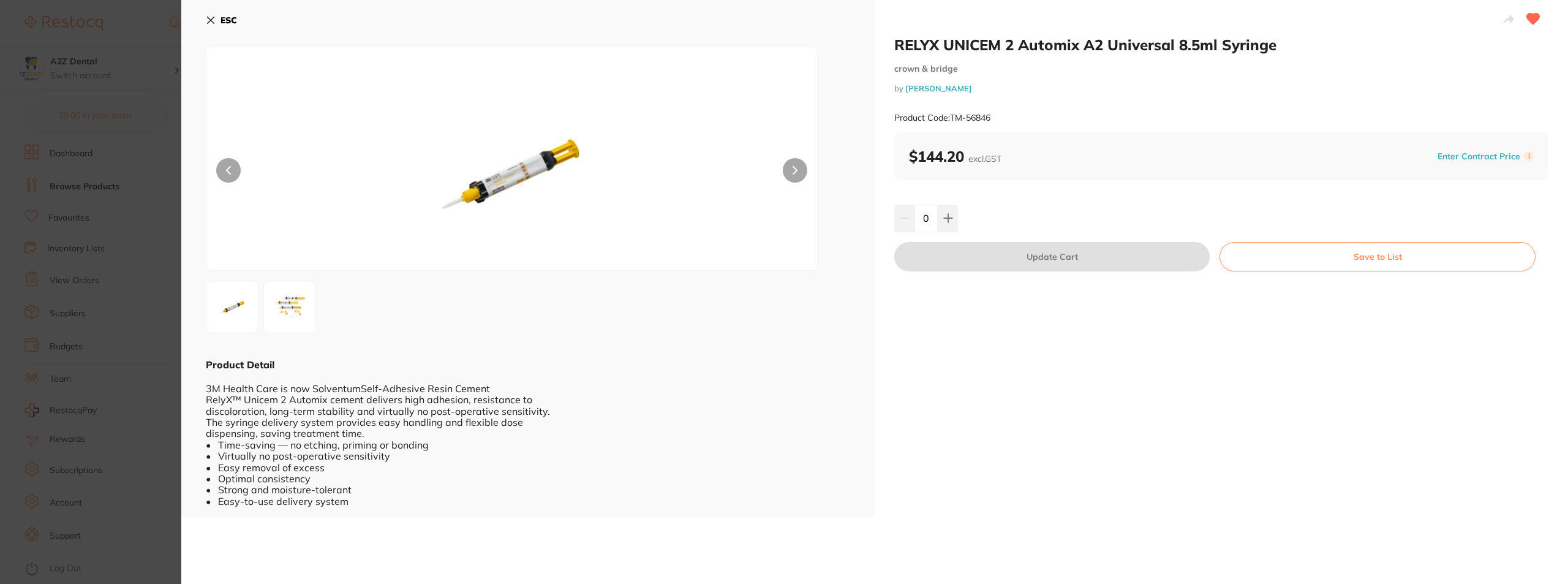
click at [213, 18] on icon at bounding box center [210, 21] width 7 height 7
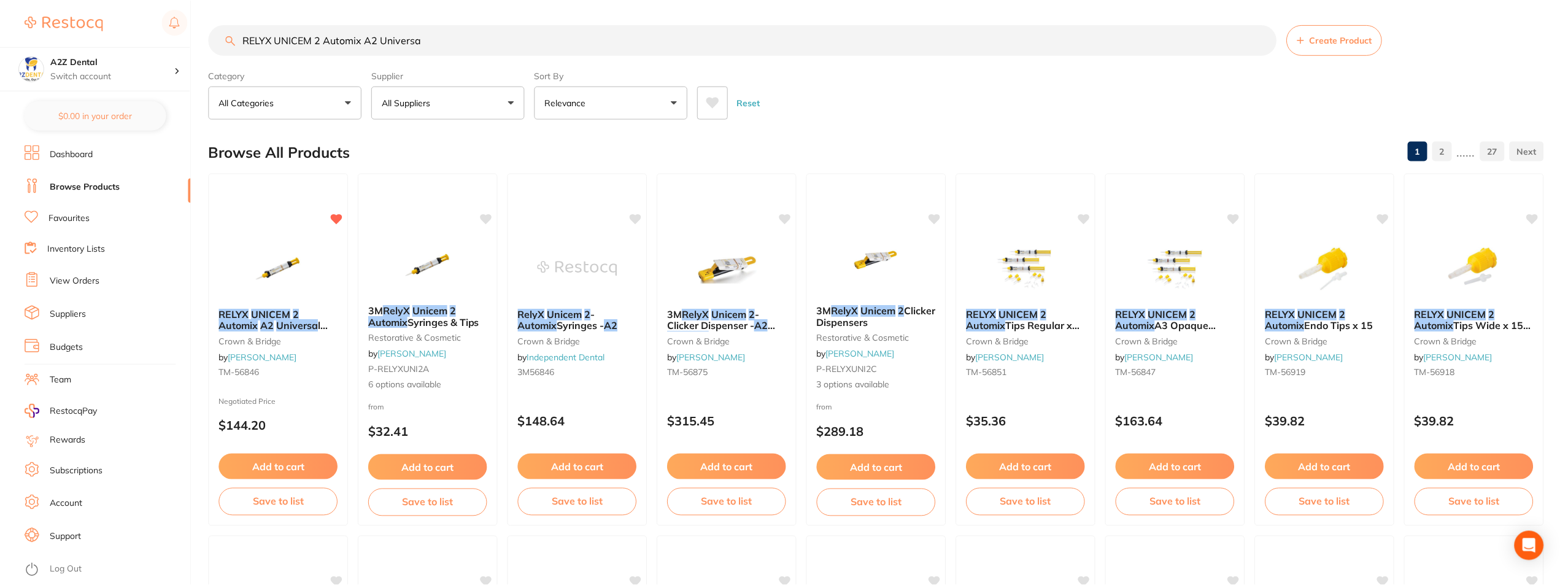
scroll to position [1, 0]
click at [282, 502] on button "Save to list" at bounding box center [278, 501] width 119 height 27
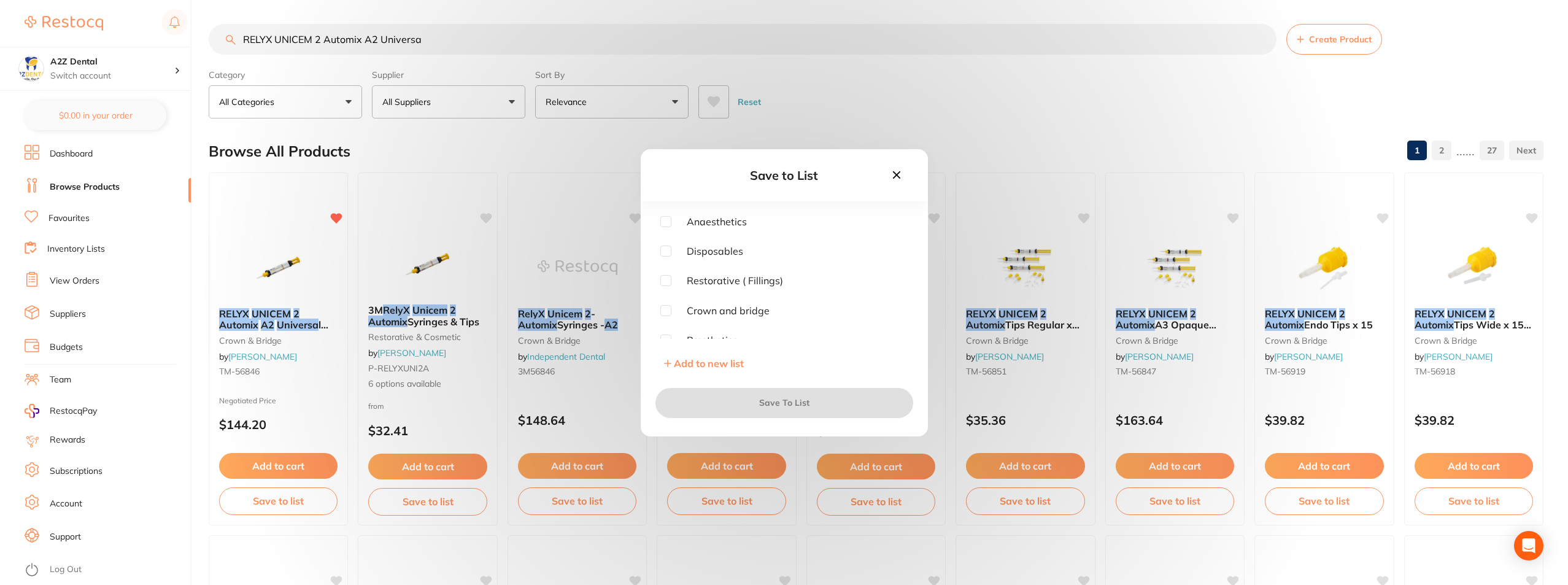
click at [666, 308] on input "checkbox" at bounding box center [665, 310] width 11 height 11
checkbox input "true"
click at [774, 402] on button "Save To List" at bounding box center [784, 403] width 258 height 29
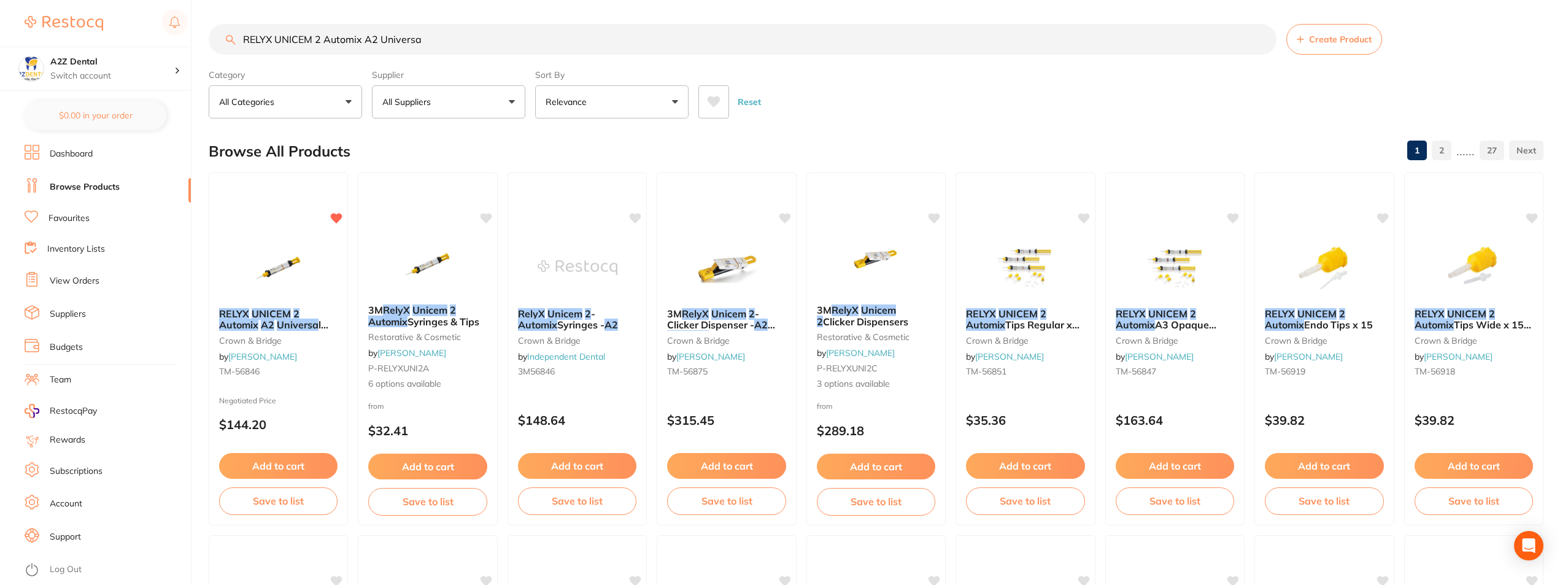
drag, startPoint x: 451, startPoint y: 45, endPoint x: 200, endPoint y: 42, distance: 251.0
click at [200, 42] on div "$0.00 A2Z Dental Switch account A2Z Dental $0.00 in your order Dashboard Browse…" at bounding box center [784, 291] width 1568 height 585
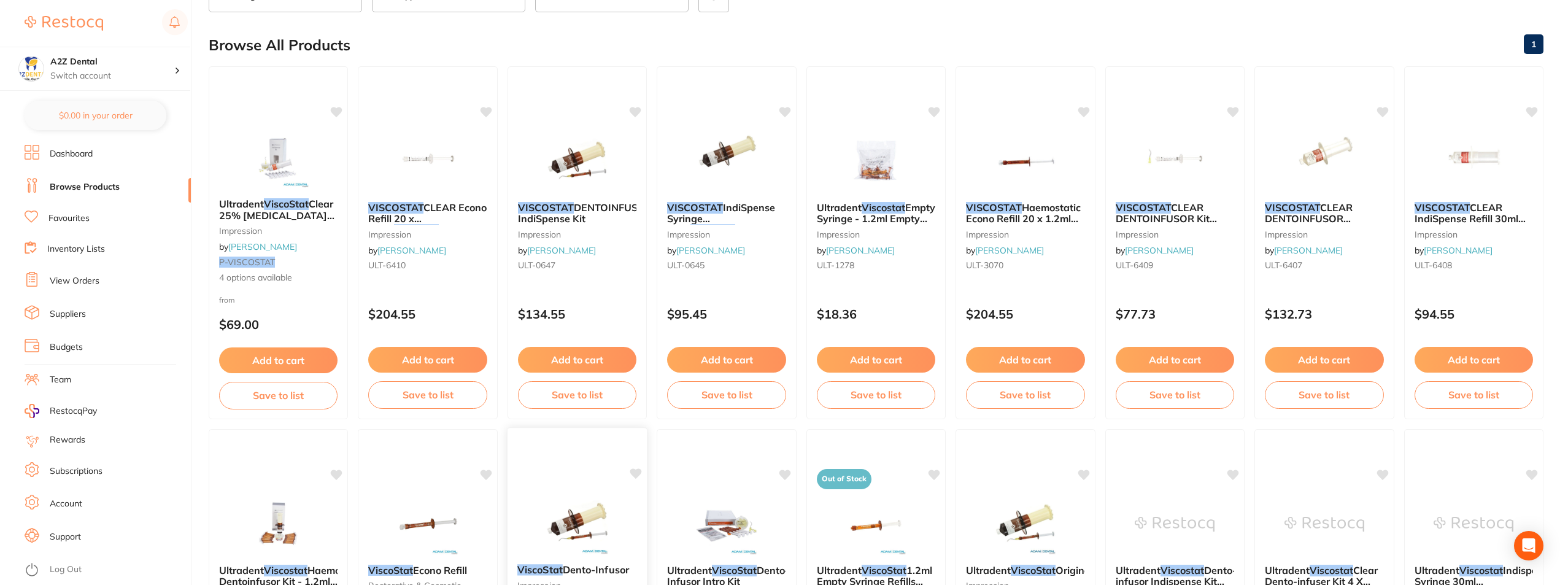
scroll to position [55, 0]
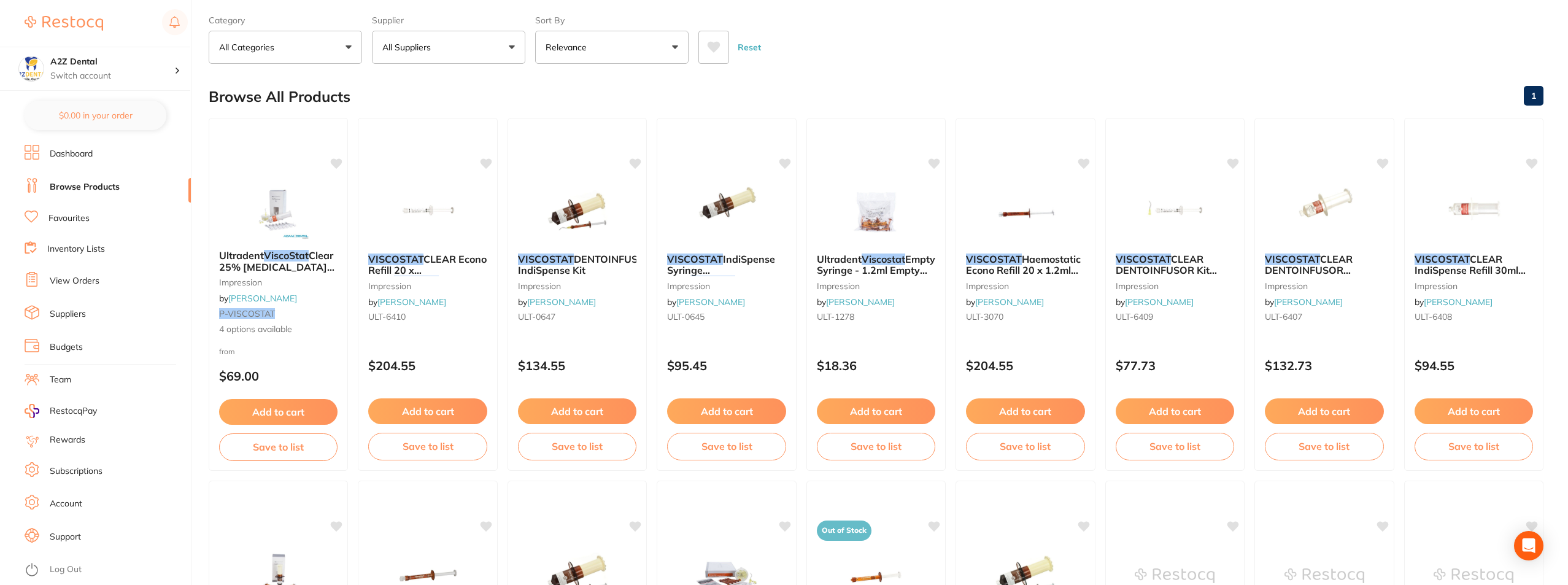
click at [1160, 267] on span "CLEAR DENTOINFUSOR Kit 4x1.2ml Syringe 20 Tips" at bounding box center [1172, 270] width 113 height 35
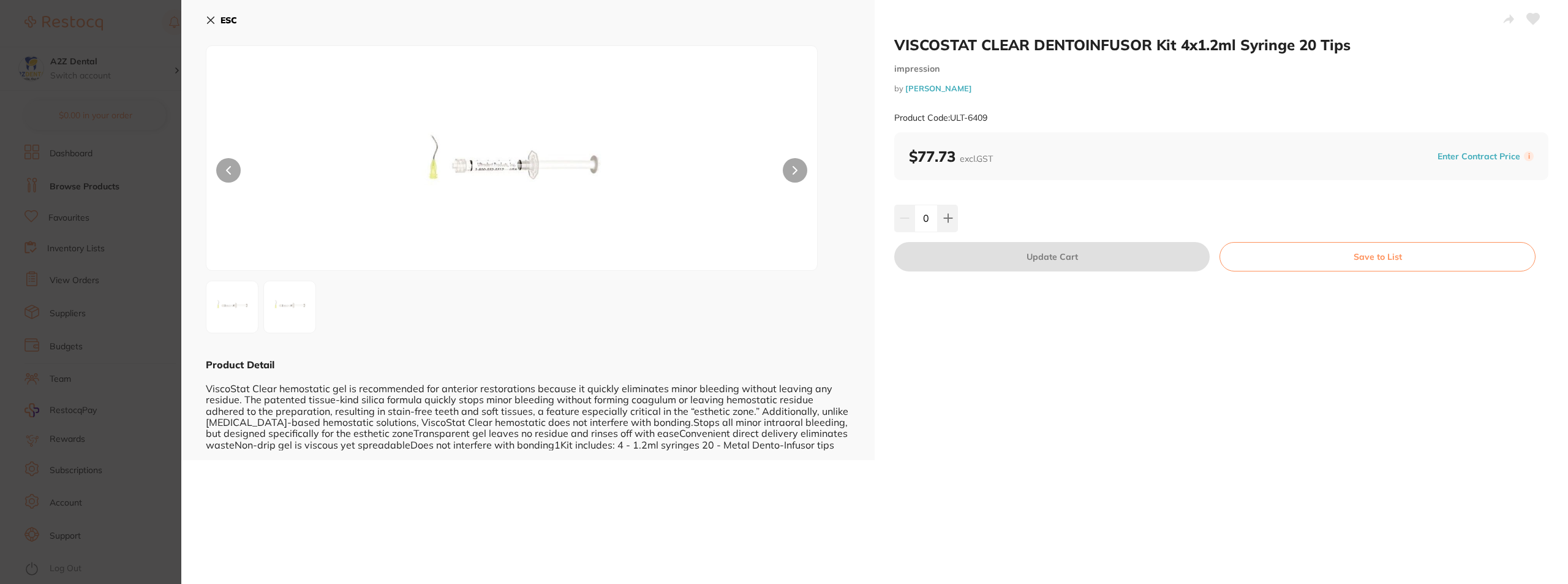
click at [1473, 155] on button "Enter Contract Price" at bounding box center [1478, 157] width 90 height 12
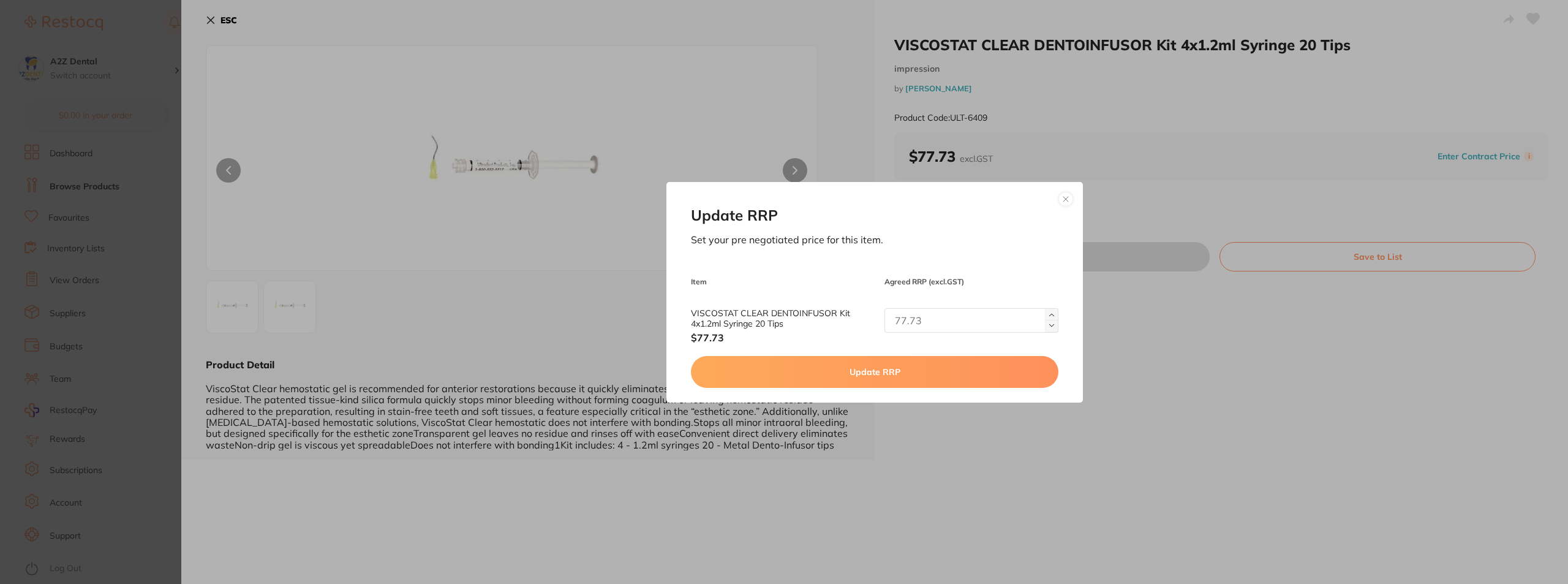
click at [1189, 317] on div "Update RRP Set your pre negotiated price for this item. Item Agreed RRP (excl. …" at bounding box center [874, 292] width 1386 height 584
click at [1060, 197] on button at bounding box center [1065, 199] width 15 height 15
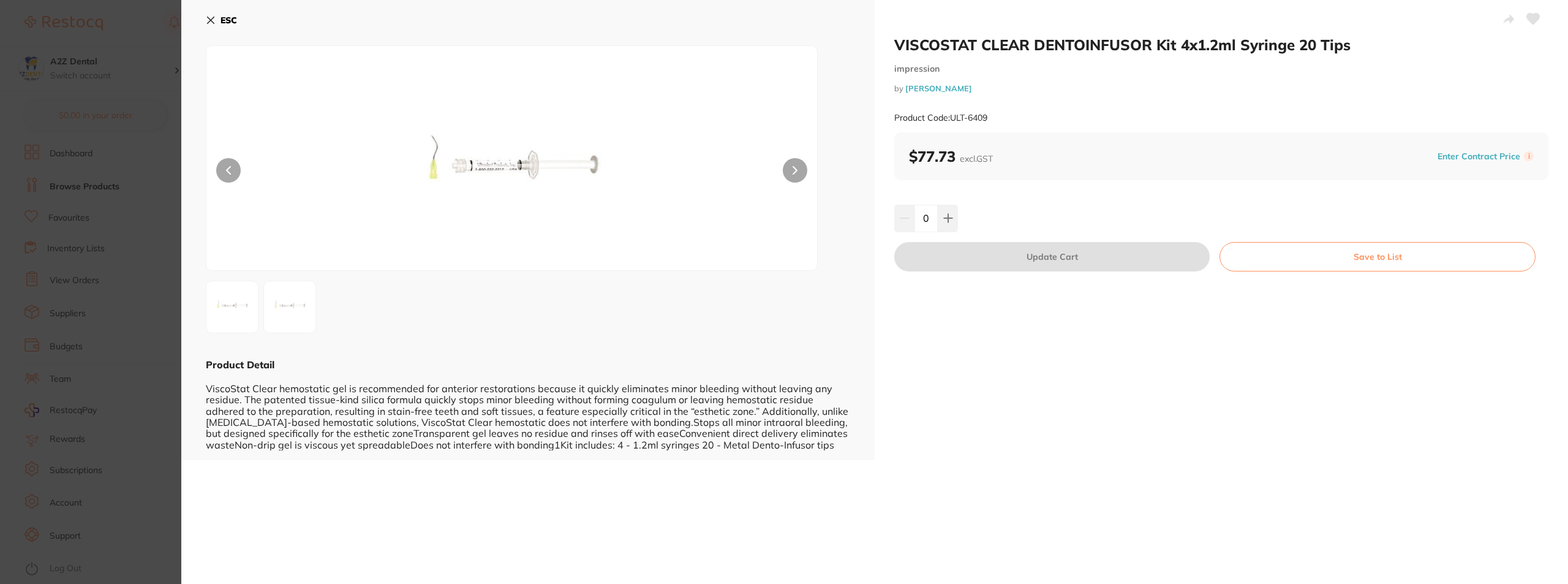
click at [212, 21] on icon at bounding box center [210, 21] width 10 height 10
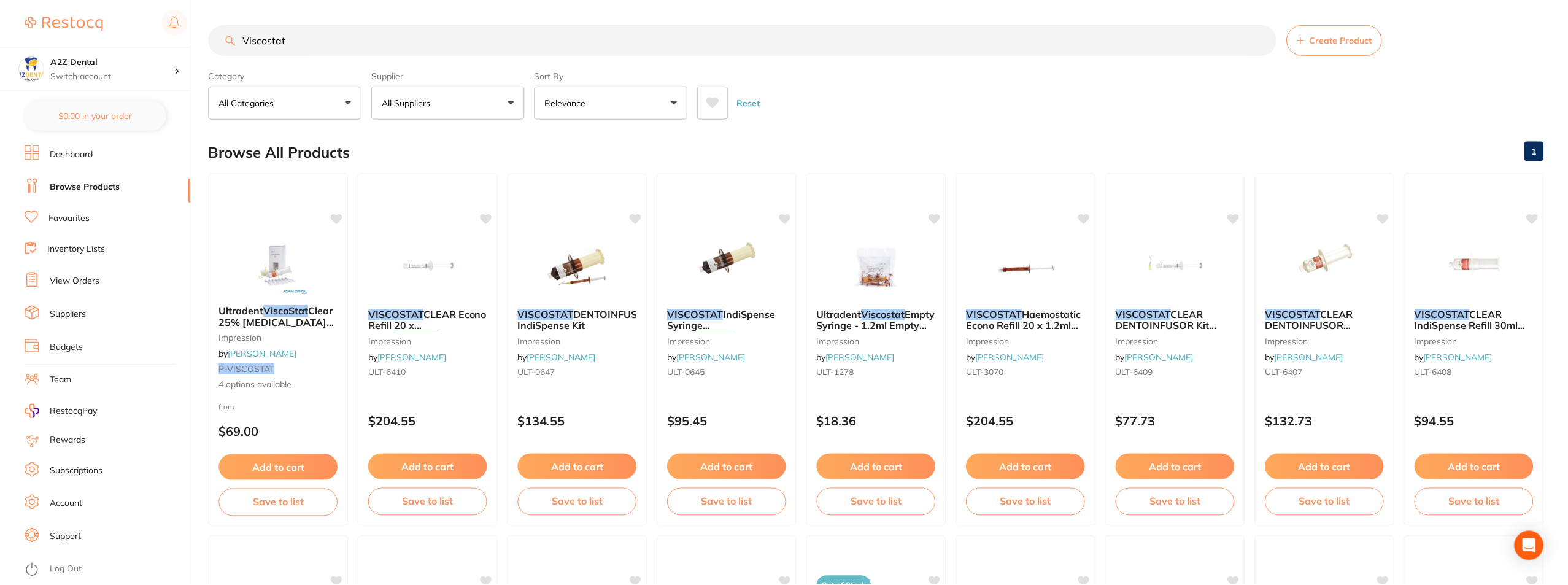
scroll to position [55, 0]
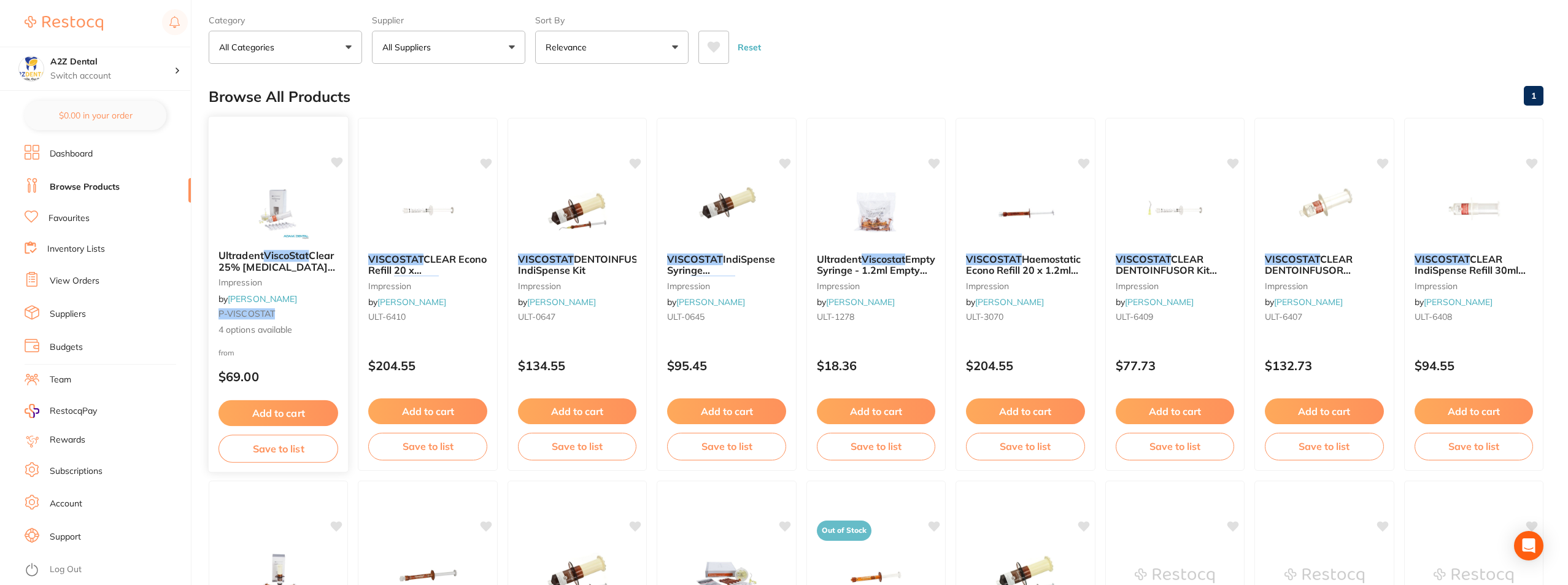
click at [259, 259] on span "Ultradent" at bounding box center [241, 255] width 45 height 13
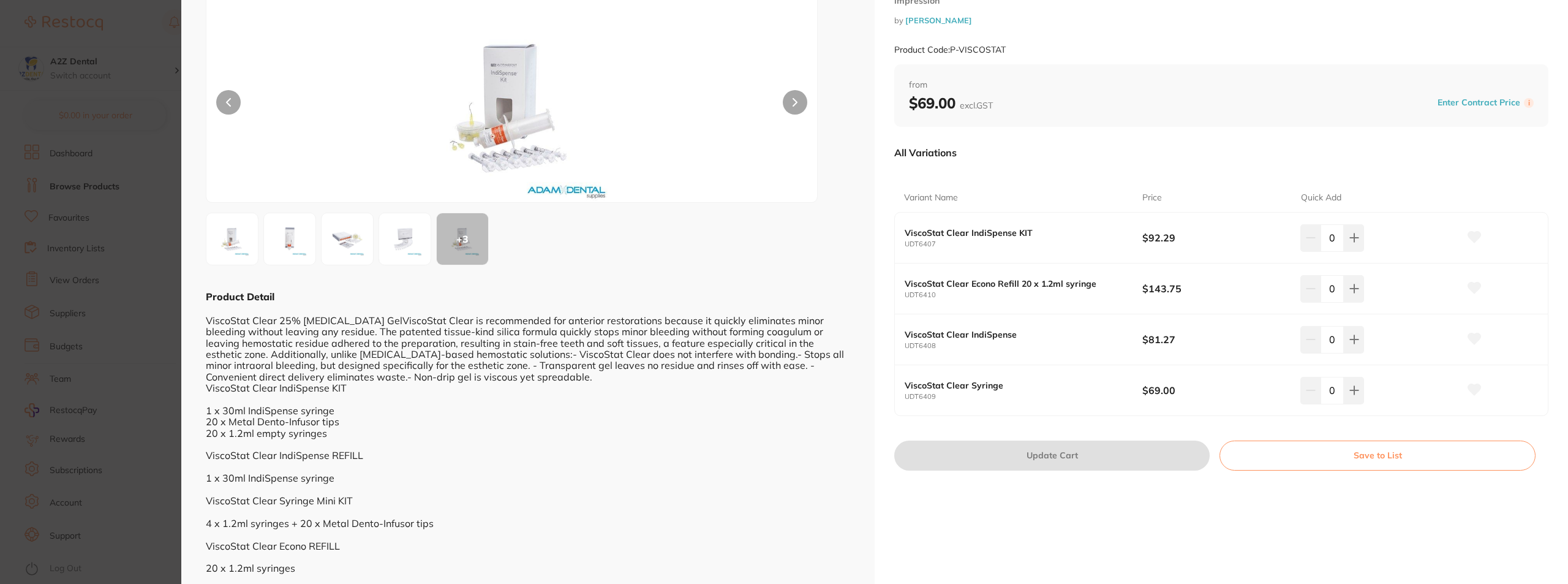
scroll to position [77, 0]
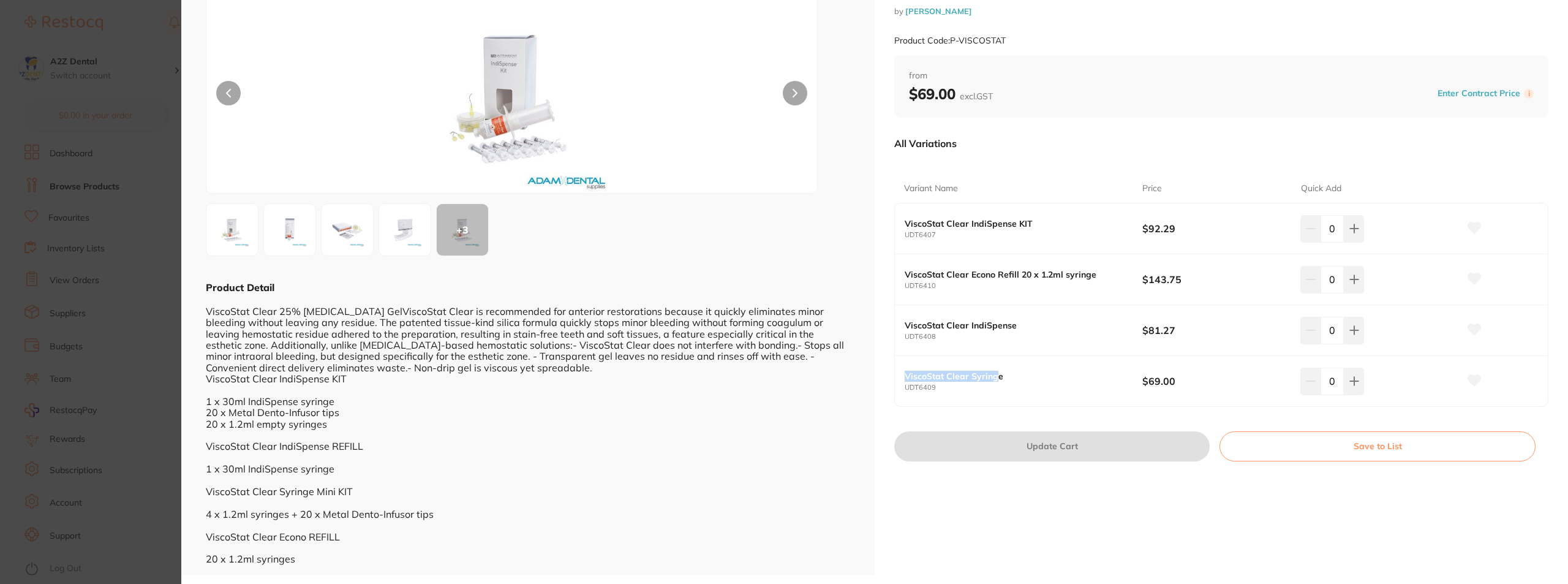
drag, startPoint x: 996, startPoint y: 377, endPoint x: 898, endPoint y: 378, distance: 98.0
click at [898, 378] on div "ViscoStat Clear Syringe UDT6409 $69.00 0" at bounding box center [1221, 381] width 653 height 50
click at [934, 387] on small "UDT6409" at bounding box center [1023, 387] width 238 height 8
drag, startPoint x: 998, startPoint y: 377, endPoint x: 902, endPoint y: 377, distance: 96.0
click at [904, 377] on b "ViscoStat Clear Syringe" at bounding box center [1011, 377] width 214 height 10
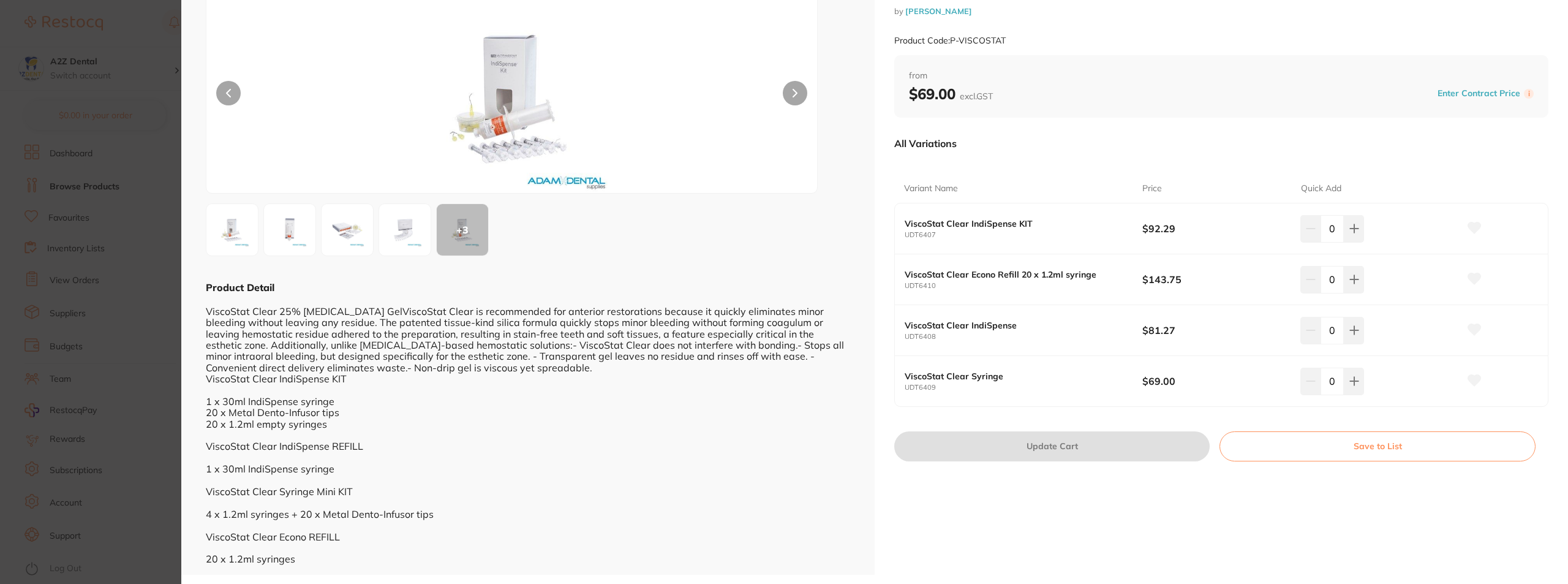
click at [946, 384] on small "UDT6409" at bounding box center [1023, 387] width 238 height 8
drag, startPoint x: 997, startPoint y: 377, endPoint x: 902, endPoint y: 378, distance: 95.0
click at [902, 378] on div "ViscoStat Clear Syringe UDT6409 $69.00 0" at bounding box center [1221, 381] width 653 height 50
click at [904, 378] on b "ViscoStat Clear Syringe" at bounding box center [1011, 377] width 214 height 10
drag, startPoint x: 903, startPoint y: 377, endPoint x: 1007, endPoint y: 371, distance: 104.2
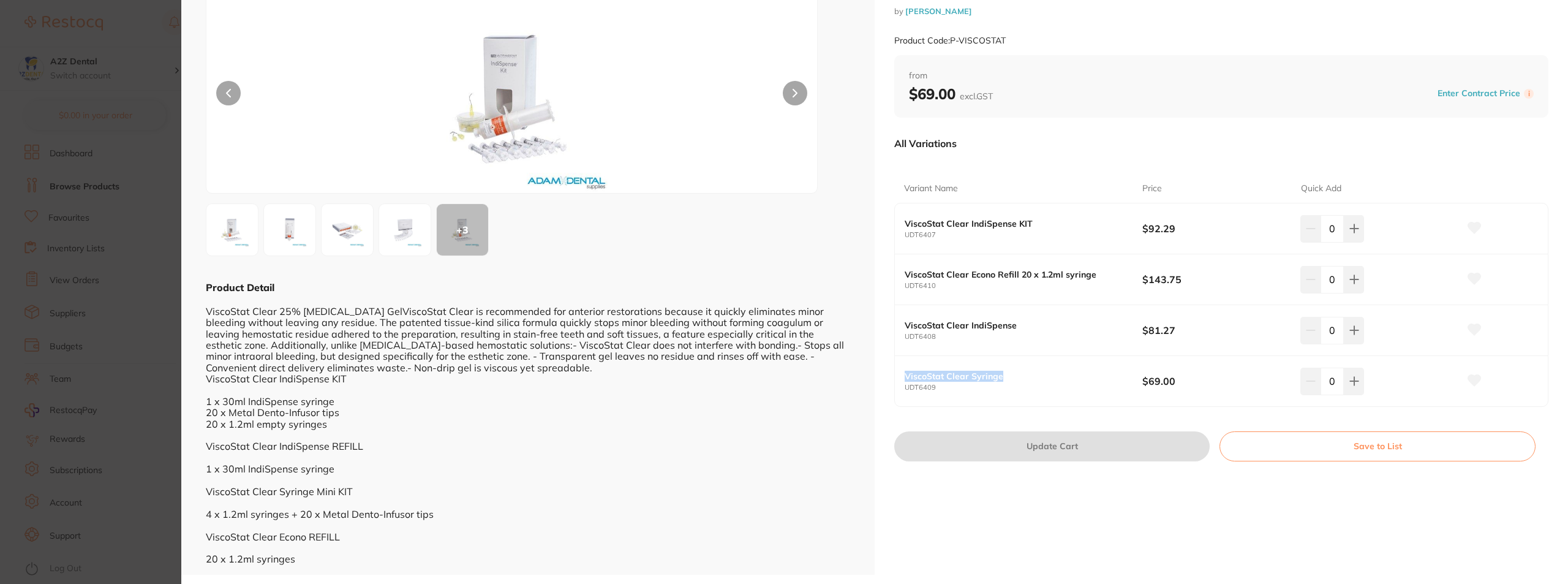
click at [1007, 371] on div "ViscoStat Clear Syringe UDT6409 $69.00 0" at bounding box center [1221, 381] width 653 height 50
click at [722, 481] on div "ViscoStat Clear 25% [MEDICAL_DATA] GelViscoStat Clear is recommended for anteri…" at bounding box center [527, 429] width 644 height 270
click at [146, 540] on section "Ultradent ViscoStat Clear 25% [MEDICAL_DATA] Gel impression by [PERSON_NAME] Pr…" at bounding box center [784, 292] width 1568 height 584
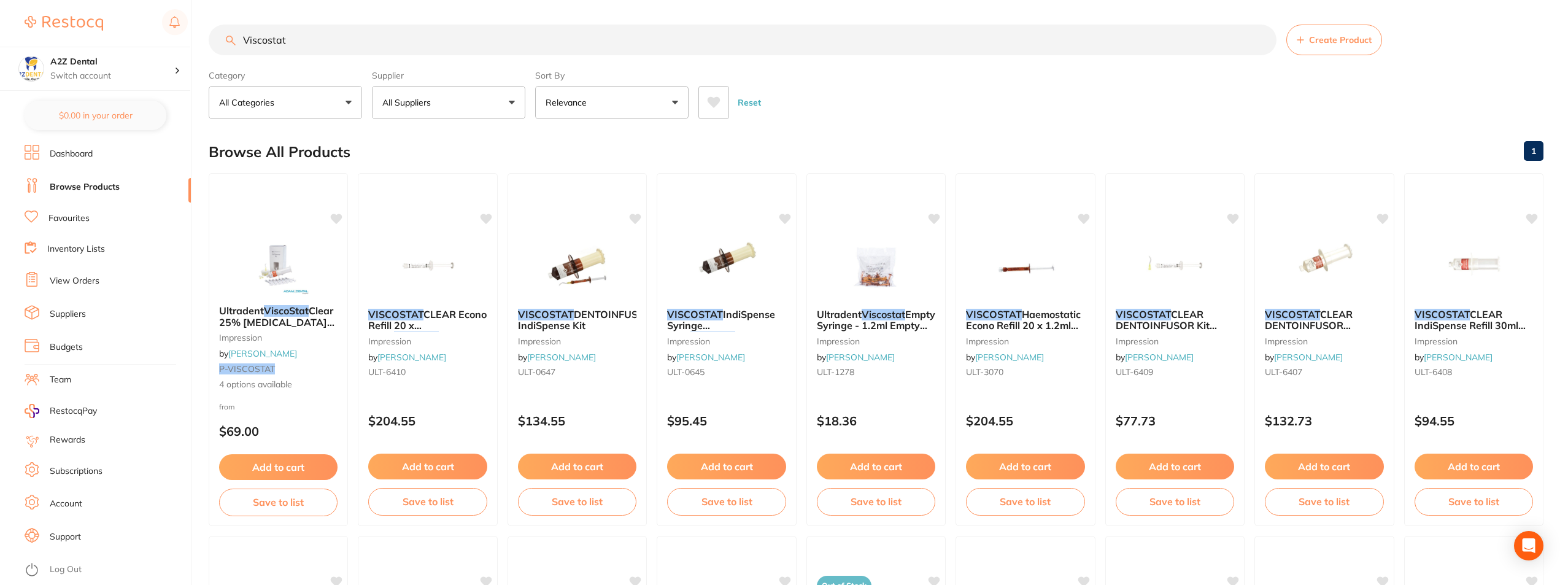
click at [328, 42] on input "Viscostat" at bounding box center [743, 39] width 1068 height 30
drag, startPoint x: 316, startPoint y: 42, endPoint x: 210, endPoint y: 43, distance: 106.0
click at [210, 43] on input "Viscostat" at bounding box center [743, 39] width 1068 height 30
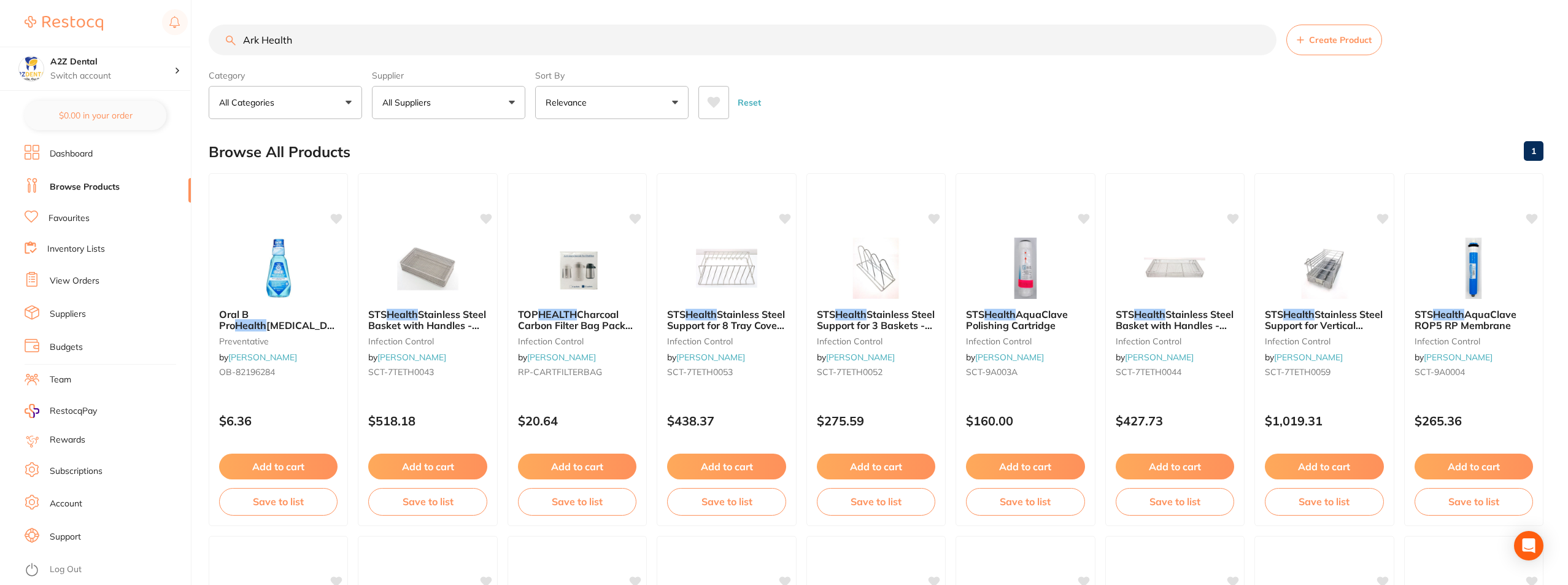
type input "Ark Health"
click at [354, 39] on input "Ark Health" at bounding box center [743, 39] width 1068 height 30
drag, startPoint x: 320, startPoint y: 48, endPoint x: 191, endPoint y: 43, distance: 129.1
click at [191, 43] on div "$0.00 A2Z Dental Switch account A2Z Dental $0.00 in your order Dashboard Browse…" at bounding box center [784, 292] width 1568 height 585
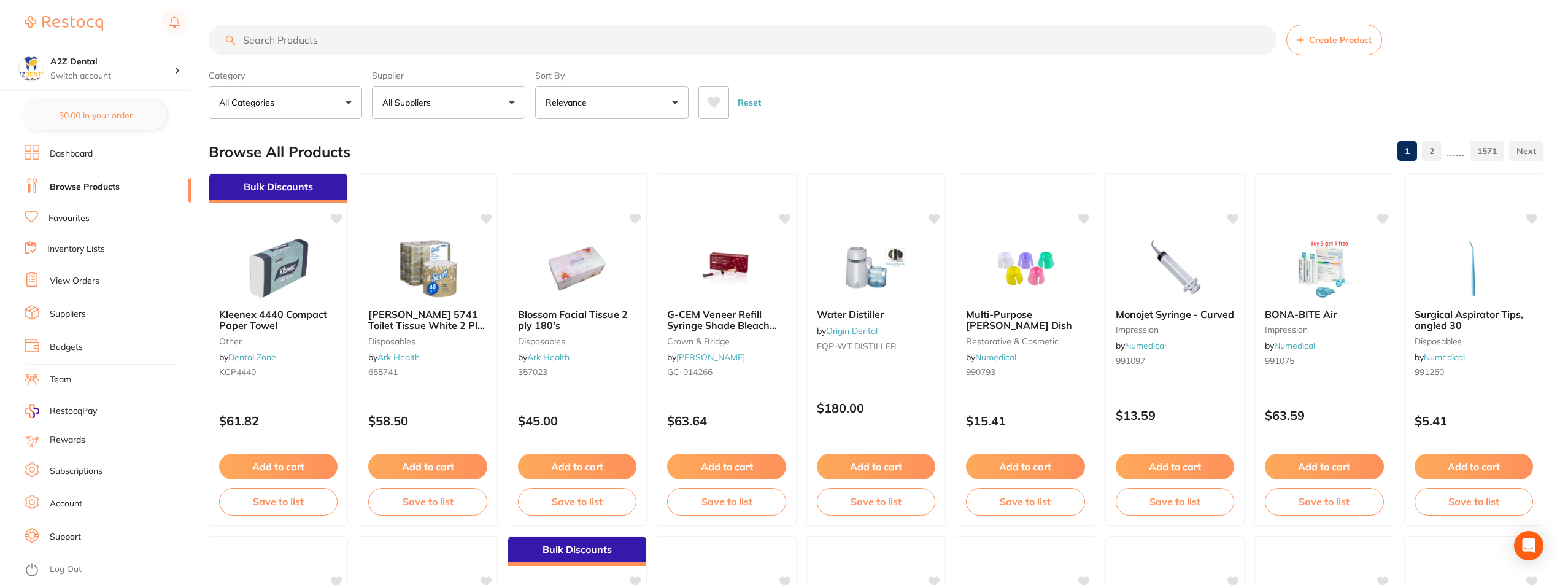
click at [517, 102] on button "All Suppliers" at bounding box center [449, 103] width 154 height 33
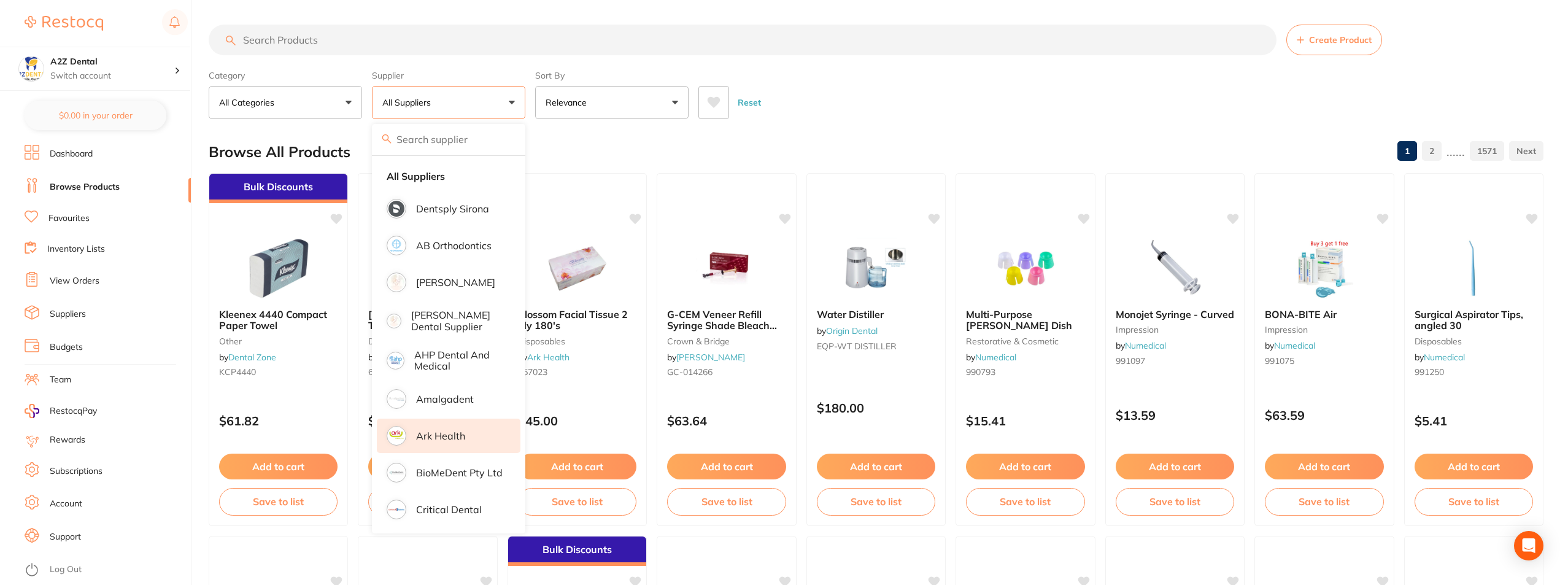
click at [438, 426] on li "Ark Health" at bounding box center [449, 435] width 144 height 34
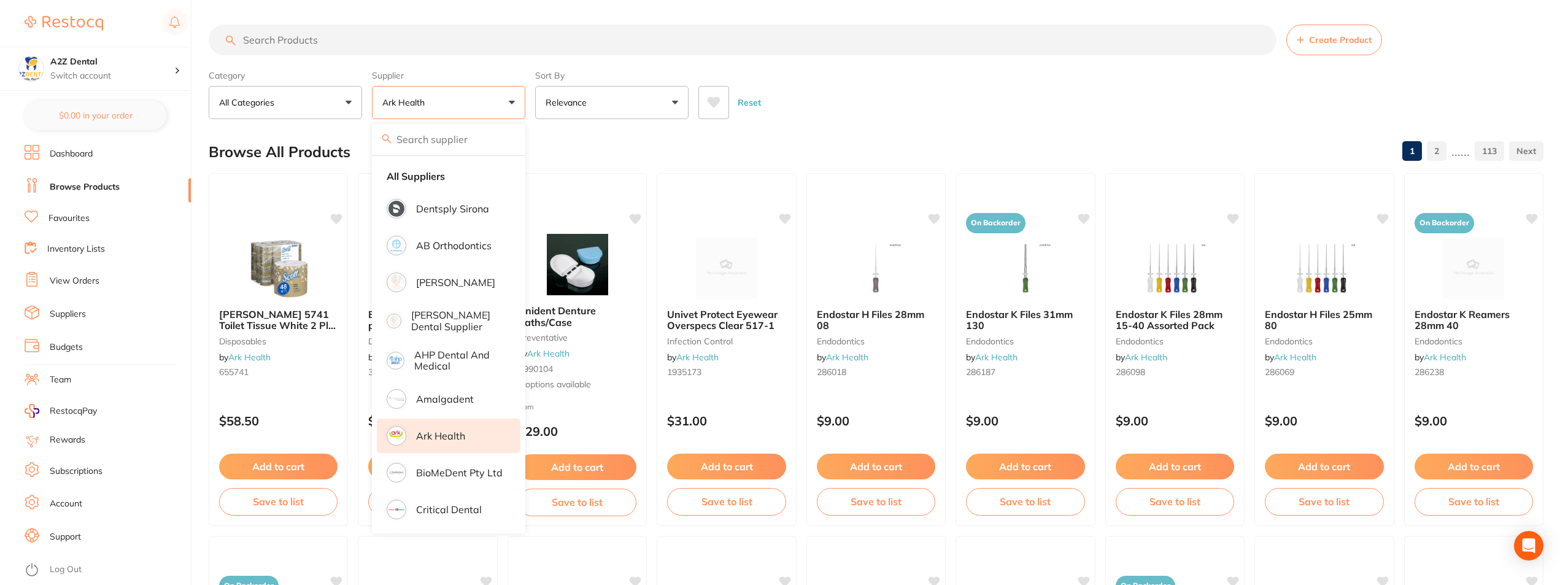
click at [142, 519] on ul "Dashboard Browse Products Favourites Inventory Lists View Orders Suppliers Budg…" at bounding box center [108, 365] width 167 height 440
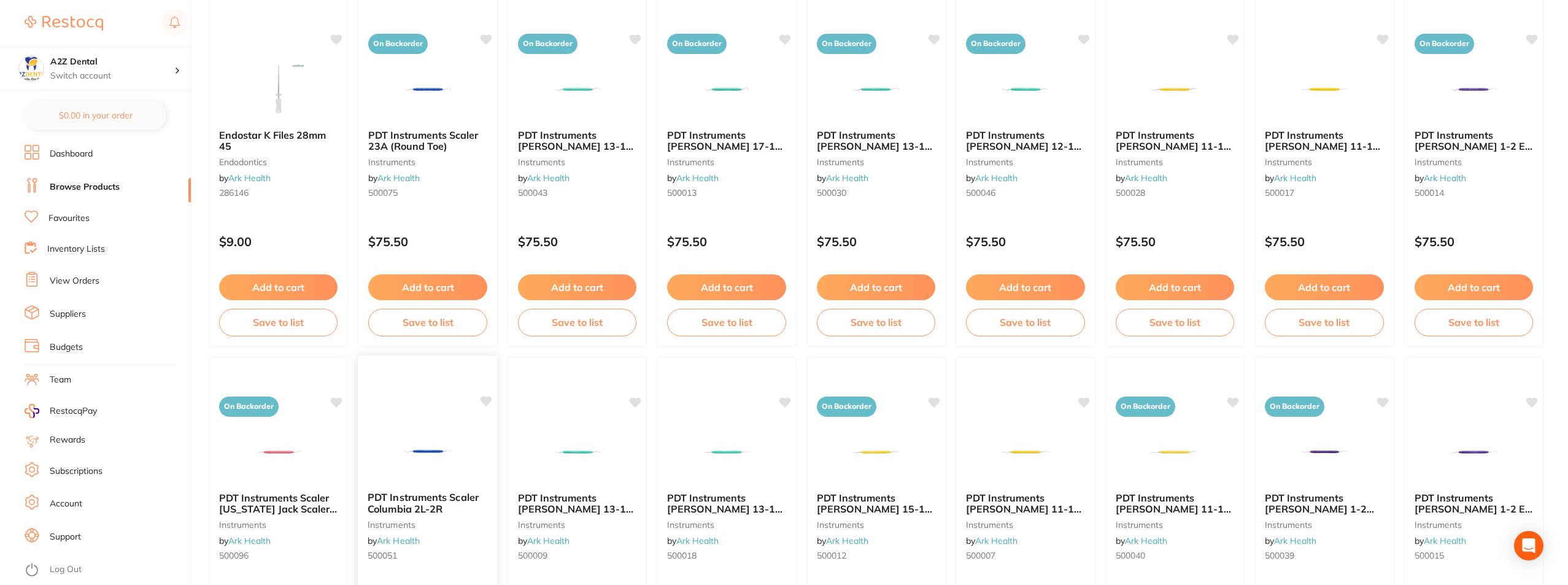
scroll to position [1819, 0]
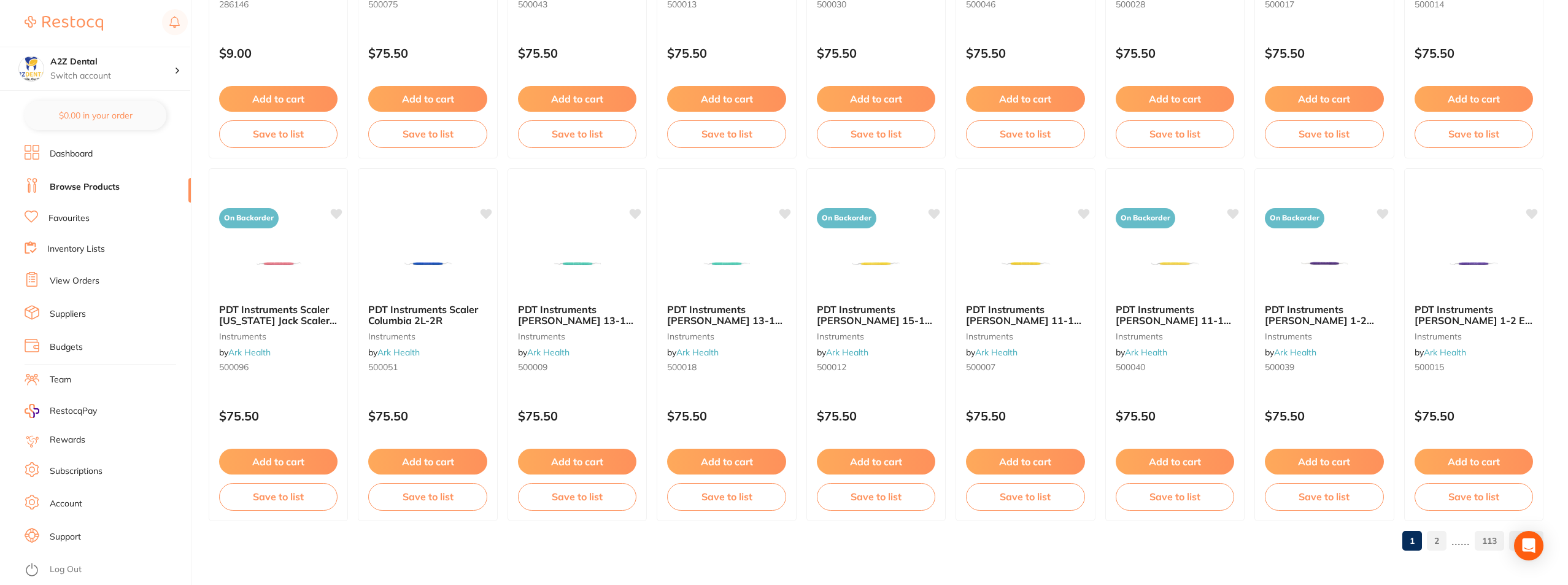
click at [1439, 540] on link "2" at bounding box center [1437, 540] width 20 height 24
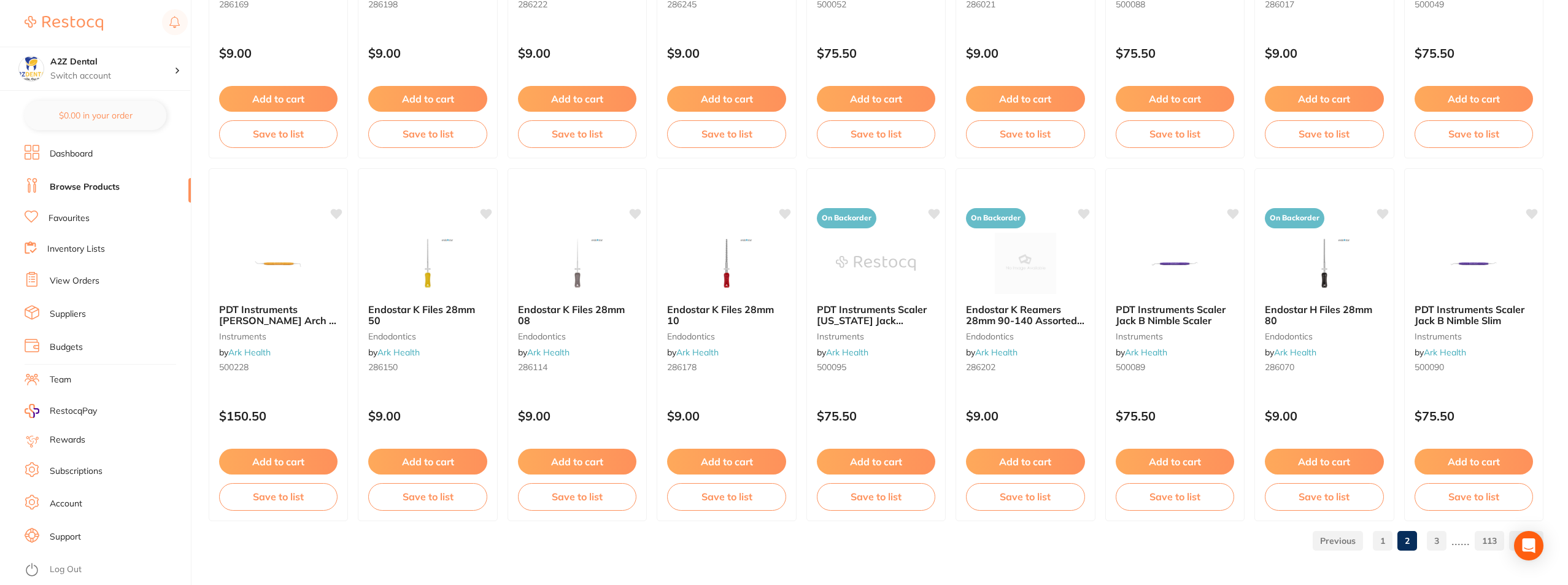
click at [1437, 540] on link "3" at bounding box center [1437, 540] width 20 height 24
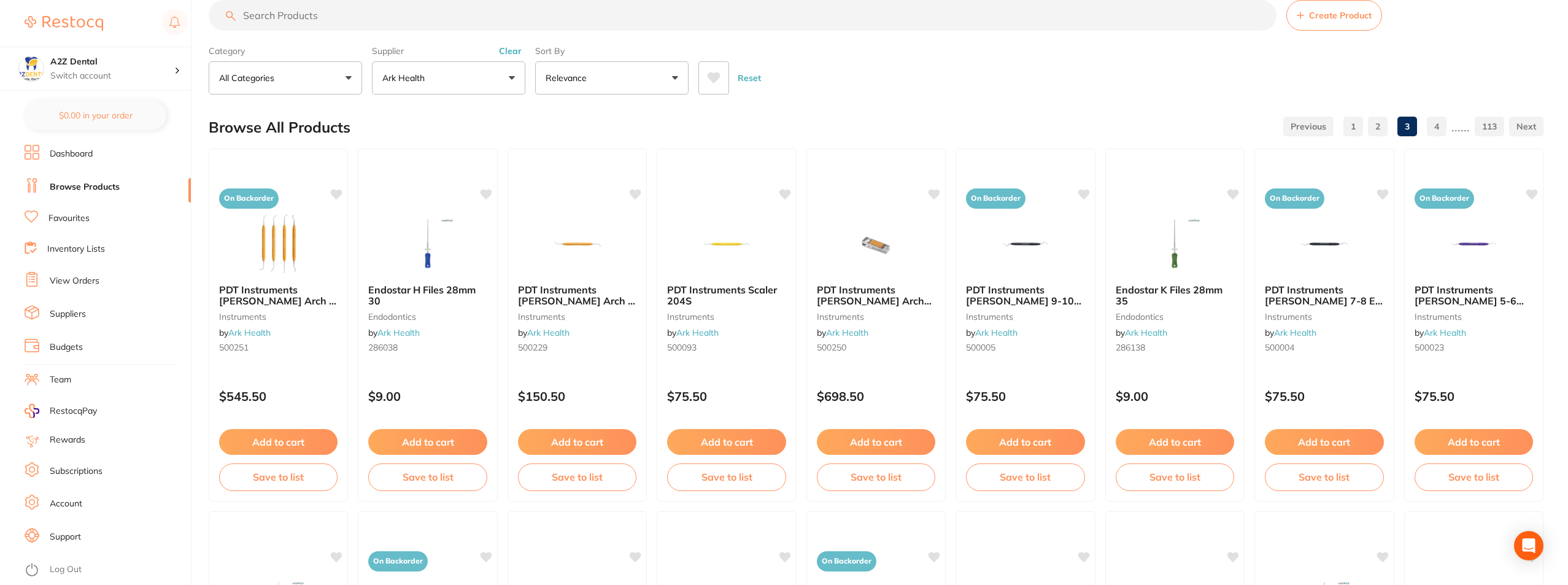
scroll to position [0, 0]
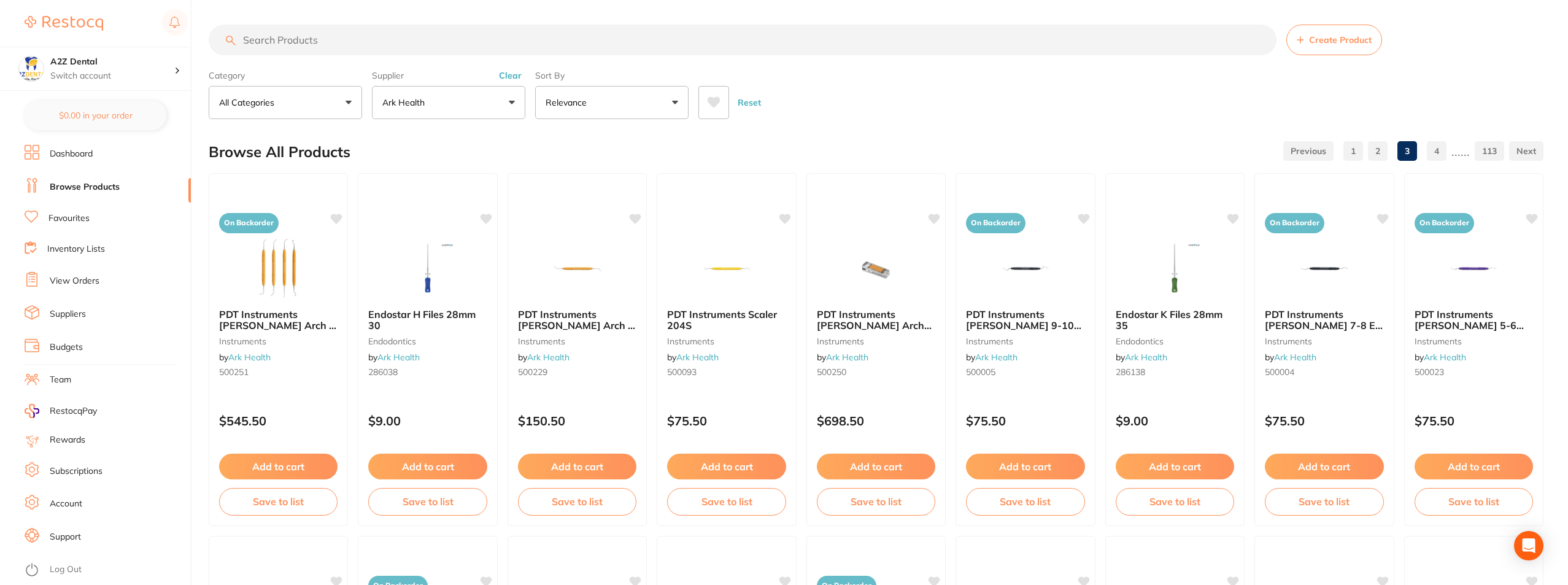
click at [307, 46] on input "search" at bounding box center [743, 39] width 1068 height 30
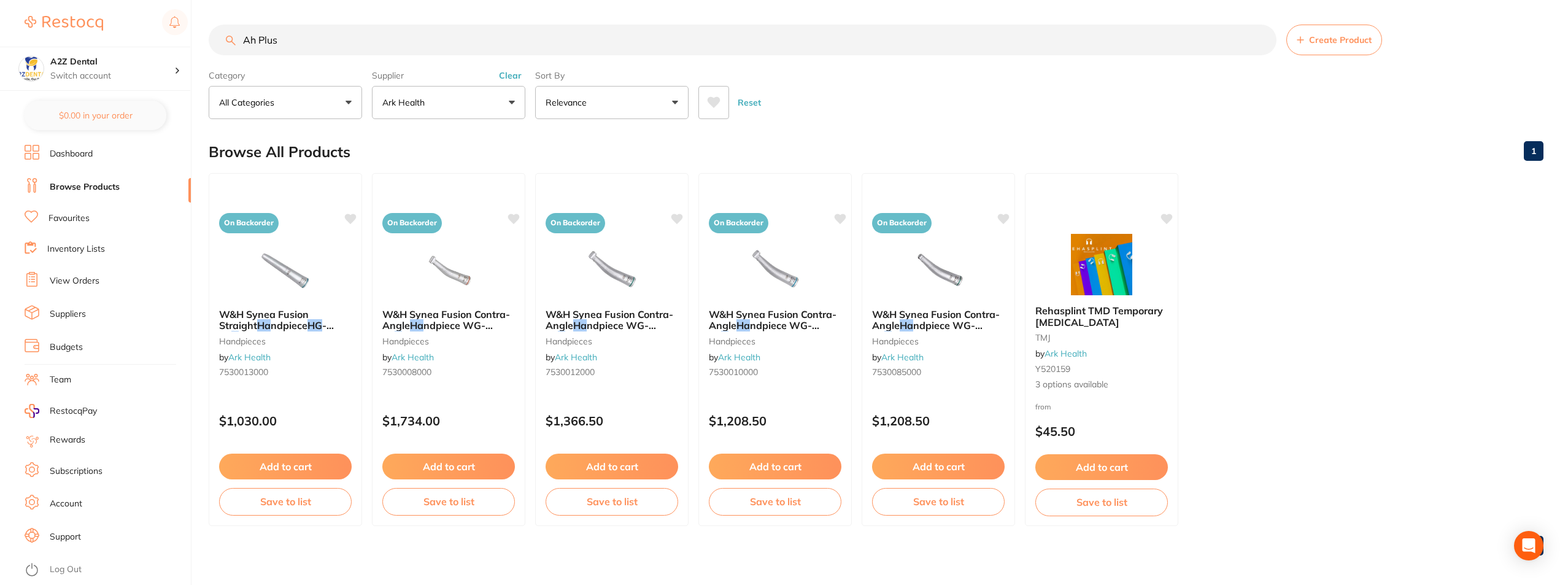
type input "Ah Plus"
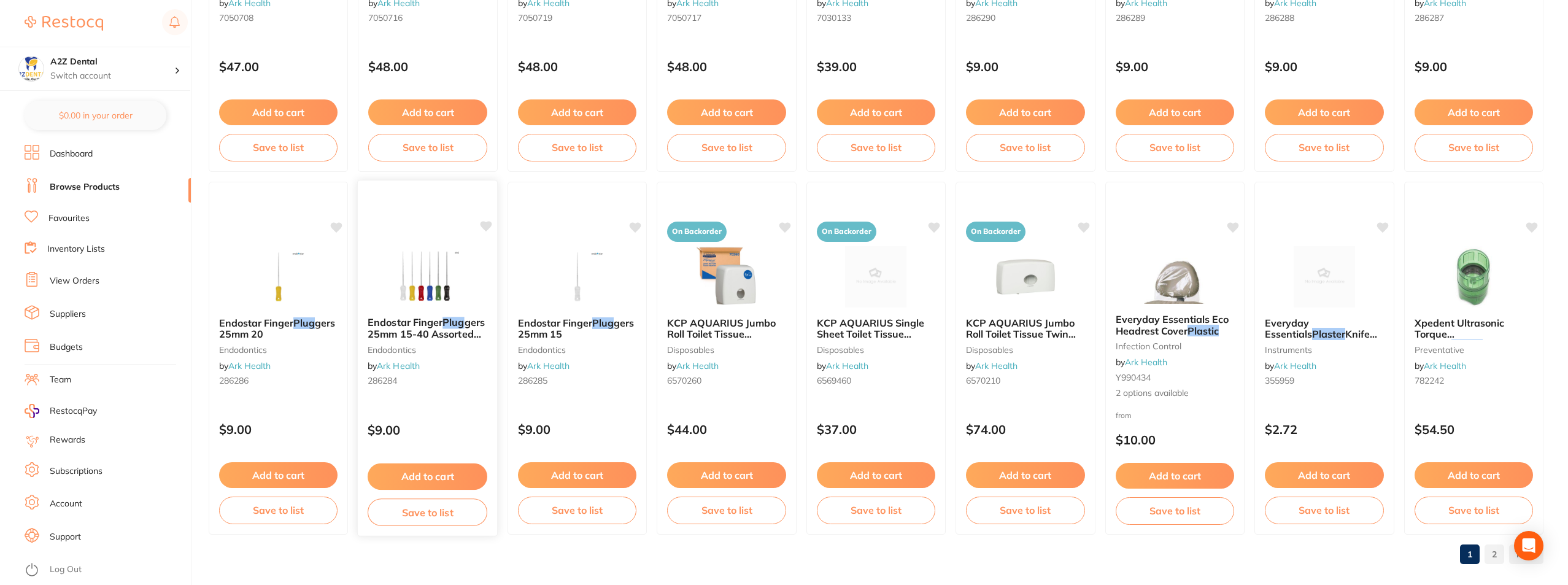
scroll to position [1819, 0]
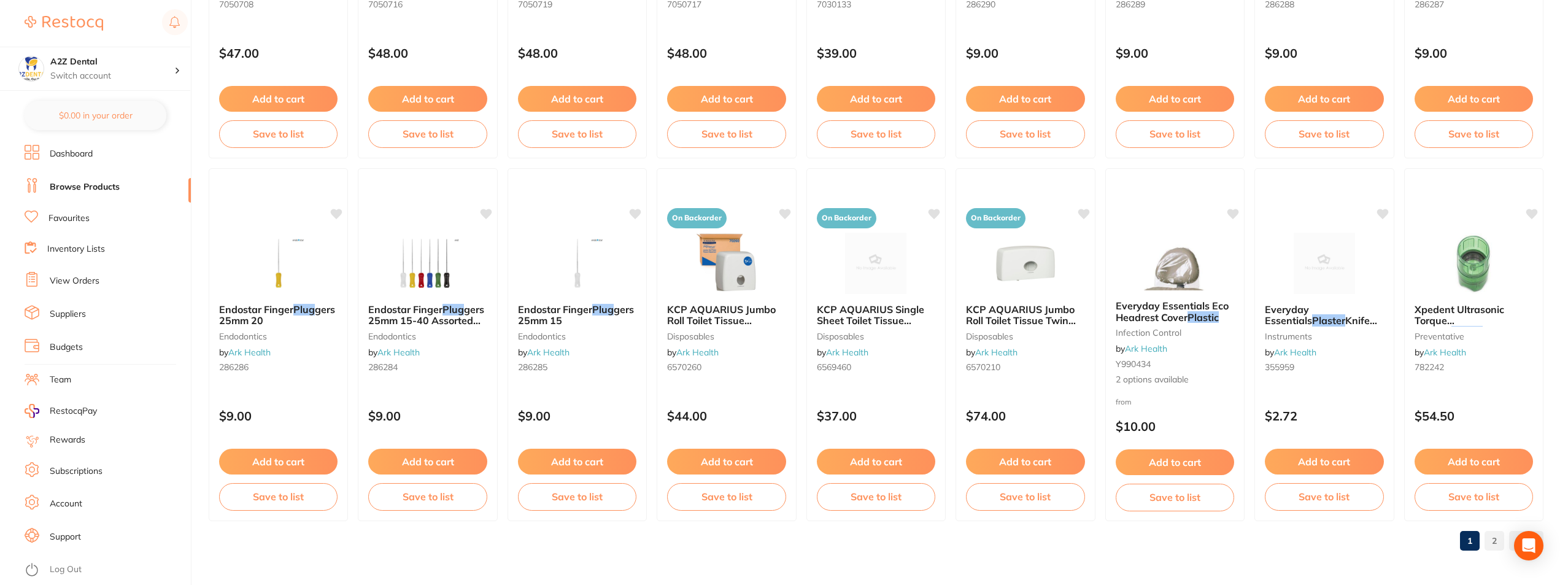
click at [1497, 538] on link "2" at bounding box center [1494, 540] width 20 height 24
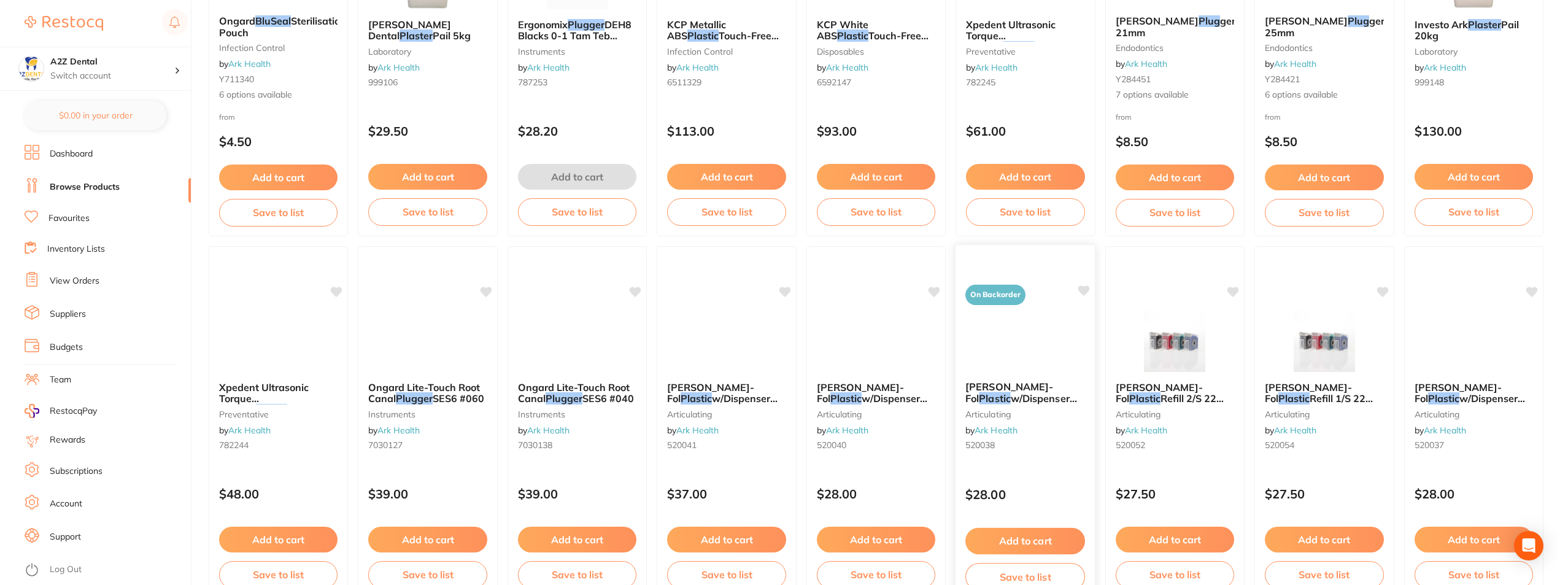
scroll to position [0, 0]
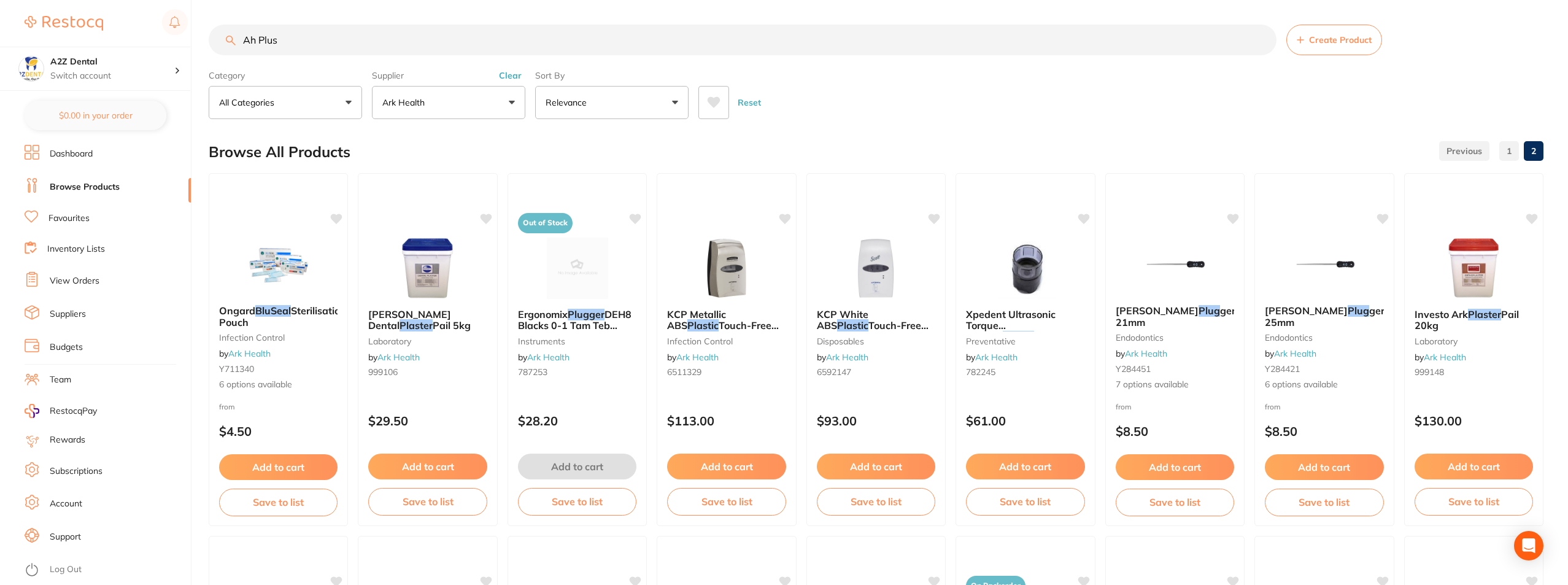
click at [394, 39] on input "Ah Plus" at bounding box center [743, 39] width 1068 height 30
click at [290, 38] on input "Ah Plus" at bounding box center [743, 39] width 1068 height 30
click at [64, 154] on link "Dashboard" at bounding box center [72, 154] width 43 height 13
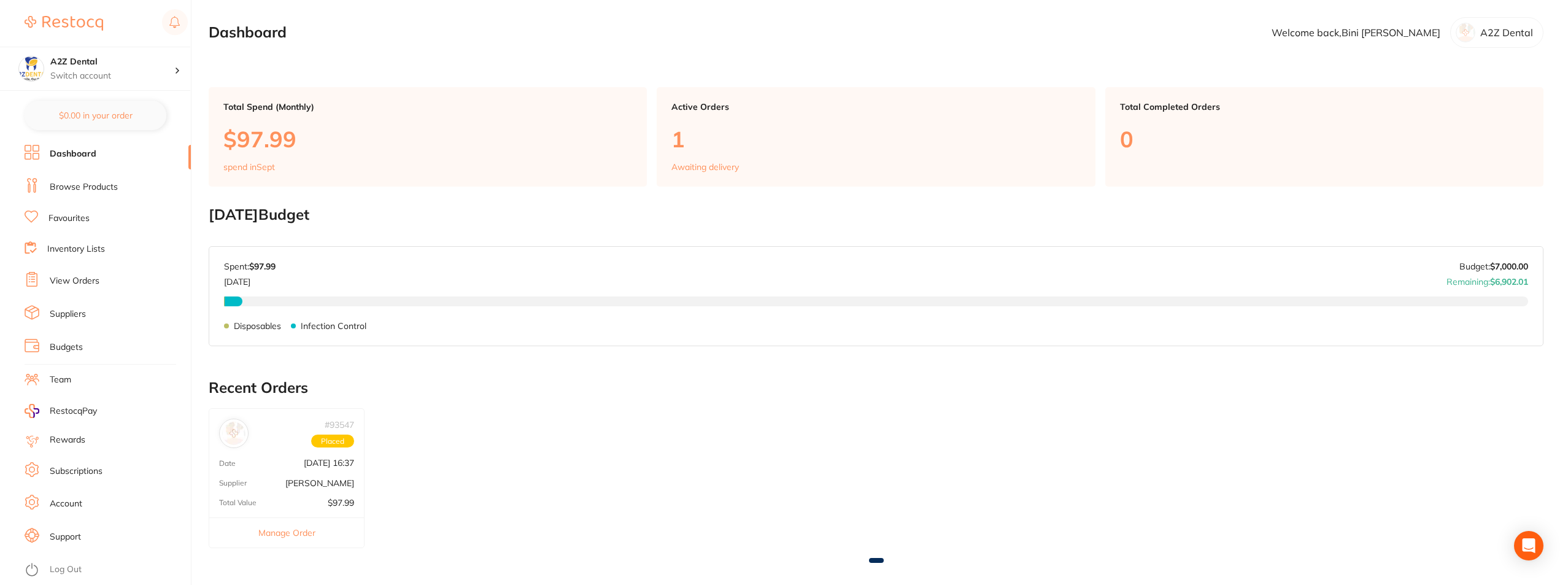
click at [78, 185] on link "Browse Products" at bounding box center [84, 187] width 69 height 13
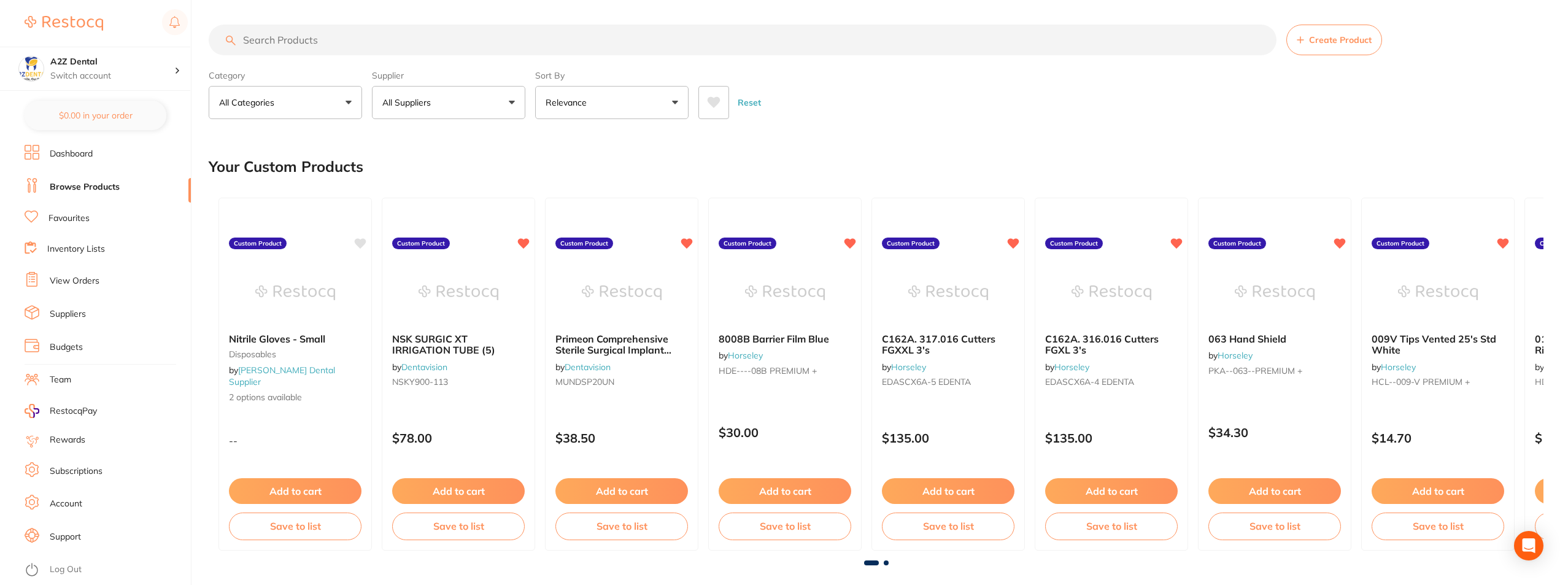
click at [335, 41] on input "search" at bounding box center [743, 39] width 1068 height 30
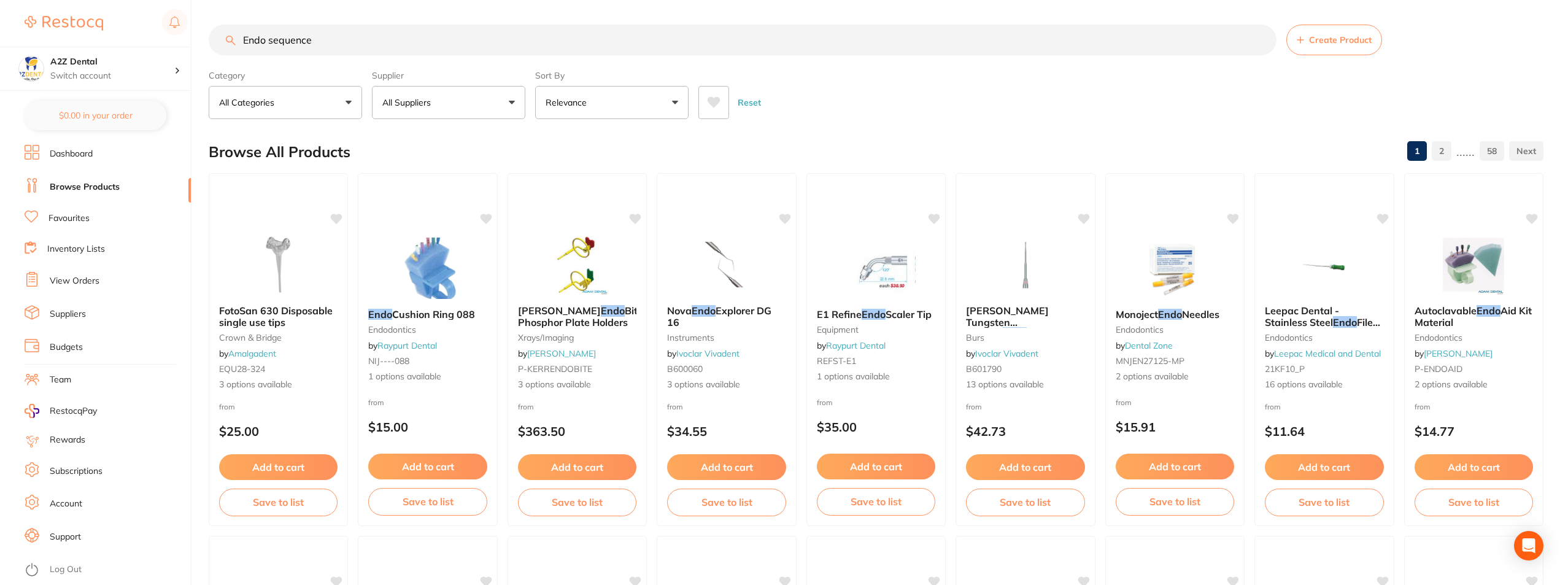
type input "Endo sequence"
